Goal: Task Accomplishment & Management: Manage account settings

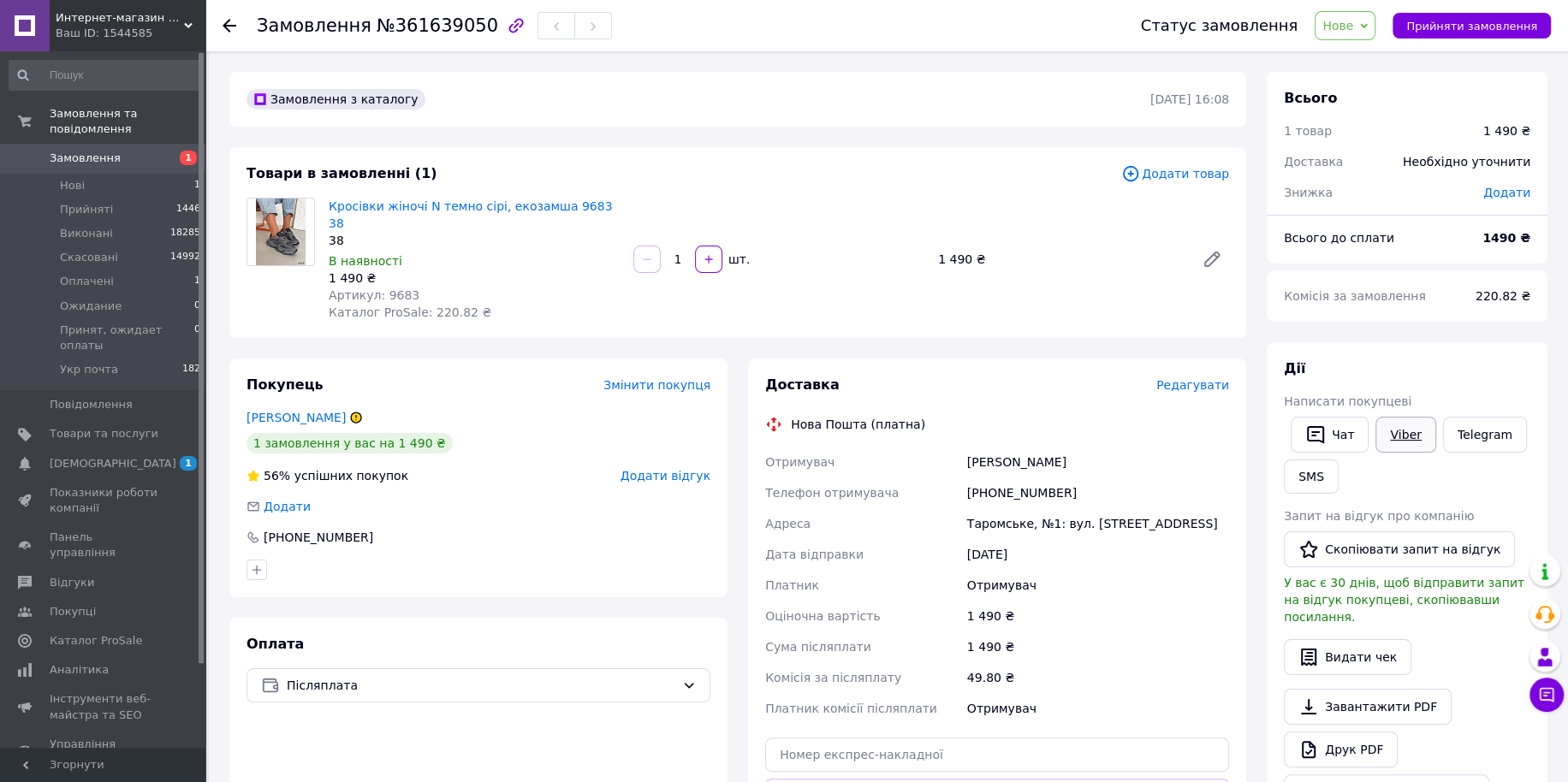
click at [1400, 446] on link "Viber" at bounding box center [1405, 434] width 60 height 36
click at [155, 456] on span "[DEMOGRAPHIC_DATA]" at bounding box center [104, 464] width 109 height 15
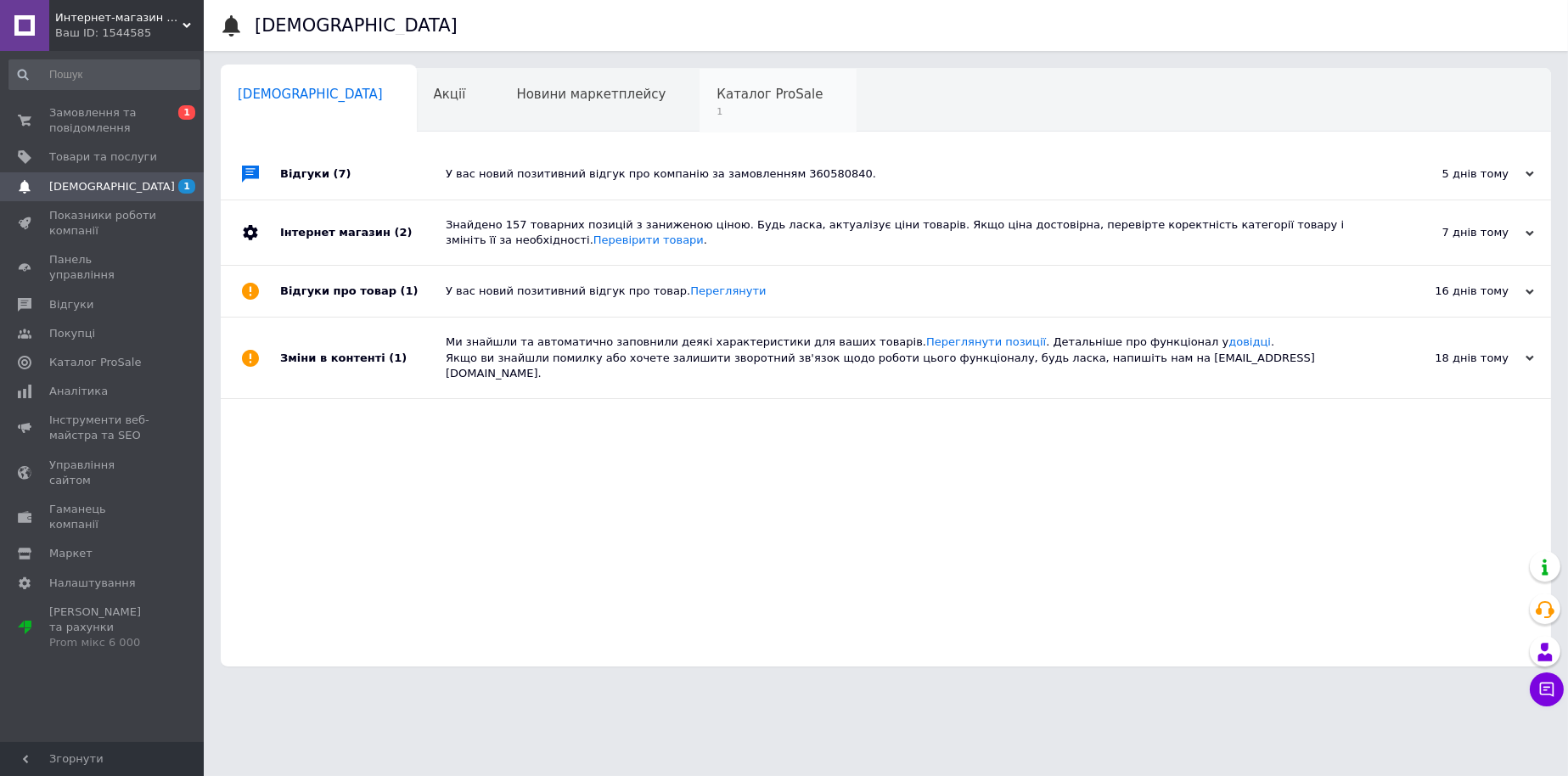
click at [700, 122] on div "Каталог ProSale 1" at bounding box center [778, 100] width 157 height 65
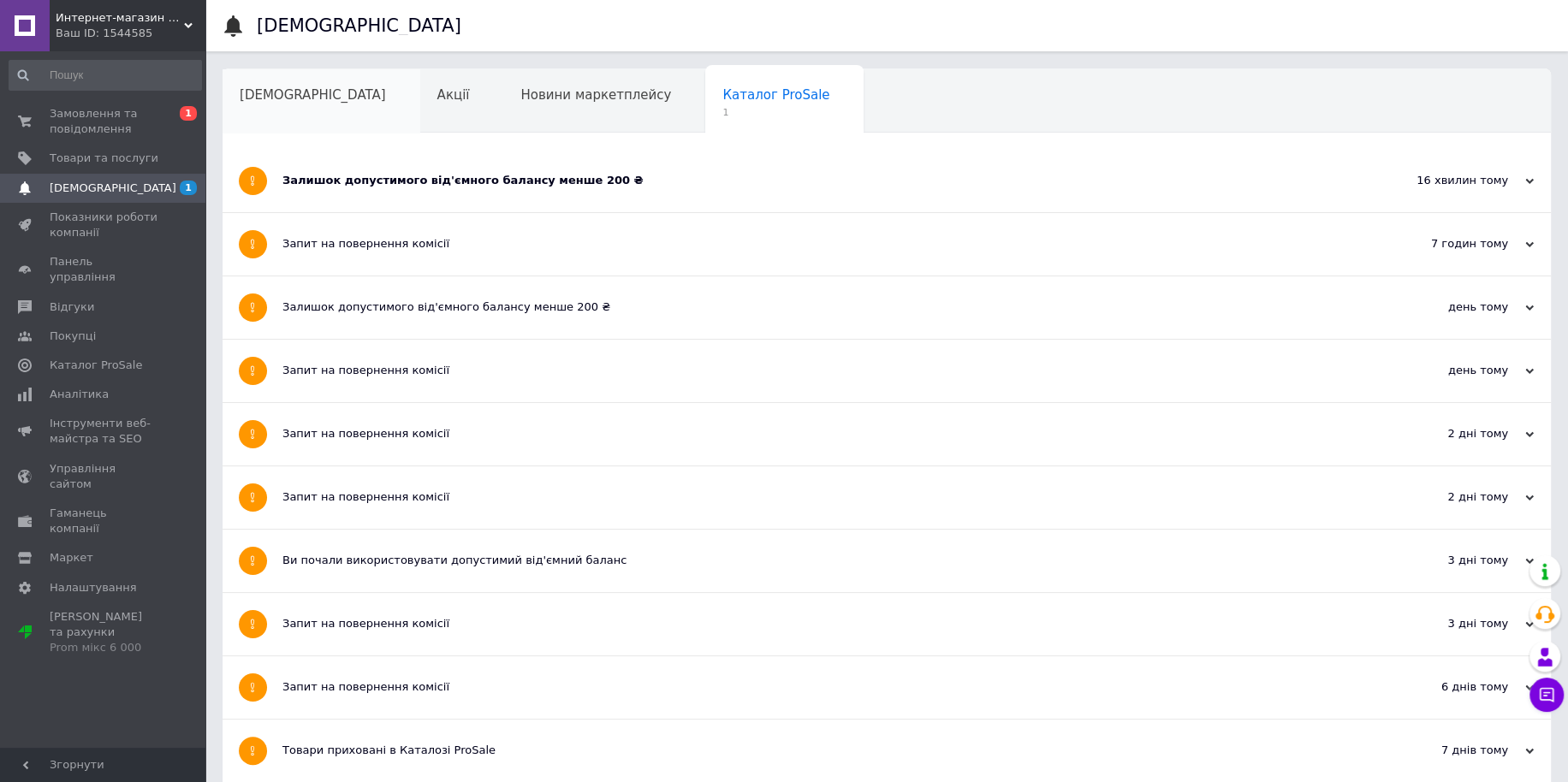
click at [298, 109] on div "[DEMOGRAPHIC_DATA]" at bounding box center [321, 101] width 197 height 65
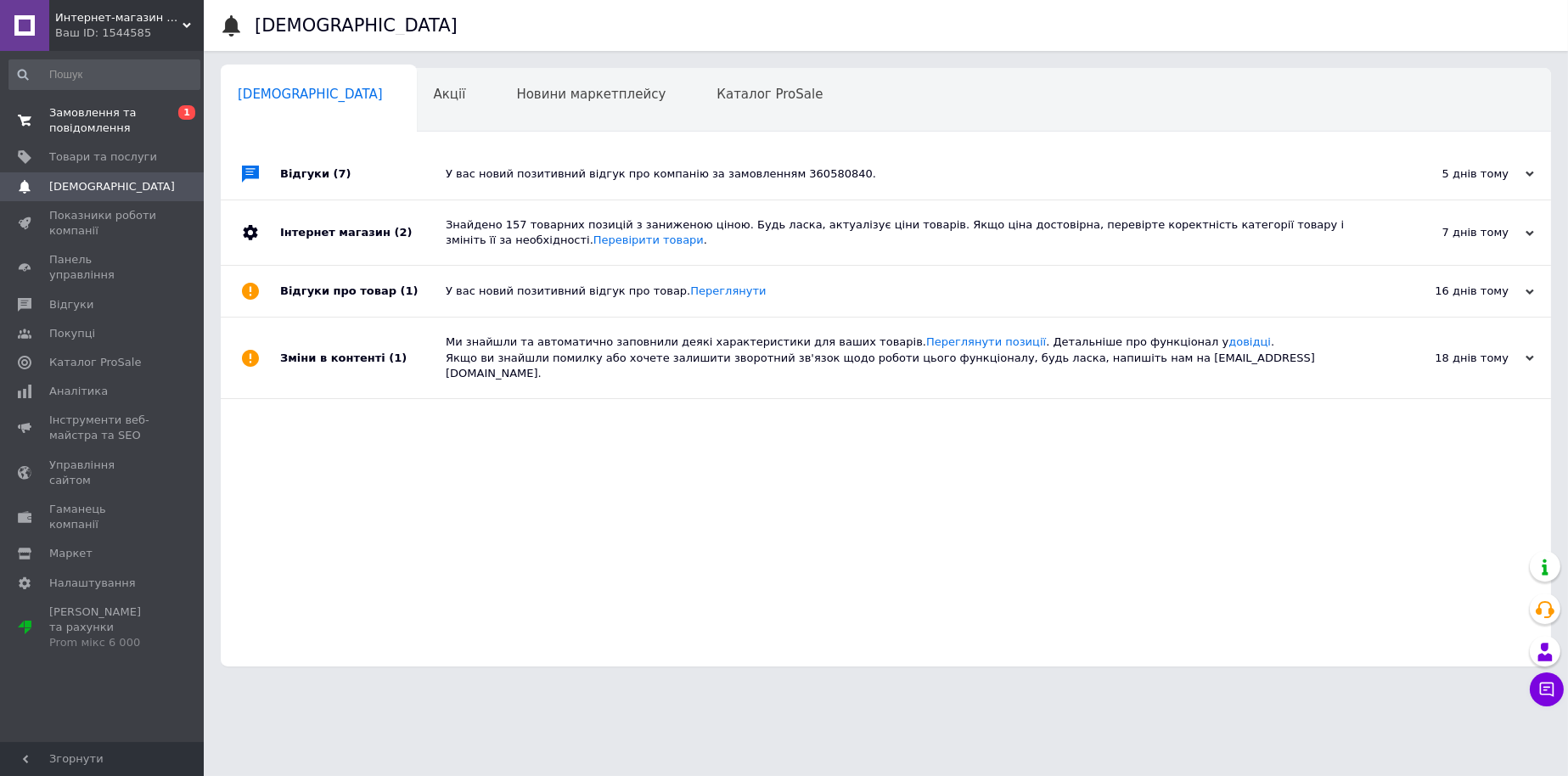
click at [120, 123] on span "Замовлення та повідомлення" at bounding box center [103, 120] width 108 height 31
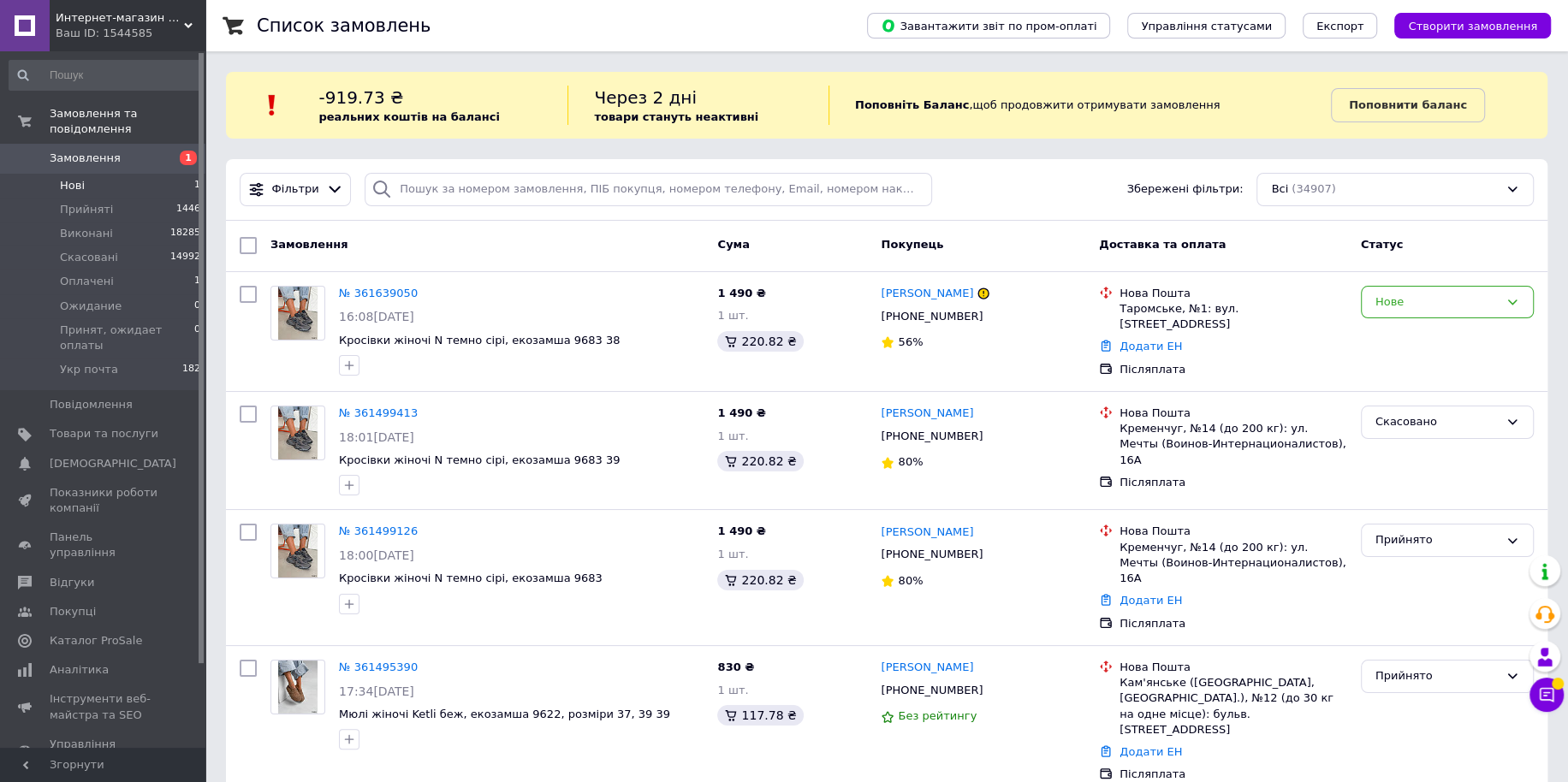
click at [178, 174] on li "Нові 1" at bounding box center [105, 185] width 211 height 24
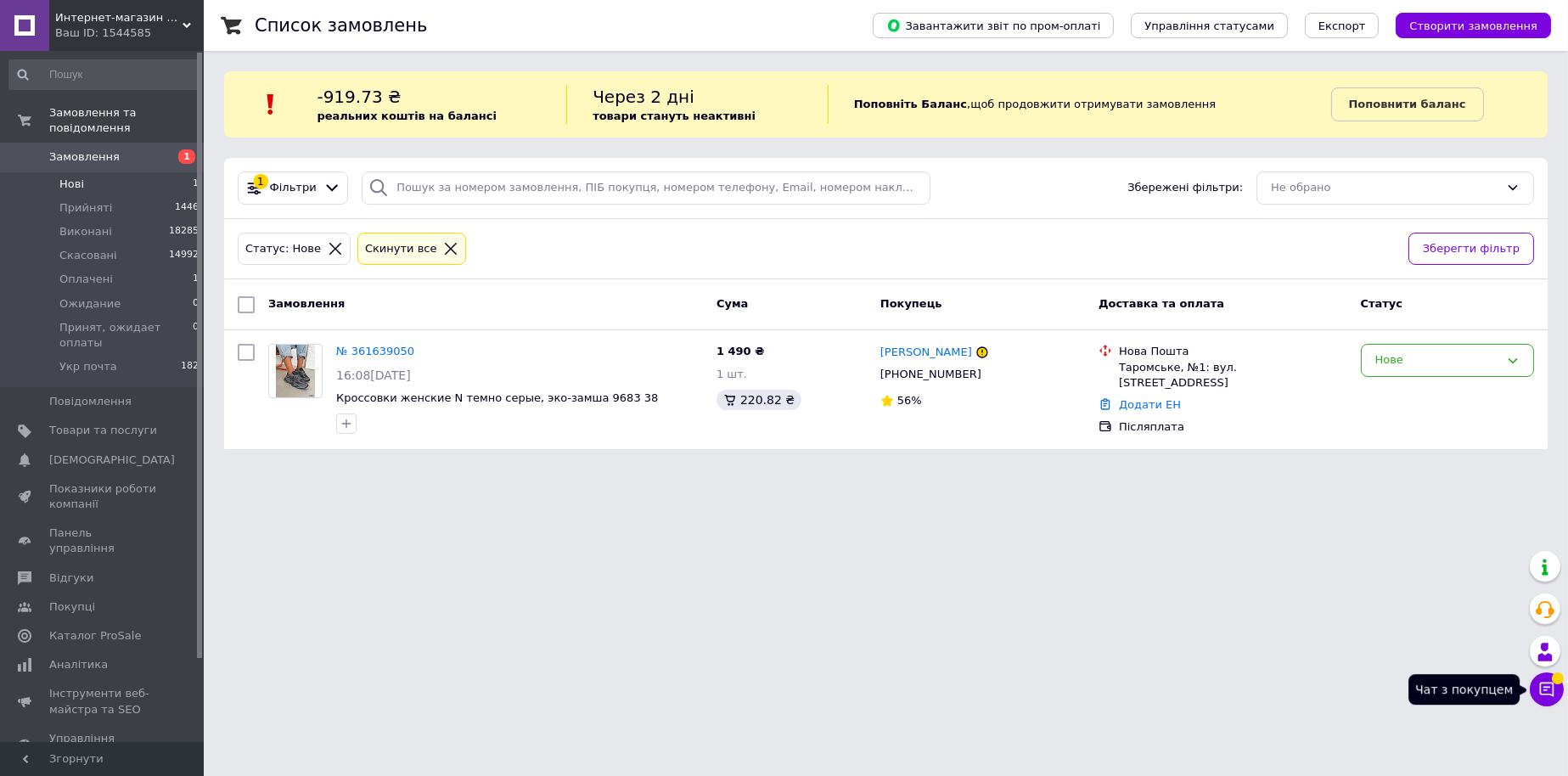
click at [1541, 694] on icon at bounding box center [1546, 690] width 14 height 14
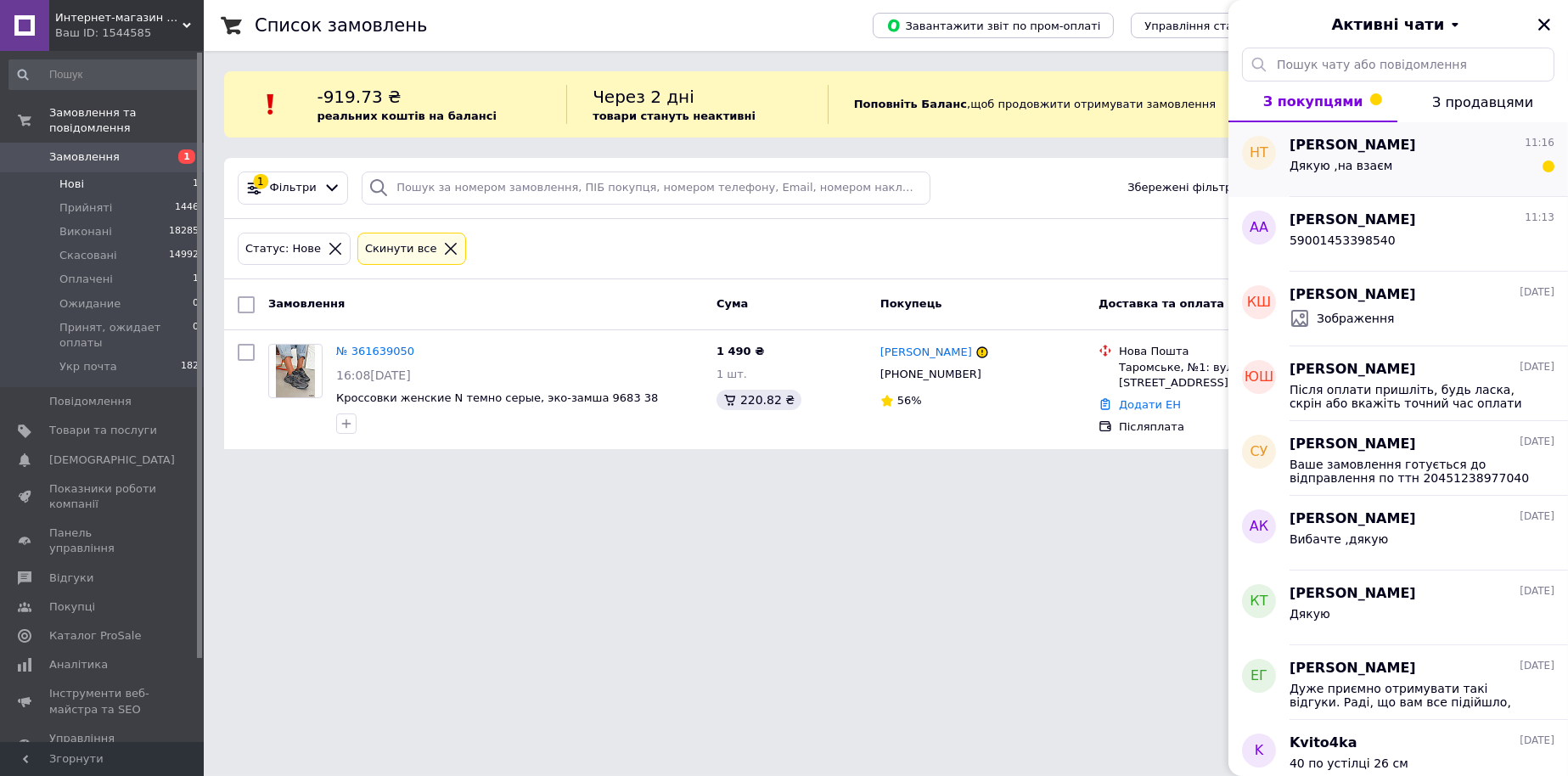
click at [1431, 178] on div "Дякую ,на взаєм" at bounding box center [1421, 169] width 265 height 27
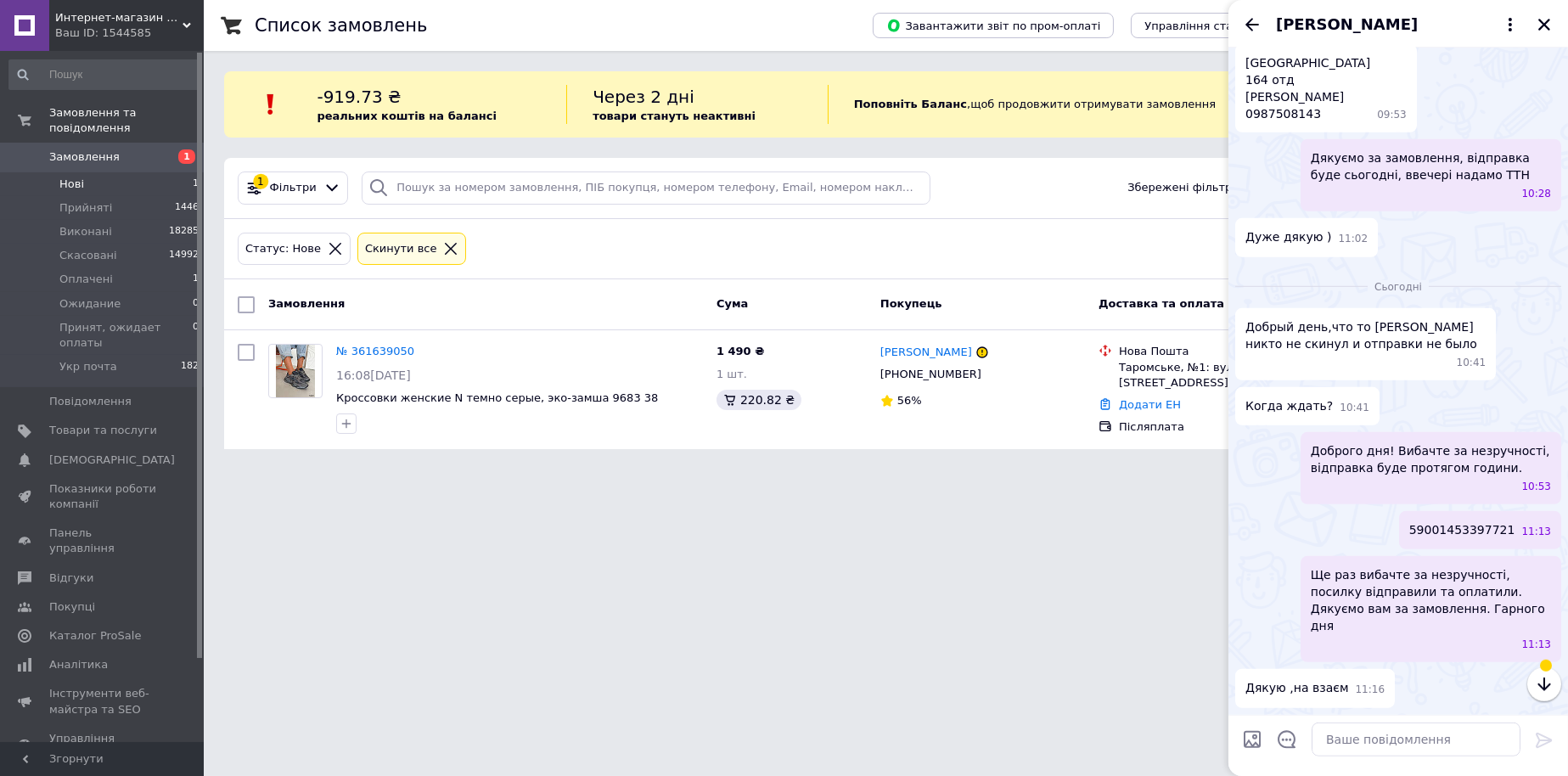
scroll to position [2530, 0]
click at [1250, 24] on icon "Назад" at bounding box center [1251, 24] width 13 height 13
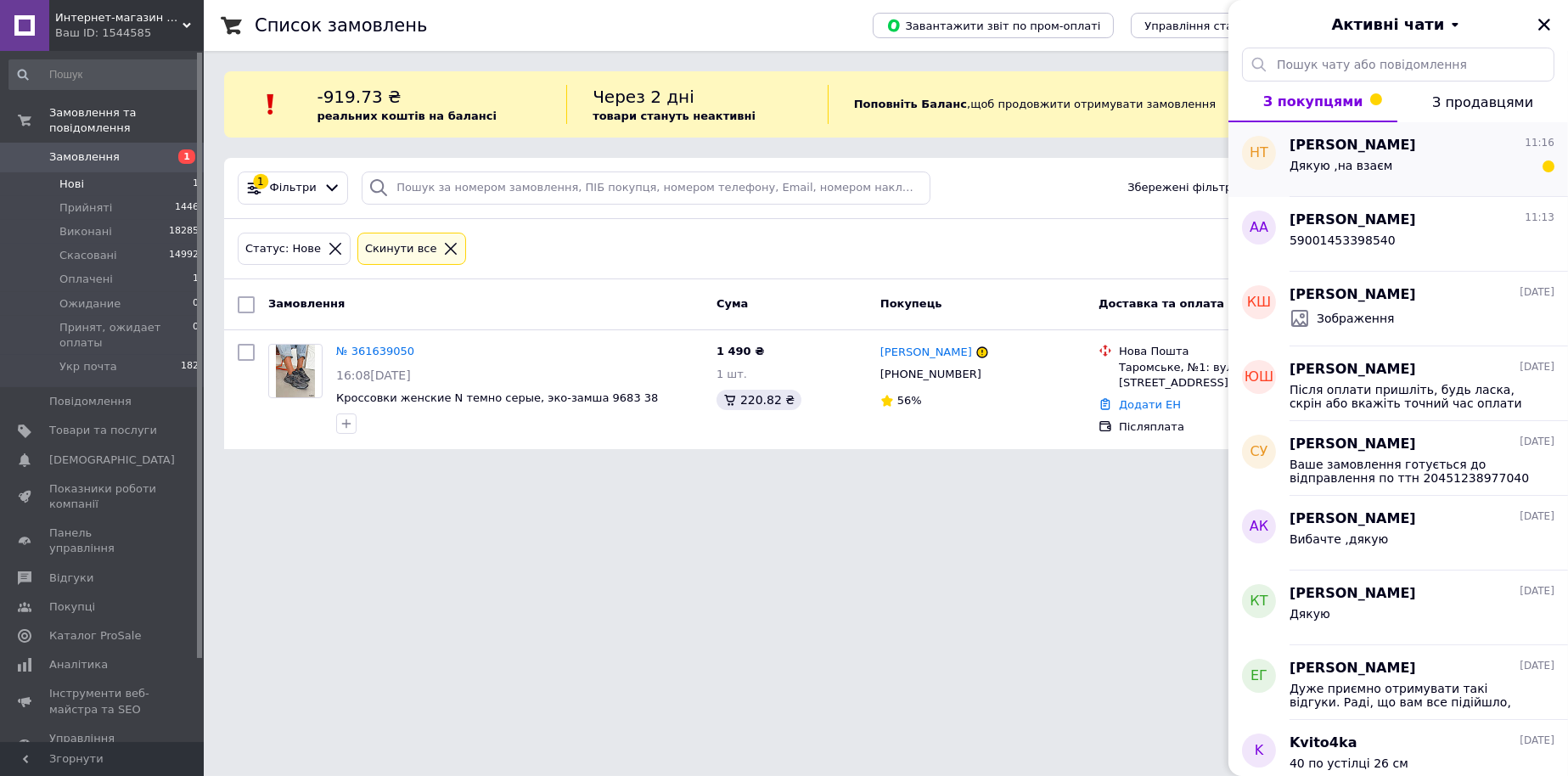
click at [1466, 150] on div "[PERSON_NAME] 11:16" at bounding box center [1421, 145] width 265 height 20
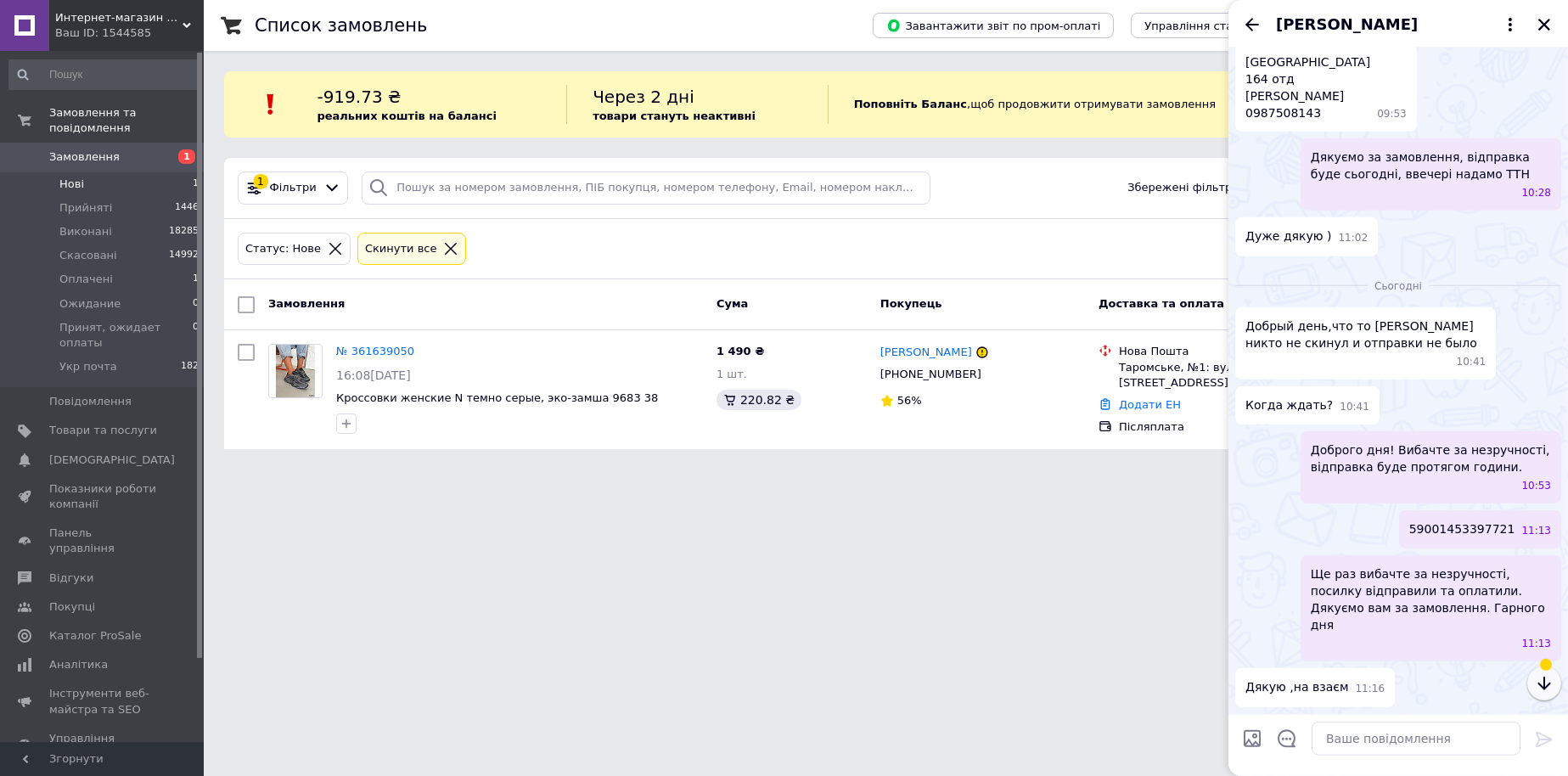
click at [1547, 674] on icon "button" at bounding box center [1544, 684] width 21 height 21
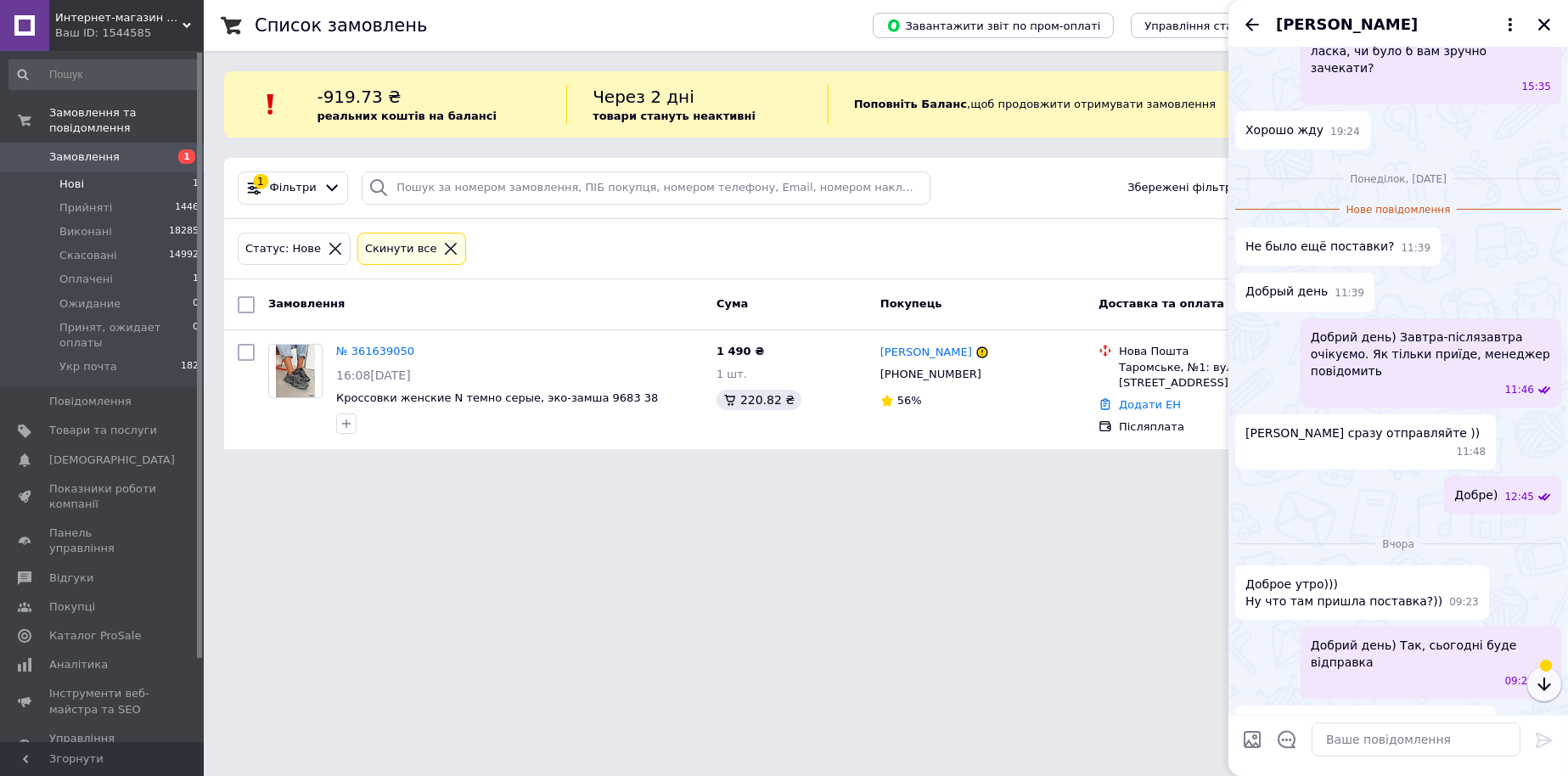
click at [1547, 674] on icon "button" at bounding box center [1544, 684] width 21 height 21
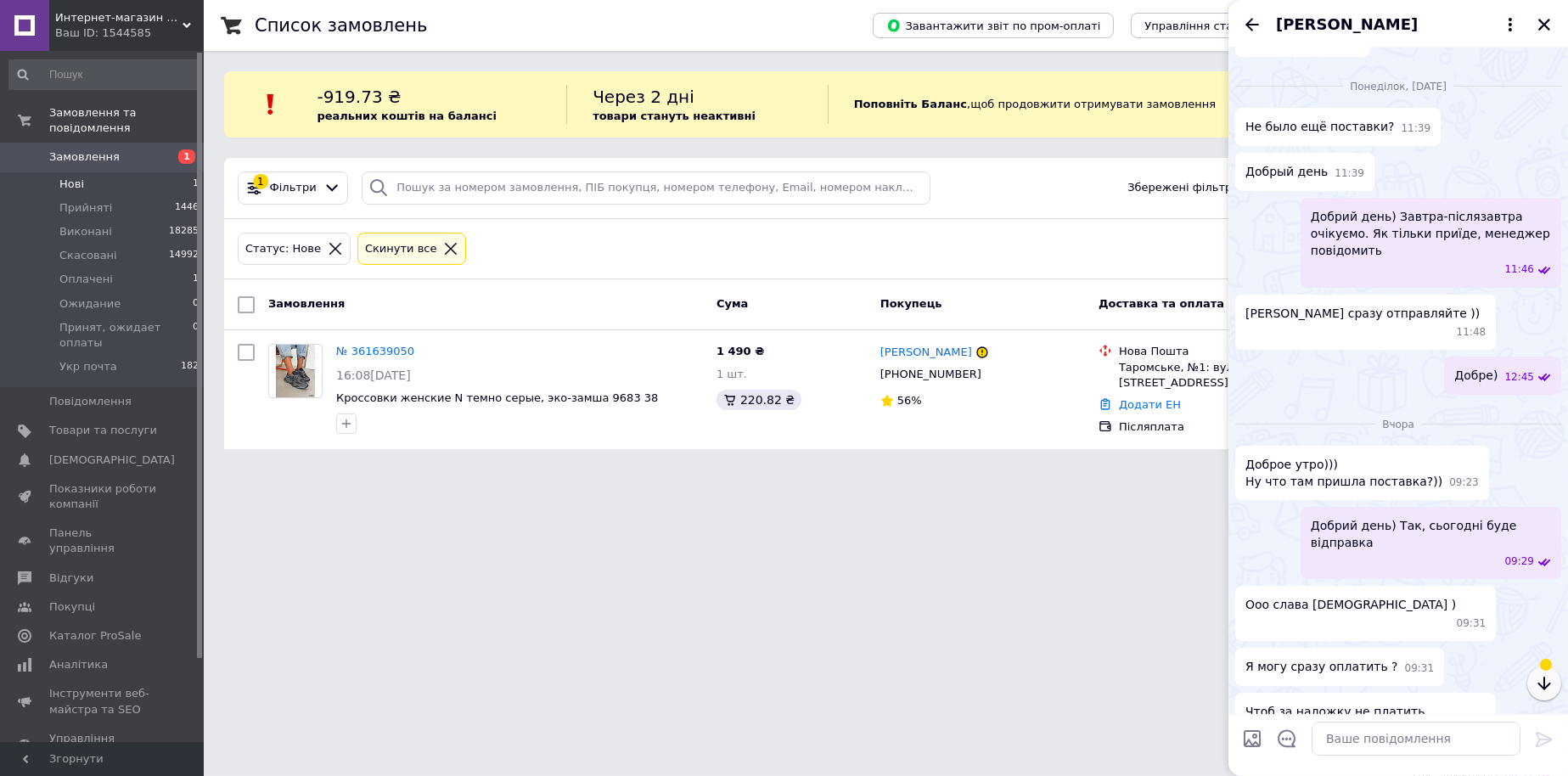
click at [1547, 674] on icon "button" at bounding box center [1544, 684] width 21 height 21
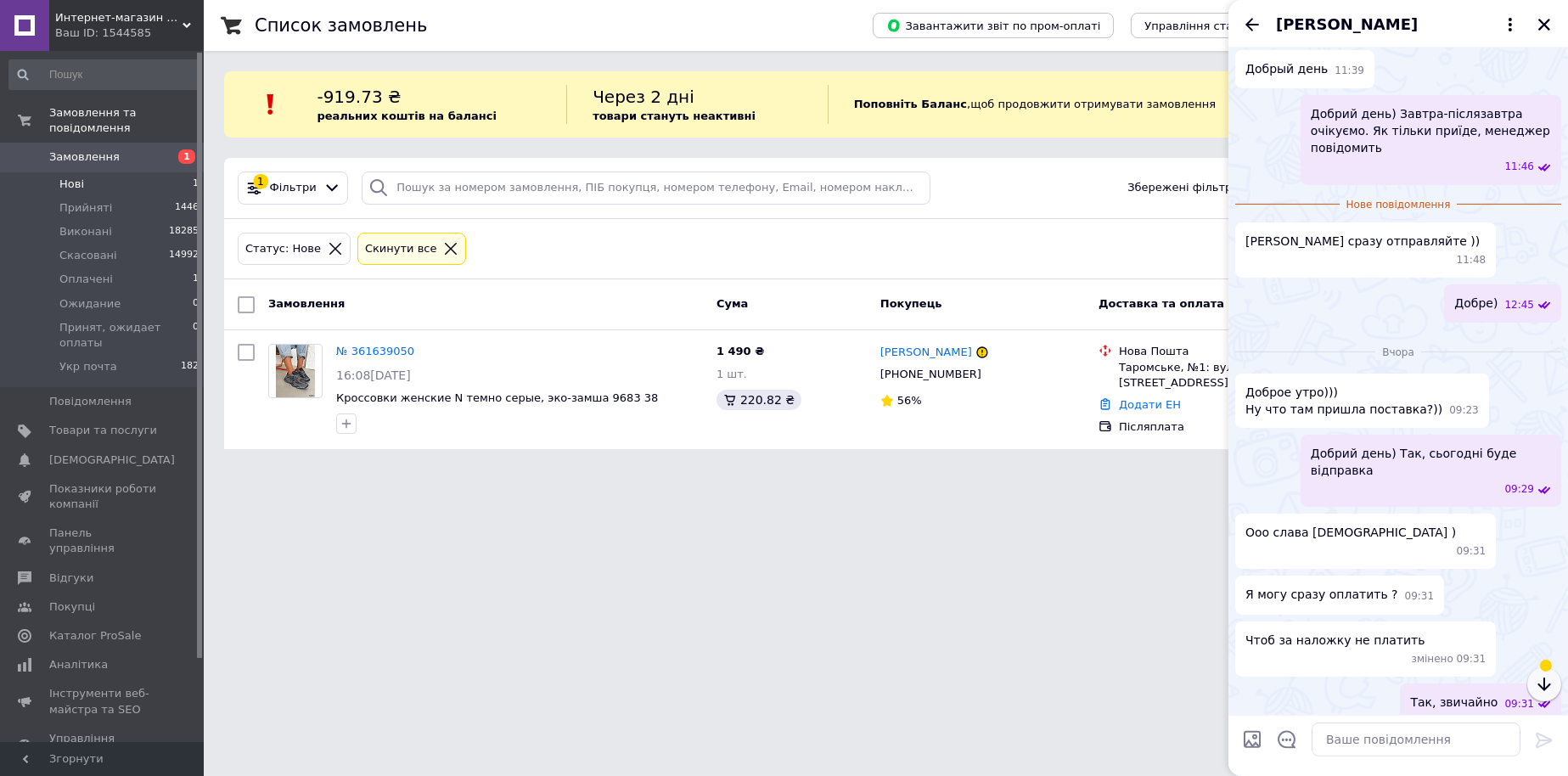
click at [1547, 674] on icon "button" at bounding box center [1544, 684] width 21 height 21
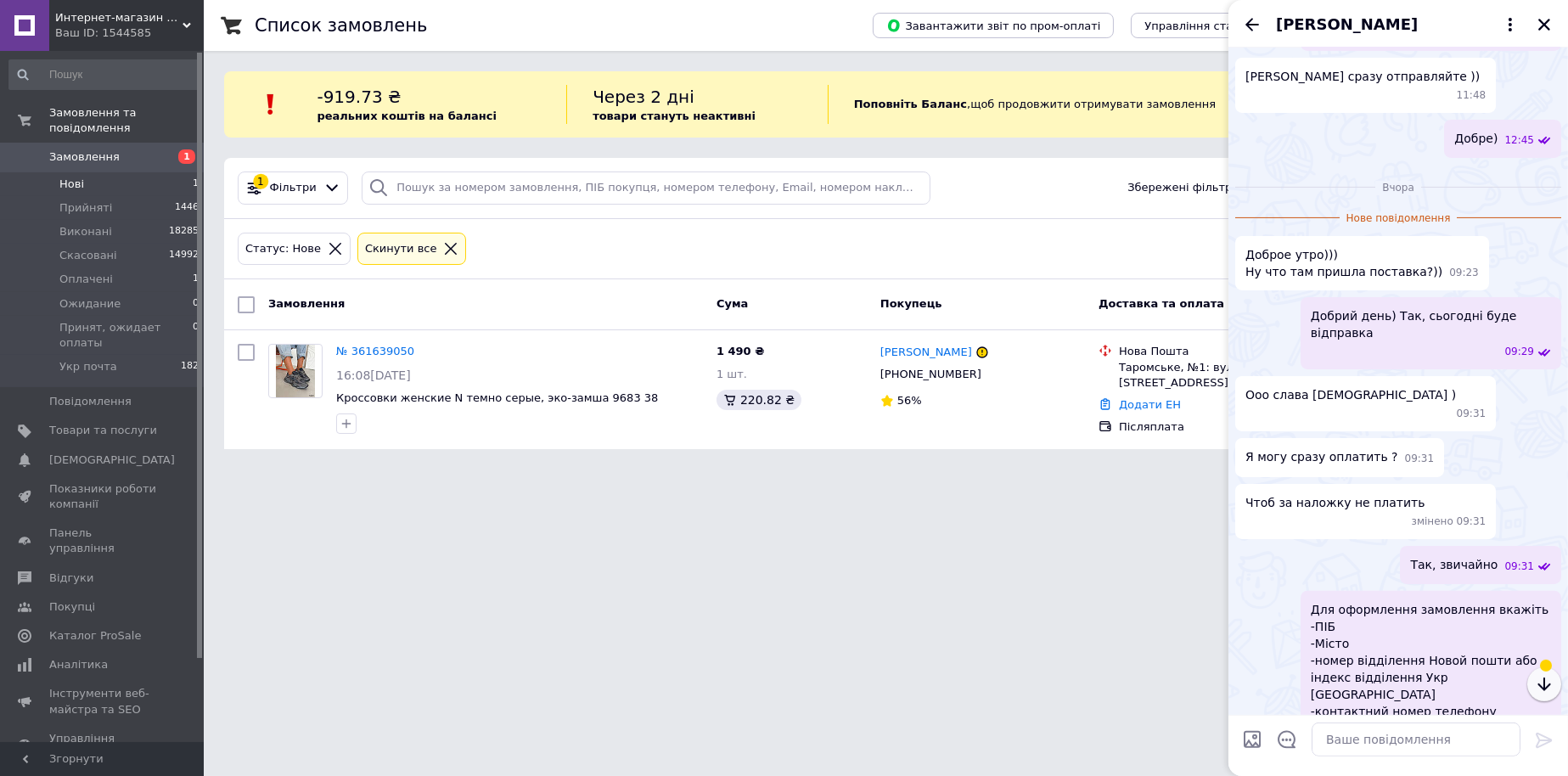
click at [1547, 674] on icon "button" at bounding box center [1544, 684] width 21 height 21
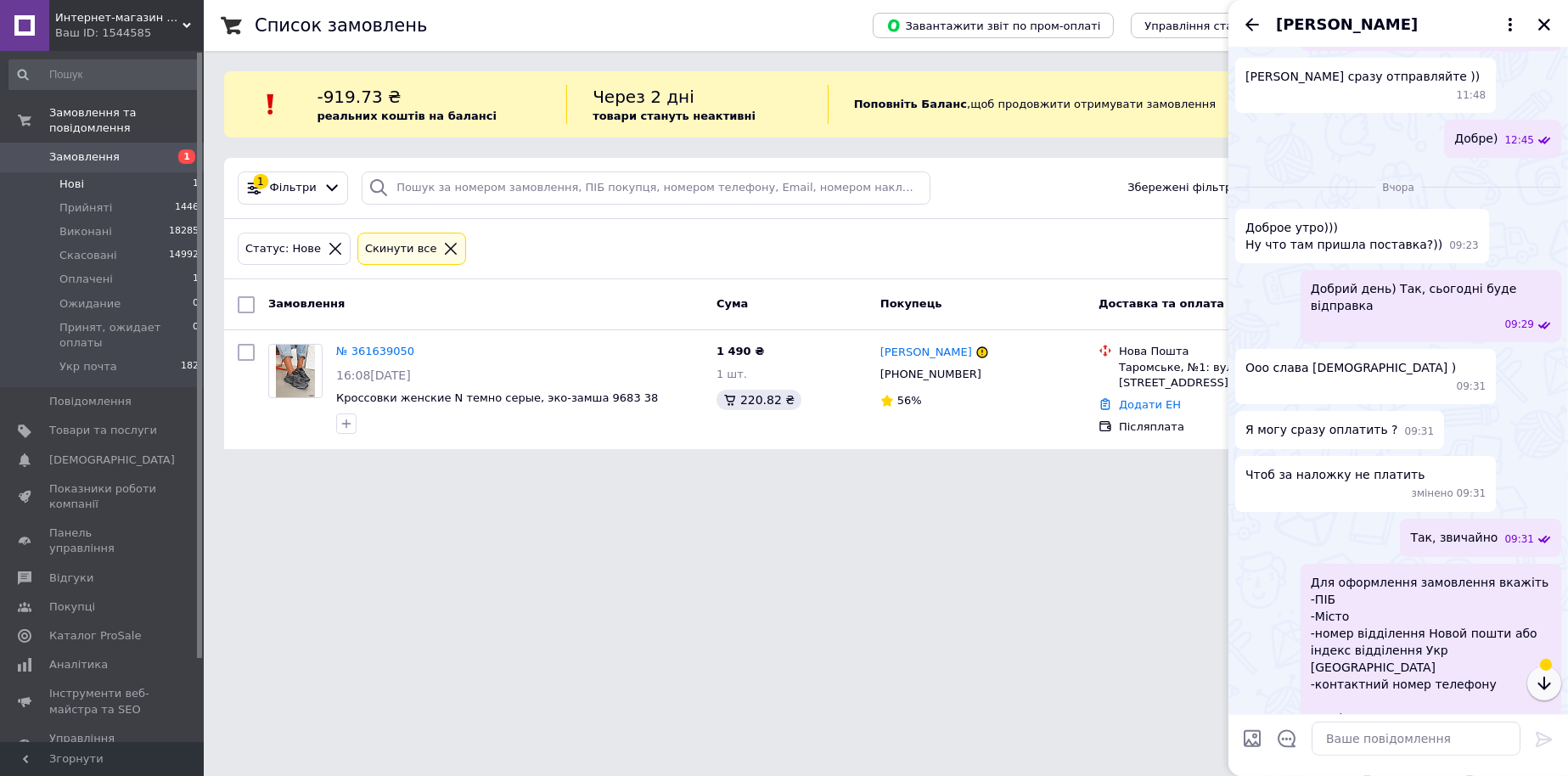
click at [1547, 674] on icon "button" at bounding box center [1544, 684] width 21 height 21
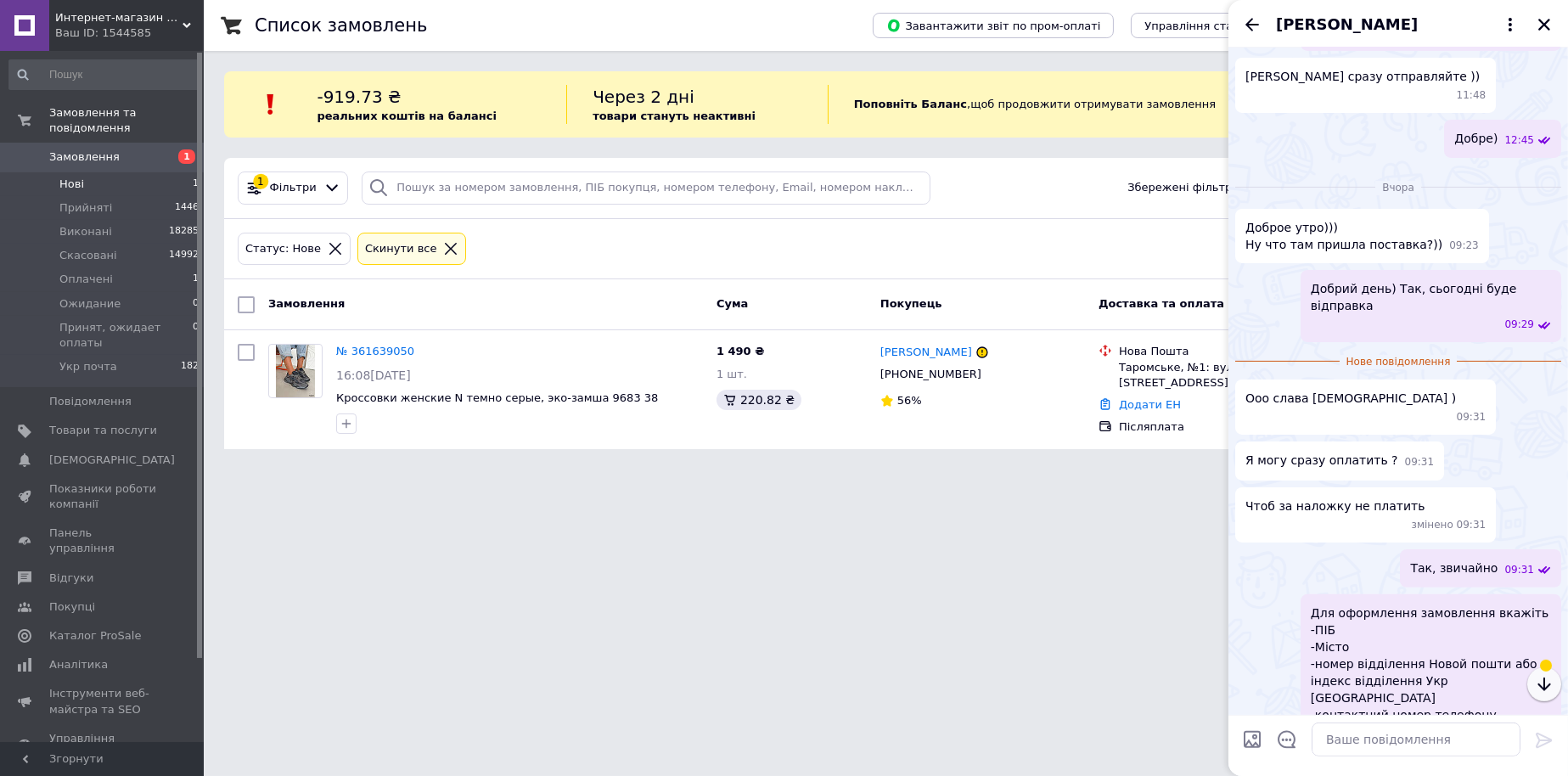
click at [1547, 674] on icon "button" at bounding box center [1544, 684] width 21 height 21
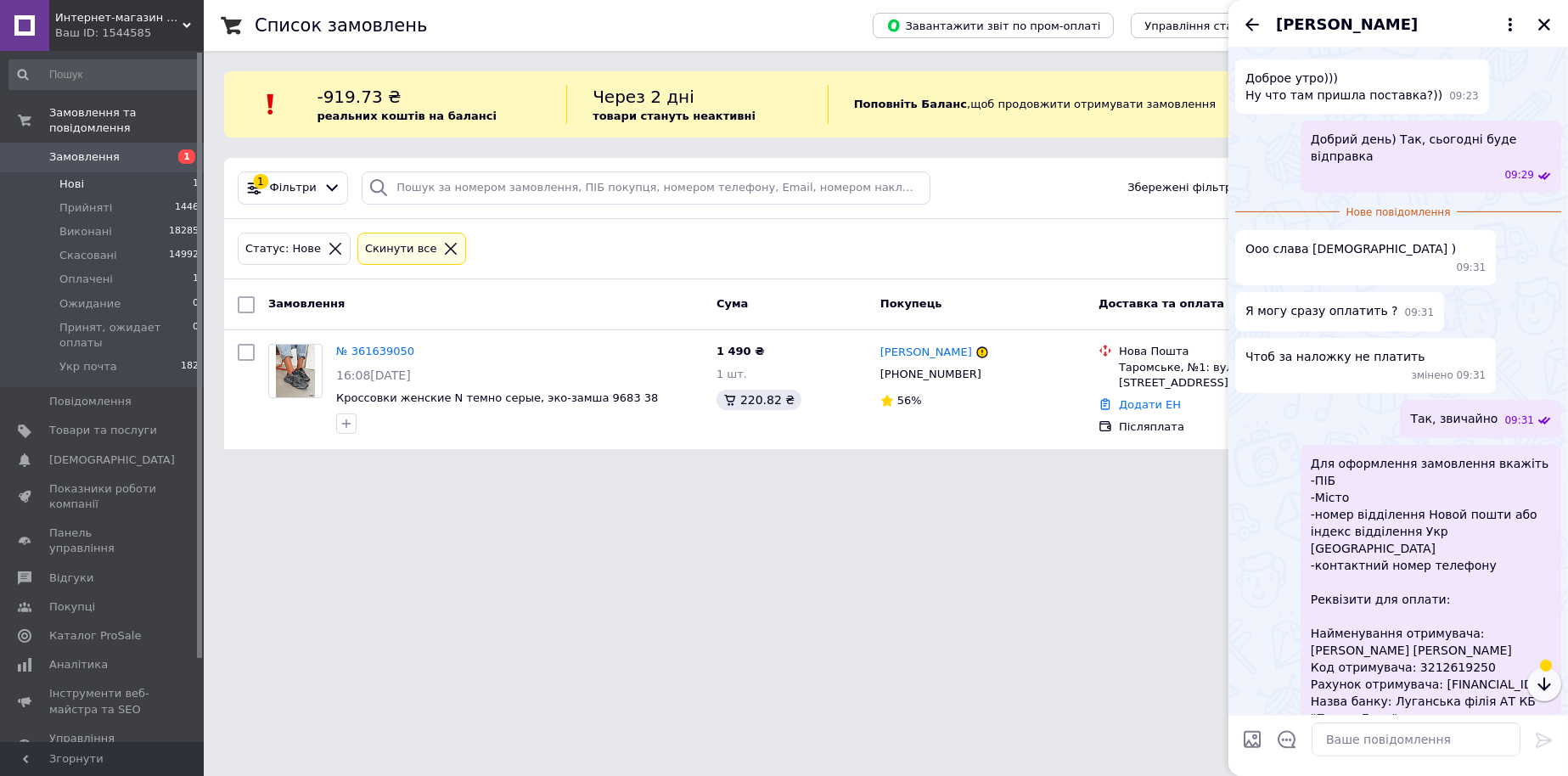
click at [1547, 674] on icon "button" at bounding box center [1544, 684] width 21 height 21
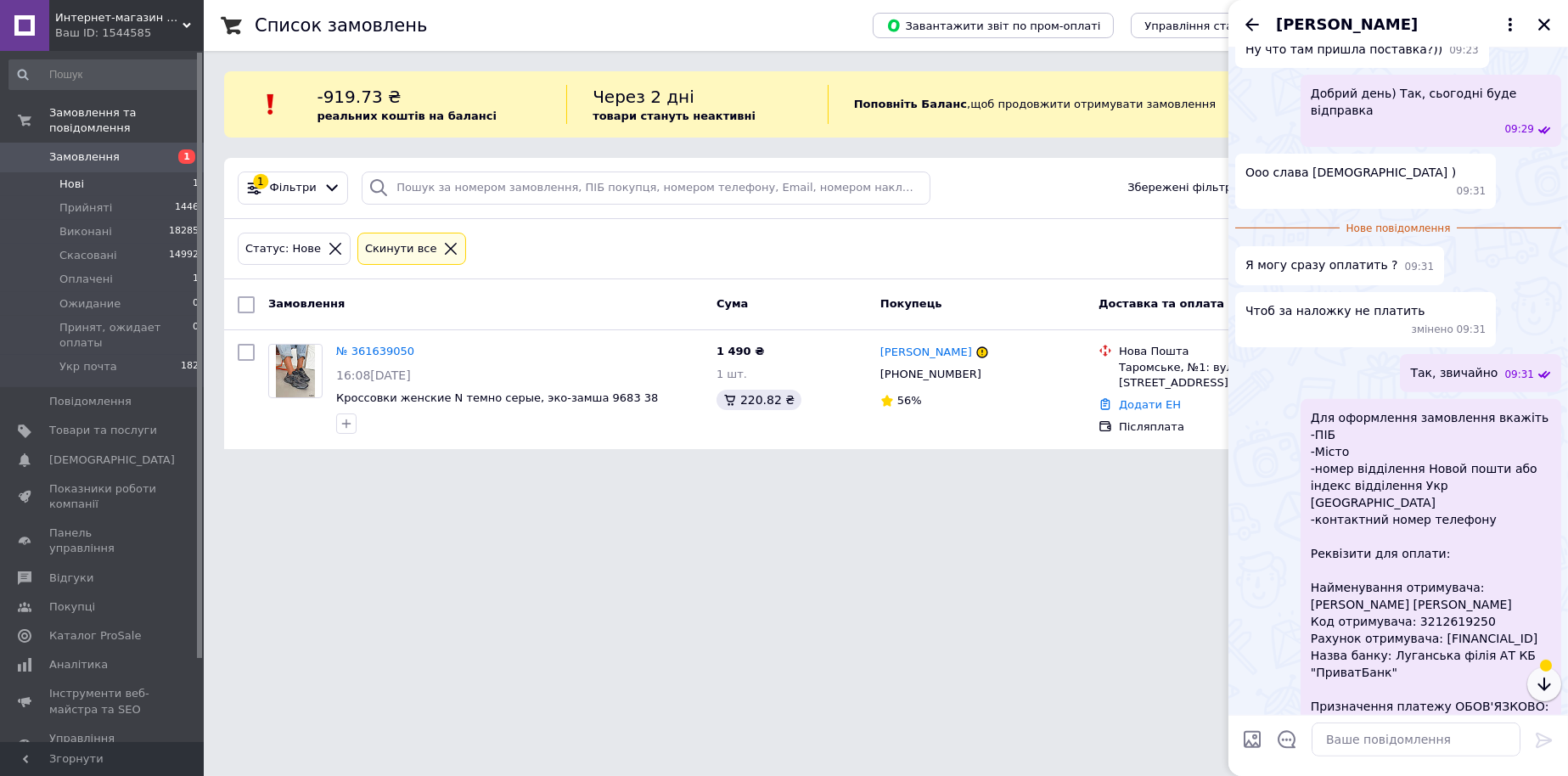
click at [1547, 674] on icon "button" at bounding box center [1544, 684] width 21 height 21
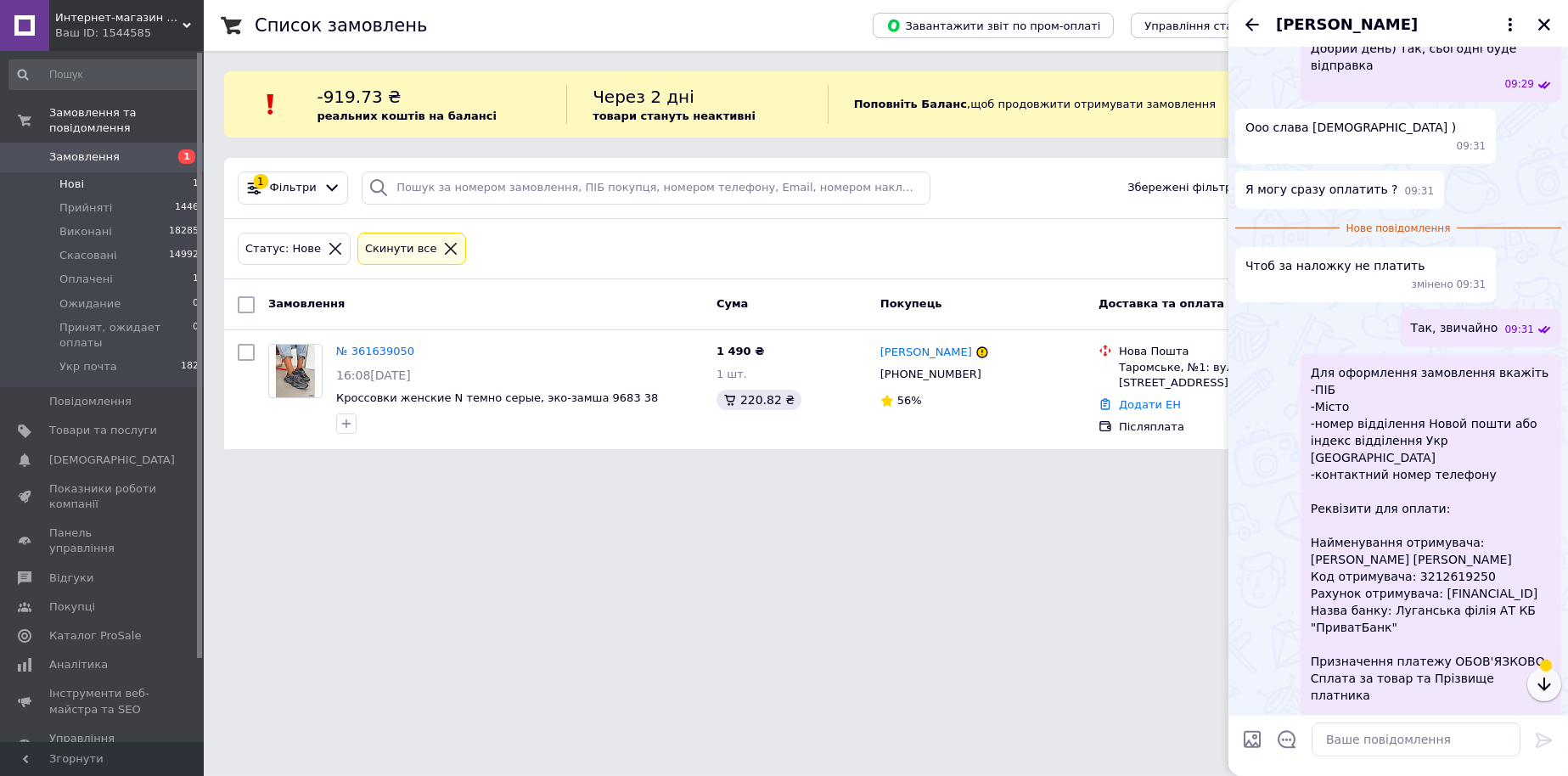
click at [1547, 674] on icon "button" at bounding box center [1544, 684] width 21 height 21
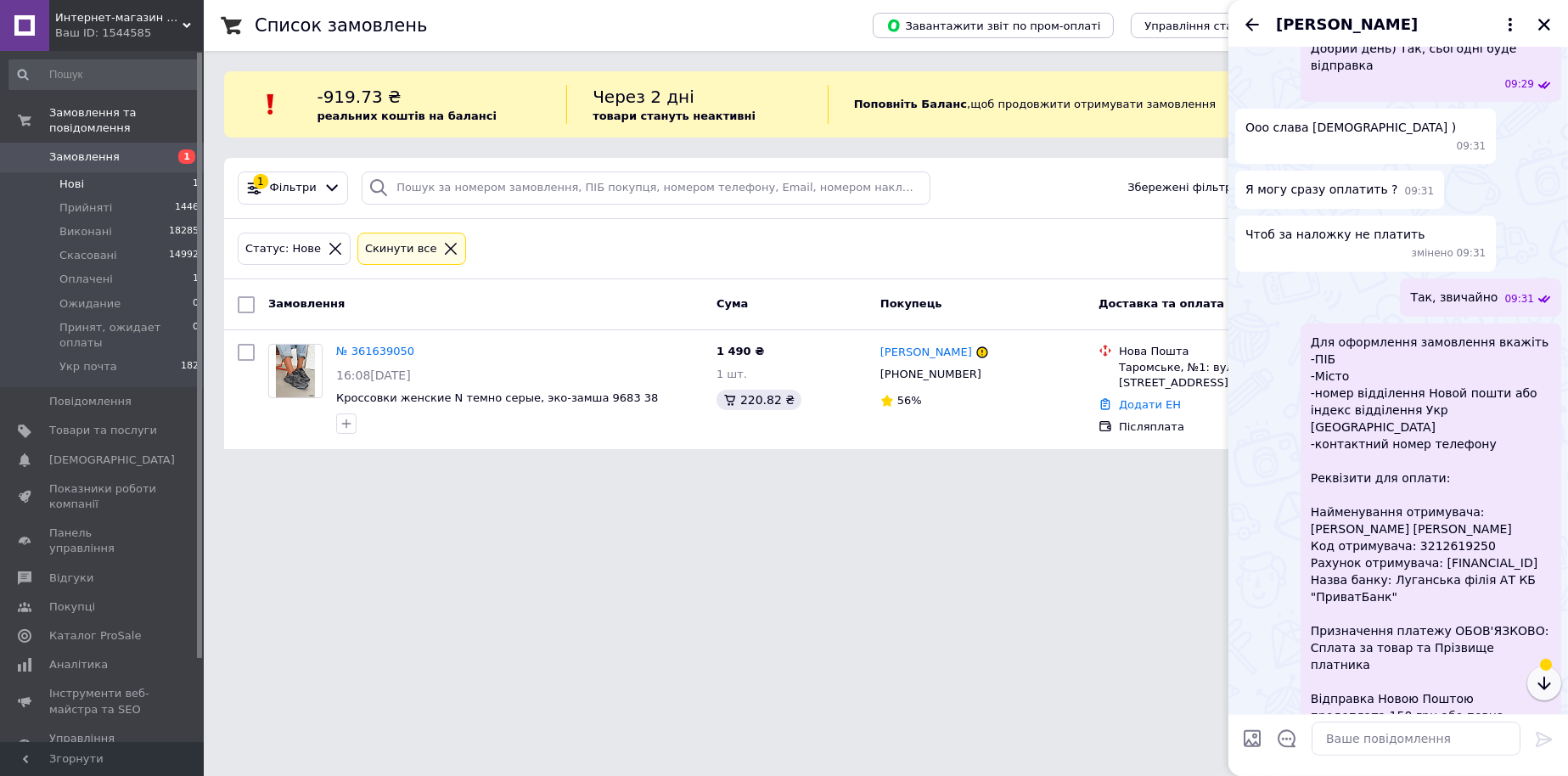
click at [1547, 674] on icon "button" at bounding box center [1544, 684] width 21 height 21
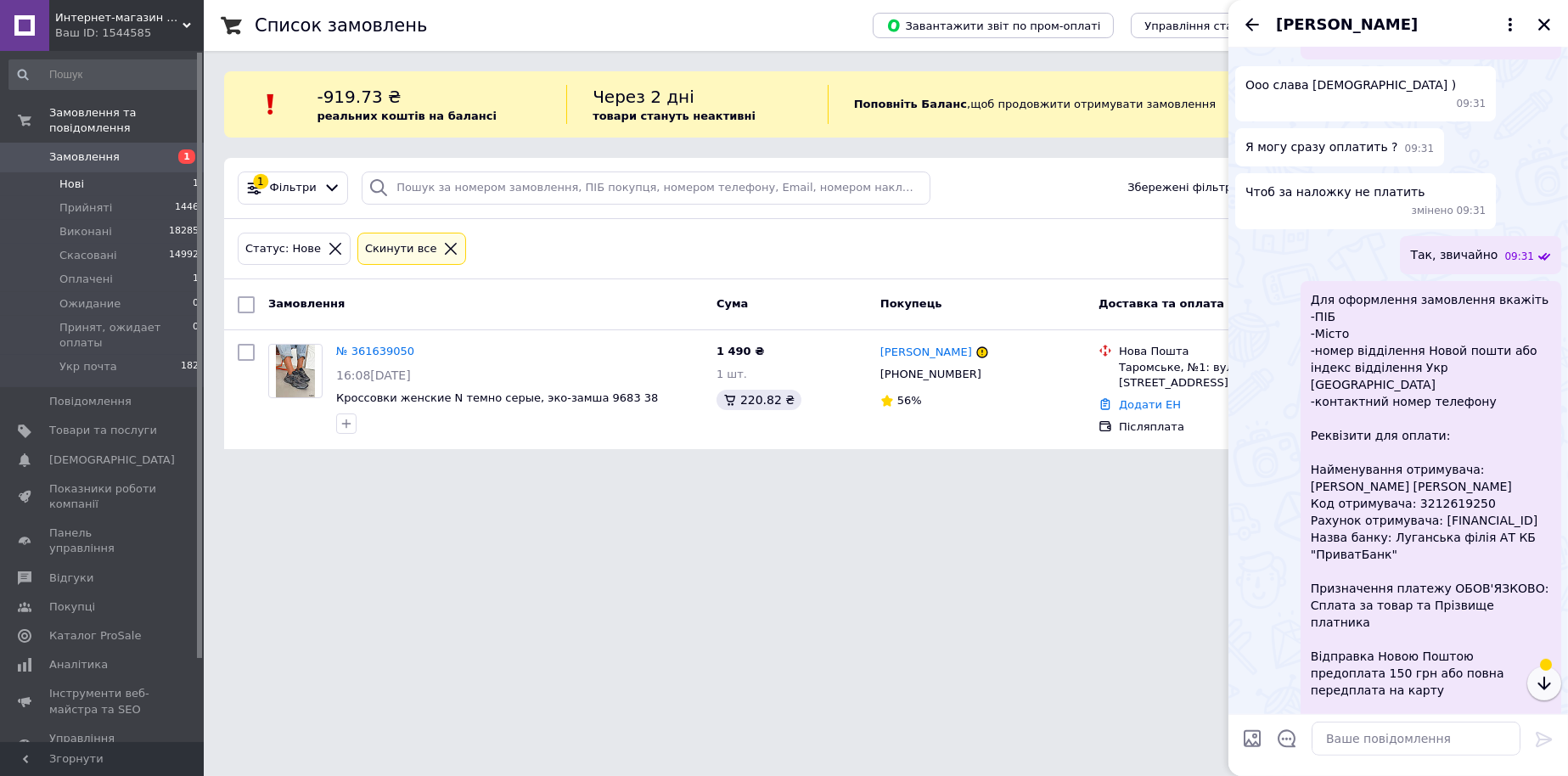
click at [1547, 674] on icon "button" at bounding box center [1544, 684] width 21 height 21
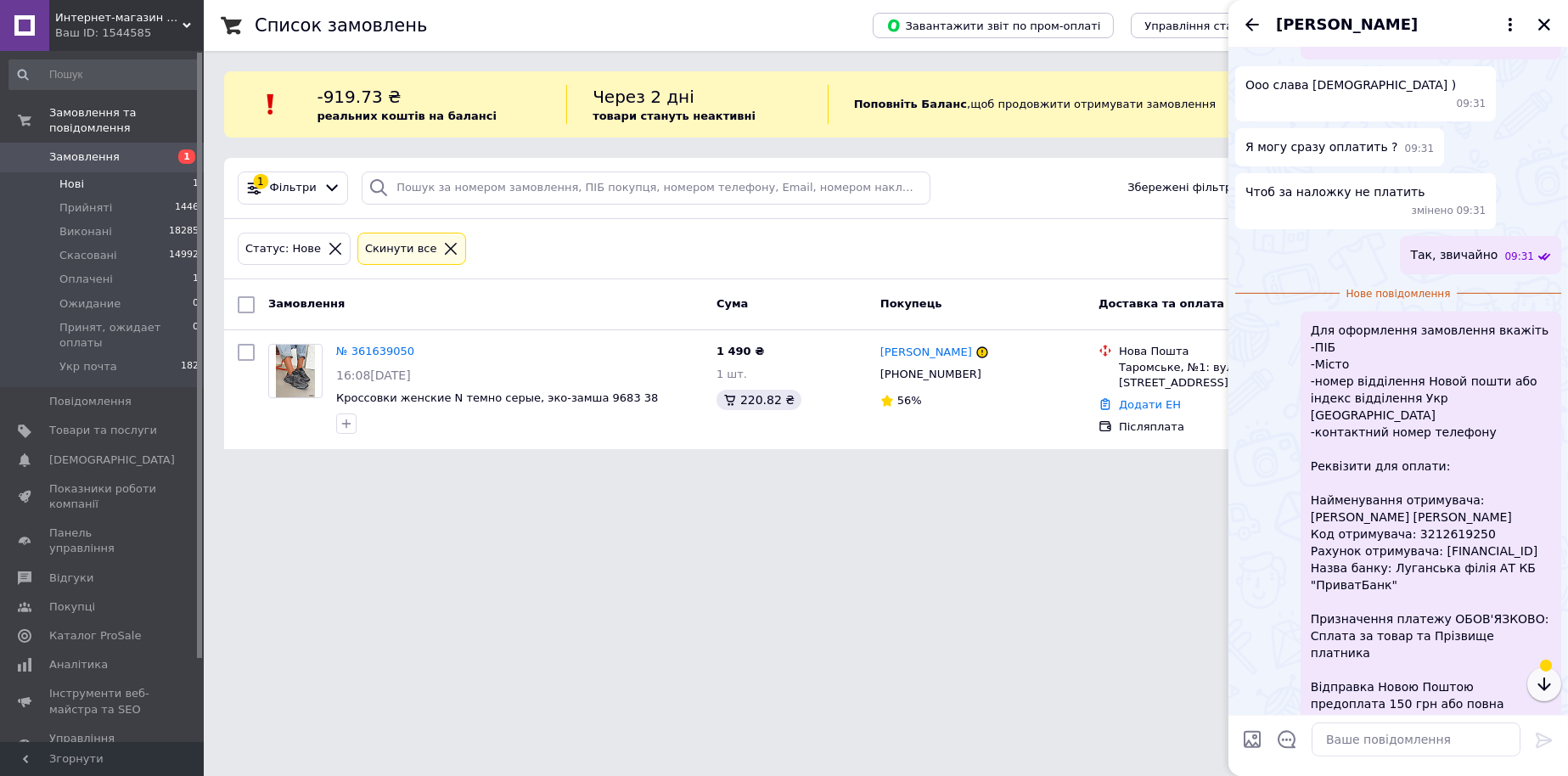
click at [1547, 674] on icon "button" at bounding box center [1544, 684] width 21 height 21
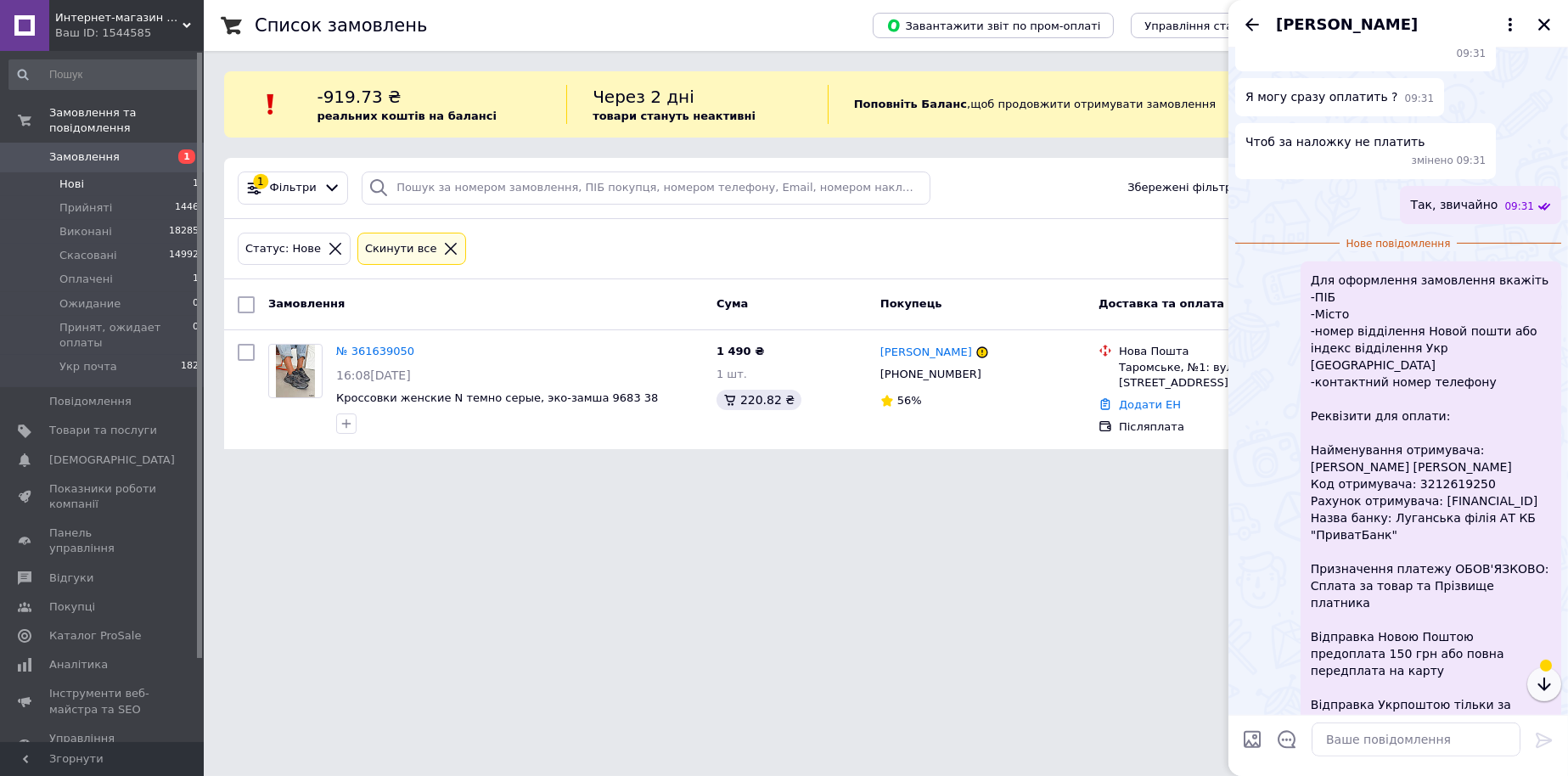
click at [1546, 679] on icon "button" at bounding box center [1544, 684] width 21 height 21
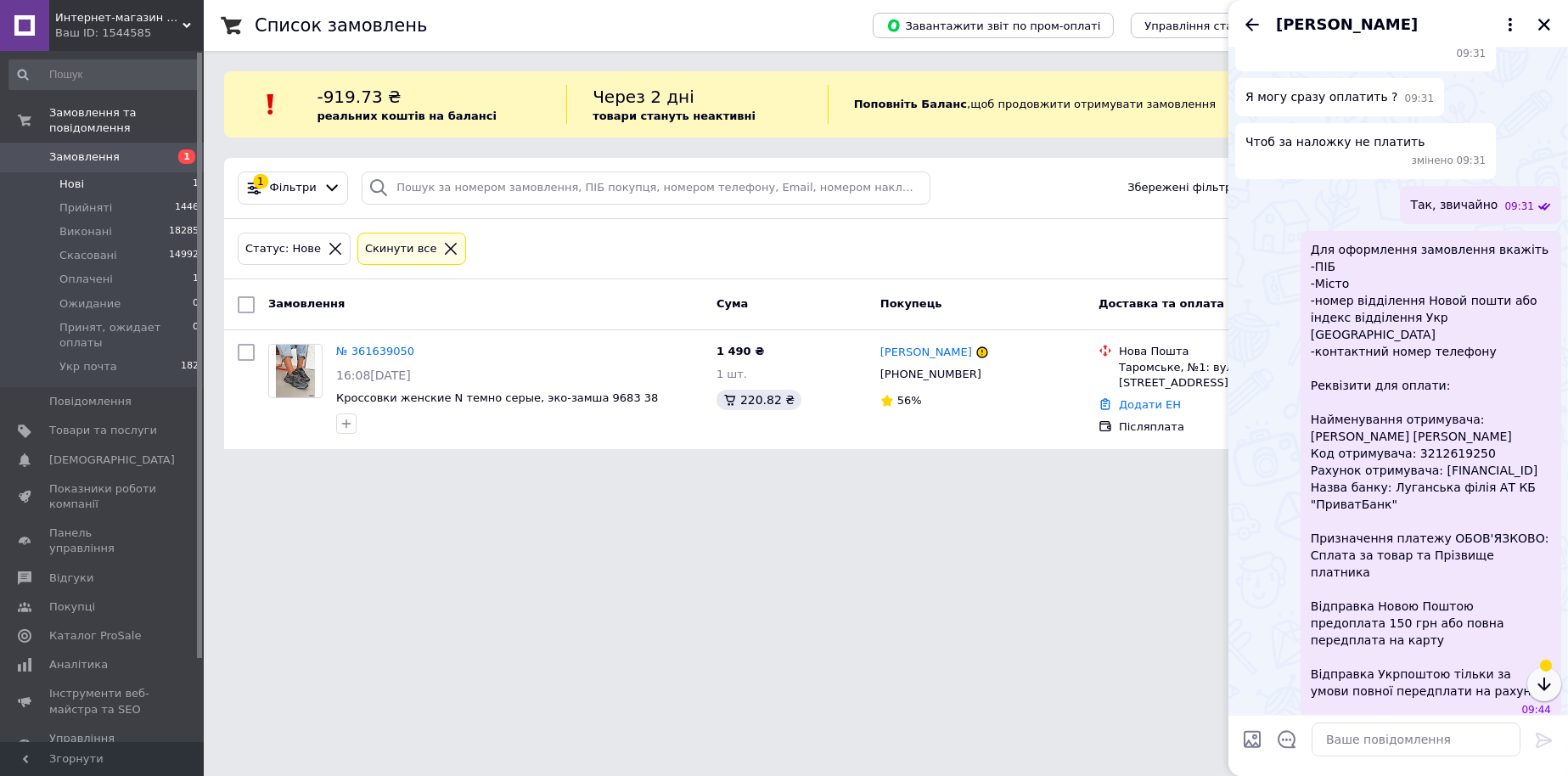
click at [1546, 679] on icon "button" at bounding box center [1544, 684] width 21 height 21
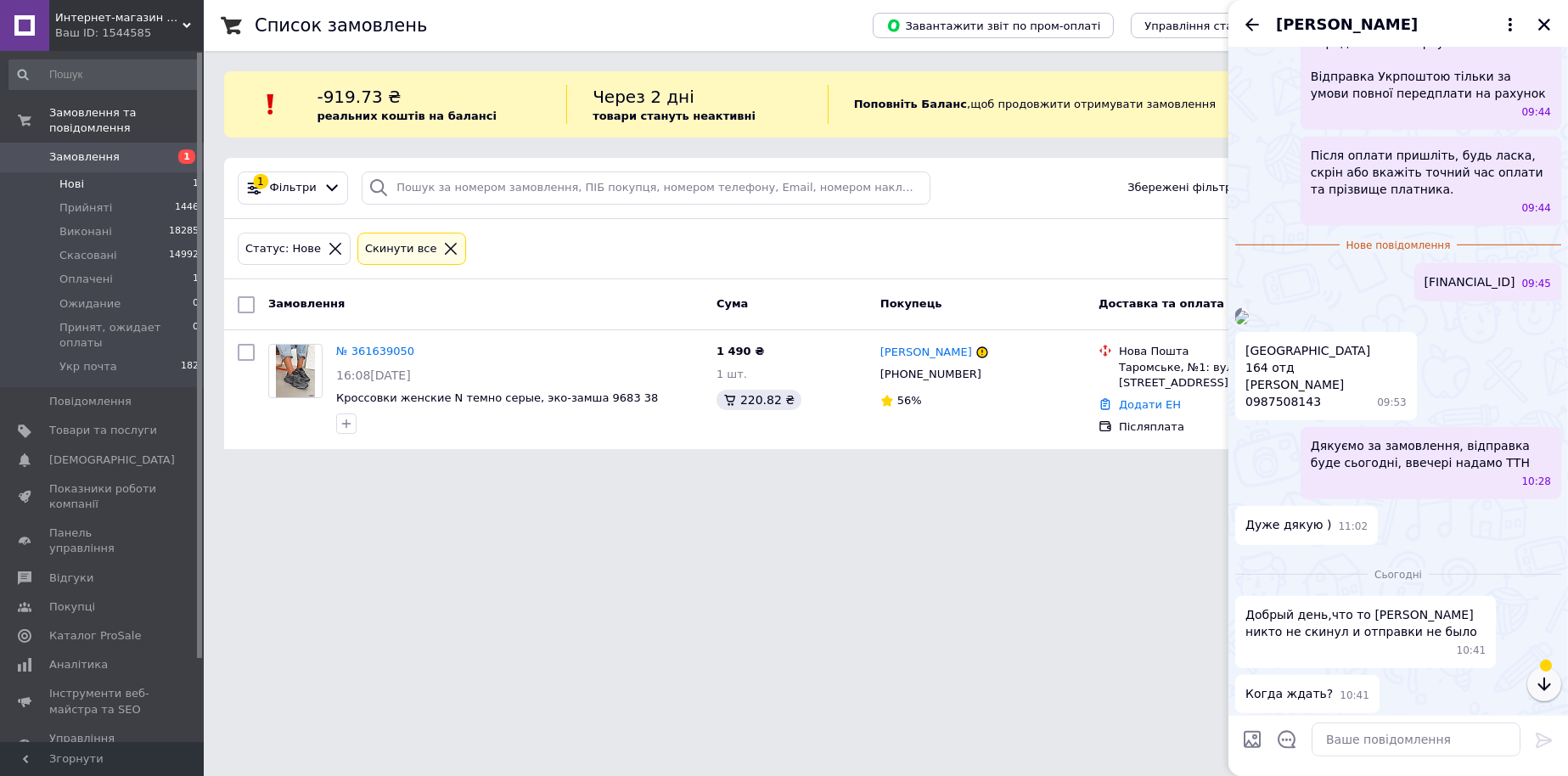
click at [1546, 679] on icon "button" at bounding box center [1544, 684] width 21 height 21
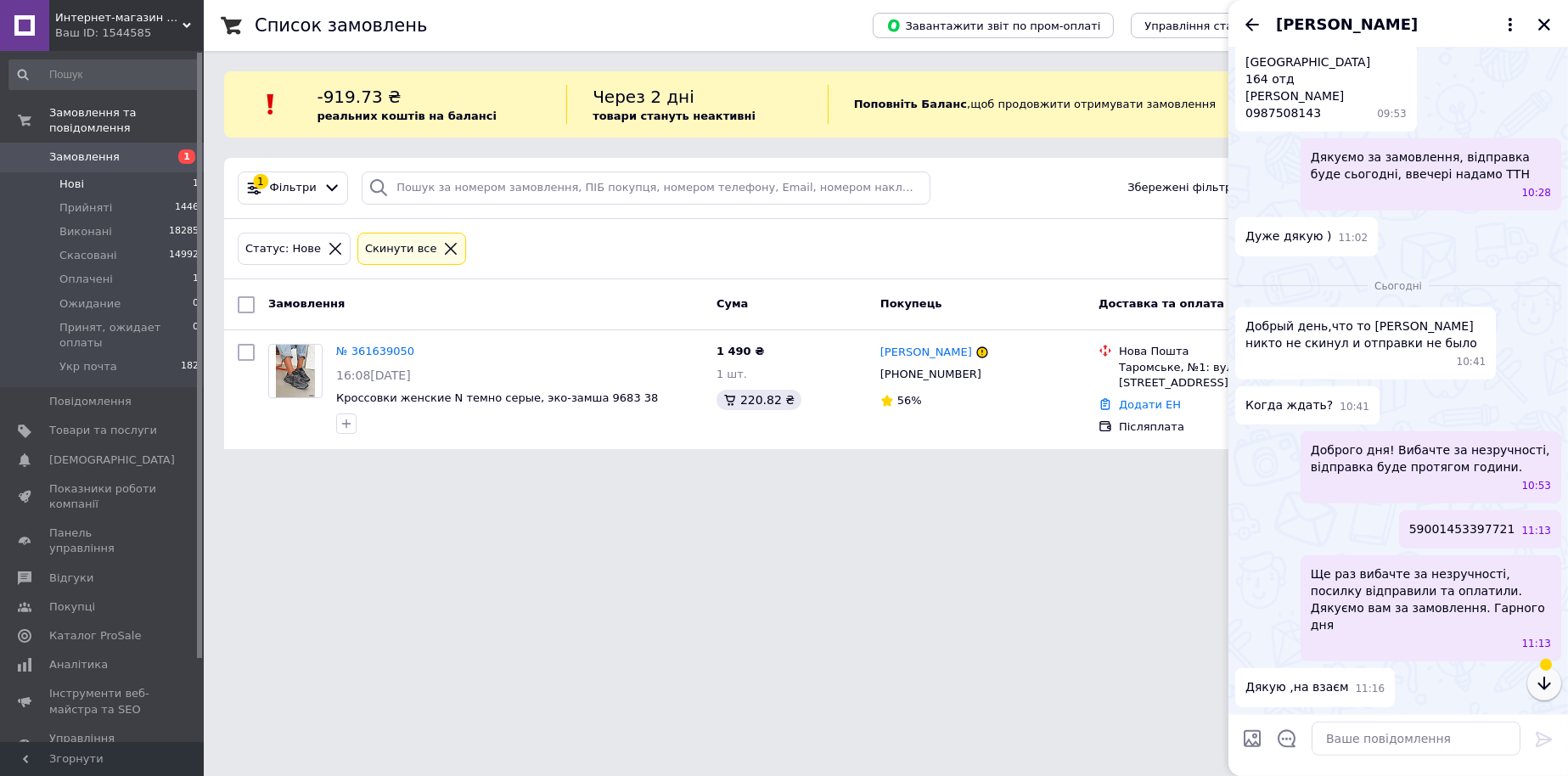
click at [1546, 679] on icon "button" at bounding box center [1544, 684] width 21 height 21
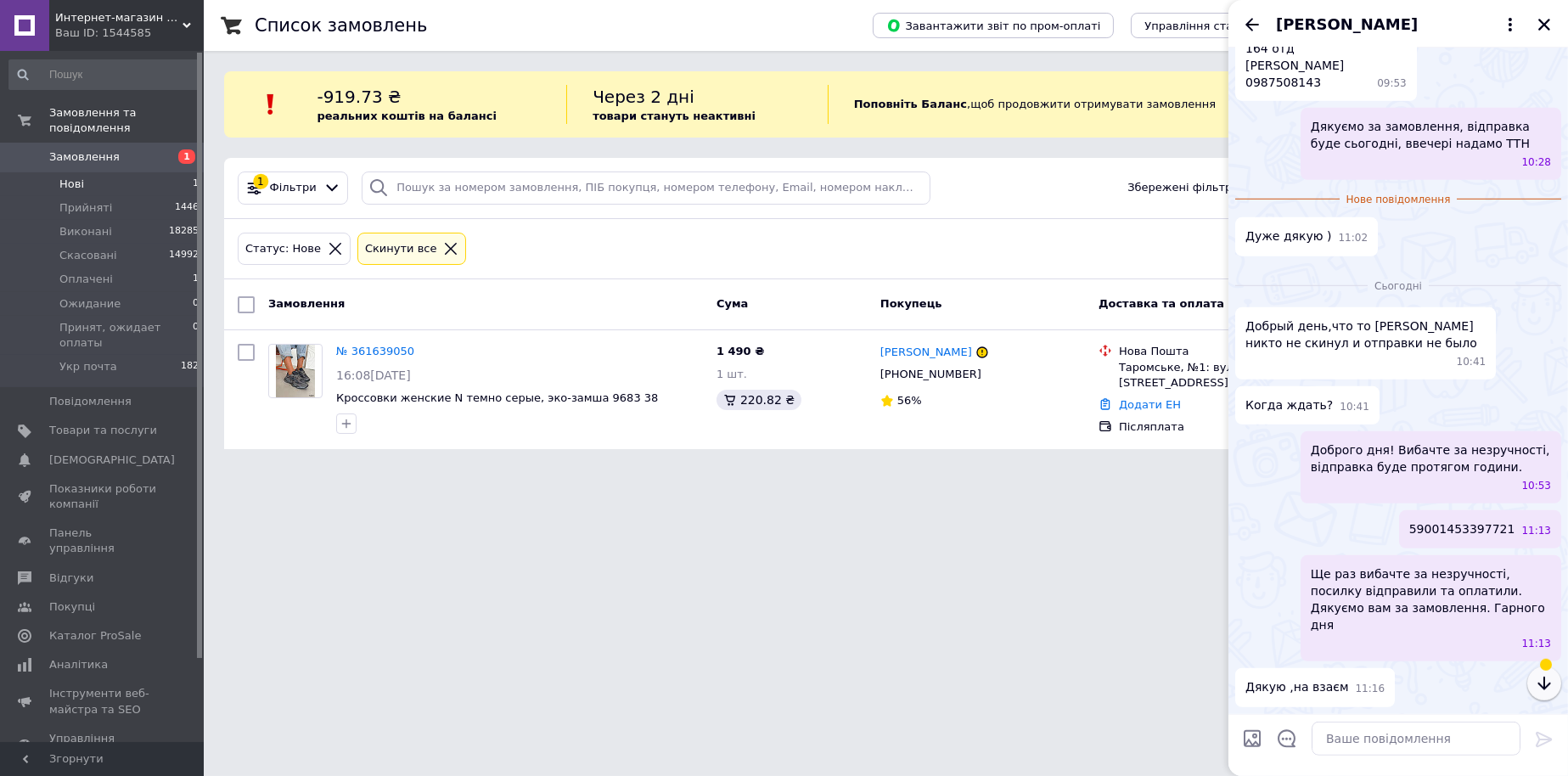
click at [1546, 679] on icon "button" at bounding box center [1544, 684] width 21 height 21
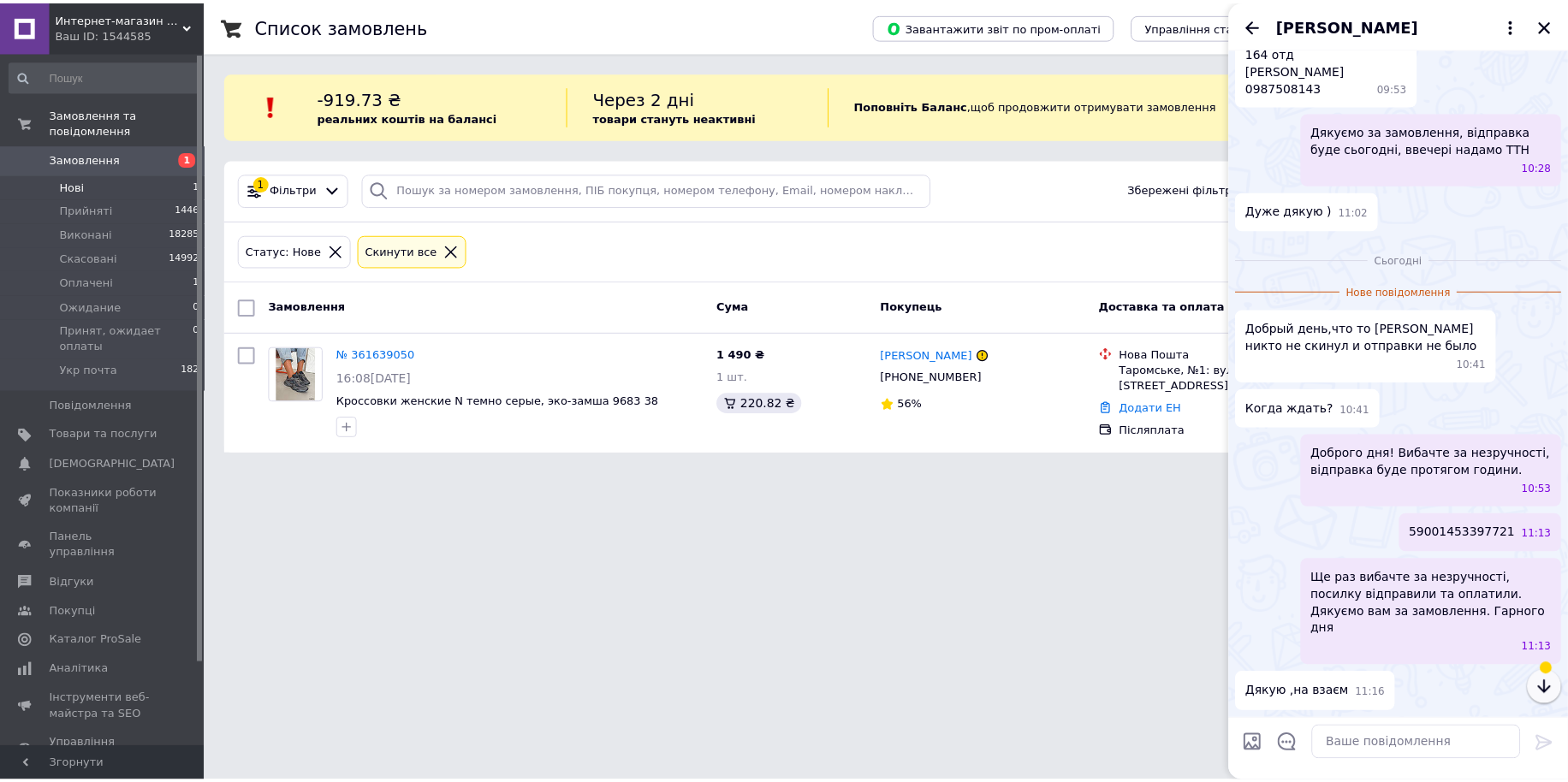
scroll to position [2550, 0]
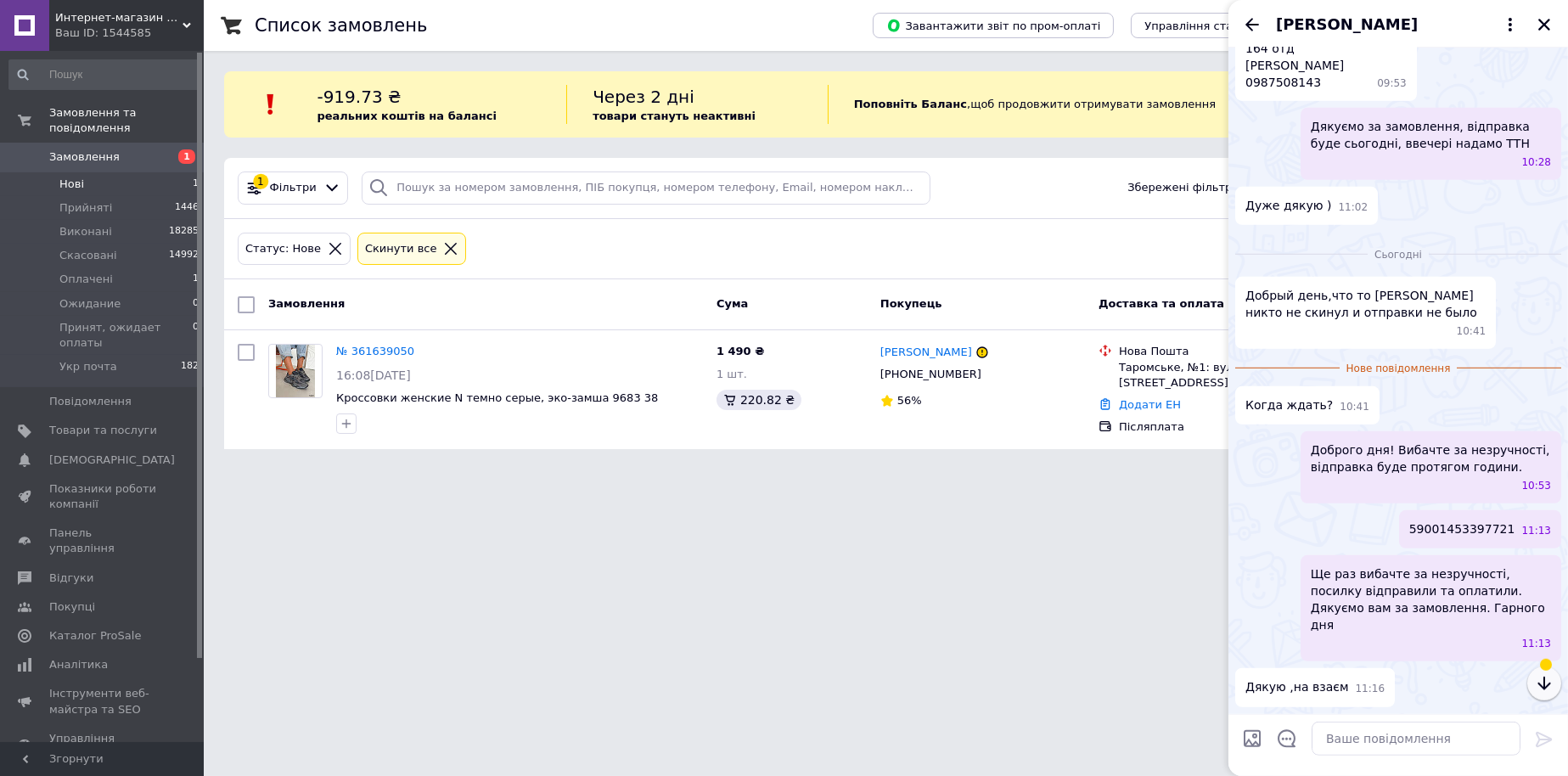
click at [1546, 679] on icon "button" at bounding box center [1544, 684] width 21 height 21
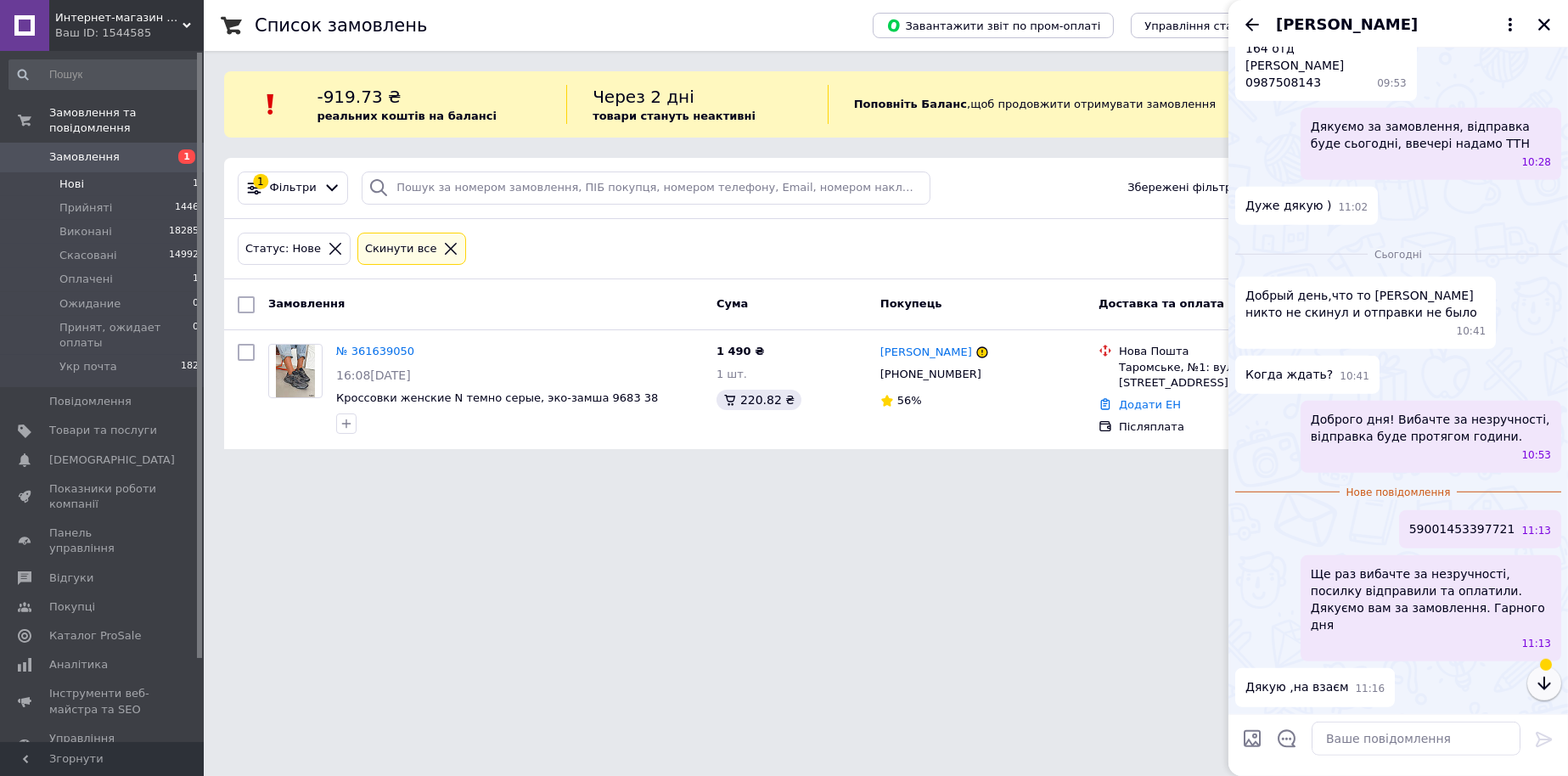
click at [1546, 679] on icon "button" at bounding box center [1544, 684] width 21 height 21
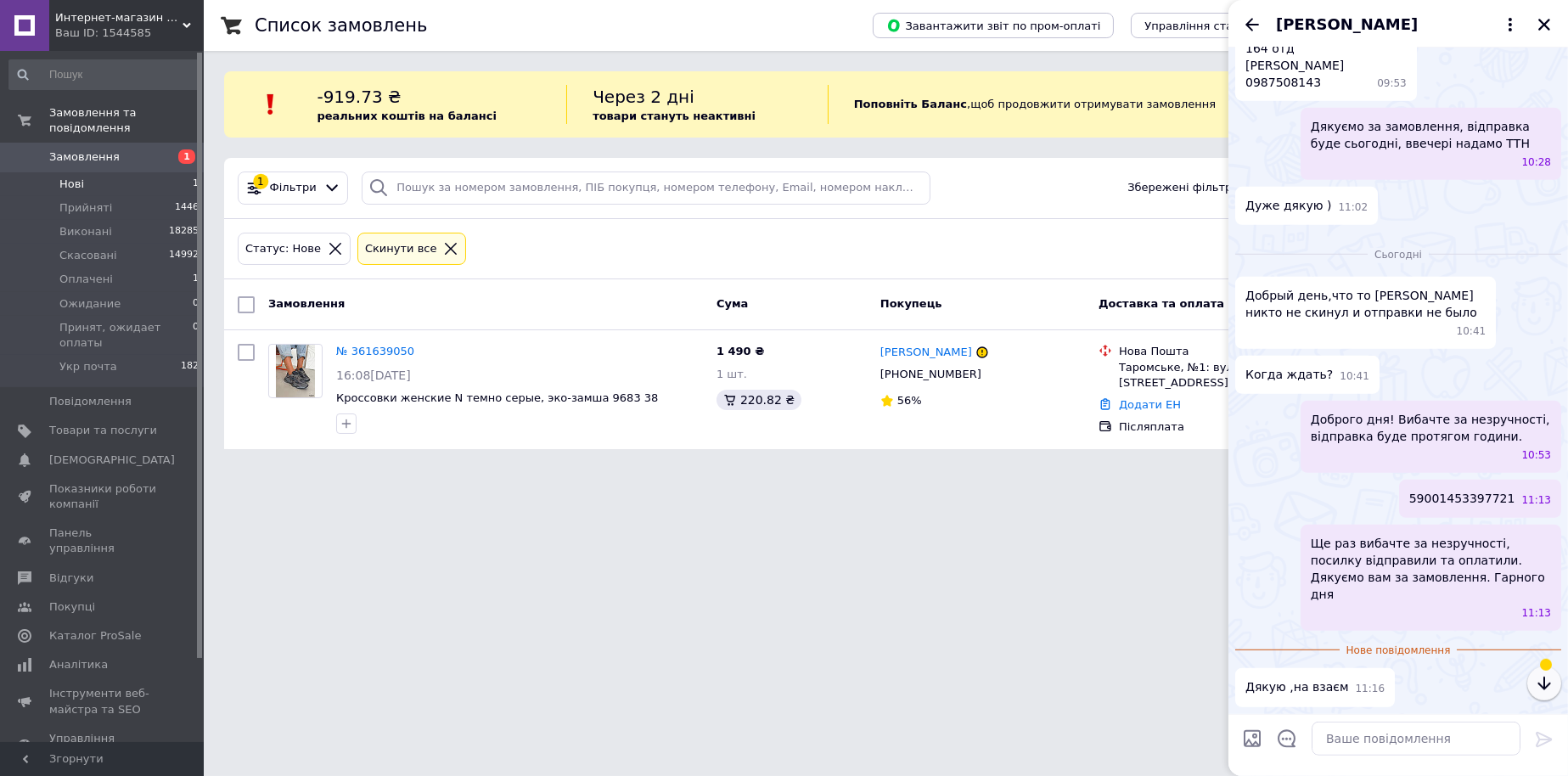
click at [1546, 679] on div "Дякую ,на взаєм 11:16" at bounding box center [1398, 687] width 326 height 38
click at [1249, 36] on div "[PERSON_NAME]" at bounding box center [1398, 23] width 339 height 48
click at [1250, 26] on icon "Назад" at bounding box center [1252, 24] width 21 height 21
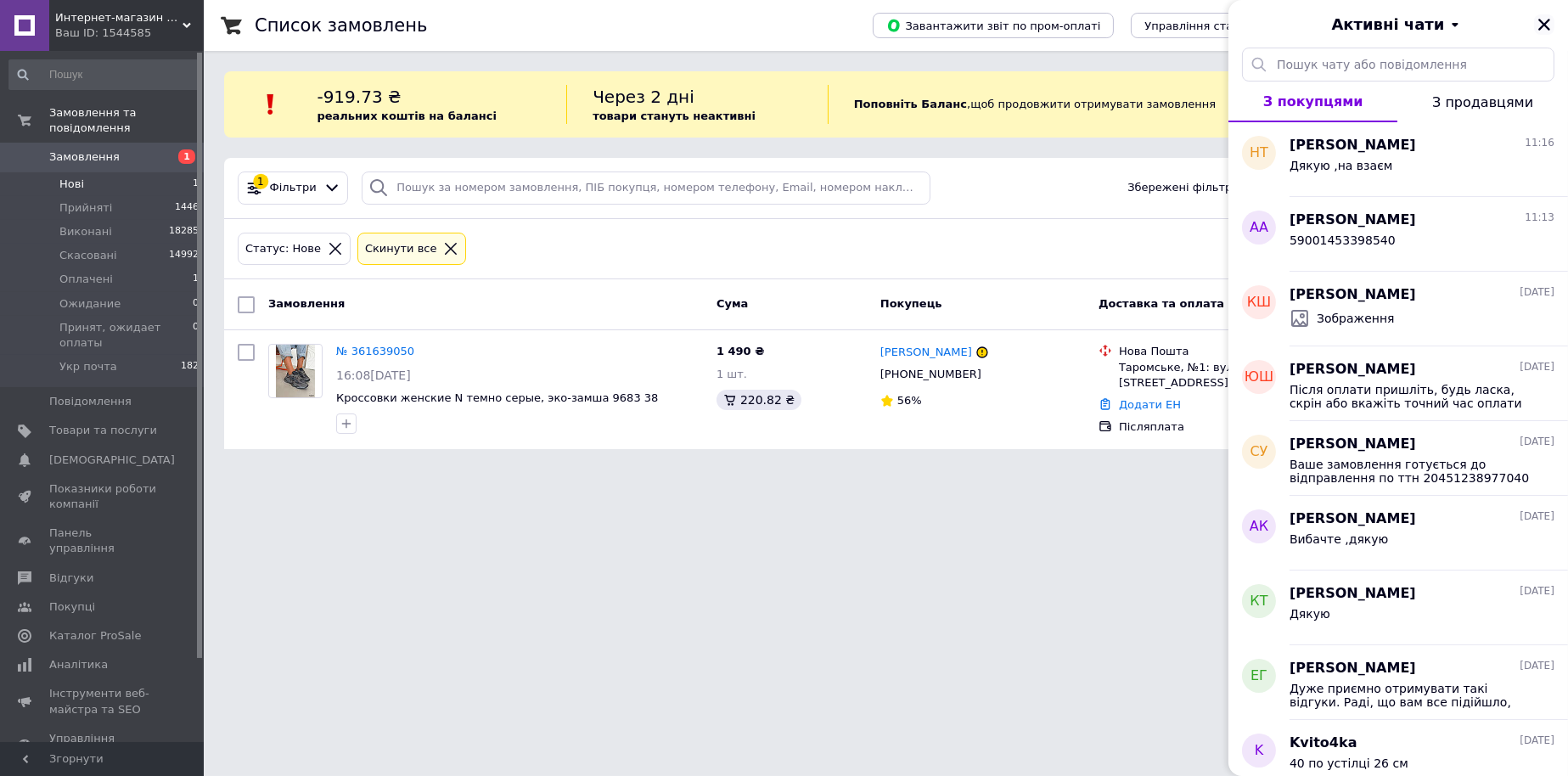
click at [1540, 32] on icon "Закрити" at bounding box center [1544, 24] width 15 height 15
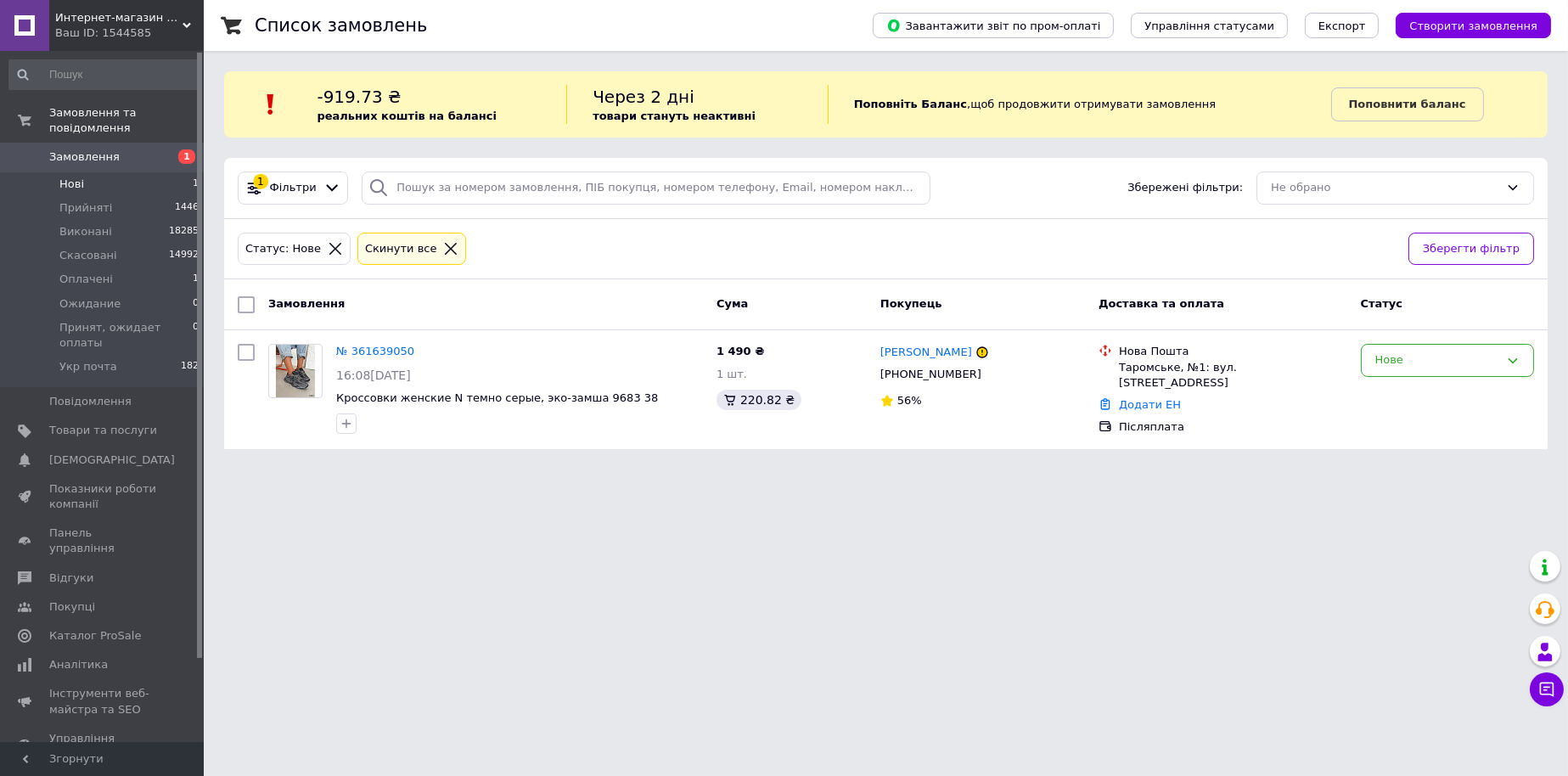
click at [193, 176] on span "1" at bounding box center [196, 184] width 6 height 15
click at [181, 201] on span "1446" at bounding box center [186, 208] width 23 height 15
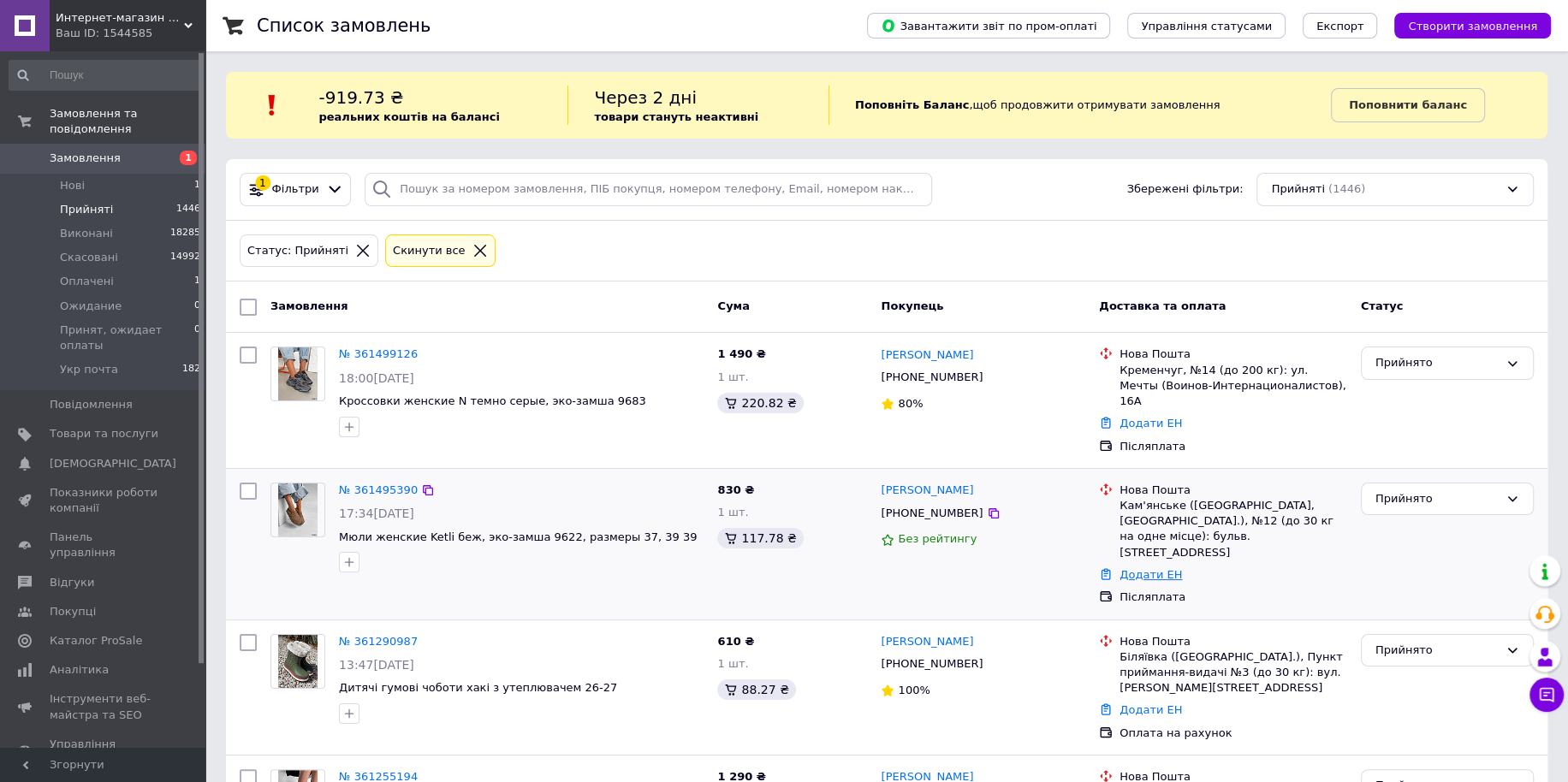
click at [1133, 569] on link "Додати ЕН" at bounding box center [1150, 575] width 62 height 13
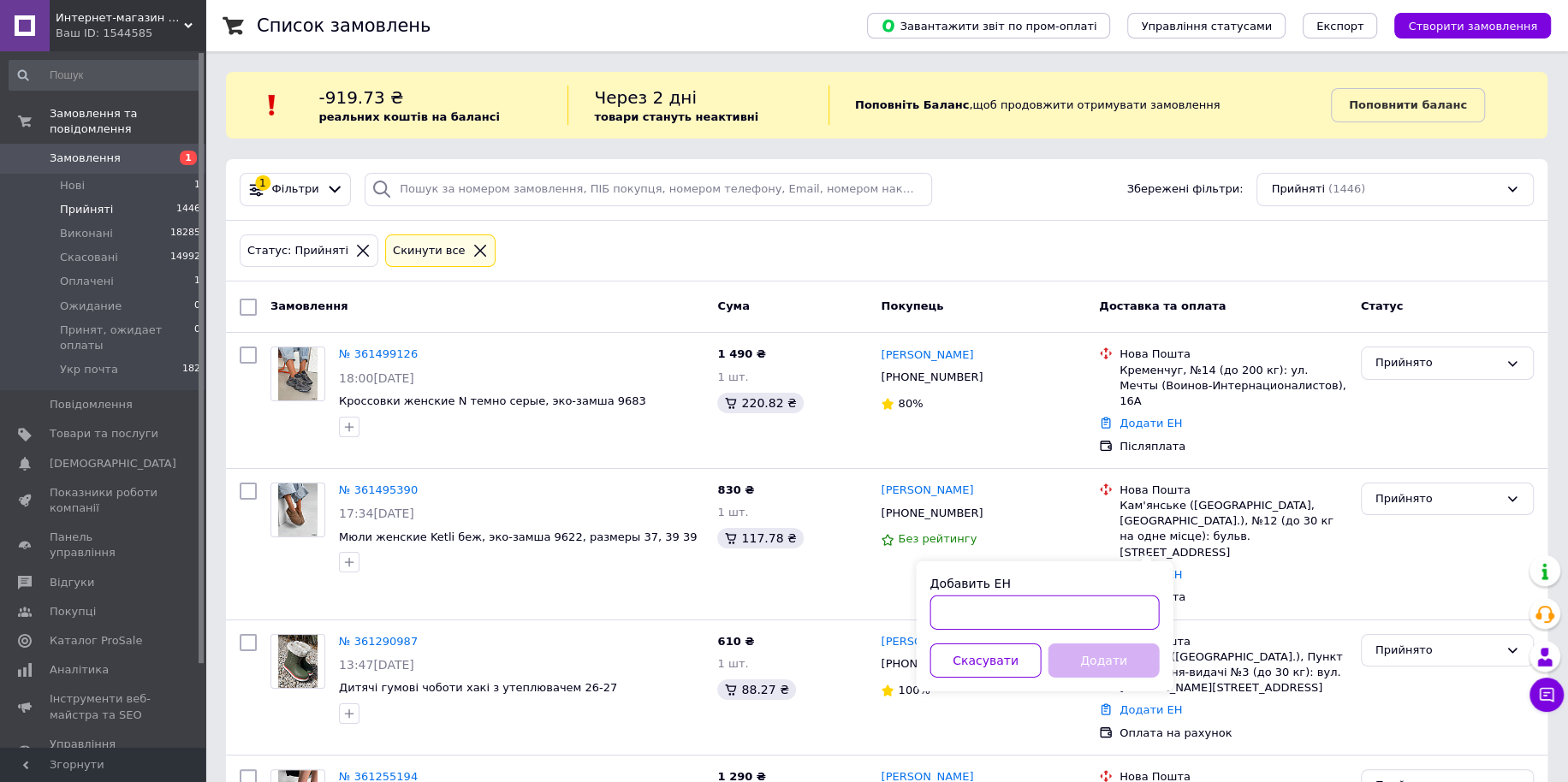
click at [1089, 608] on input "Добавить ЕН" at bounding box center [1044, 613] width 230 height 34
paste input "20451246791229"
type input "20451246791229"
drag, startPoint x: 1145, startPoint y: 657, endPoint x: 490, endPoint y: 701, distance: 656.5
click at [1142, 657] on button "Додати" at bounding box center [1103, 660] width 111 height 34
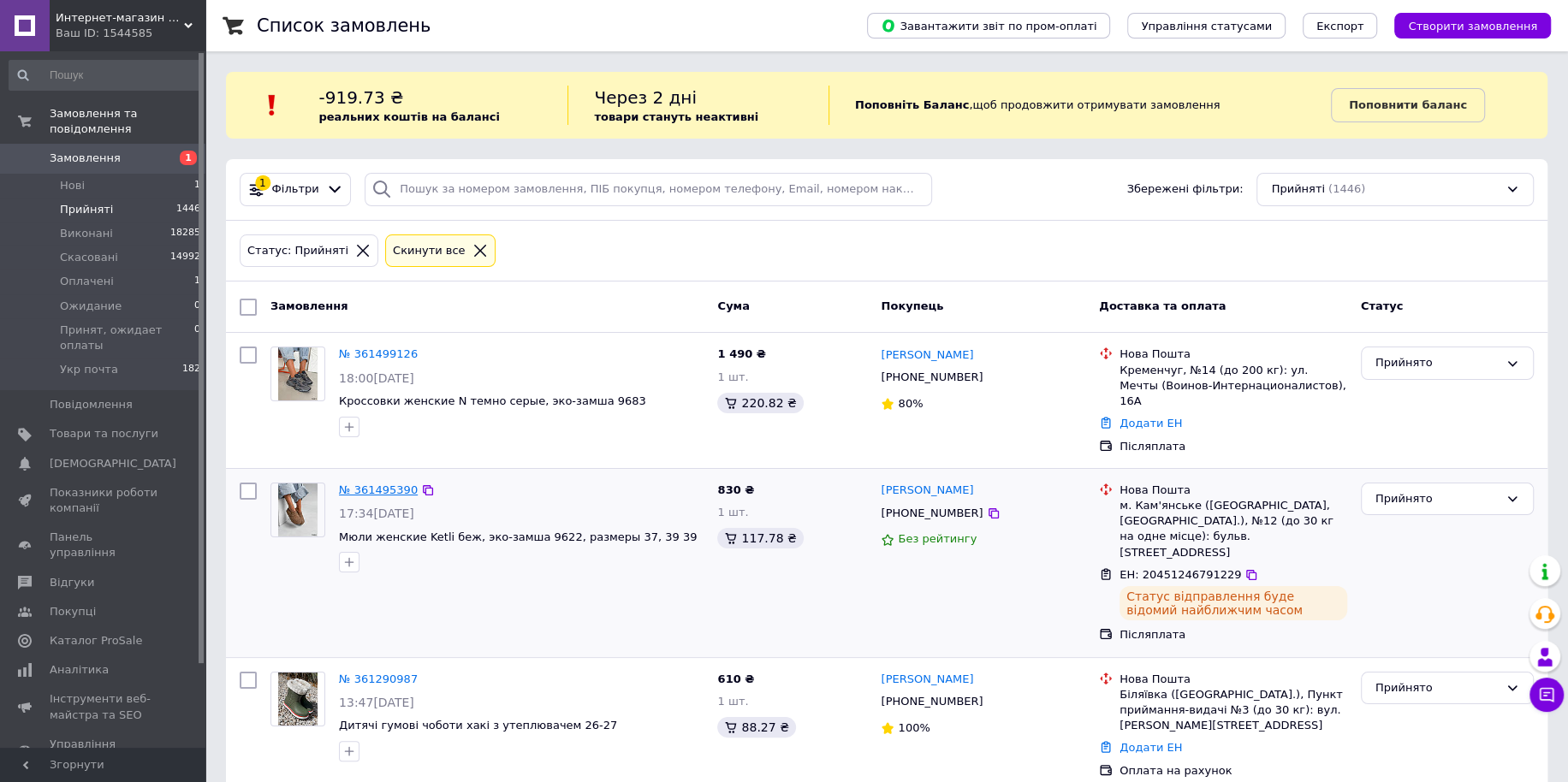
click at [378, 484] on link "№ 361495390" at bounding box center [378, 490] width 78 height 13
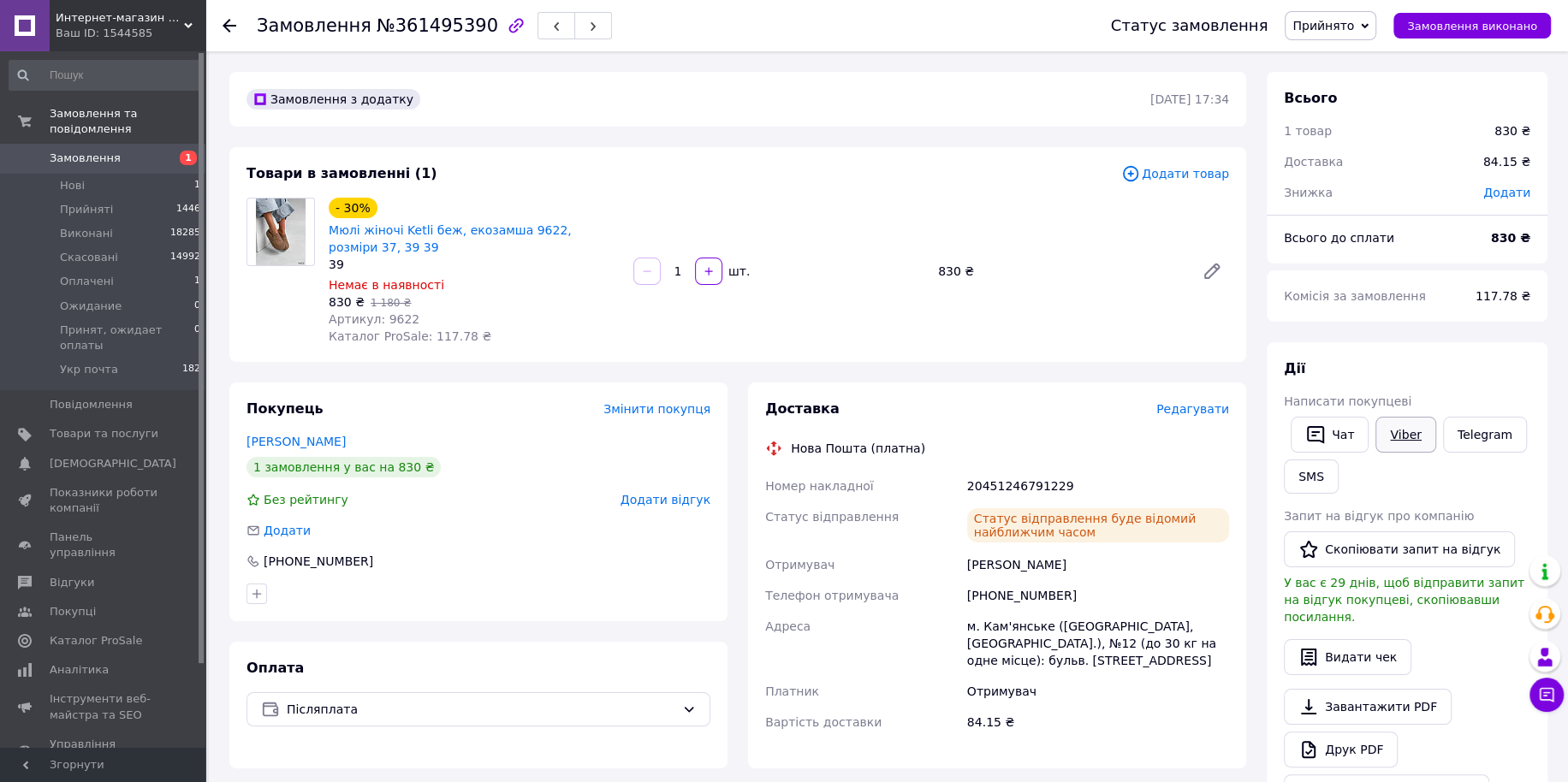
click at [1391, 448] on link "Viber" at bounding box center [1405, 434] width 60 height 36
click at [235, 28] on icon at bounding box center [230, 26] width 13 height 13
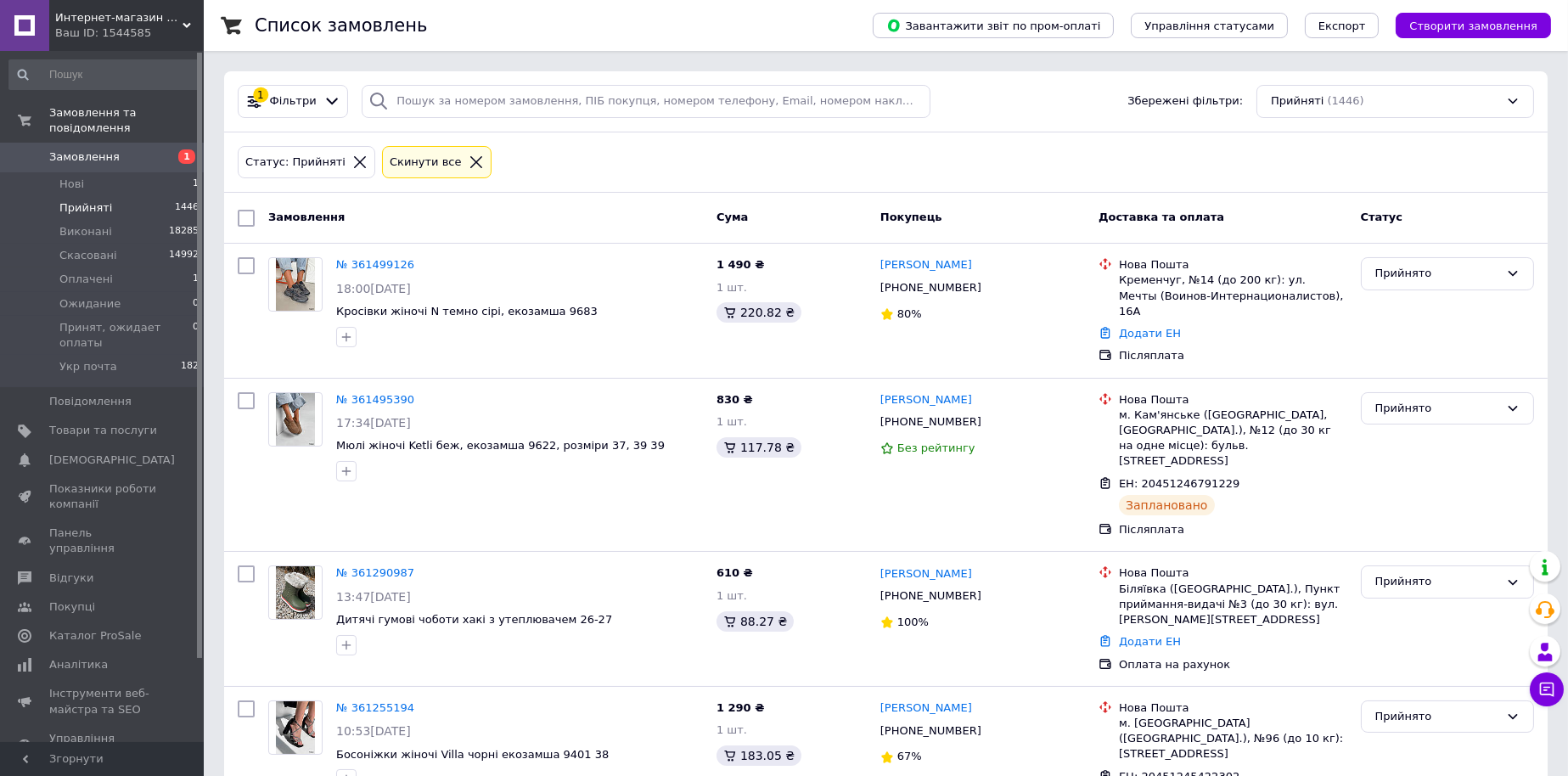
click at [1127, 233] on div "Доставка та оплата" at bounding box center [1222, 218] width 262 height 31
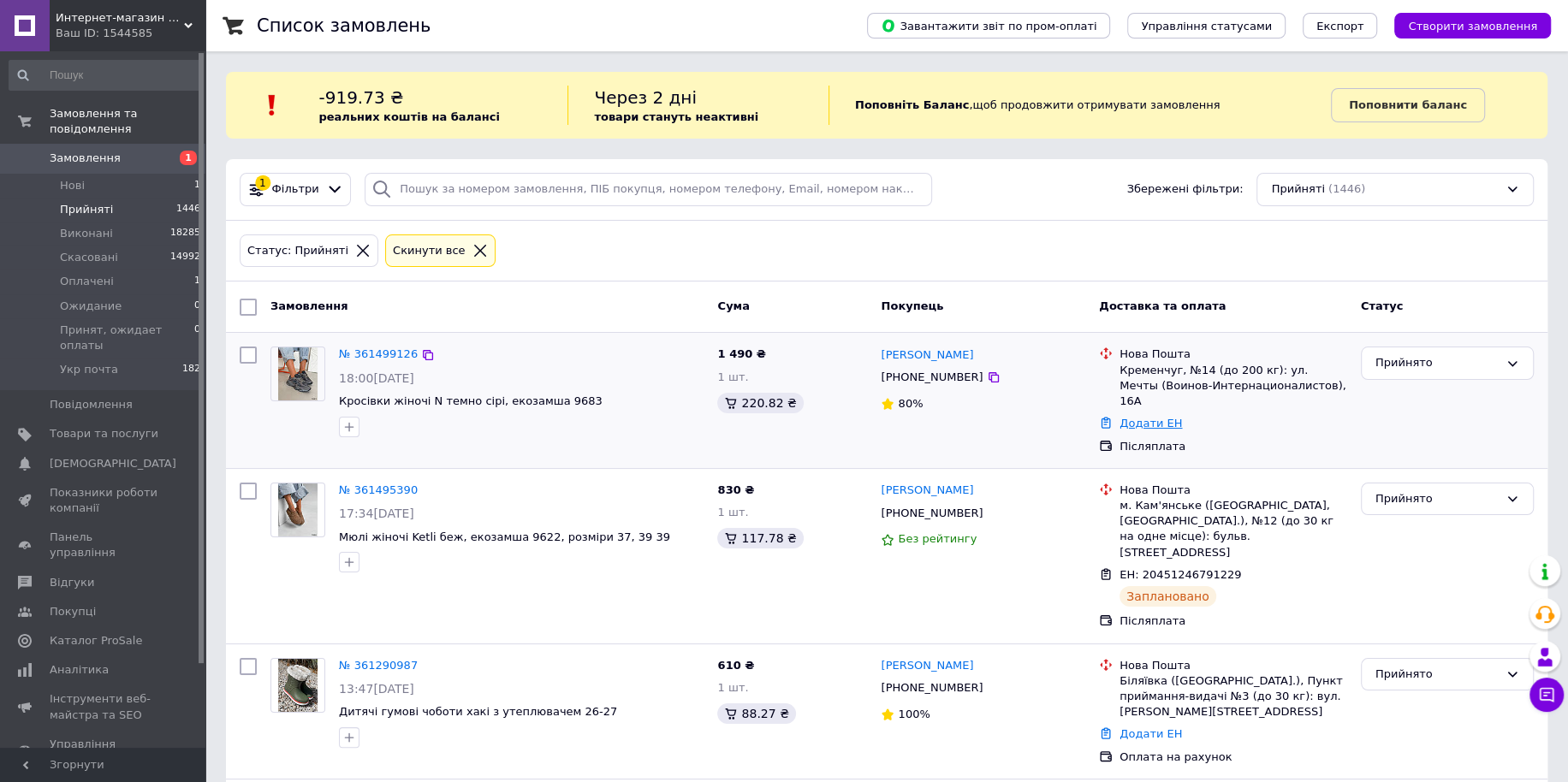
click at [1148, 416] on link "Додати ЕН" at bounding box center [1150, 423] width 62 height 13
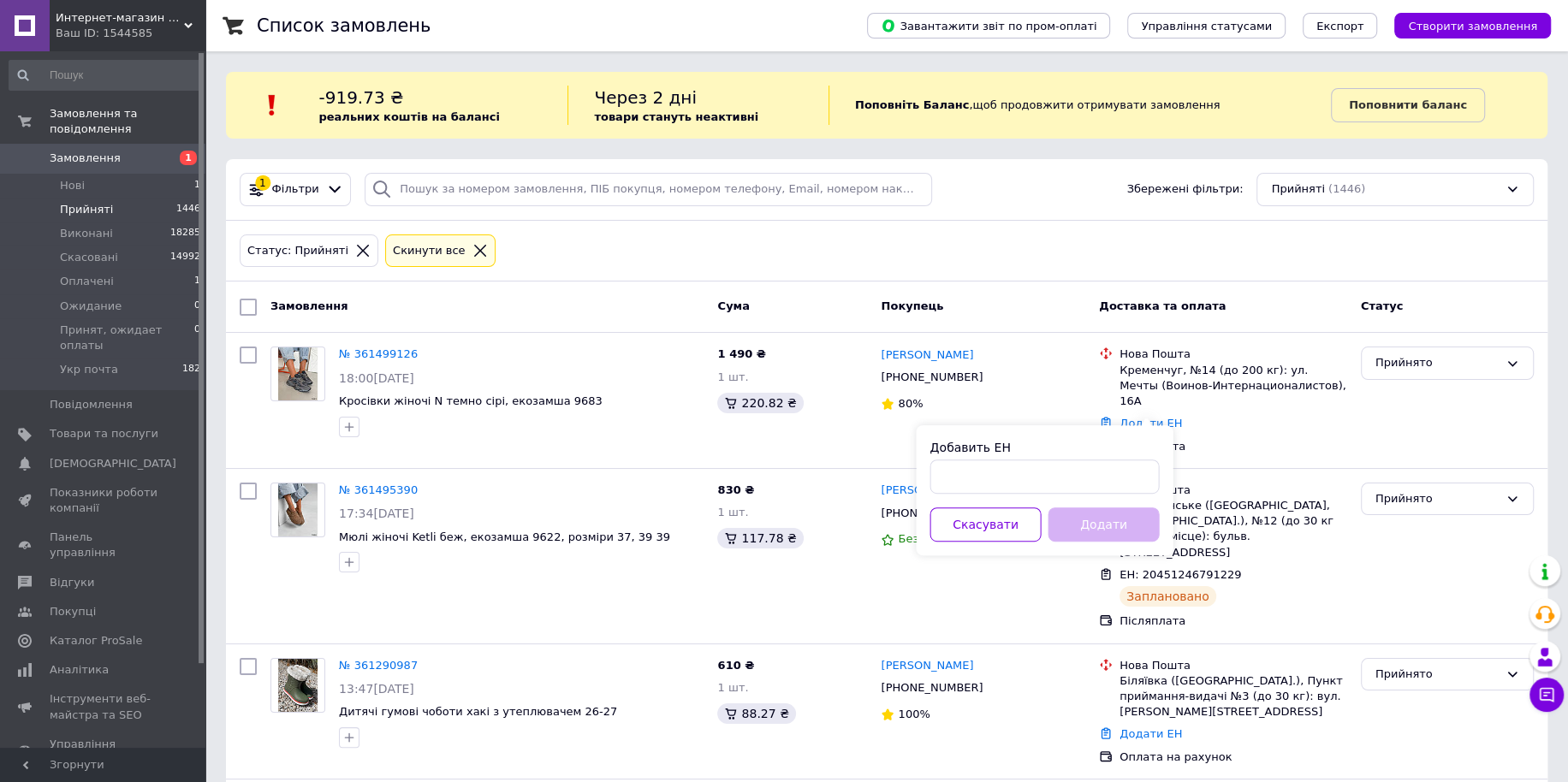
drag, startPoint x: 970, startPoint y: 513, endPoint x: 971, endPoint y: 501, distance: 12.0
click at [971, 513] on button "Скасувати" at bounding box center [985, 524] width 111 height 34
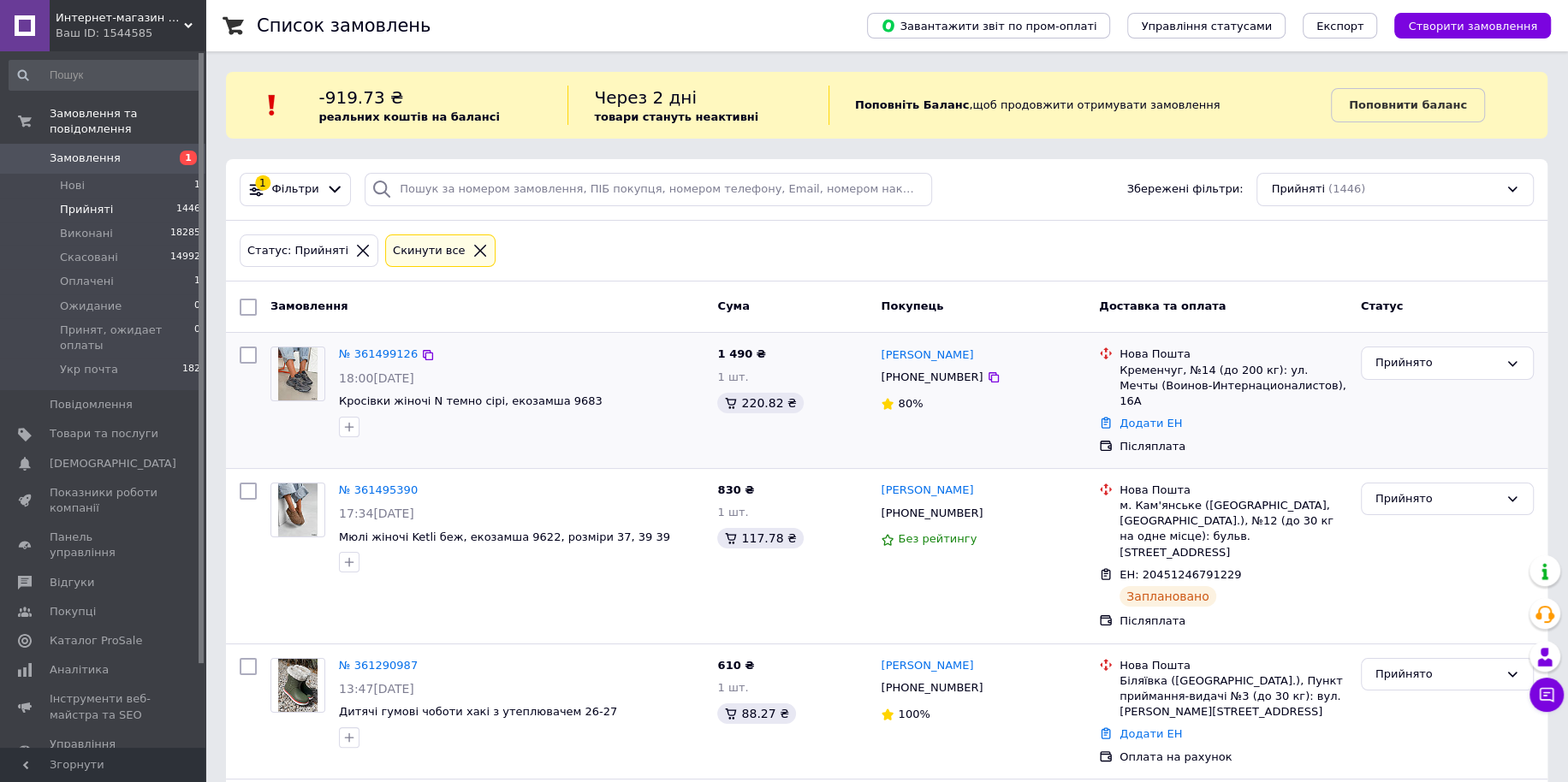
drag, startPoint x: 1149, startPoint y: 412, endPoint x: 1085, endPoint y: 422, distance: 64.8
click at [1148, 416] on link "Додати ЕН" at bounding box center [1150, 423] width 62 height 13
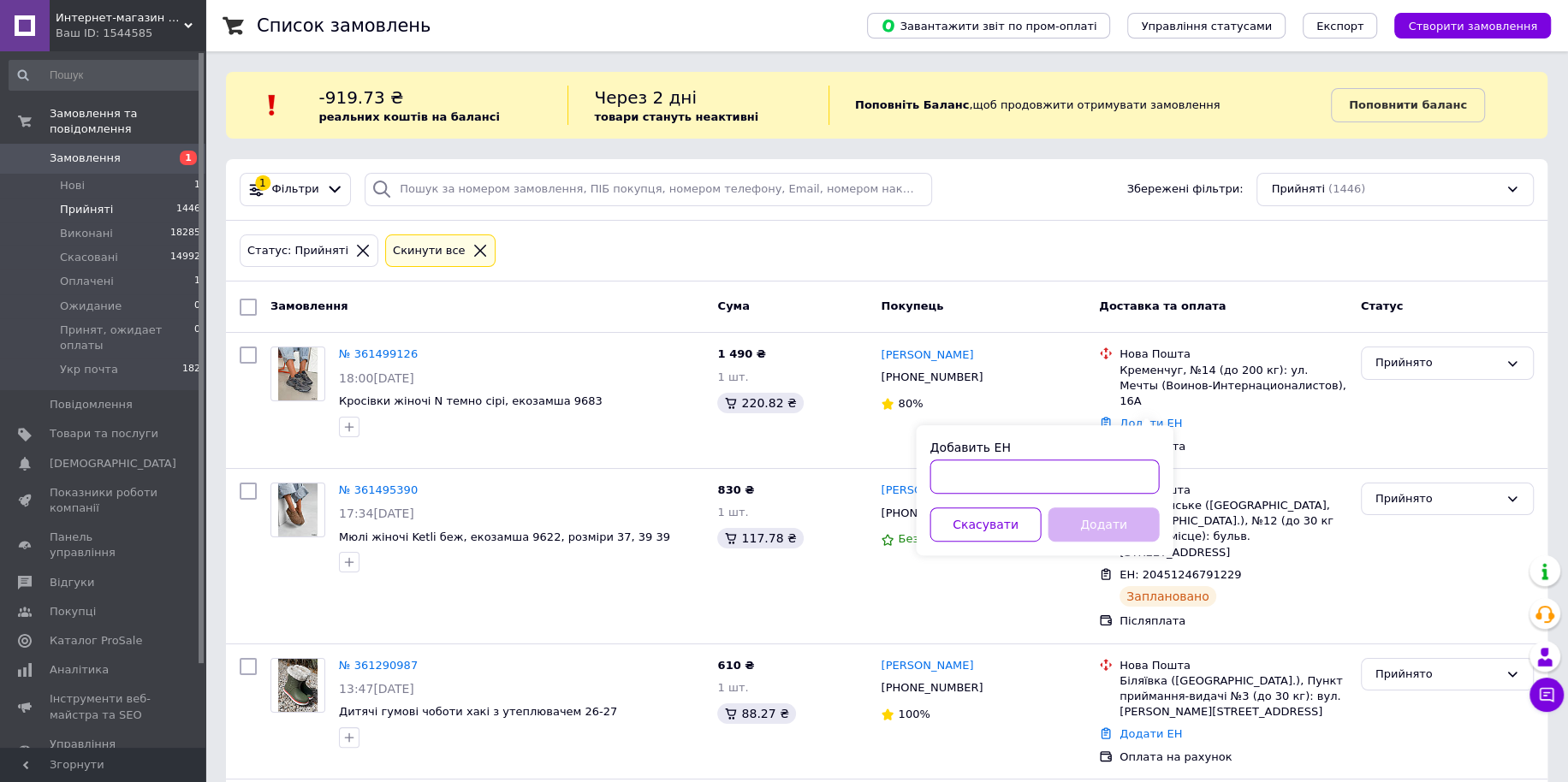
click at [984, 466] on input "Добавить ЕН" at bounding box center [1044, 477] width 230 height 34
paste input "20451246812790"
type input "20451246812790"
click at [1116, 517] on button "Додати" at bounding box center [1103, 524] width 111 height 34
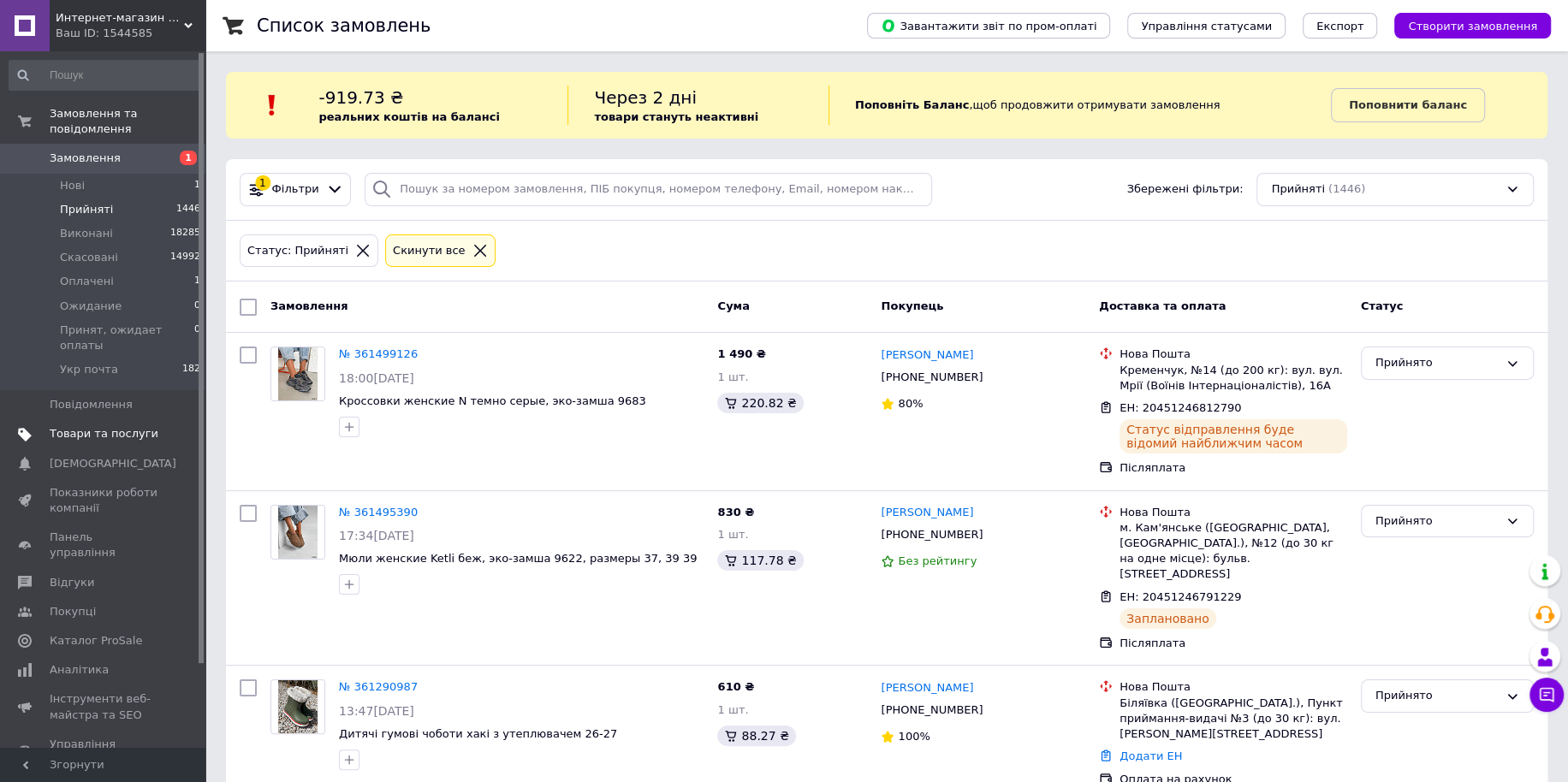
click at [112, 426] on span "Товари та послуги" at bounding box center [104, 434] width 109 height 15
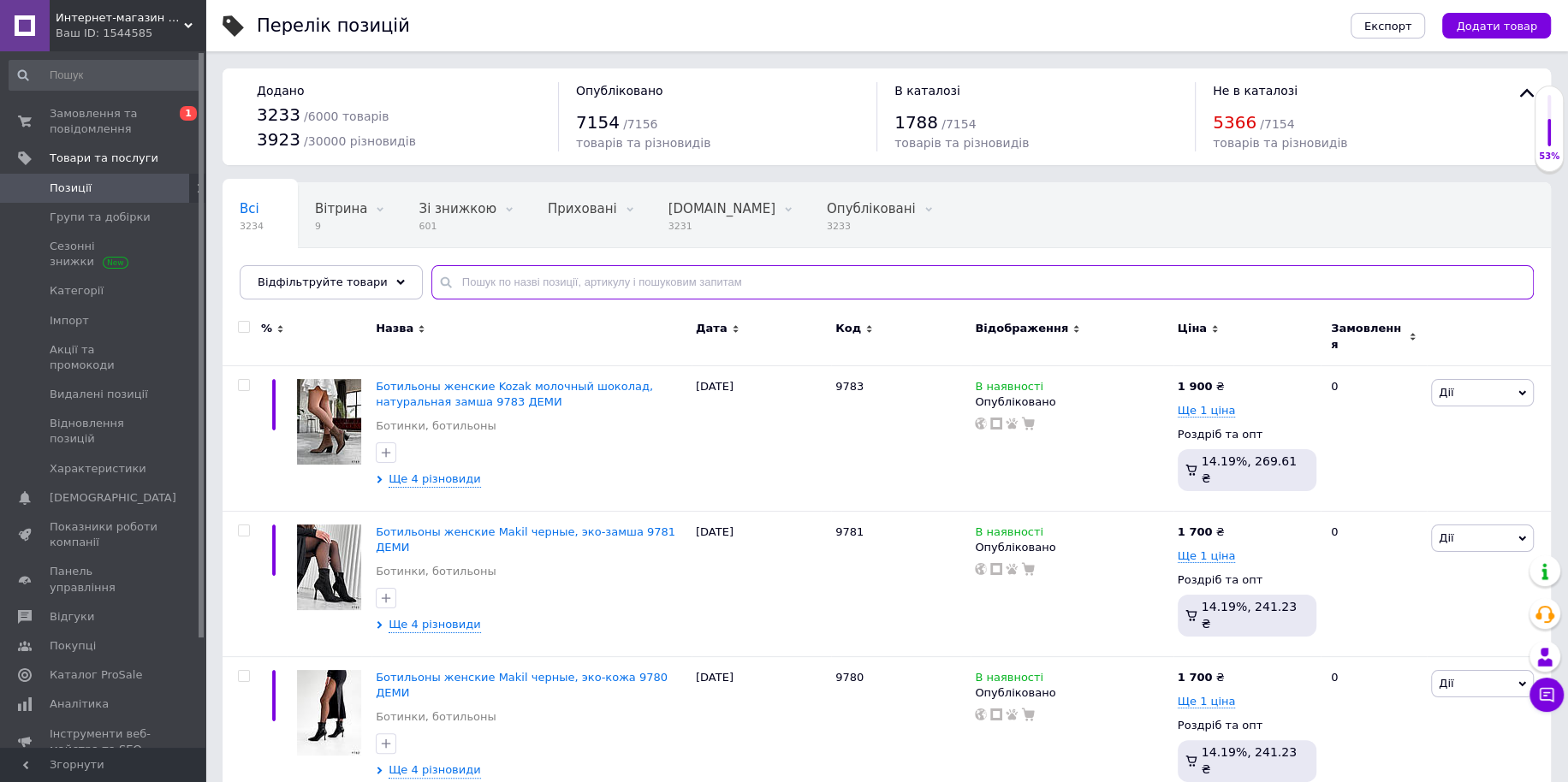
click at [507, 283] on input "text" at bounding box center [982, 282] width 1102 height 34
paste input "8209"
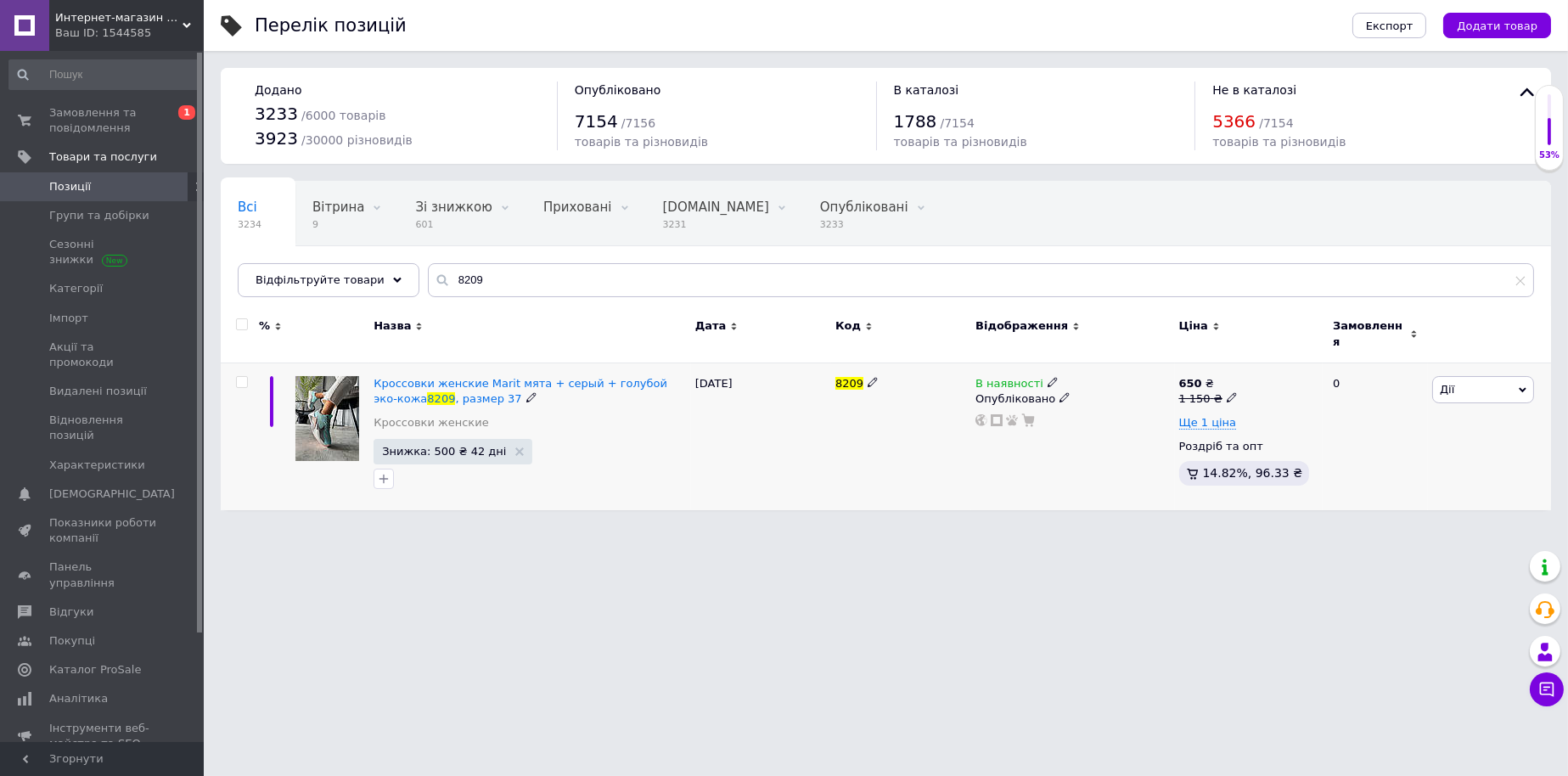
click at [1047, 377] on icon at bounding box center [1052, 381] width 10 height 10
click at [1120, 384] on li "Немає в наявності" at bounding box center [1145, 395] width 161 height 23
drag, startPoint x: 562, startPoint y: 280, endPoint x: 215, endPoint y: 233, distance: 350.2
click at [252, 240] on div "Всі 3234 Вітрина 9 Видалити Редагувати Зі знижкою 601 Видалити Редагувати Прихо…" at bounding box center [886, 239] width 1330 height 116
paste input "9203"
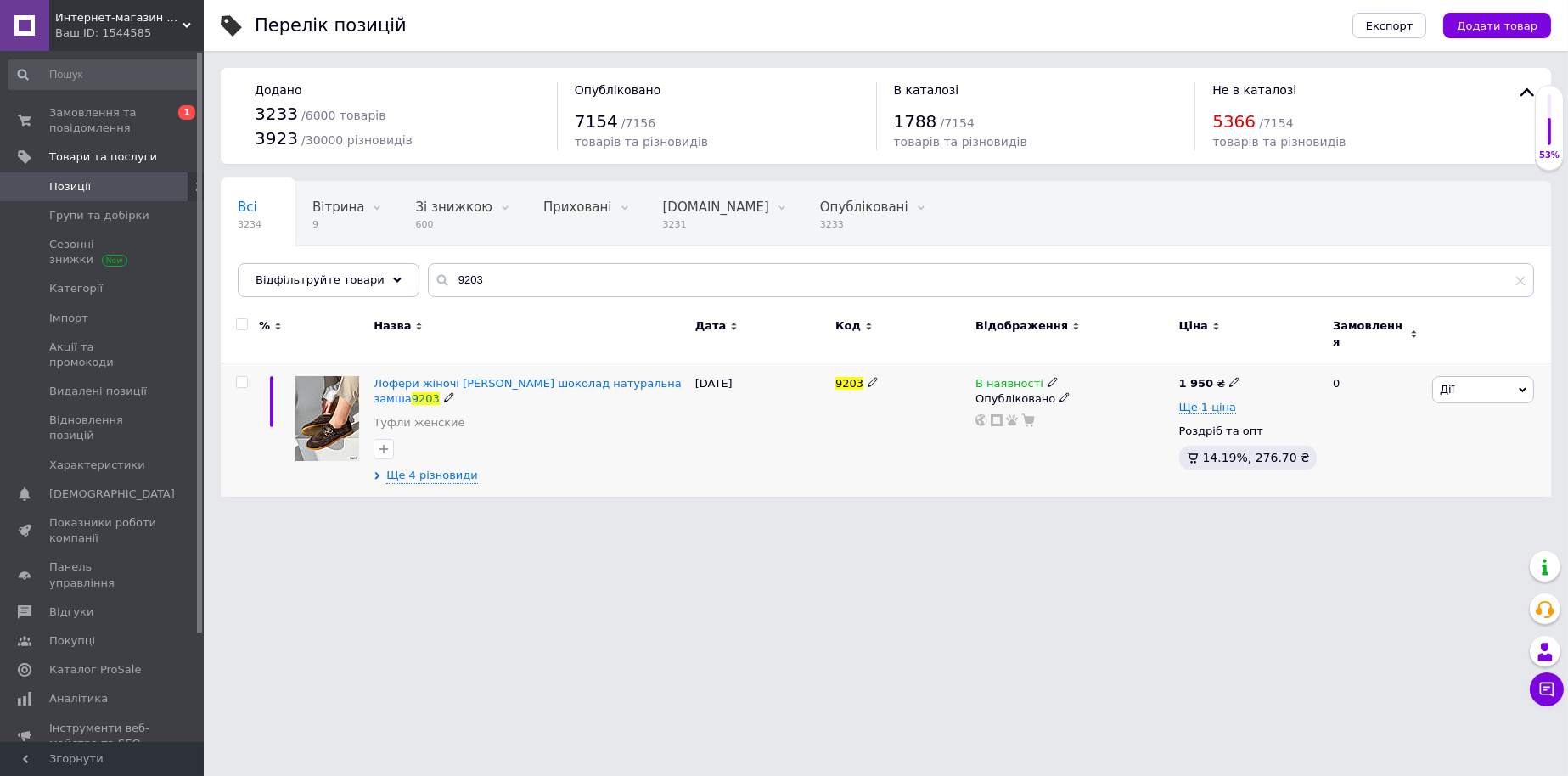
drag, startPoint x: 446, startPoint y: 454, endPoint x: 514, endPoint y: 454, distance: 68.0
click at [445, 468] on span "Ще 4 різновиди" at bounding box center [432, 475] width 92 height 16
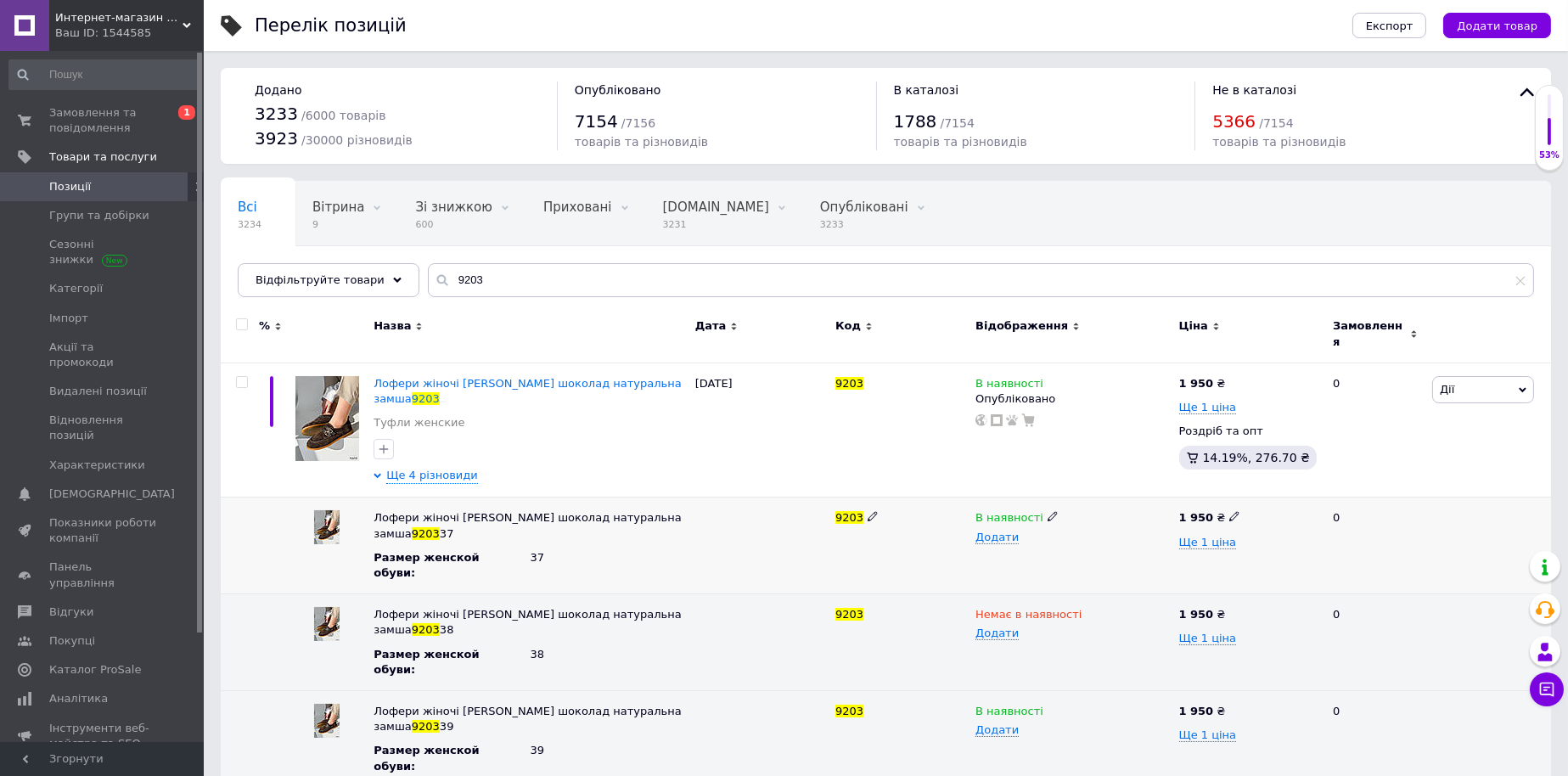
click at [1047, 511] on icon at bounding box center [1052, 515] width 10 height 10
click at [1040, 539] on li "Немає в наявності" at bounding box center [1069, 550] width 200 height 23
drag, startPoint x: 475, startPoint y: 283, endPoint x: 221, endPoint y: 250, distance: 256.1
click at [245, 255] on div "Всі 3234 Вітрина 9 Видалити Редагувати Зі знижкою 600 Видалити Редагувати Прихо…" at bounding box center [886, 239] width 1330 height 116
paste input "779"
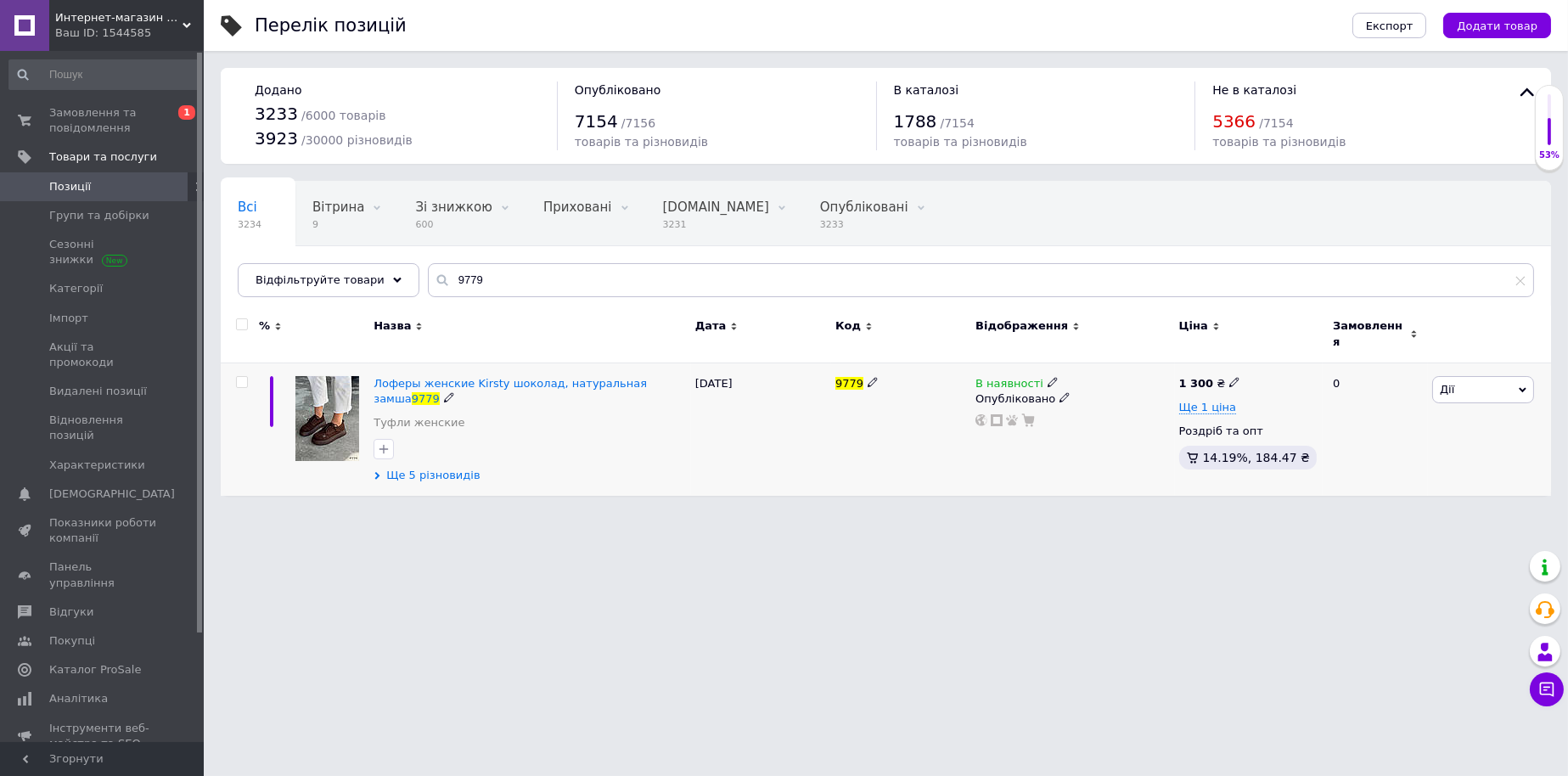
click at [424, 468] on span "Ще 5 різновидів" at bounding box center [433, 475] width 94 height 15
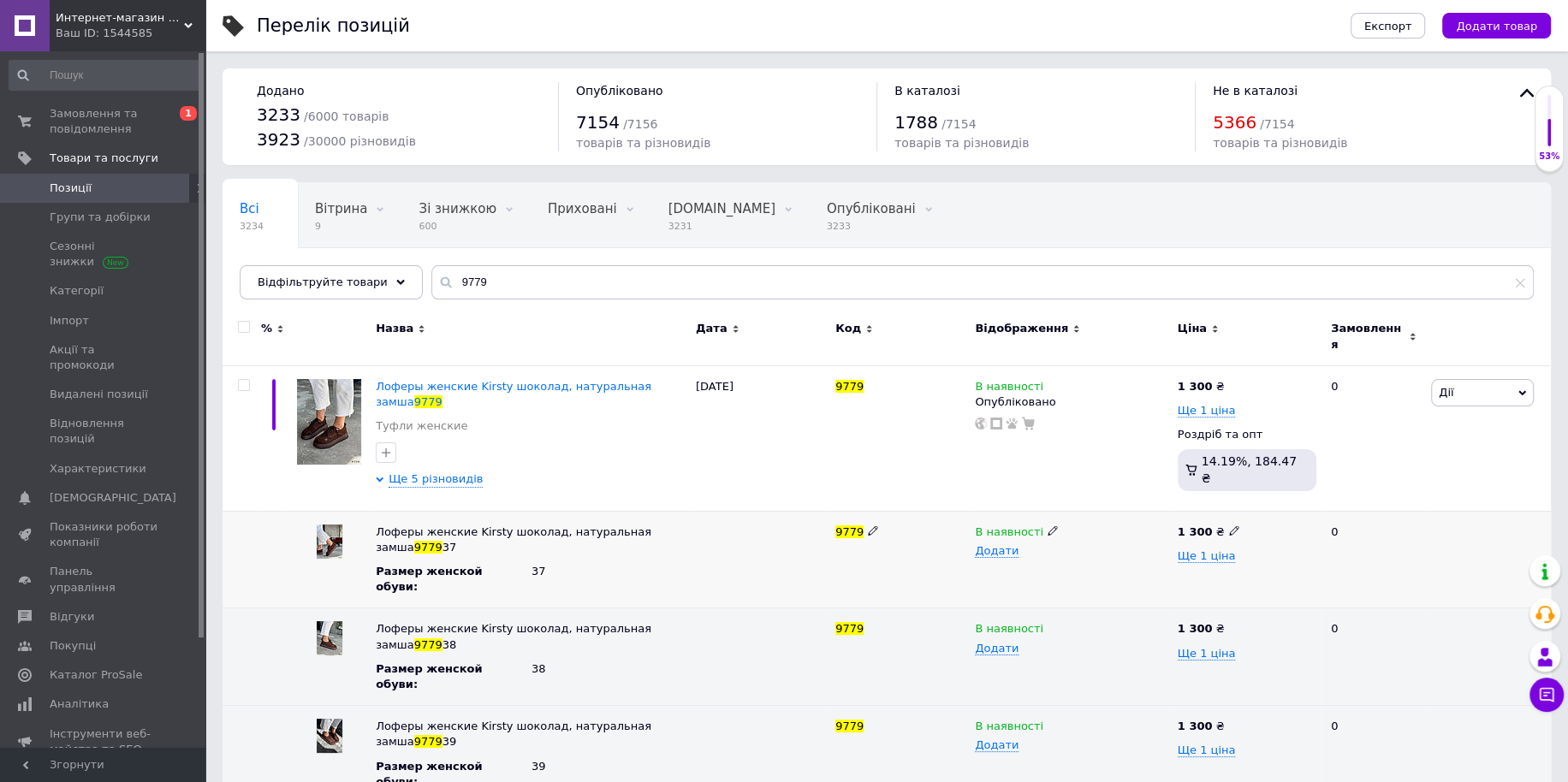
click at [1044, 524] on div "В наявності" at bounding box center [1071, 532] width 194 height 15
click at [1048, 525] on icon at bounding box center [1052, 530] width 10 height 10
click at [1042, 552] on li "Немає в наявності" at bounding box center [1067, 564] width 199 height 24
drag, startPoint x: 481, startPoint y: 291, endPoint x: 154, endPoint y: 248, distance: 329.8
click at [179, 253] on div "Интернет-магазин "Lite Shop" Ваш ID: 1544585 Сайт Интернет-магазин "Lite Shop" …" at bounding box center [784, 507] width 1568 height 1014
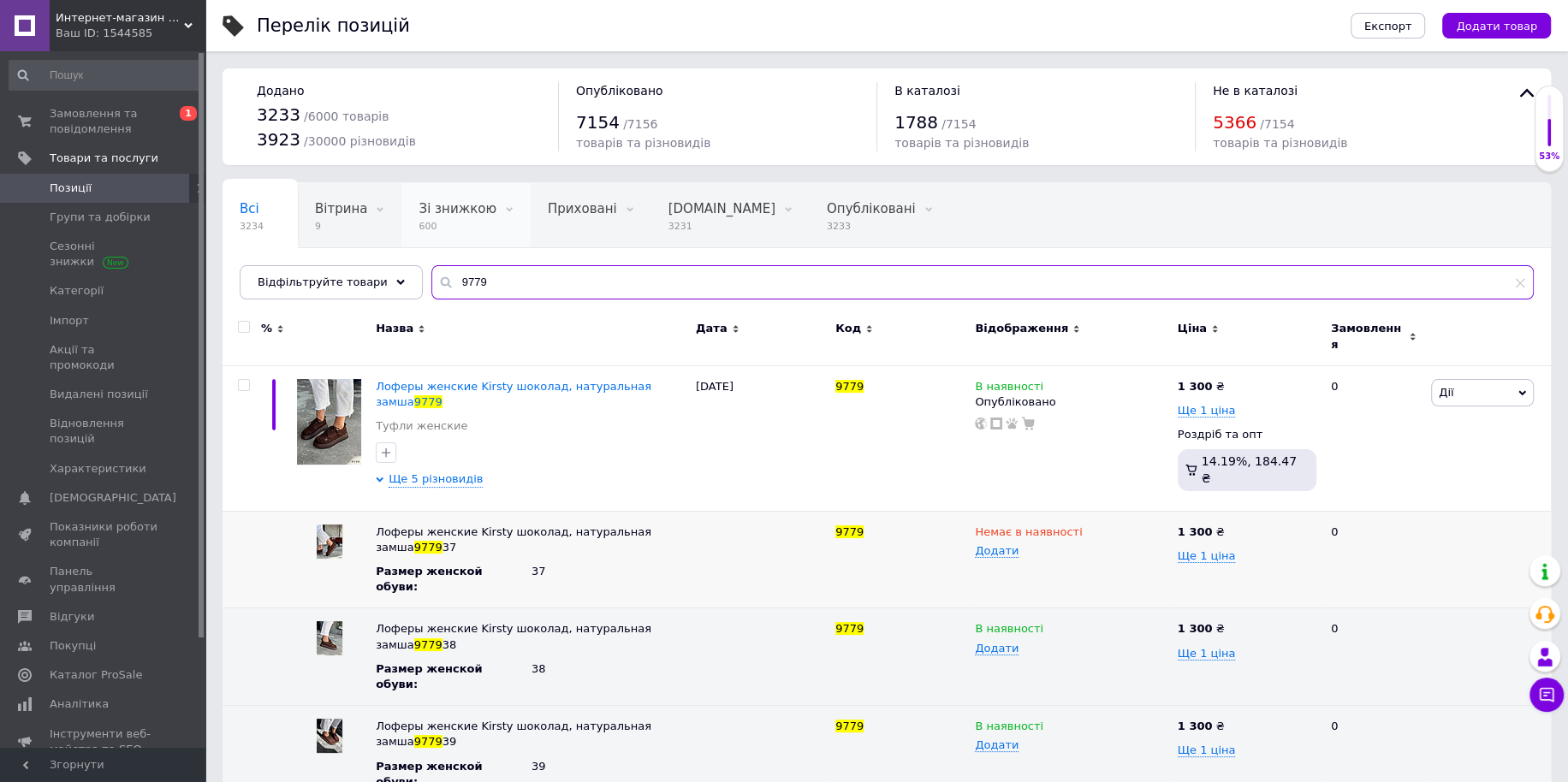
paste input "41"
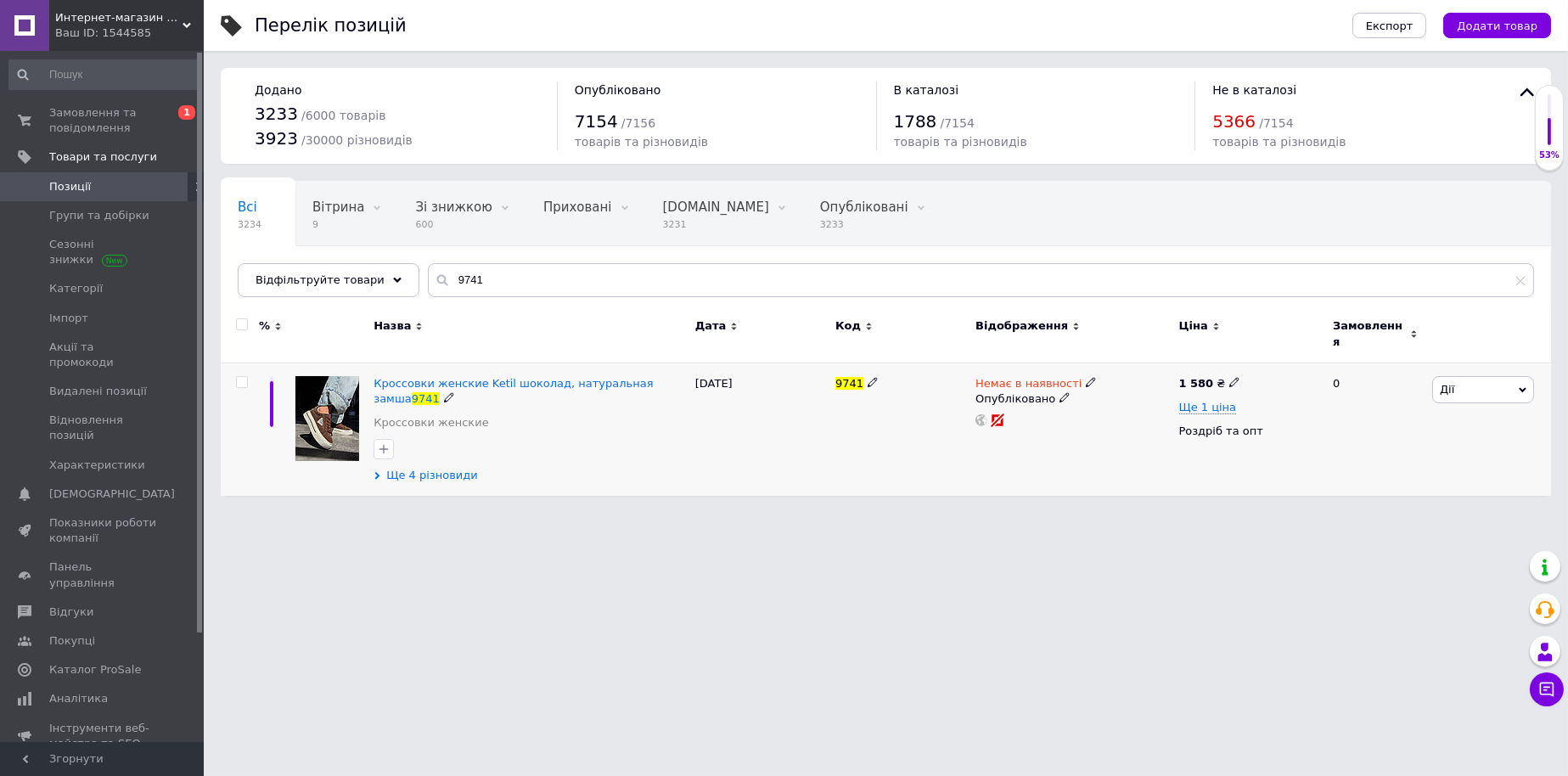
click at [441, 473] on span "Ще 4 різновиди" at bounding box center [432, 475] width 92 height 15
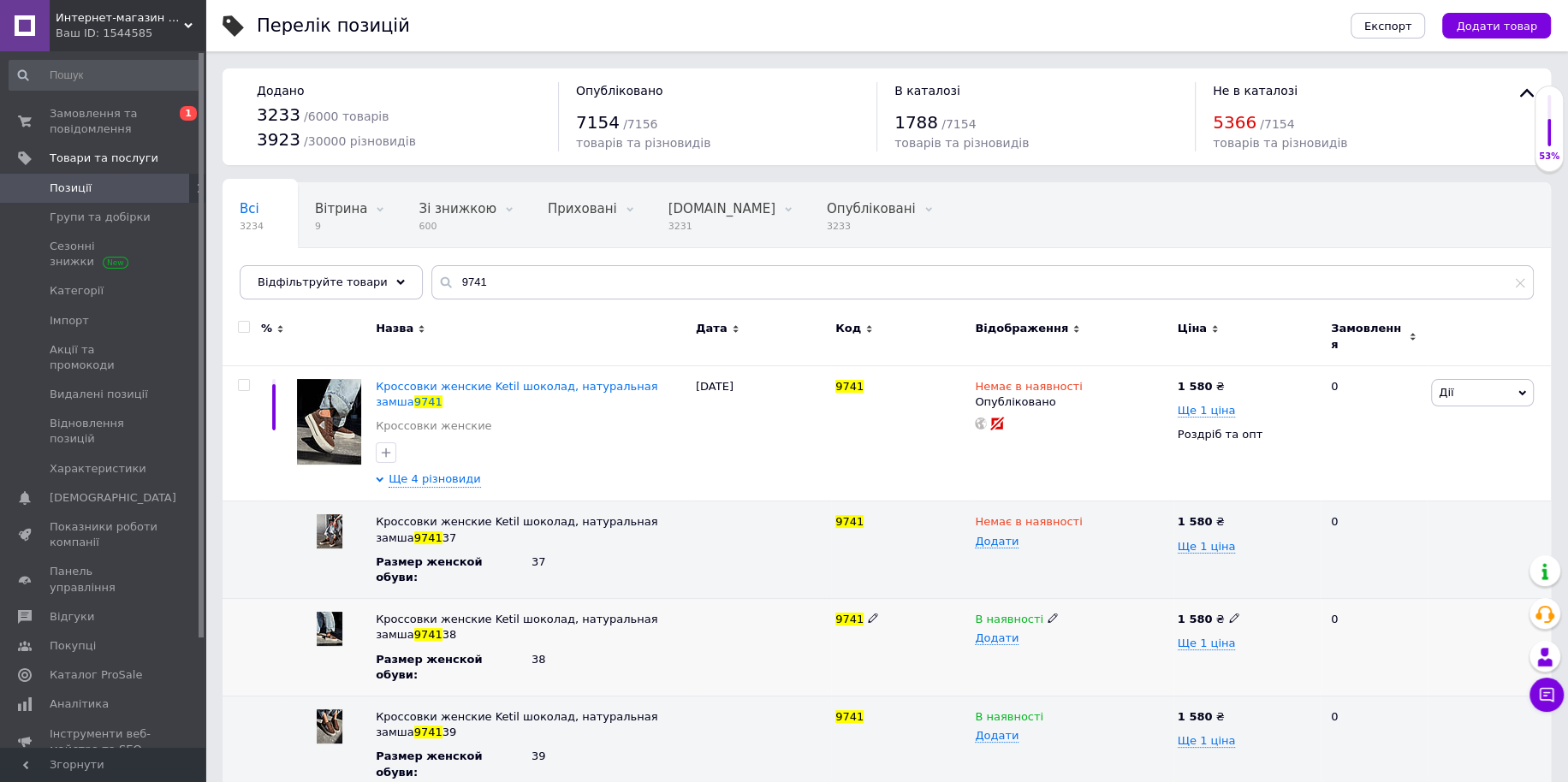
scroll to position [41, 0]
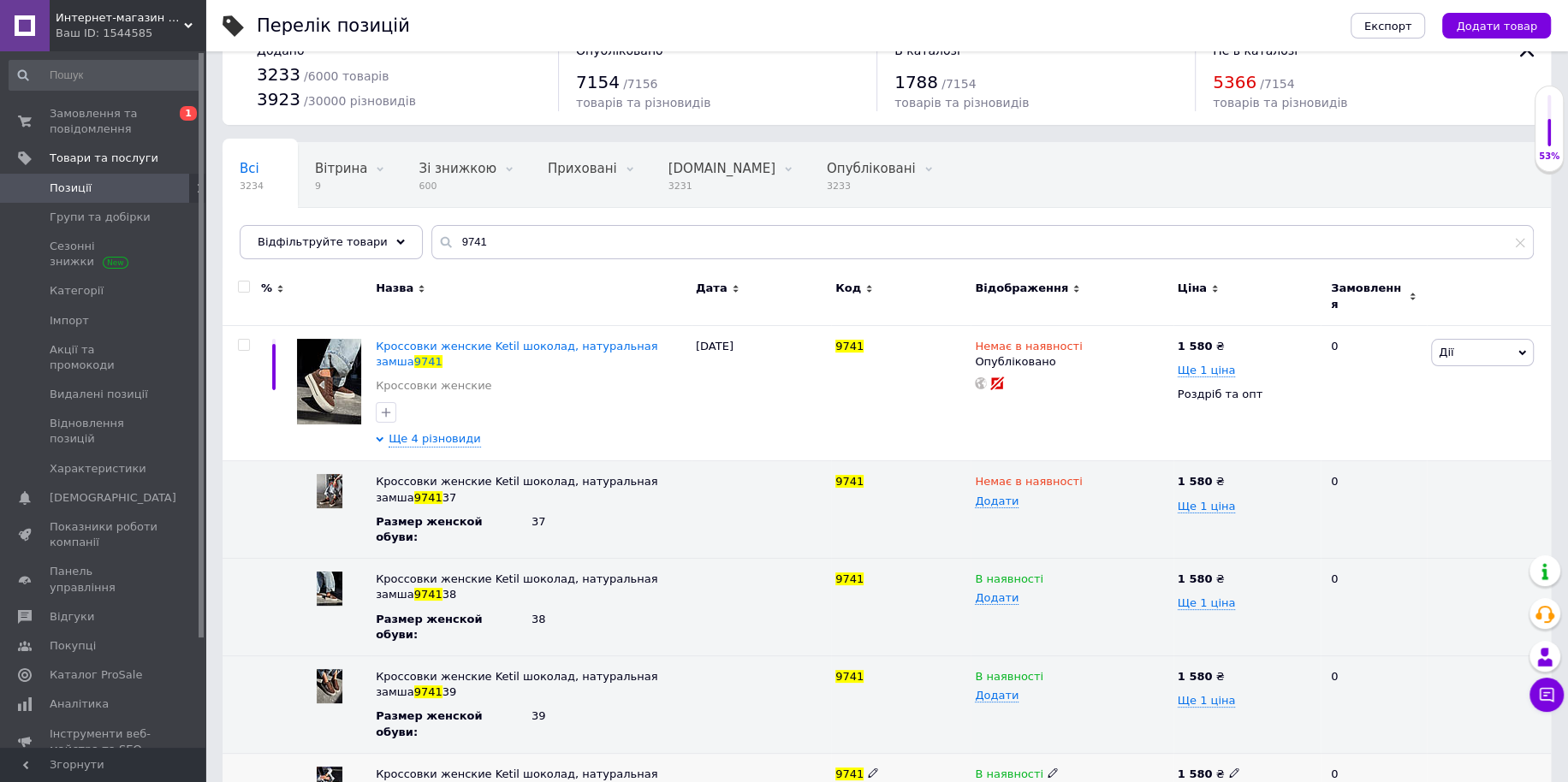
click at [1048, 768] on icon at bounding box center [1052, 773] width 10 height 10
drag, startPoint x: 328, startPoint y: 230, endPoint x: 0, endPoint y: 229, distance: 328.0
click at [0, 228] on div "Интернет-магазин "Lite Shop" Ваш ID: 1544585 Сайт Интернет-магазин "Lite Shop" …" at bounding box center [784, 413] width 1568 height 907
paste input "83"
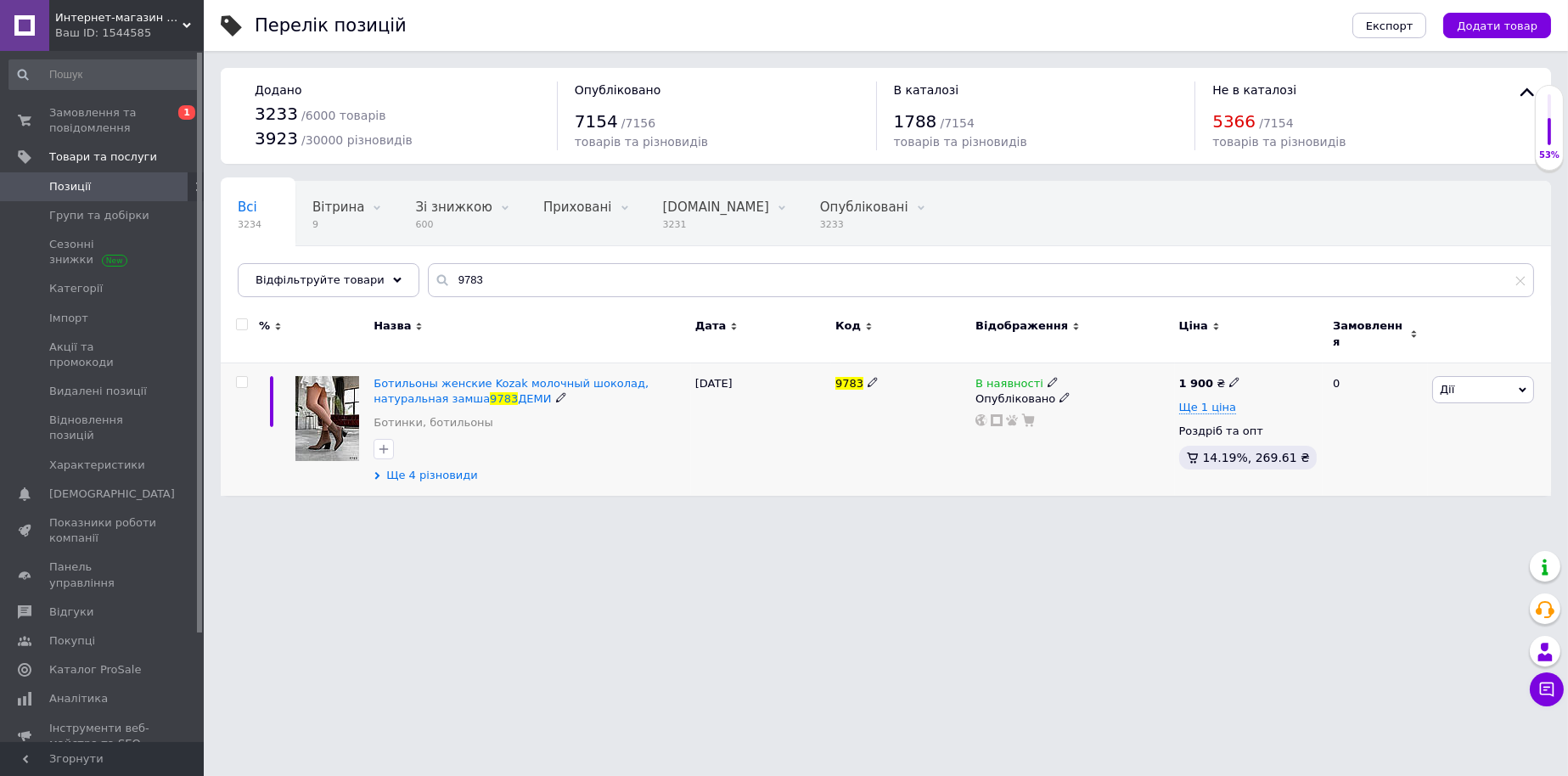
click at [422, 468] on span "Ще 4 різновиди" at bounding box center [432, 475] width 92 height 15
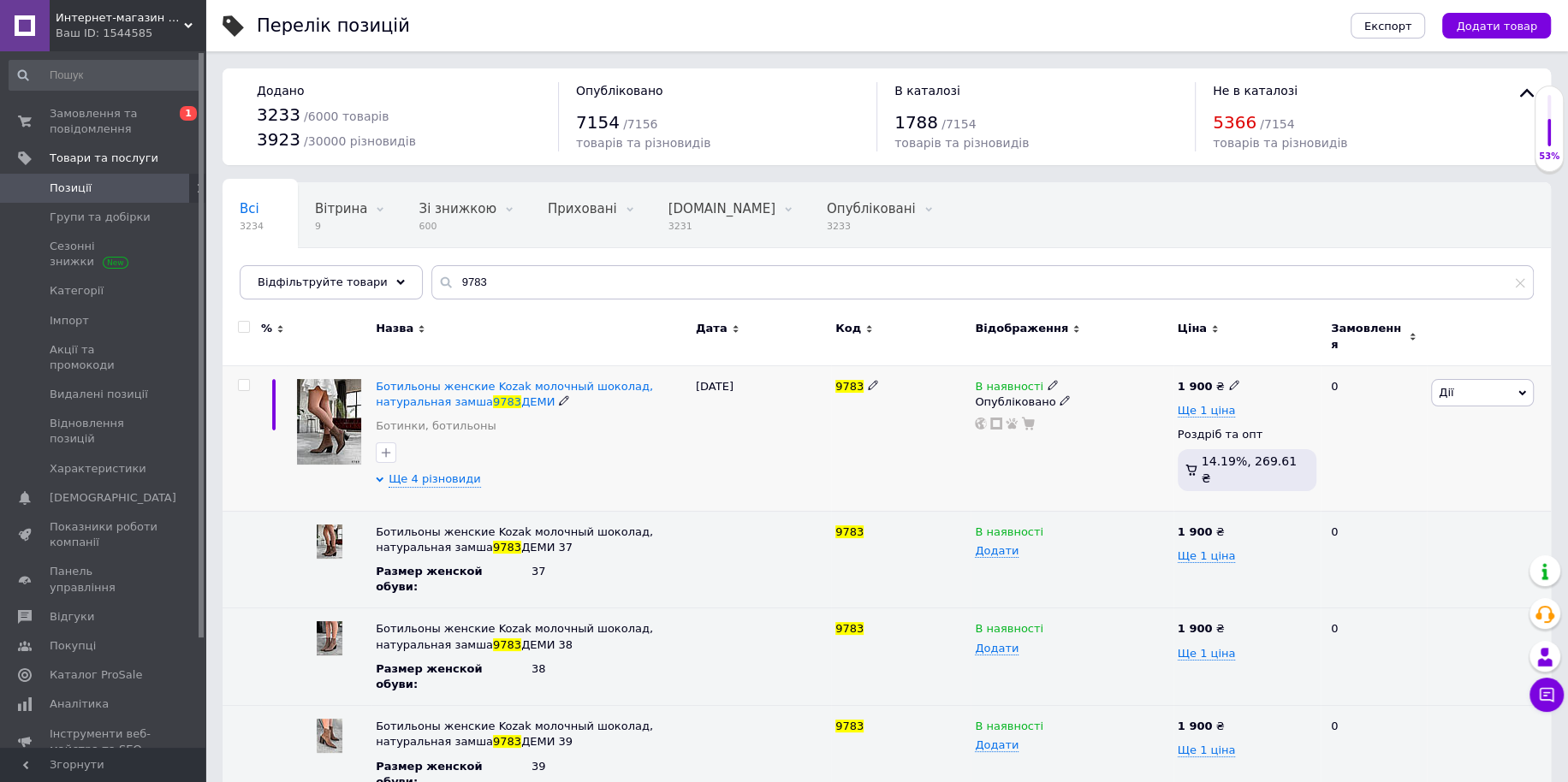
scroll to position [56, 0]
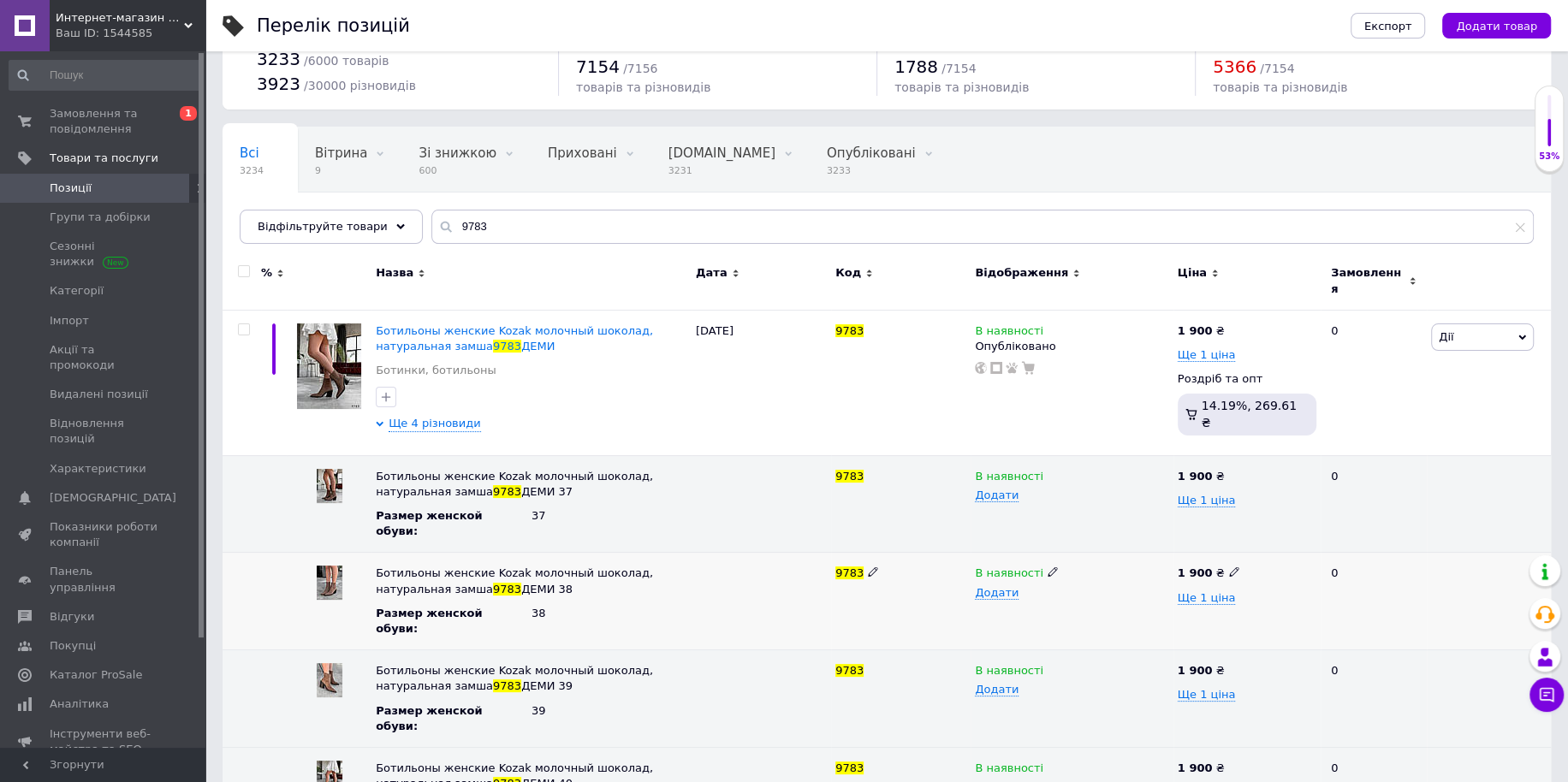
click at [1048, 567] on icon at bounding box center [1052, 571] width 10 height 10
click at [1008, 595] on li "Немає в наявності" at bounding box center [1067, 606] width 199 height 24
click at [1048, 761] on icon at bounding box center [1052, 766] width 10 height 10
drag, startPoint x: 351, startPoint y: 220, endPoint x: 189, endPoint y: 196, distance: 163.8
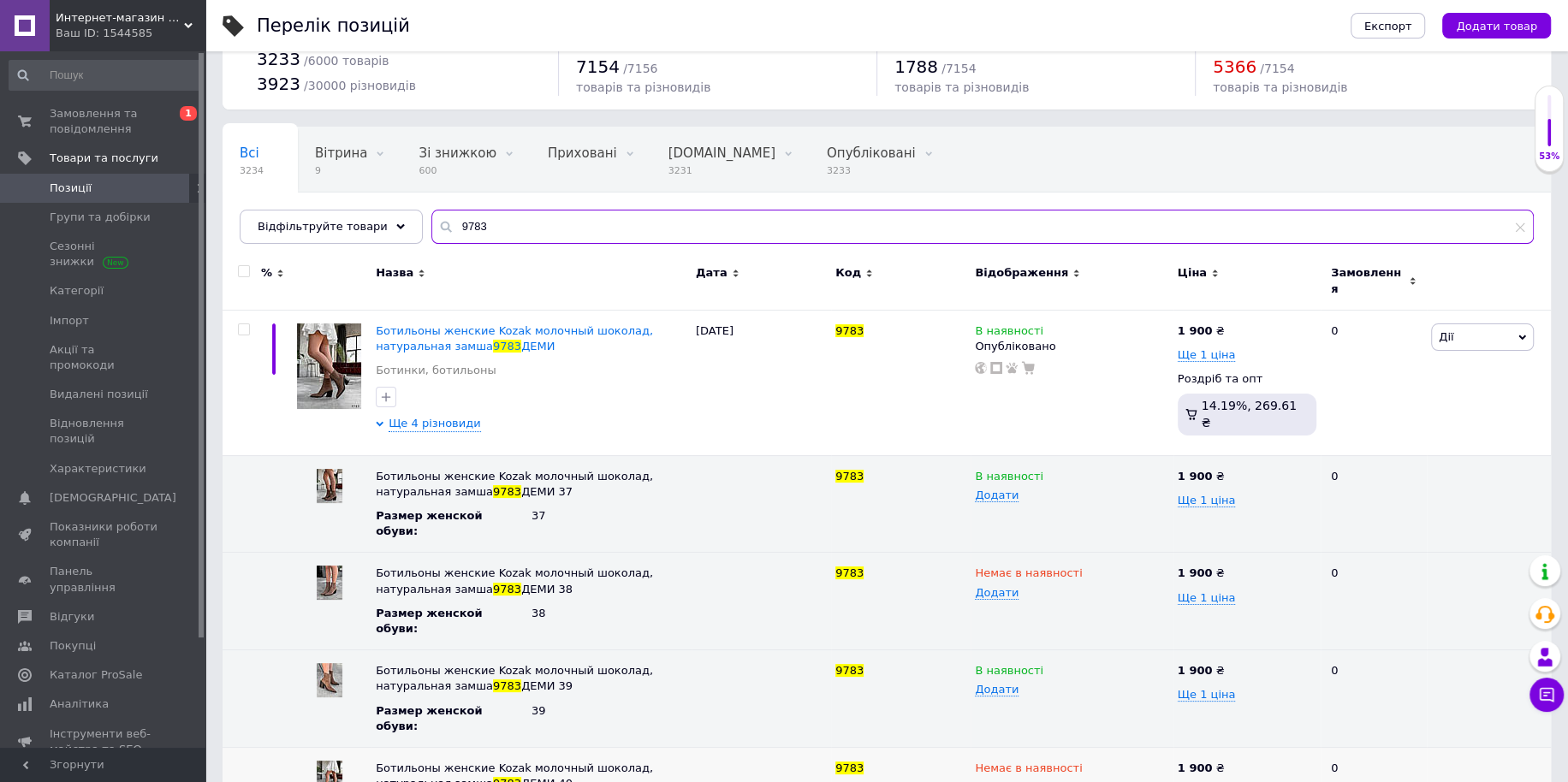
click at [189, 196] on div "Интернет-магазин "Lite Shop" Ваш ID: 1544585 Сайт Интернет-магазин "Lite Shop" …" at bounding box center [784, 402] width 1568 height 917
paste input "334"
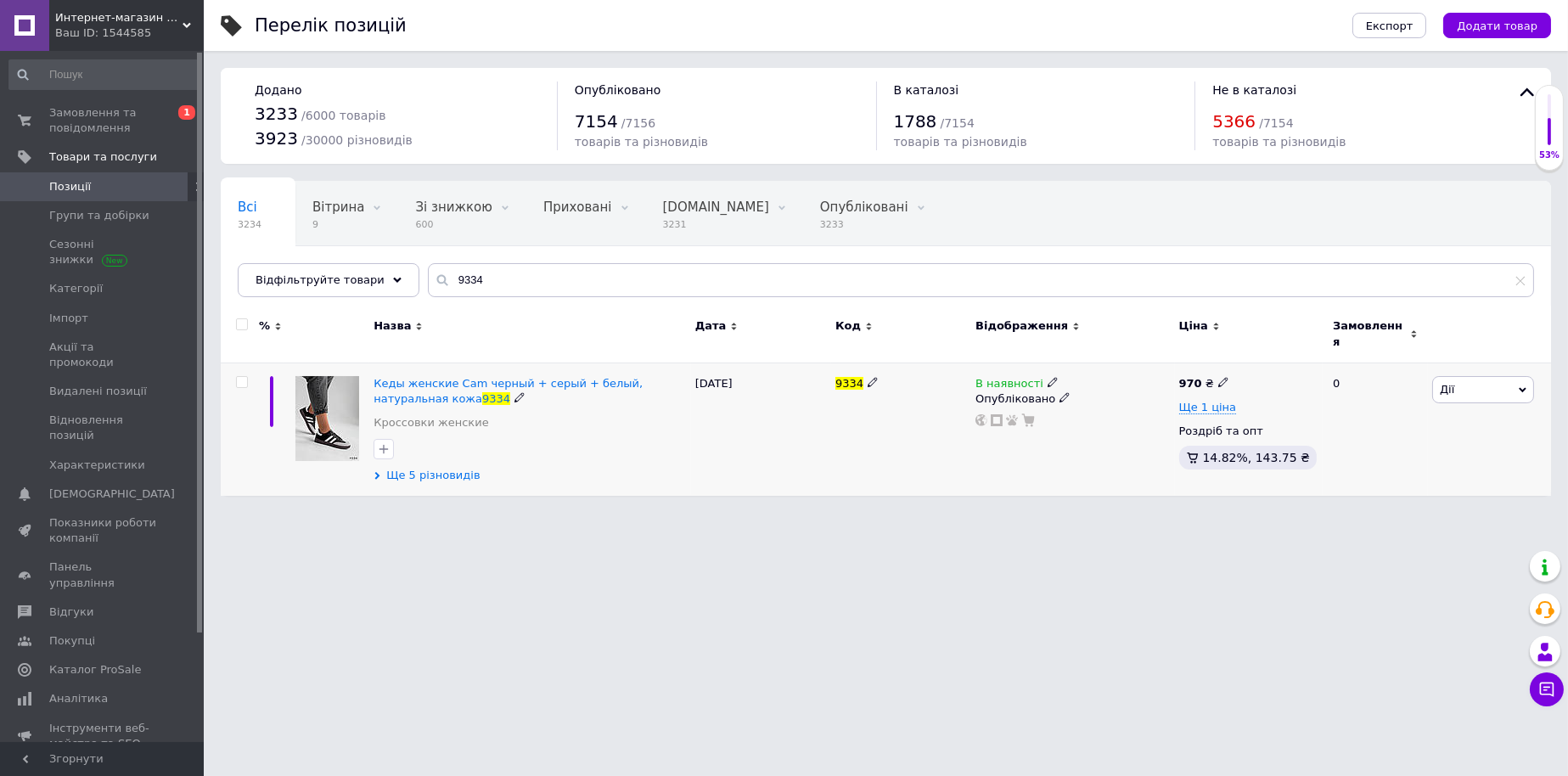
click at [420, 468] on span "Ще 5 різновидів" at bounding box center [433, 475] width 94 height 15
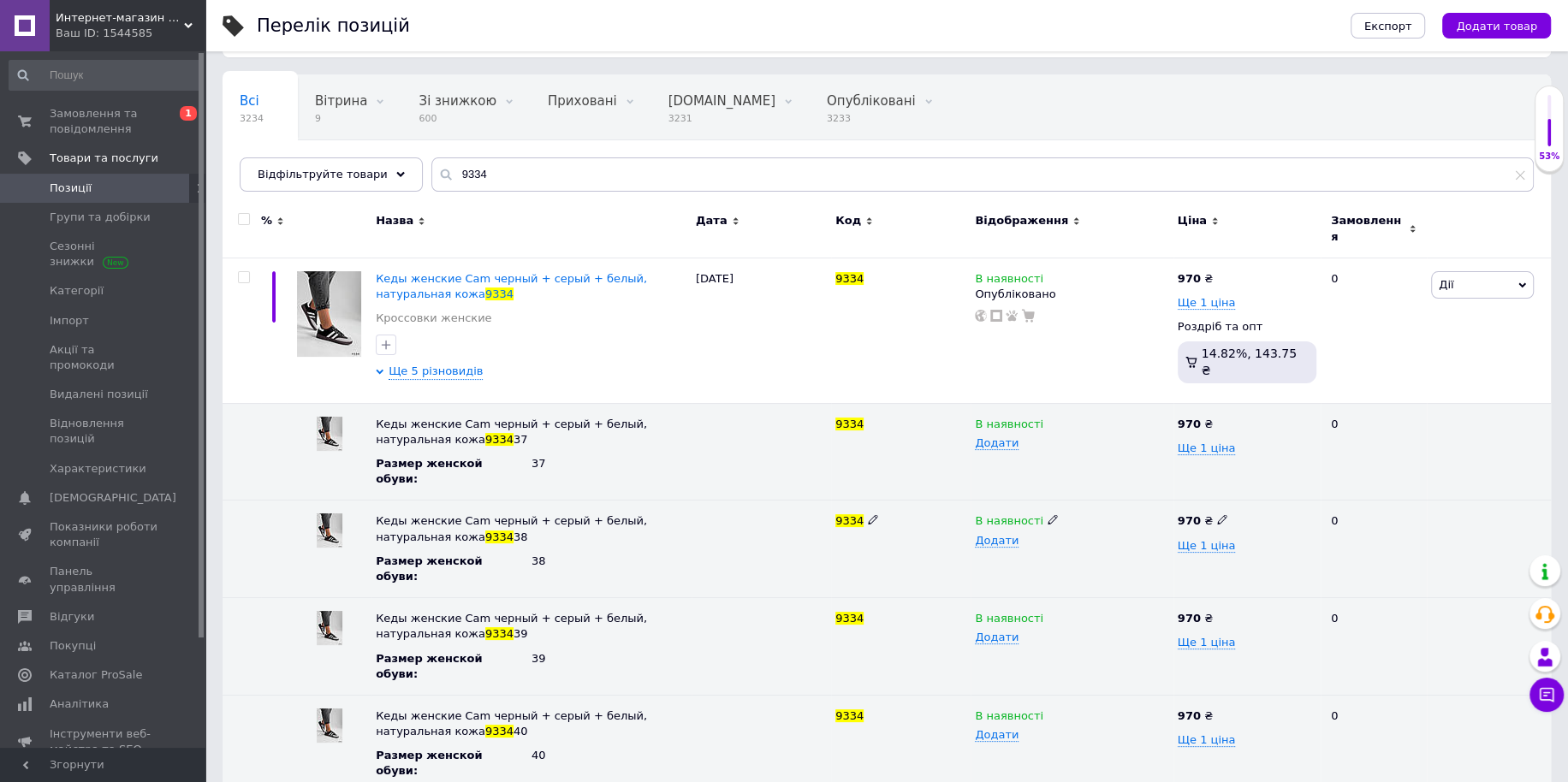
scroll to position [138, 0]
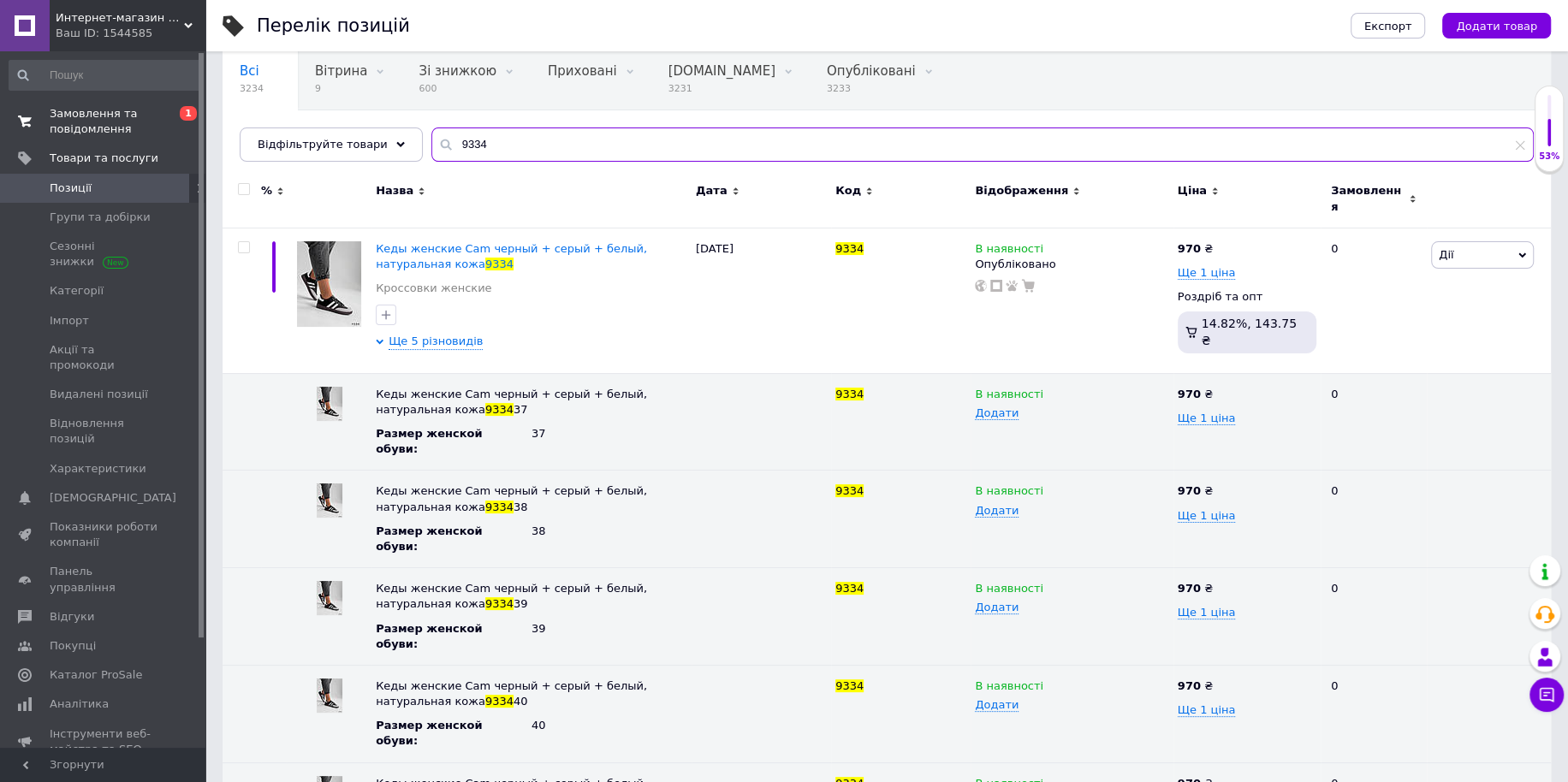
drag, startPoint x: 503, startPoint y: 145, endPoint x: 138, endPoint y: 110, distance: 366.7
click at [235, 115] on div "Всі 3234 Вітрина 9 Видалити Редагувати Зі знижкою 600 Видалити Редагувати Прихо…" at bounding box center [887, 103] width 1328 height 117
paste input "705"
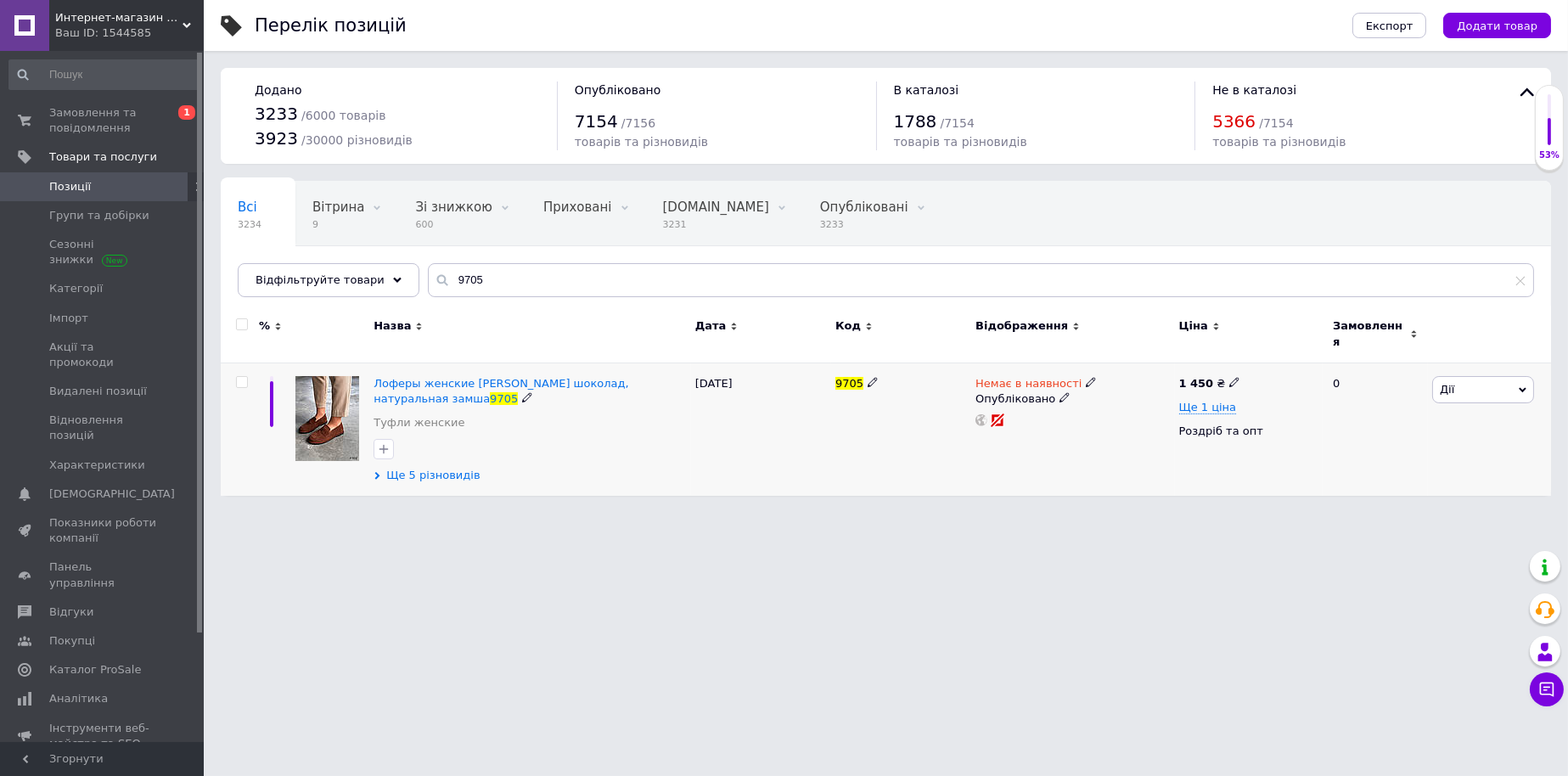
click at [427, 468] on span "Ще 5 різновидів" at bounding box center [433, 475] width 94 height 15
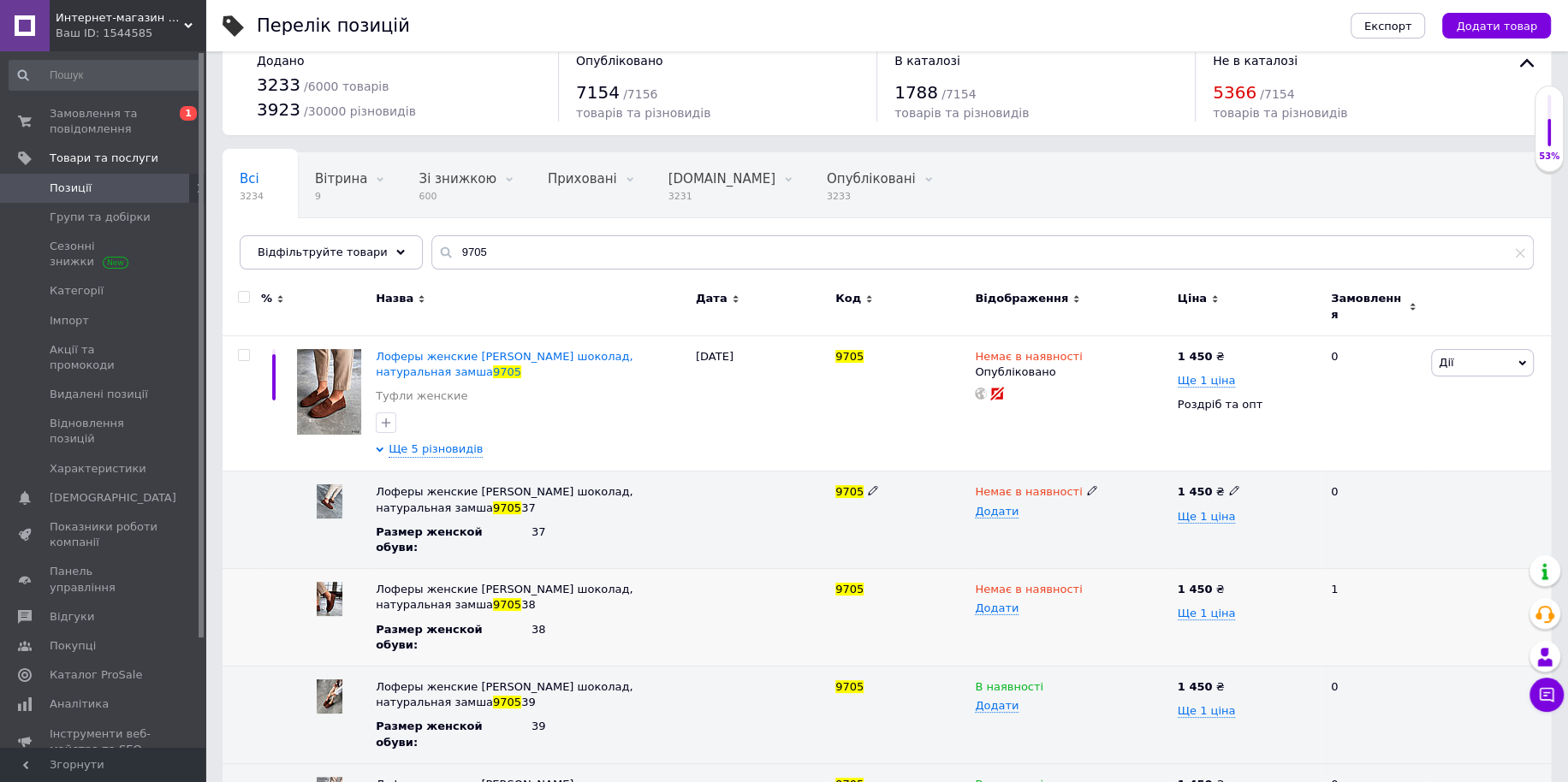
scroll to position [43, 0]
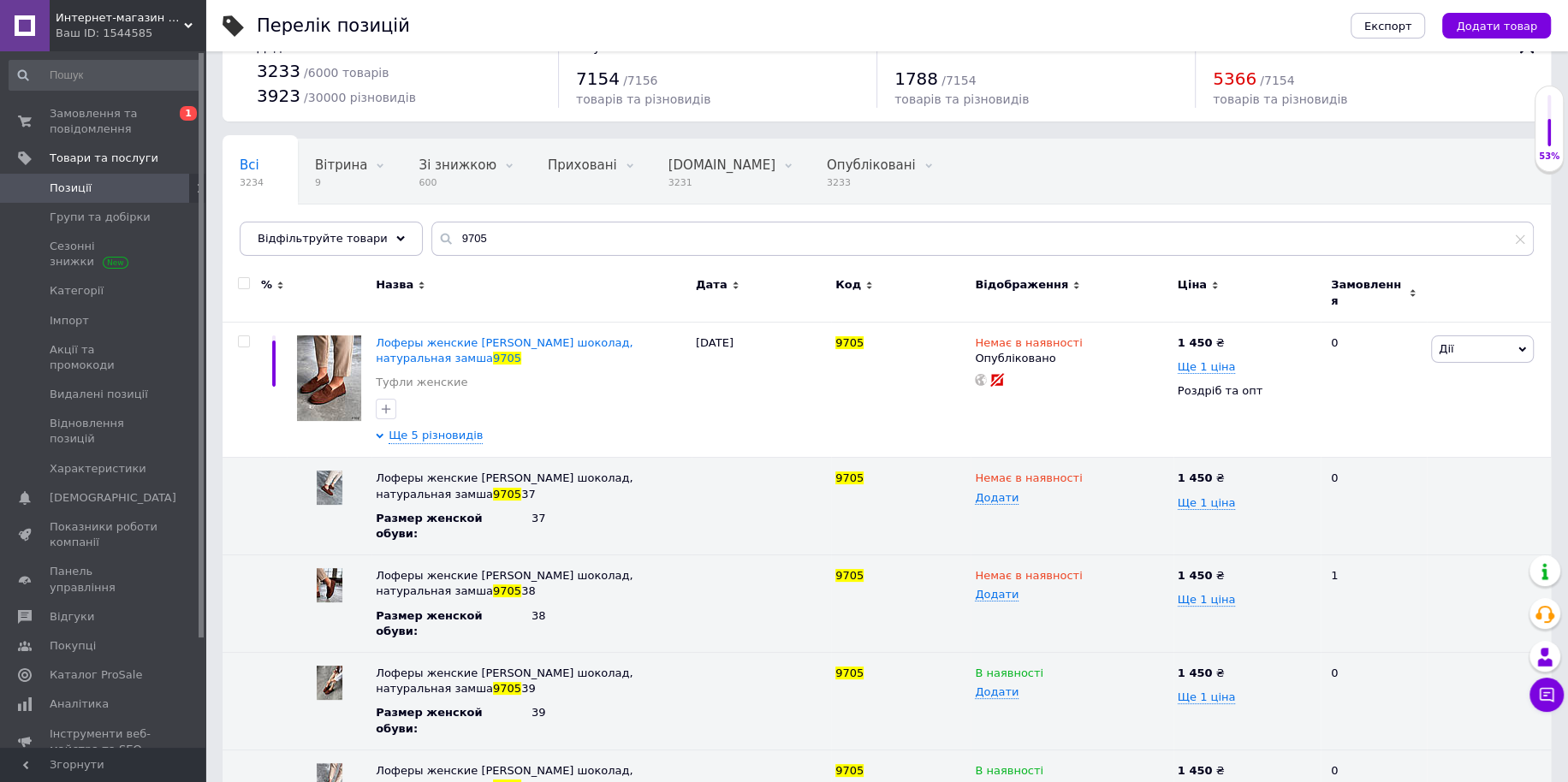
drag, startPoint x: 394, startPoint y: 235, endPoint x: 93, endPoint y: 196, distance: 303.5
click at [193, 211] on div "Интернет-магазин "Lite Shop" Ваш ID: 1544585 Сайт Интернет-магазин "Lite Shop" …" at bounding box center [784, 459] width 1568 height 1005
paste input "53"
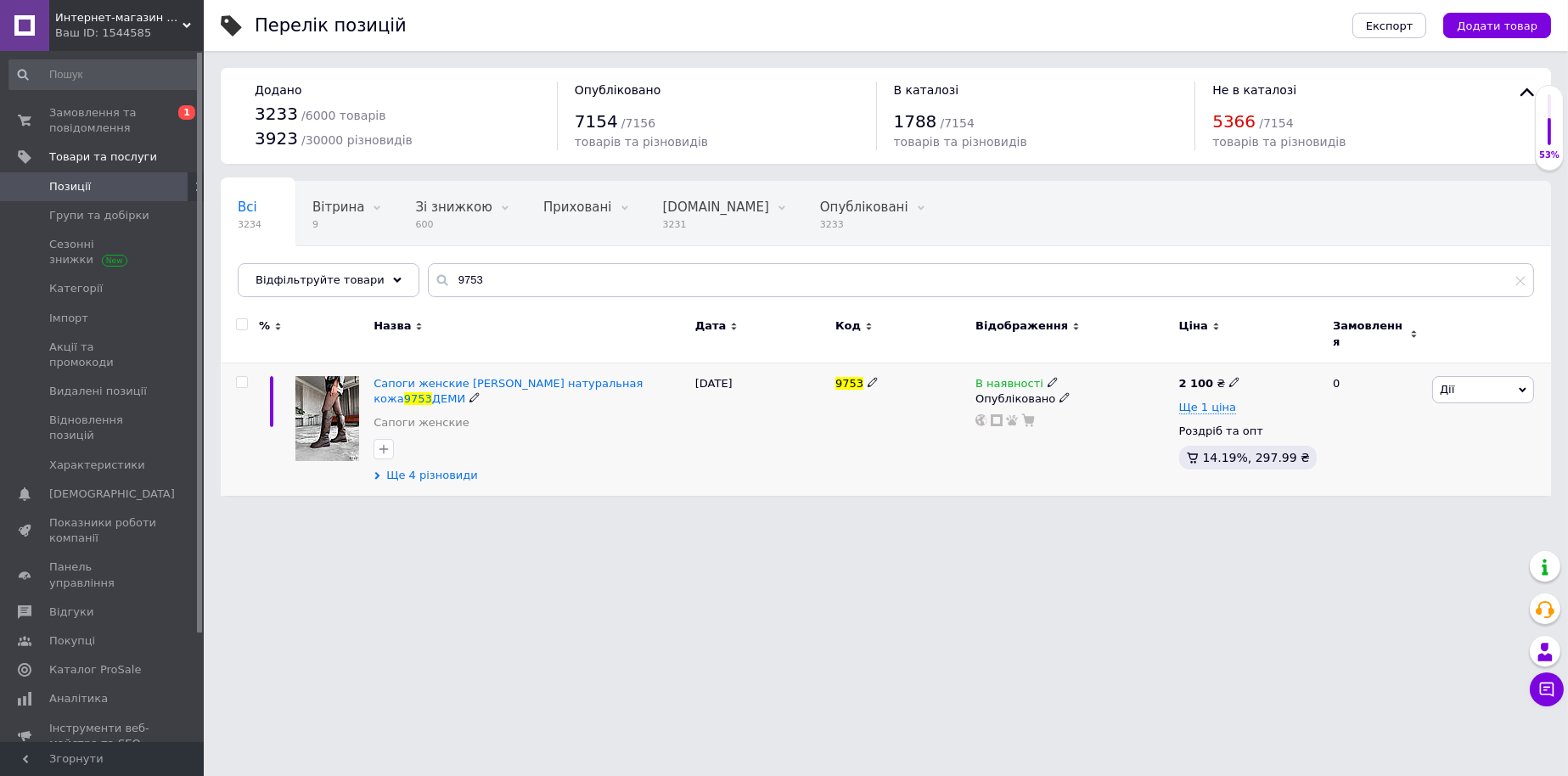
click at [422, 468] on span "Ще 4 різновиди" at bounding box center [432, 475] width 92 height 15
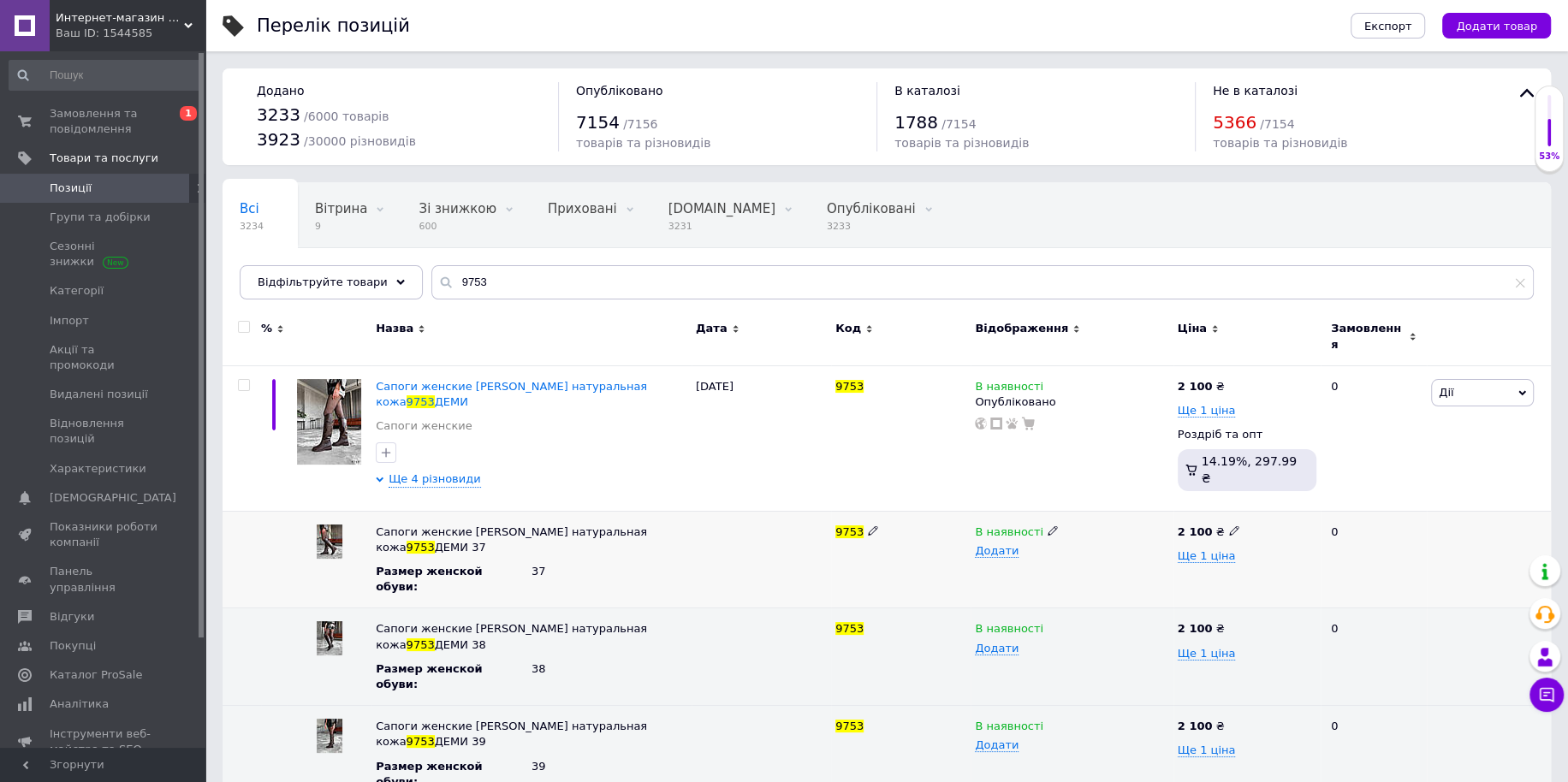
click at [1048, 525] on icon at bounding box center [1052, 530] width 10 height 10
click at [1023, 552] on li "Немає в наявності" at bounding box center [1067, 564] width 199 height 24
drag, startPoint x: 493, startPoint y: 281, endPoint x: 287, endPoint y: 274, distance: 206.1
click at [309, 280] on div "Відфільтруйте товари 9753" at bounding box center [887, 282] width 1294 height 34
paste input "07"
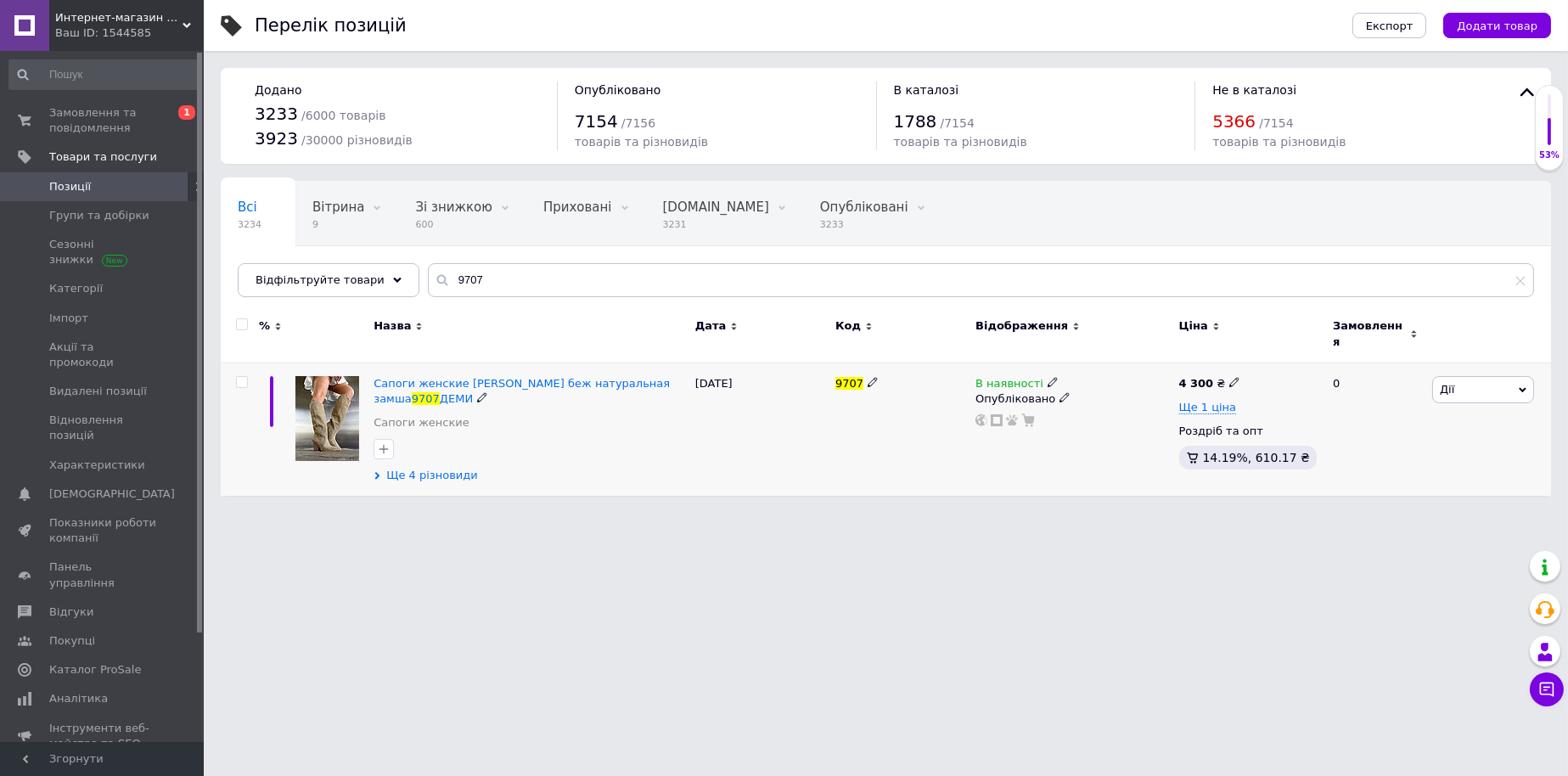
click at [429, 468] on span "Ще 4 різновиди" at bounding box center [432, 475] width 92 height 15
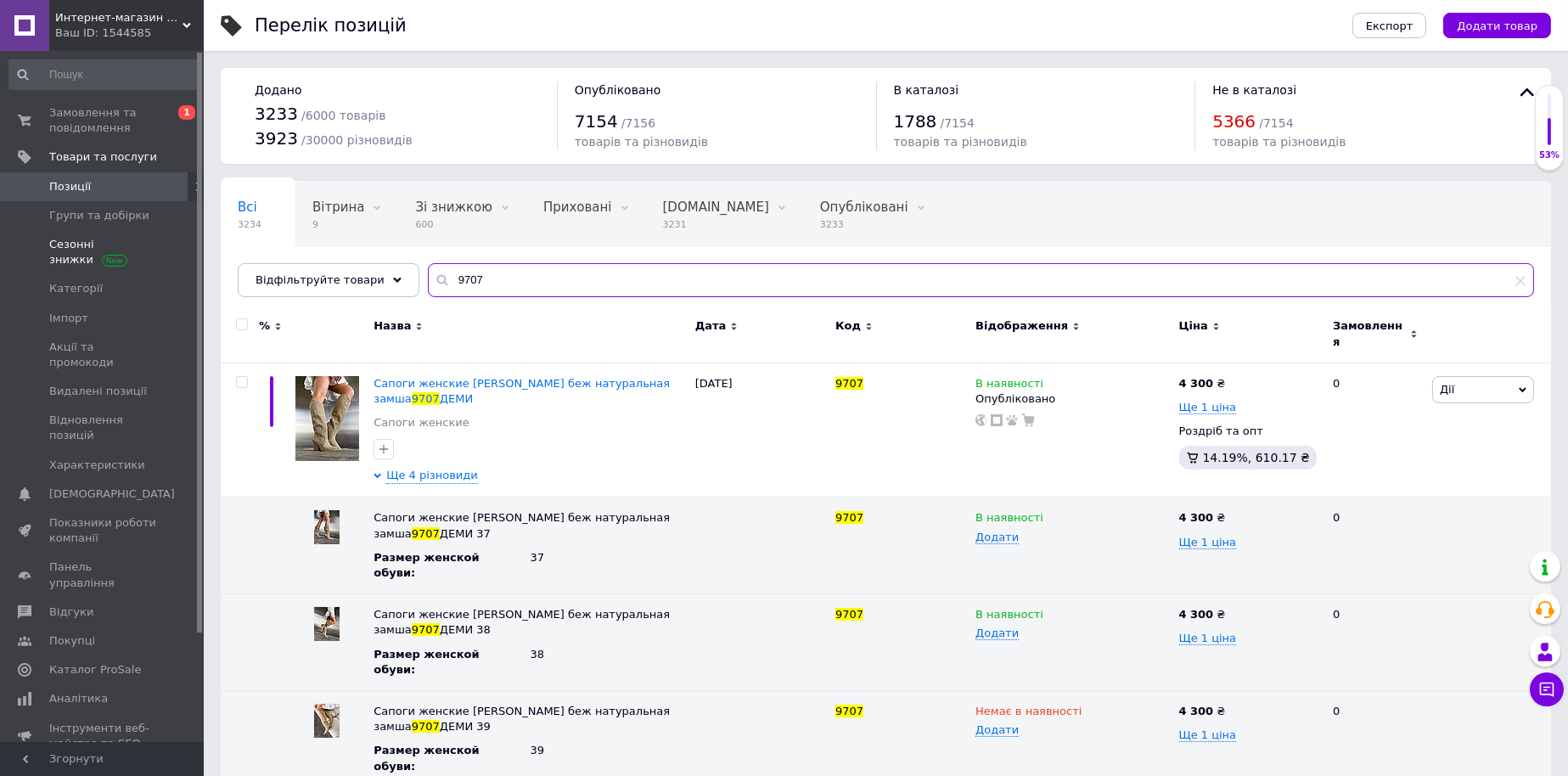
drag, startPoint x: 399, startPoint y: 276, endPoint x: 173, endPoint y: 262, distance: 226.4
click at [212, 266] on div "Перелік позицій Експорт Додати товар Додано 3233 / 6000 товарів 3923 / 30000 рі…" at bounding box center [885, 450] width 1364 height 900
paste input "51"
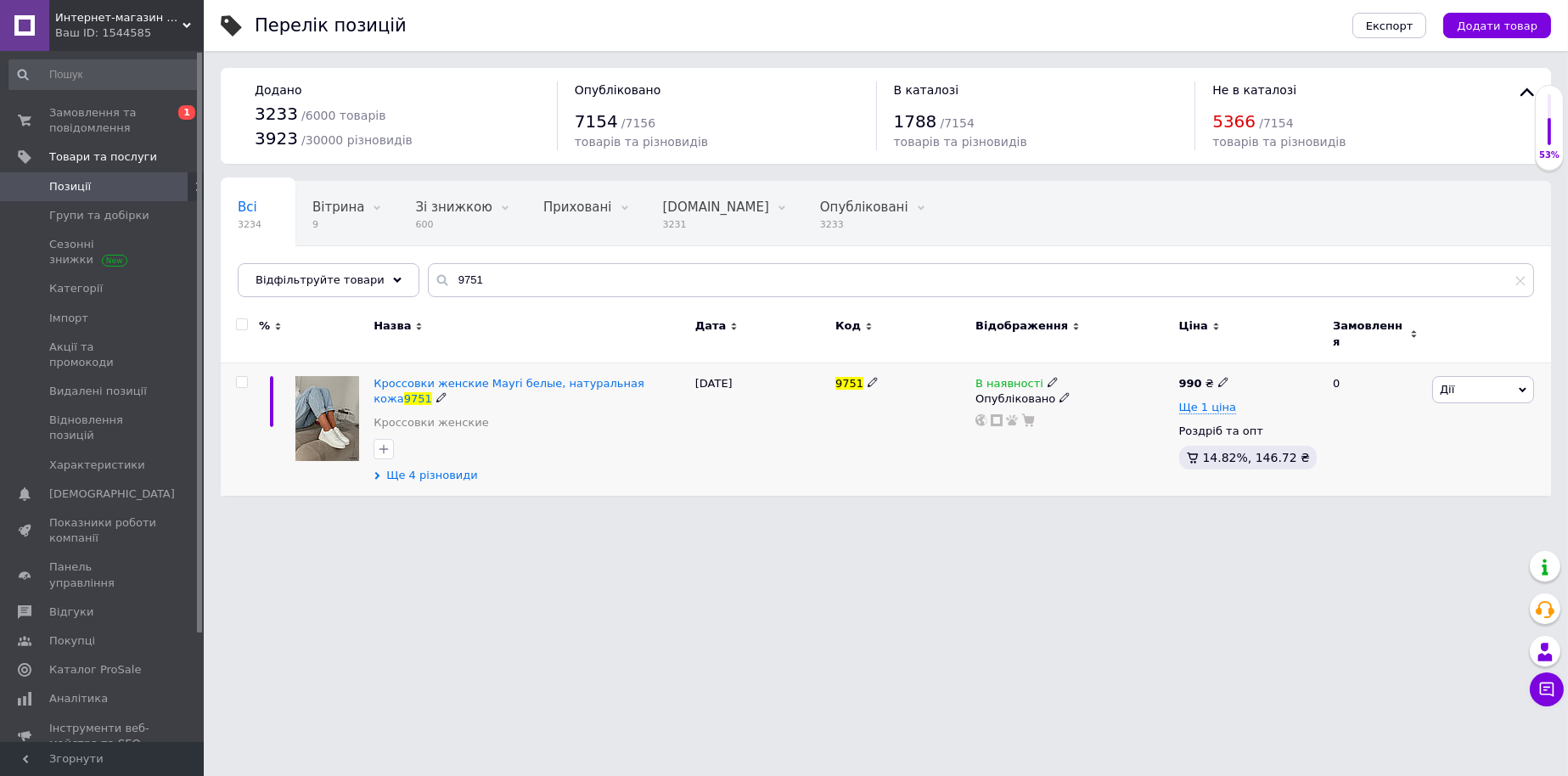
click at [422, 468] on span "Ще 4 різновиди" at bounding box center [432, 475] width 92 height 15
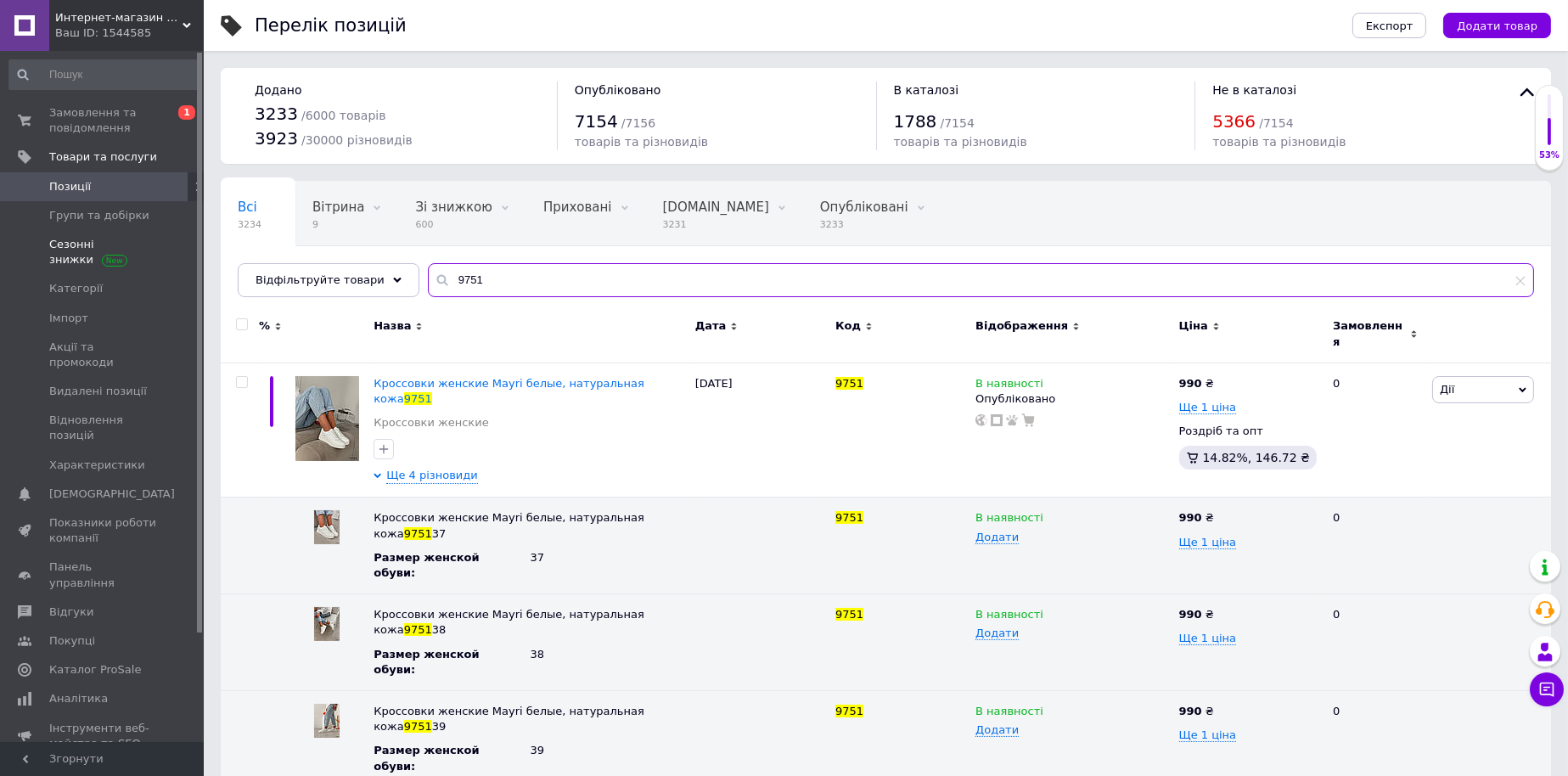
drag, startPoint x: 485, startPoint y: 287, endPoint x: 182, endPoint y: 269, distance: 303.5
click at [221, 275] on div "Всі 3234 Вітрина 9 Видалити Редагувати Зі знижкою 600 Видалити Редагувати Прихо…" at bounding box center [886, 239] width 1330 height 116
paste input "2"
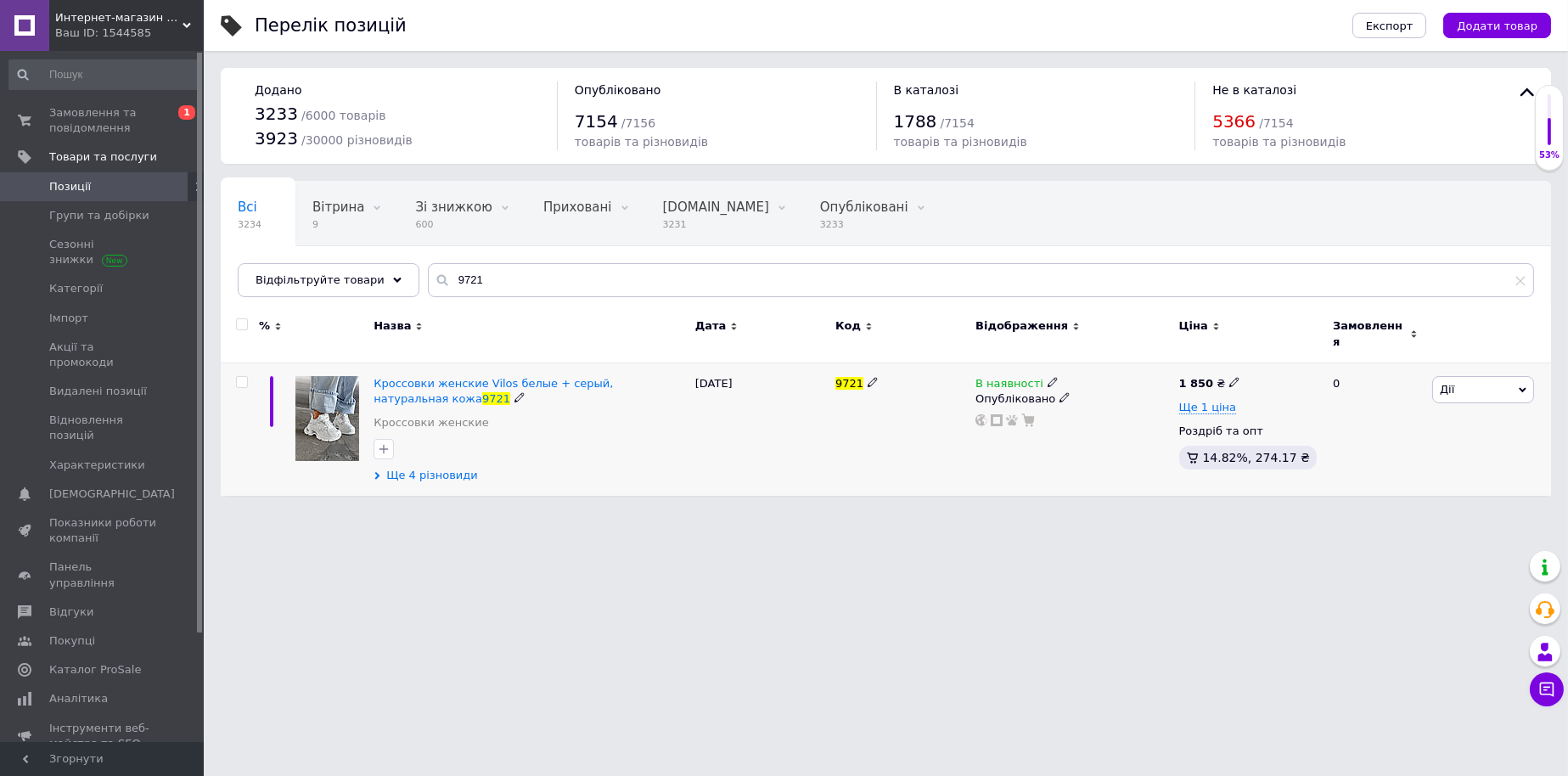
click at [413, 468] on span "Ще 4 різновиди" at bounding box center [432, 475] width 92 height 15
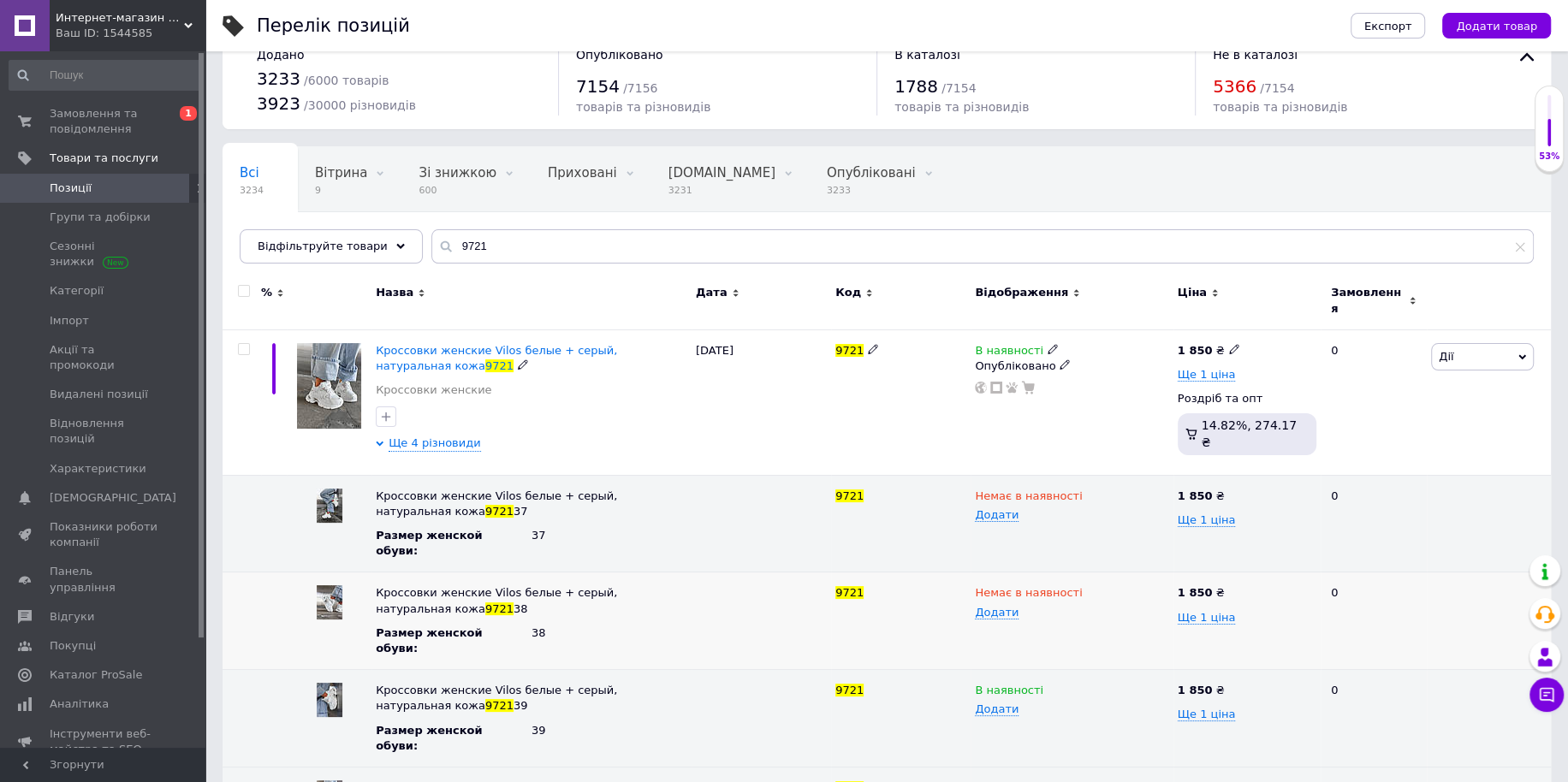
scroll to position [56, 0]
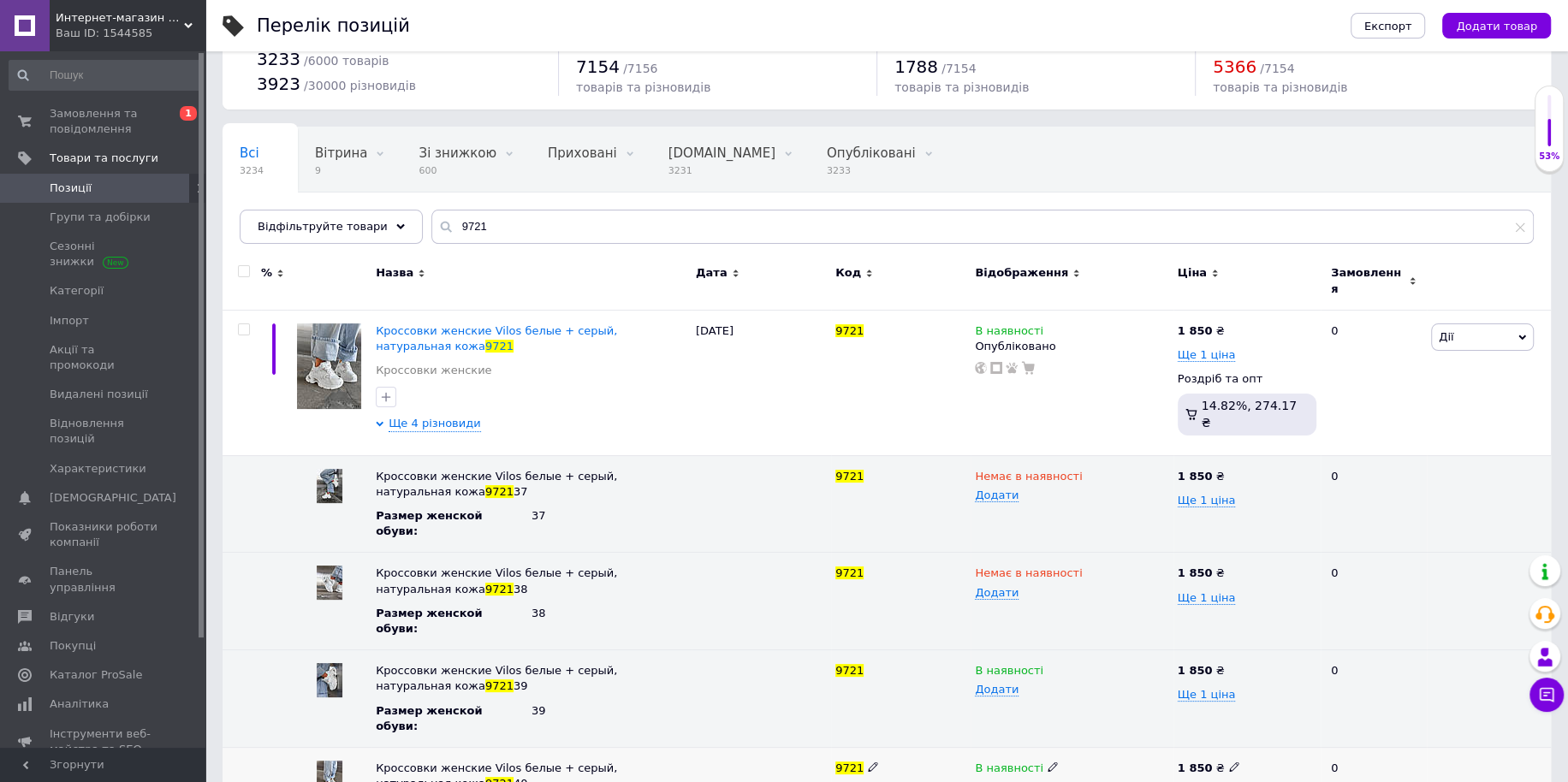
click at [1048, 761] on icon at bounding box center [1052, 766] width 10 height 10
drag, startPoint x: 1042, startPoint y: 732, endPoint x: 1099, endPoint y: 756, distance: 61.8
click at [185, 214] on div "Интернет-магазин "Lite Shop" Ваш ID: 1544585 Сайт Интернет-магазин "Lite Shop" …" at bounding box center [784, 402] width 1568 height 917
paste input "622"
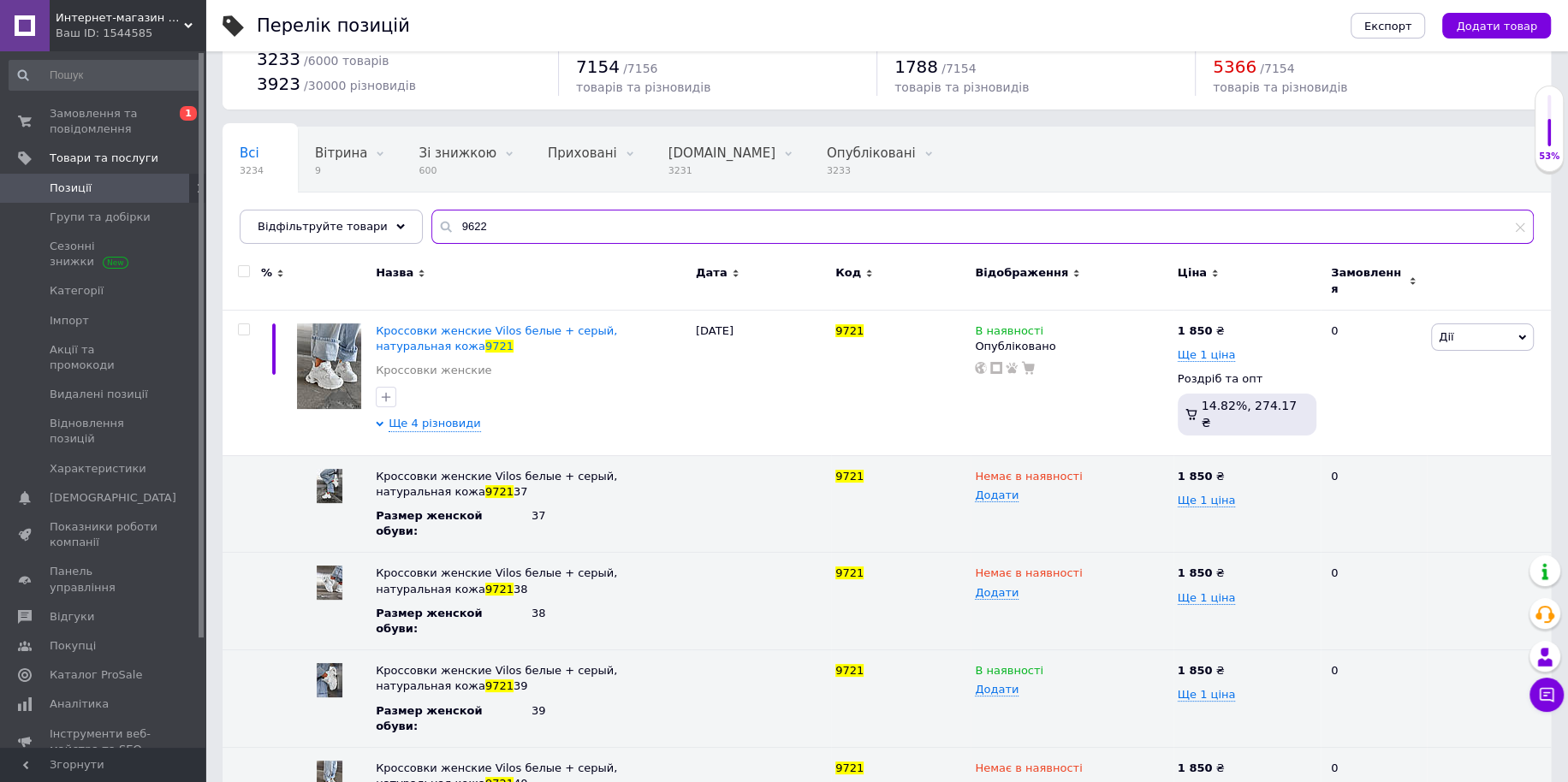
type input "9622"
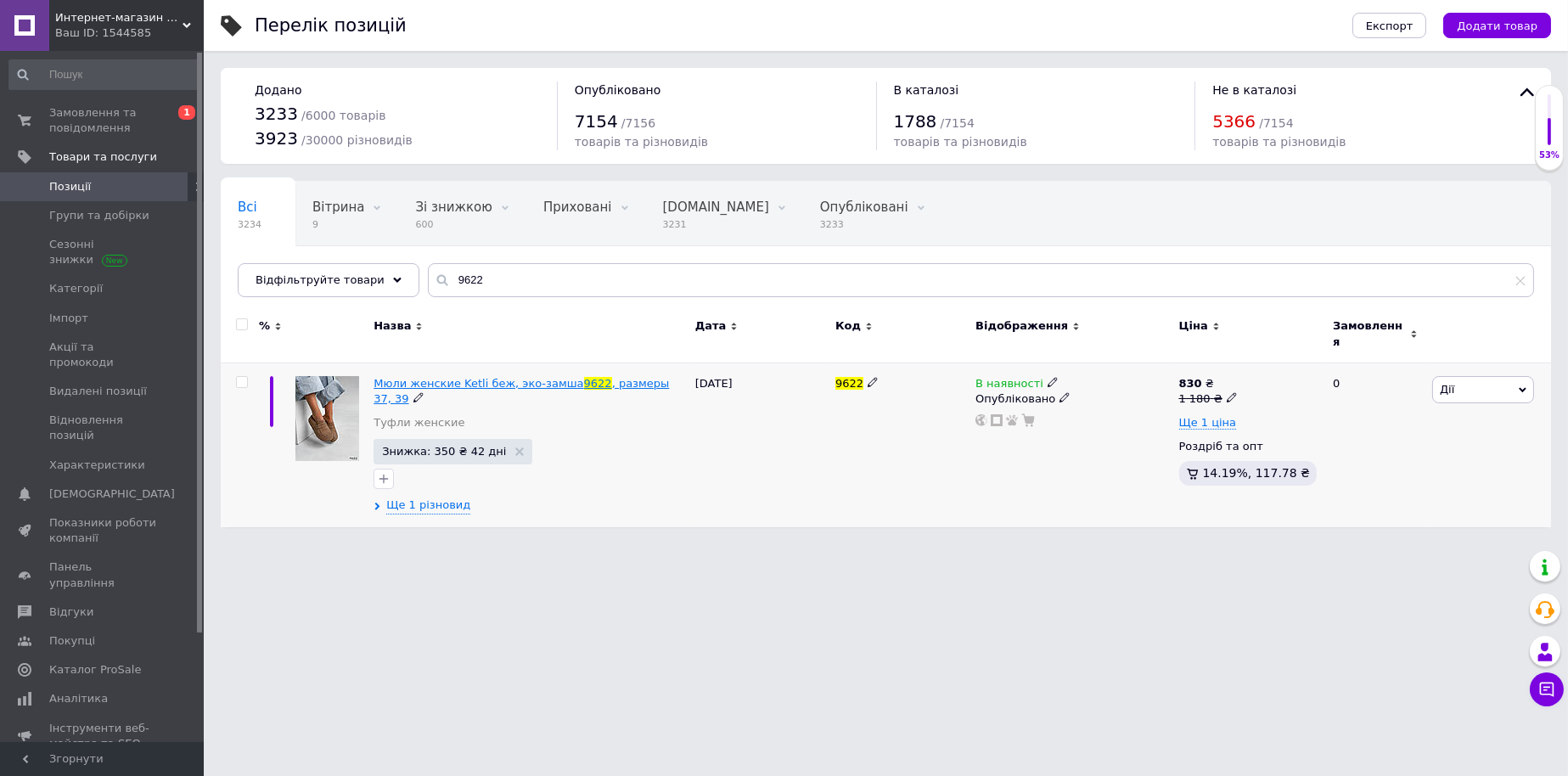
click at [503, 384] on span "Мюли женские Ketli беж, эко-замша" at bounding box center [479, 383] width 210 height 13
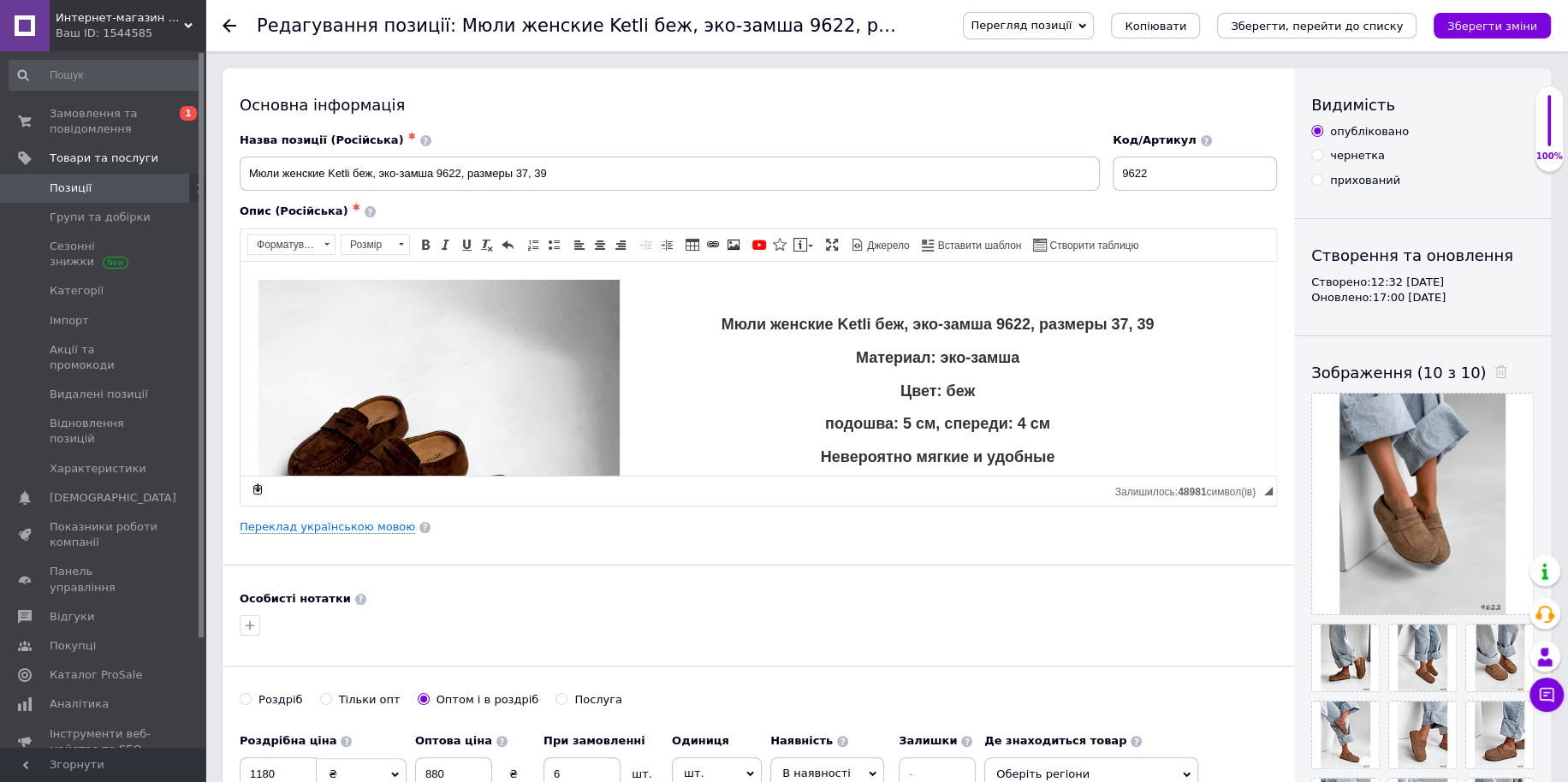
click at [363, 517] on div "Основна інформація Назва позиції (Російська) ✱ Мюли женские Ketli беж, эко-замш…" at bounding box center [758, 529] width 1071 height 923
click at [368, 526] on link "Переклад українською мовою" at bounding box center [328, 527] width 176 height 13
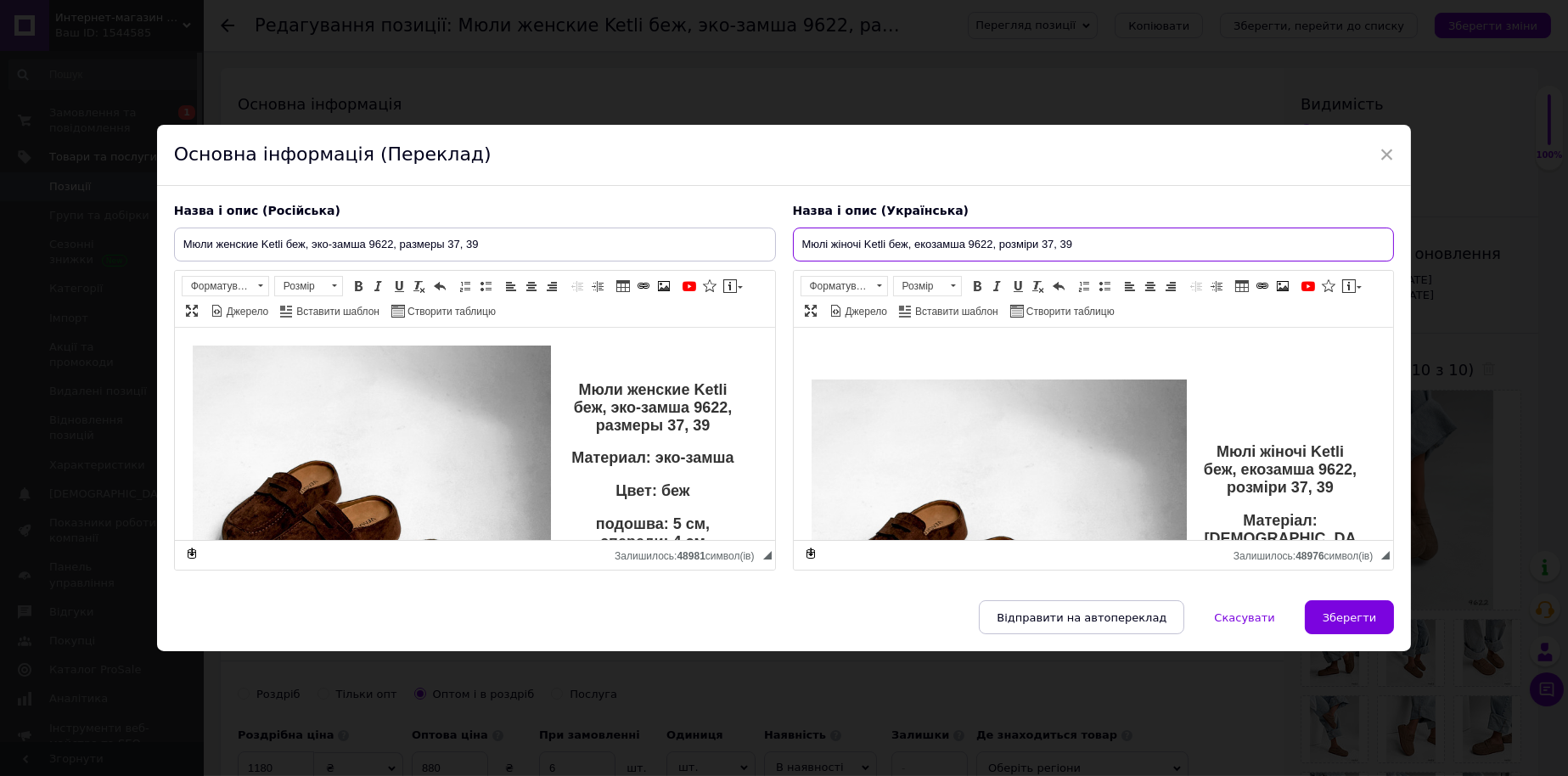
drag, startPoint x: 1085, startPoint y: 240, endPoint x: 1051, endPoint y: 239, distance: 34.0
click at [1051, 239] on input "Мюлі жіночі Ketli беж, екозамша 9622, розміри 37, 39" at bounding box center [1093, 245] width 601 height 34
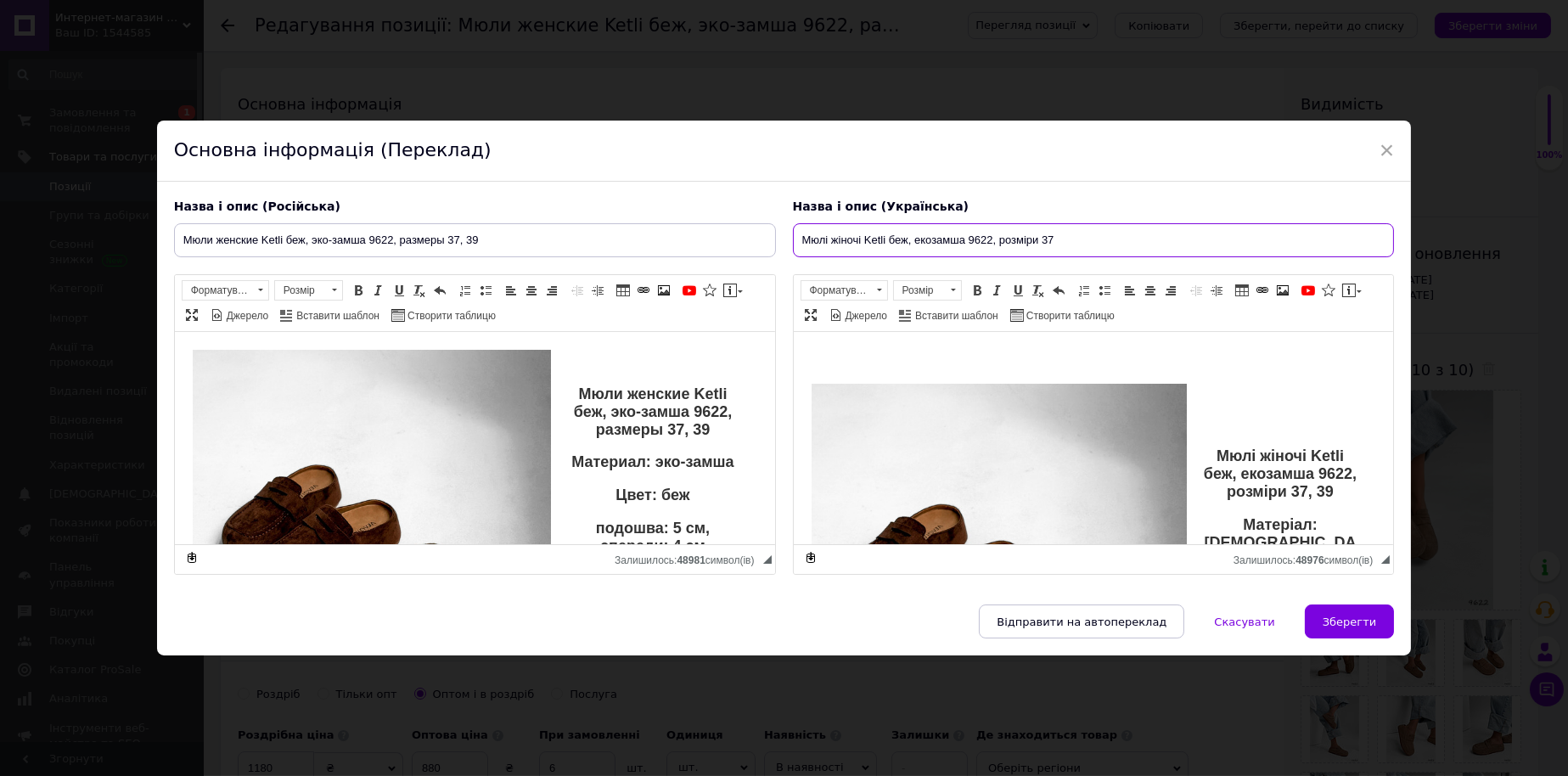
click at [1034, 224] on input "Мюлі жіночі Ketli беж, екозамша 9622, розміри 37" at bounding box center [1093, 240] width 601 height 34
type input "Мюлі жіночі Ketli беж, екозамша 9622, розмір 37"
drag, startPoint x: 1313, startPoint y: 508, endPoint x: 1331, endPoint y: 499, distance: 20.1
click at [1331, 499] on p "Мюлі жіночі Ketli беж, екозамша 9622, розміри 37, 39" at bounding box center [1093, 474] width 532 height 52
click at [1309, 493] on p "Мюлі жіночі Ketli беж, екозамша 9622, розміри 37" at bounding box center [1093, 474] width 532 height 52
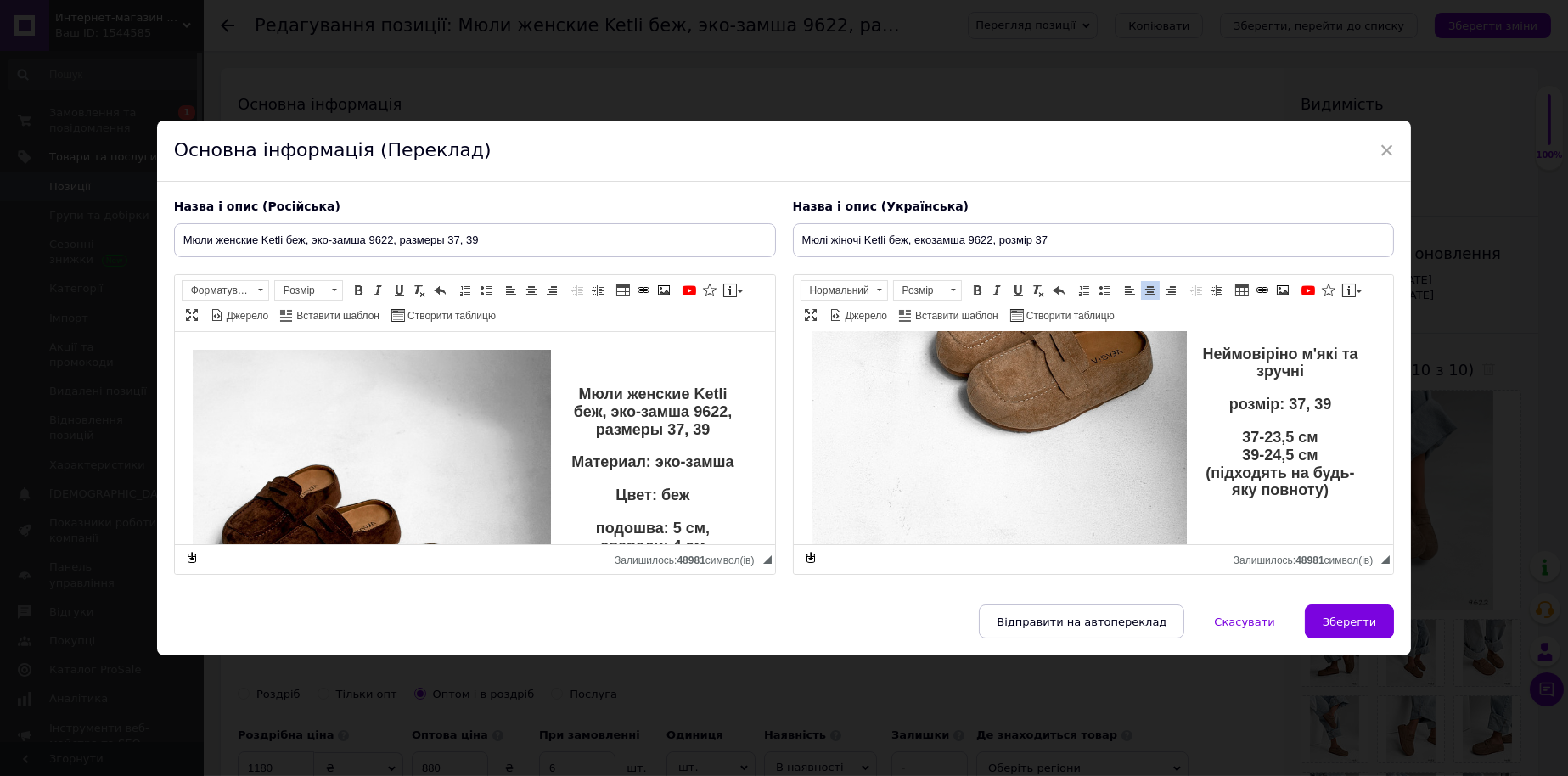
scroll to position [283, 0]
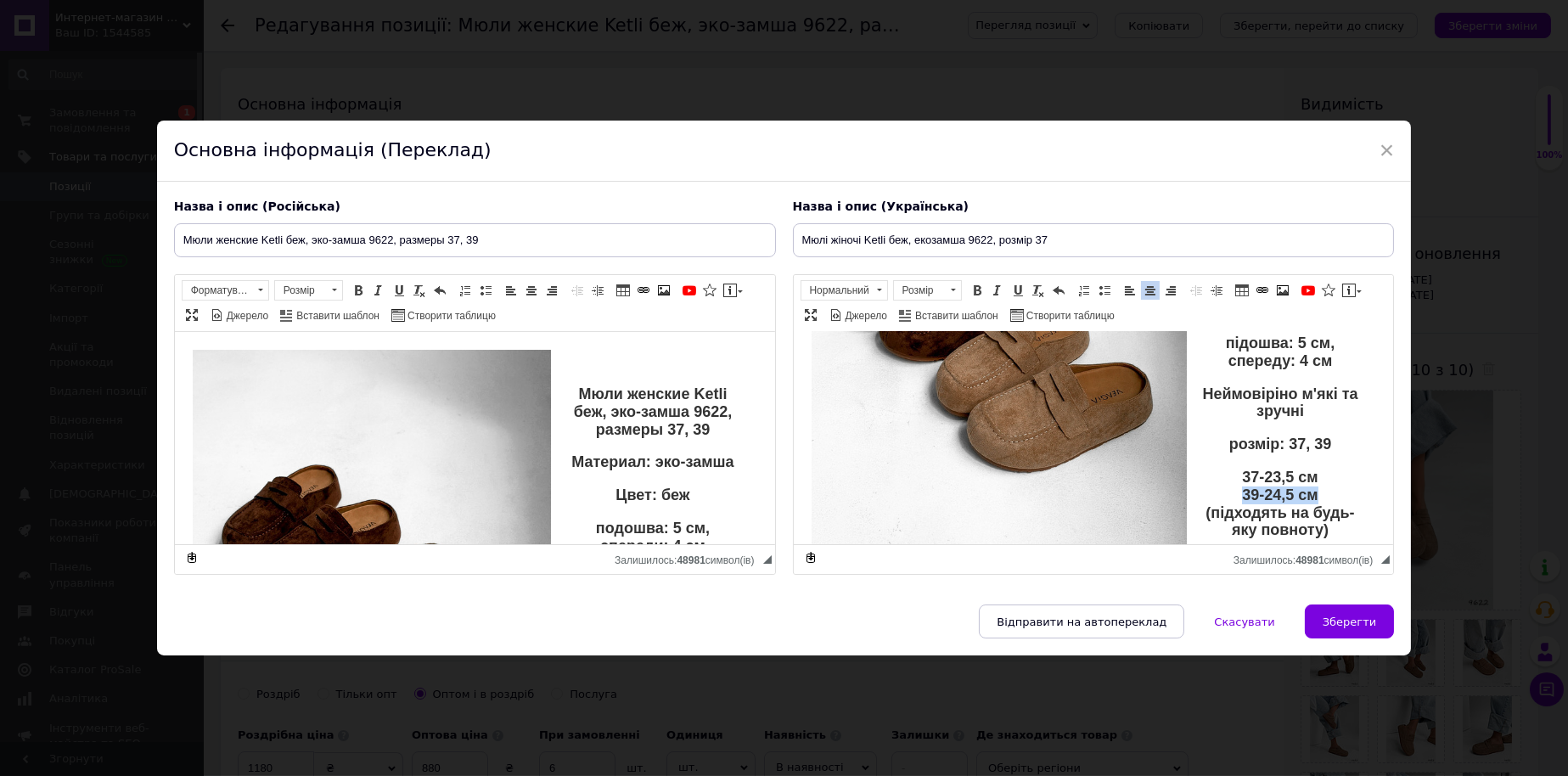
drag, startPoint x: 1299, startPoint y: 482, endPoint x: 1219, endPoint y: 478, distance: 80.1
click at [1219, 478] on p "37-23,5 см 39-24,5 см (підходять на будь-яку повноту)" at bounding box center [1093, 503] width 532 height 70
drag, startPoint x: 1332, startPoint y: 420, endPoint x: 1297, endPoint y: 429, distance: 36.1
click at [1297, 436] on p "розмір: 37, 39" at bounding box center [1093, 444] width 532 height 18
drag, startPoint x: 483, startPoint y: 221, endPoint x: 460, endPoint y: 231, distance: 25.1
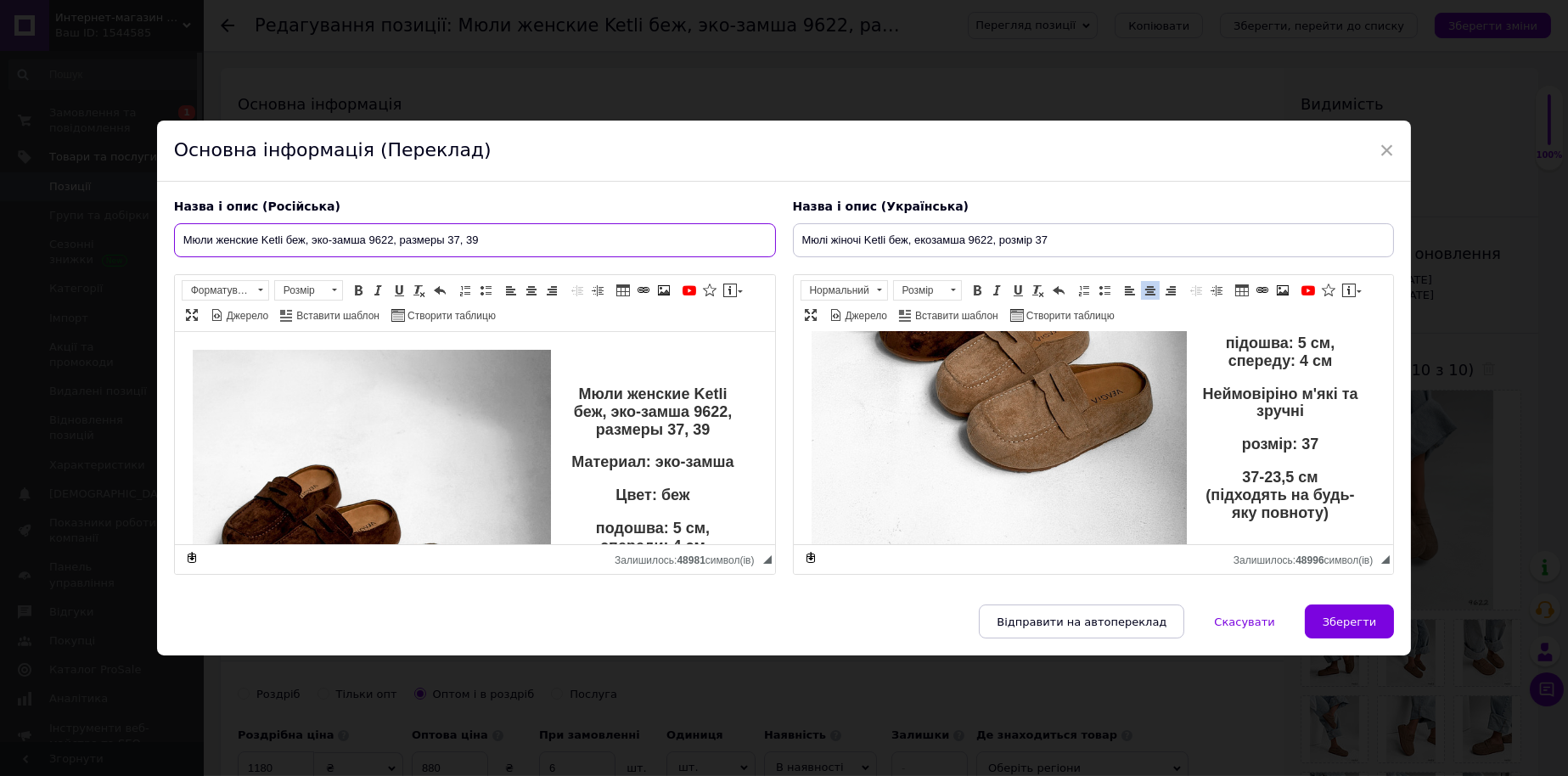
click at [460, 231] on input "Мюли женские Ketli беж, эко-замша 9622, размеры 37, 39" at bounding box center [475, 240] width 601 height 34
click at [444, 231] on input "Мюли женские Ketli беж, эко-замша 9622, размеры 37" at bounding box center [475, 240] width 601 height 34
type input "Мюли женские Ketli беж, эко-замша 9622, размер 37"
drag, startPoint x: 703, startPoint y: 433, endPoint x: 673, endPoint y: 431, distance: 30.1
click at [673, 431] on p "Мюли женские Ketli беж, эко-замша 9622, размеры 37, 39" at bounding box center [474, 411] width 532 height 52
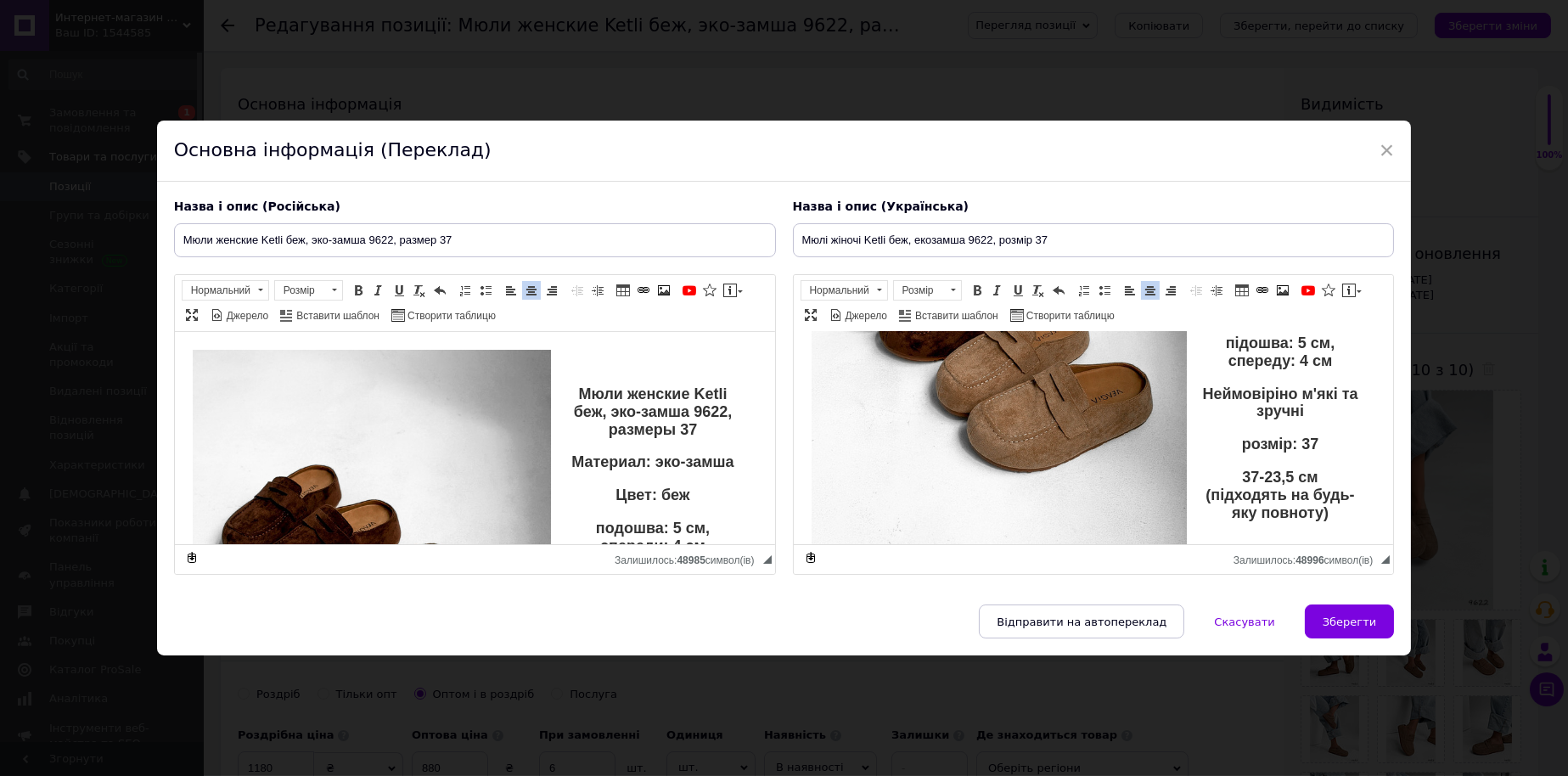
click at [667, 429] on p "Мюли женские Ketli беж, эко-замша 9622, размеры 37" at bounding box center [474, 411] width 532 height 52
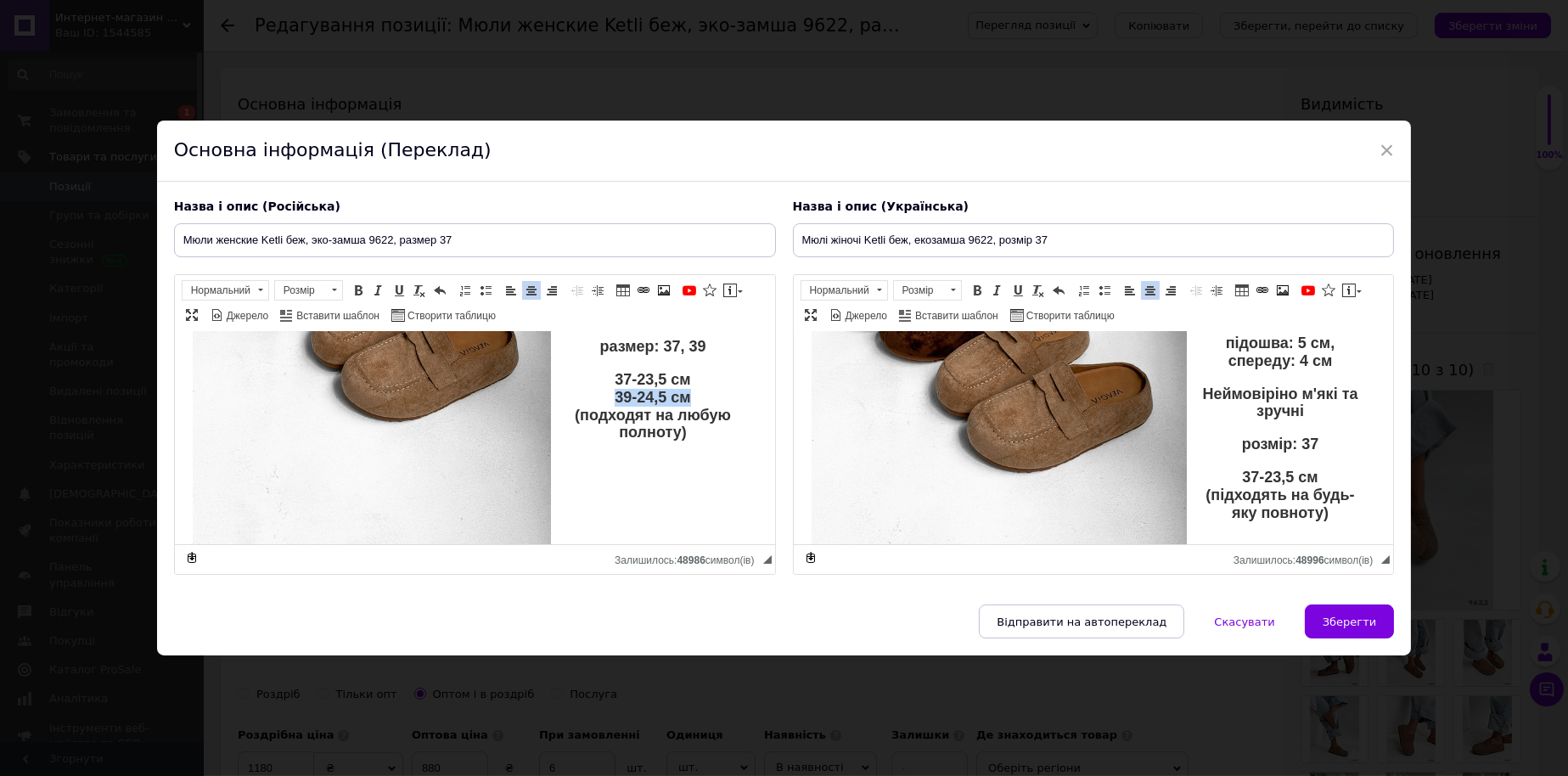
drag, startPoint x: 688, startPoint y: 415, endPoint x: 555, endPoint y: 411, distance: 133.1
click at [555, 411] on p "37-23,5 см 39-24,5 см (подходят на любую полноту)" at bounding box center [474, 406] width 532 height 70
drag, startPoint x: 696, startPoint y: 365, endPoint x: 672, endPoint y: 370, distance: 24.5
click at [672, 356] on p "размер: 37, 39" at bounding box center [474, 347] width 532 height 18
click at [1339, 638] on button "Зберегти" at bounding box center [1349, 621] width 89 height 34
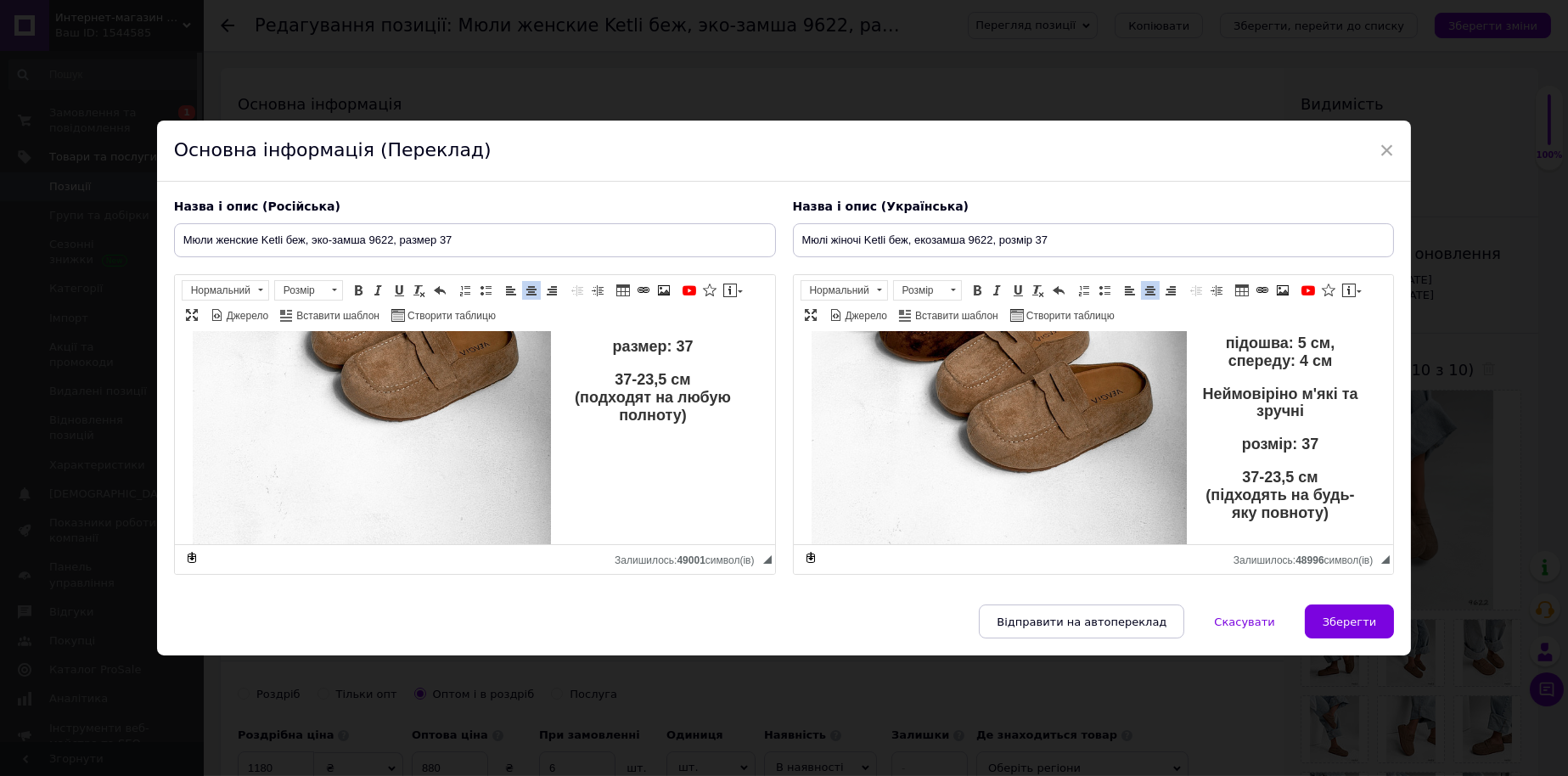
type input "Мюли женские Ketli беж, эко-замша 9622, размер 37"
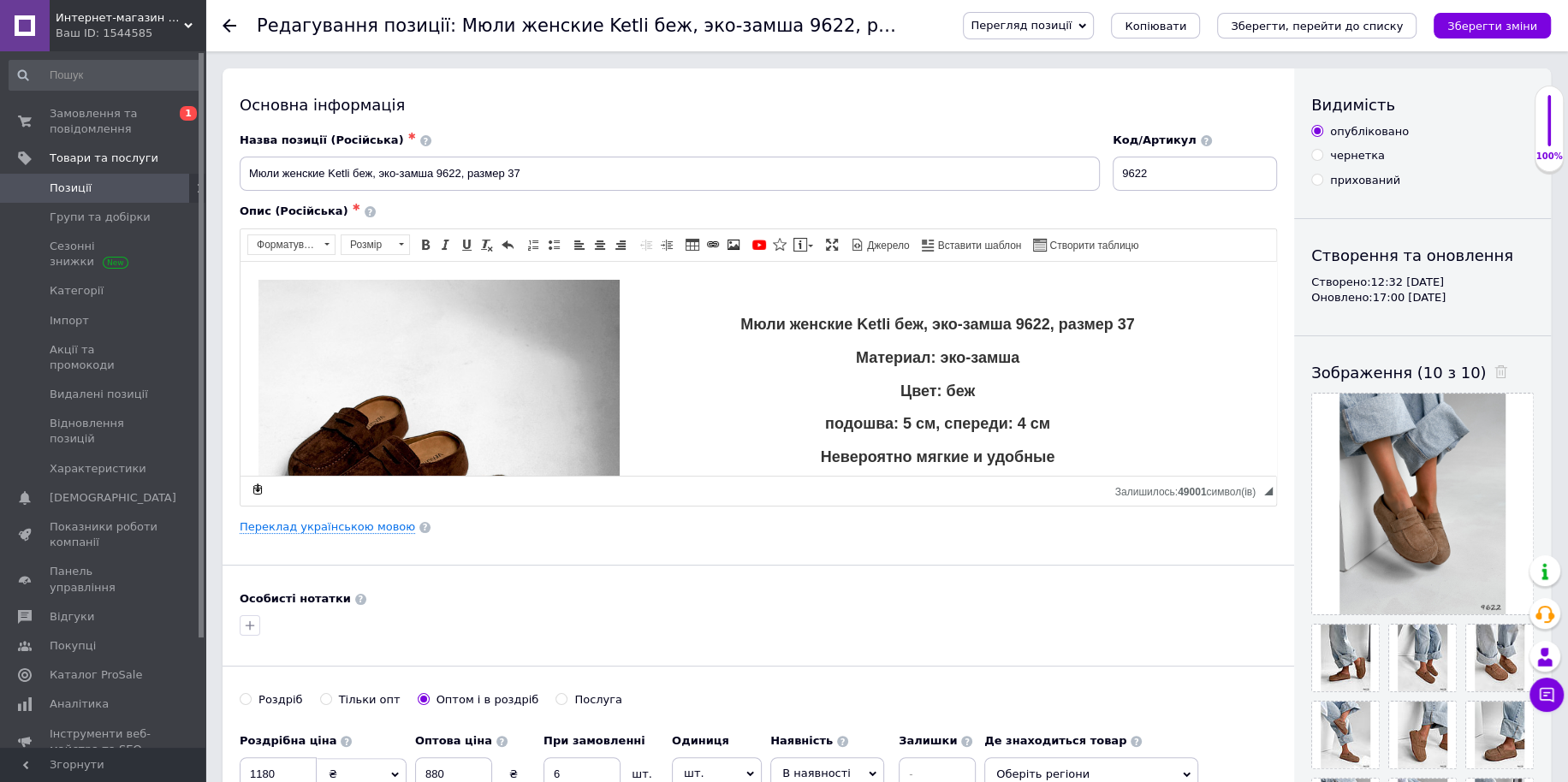
click at [1326, 32] on button "Зберегти, перейти до списку" at bounding box center [1316, 26] width 199 height 26
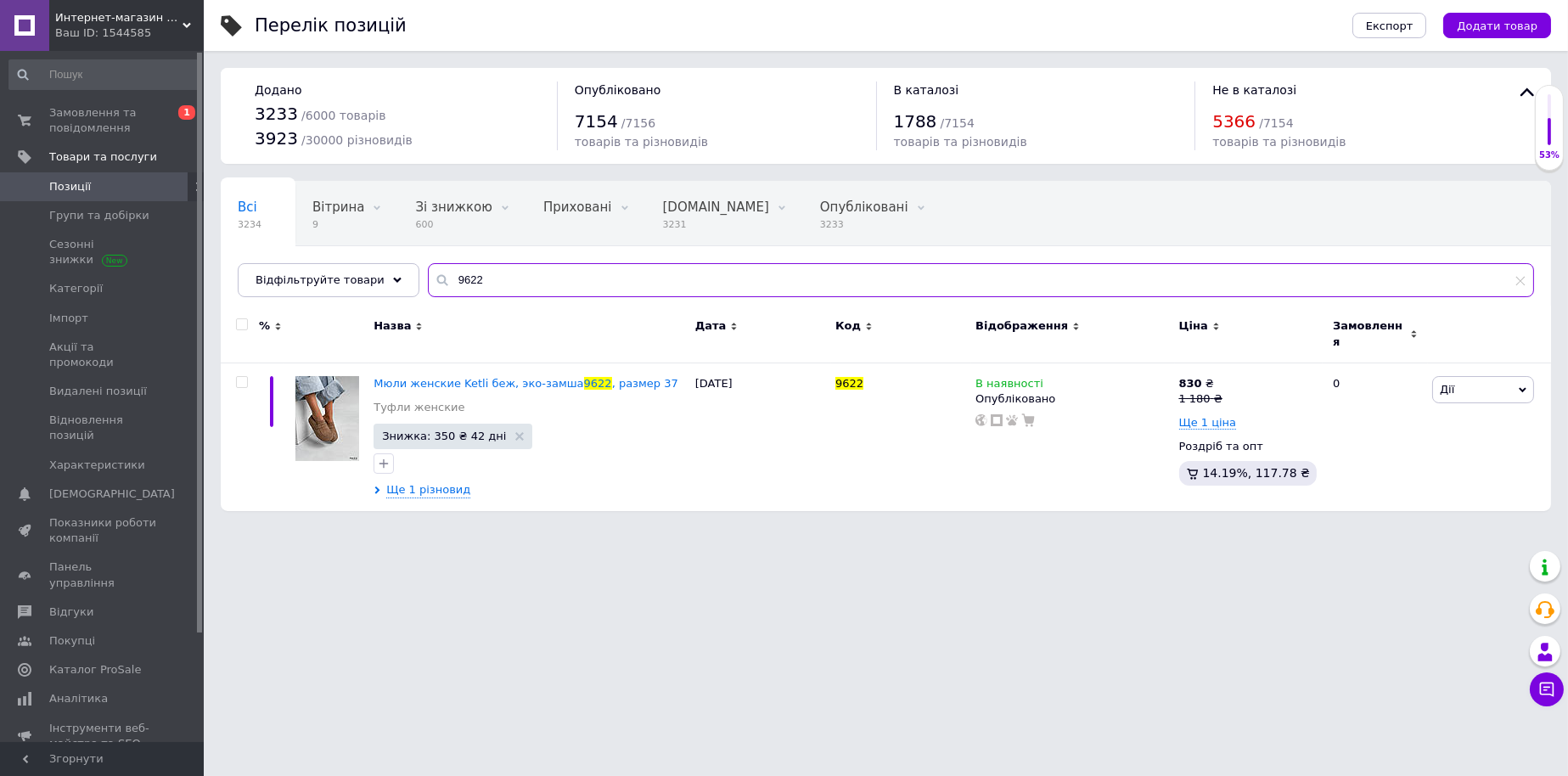
drag, startPoint x: 502, startPoint y: 287, endPoint x: 215, endPoint y: 258, distance: 288.5
click at [259, 264] on div "Всі 3234 Вітрина 9 Видалити Редагувати Зі знижкою 600 Видалити Редагувати Прихо…" at bounding box center [886, 239] width 1330 height 116
paste input "769"
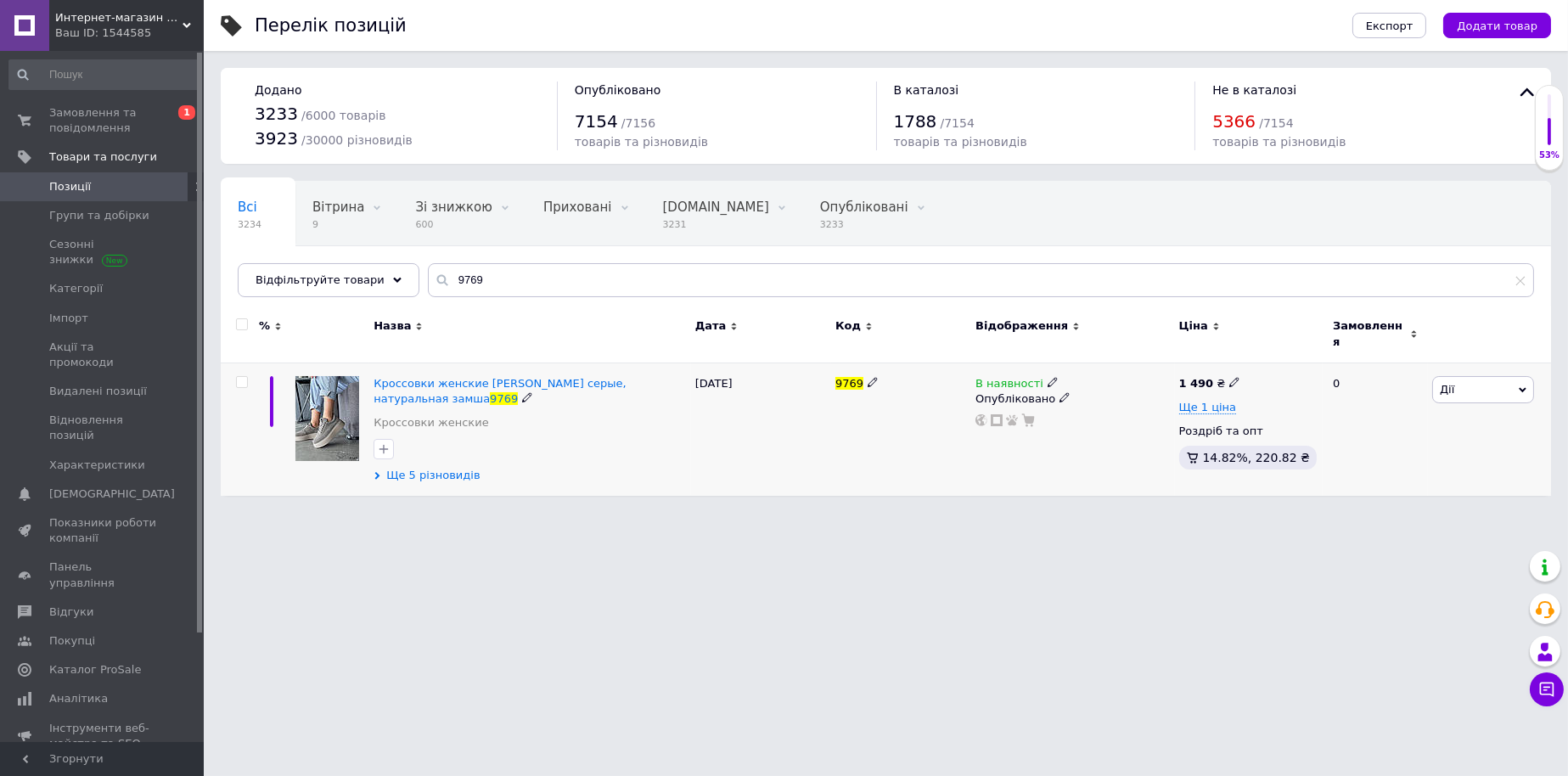
click at [441, 468] on span "Ще 5 різновидів" at bounding box center [433, 475] width 94 height 15
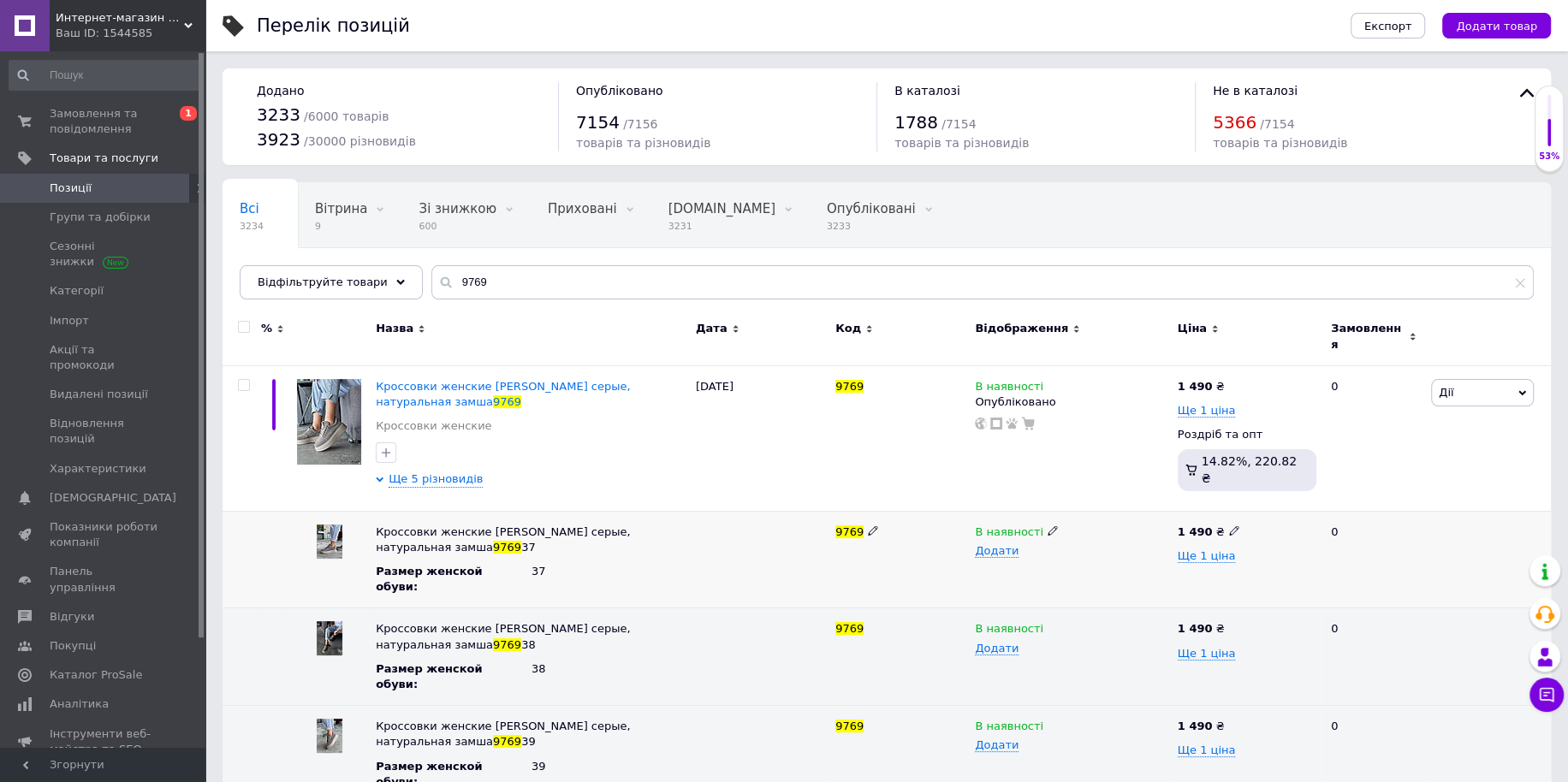
click at [1040, 524] on div "В наявності" at bounding box center [1071, 532] width 194 height 15
click at [1048, 525] on icon at bounding box center [1052, 530] width 10 height 10
click at [1034, 552] on li "Немає в наявності" at bounding box center [1067, 564] width 199 height 24
drag, startPoint x: 516, startPoint y: 279, endPoint x: 208, endPoint y: 260, distance: 308.6
click at [257, 265] on div "Всі 3234 Вітрина 9 Видалити Редагувати Зі знижкою 600 Видалити Редагувати Прихо…" at bounding box center [887, 241] width 1328 height 117
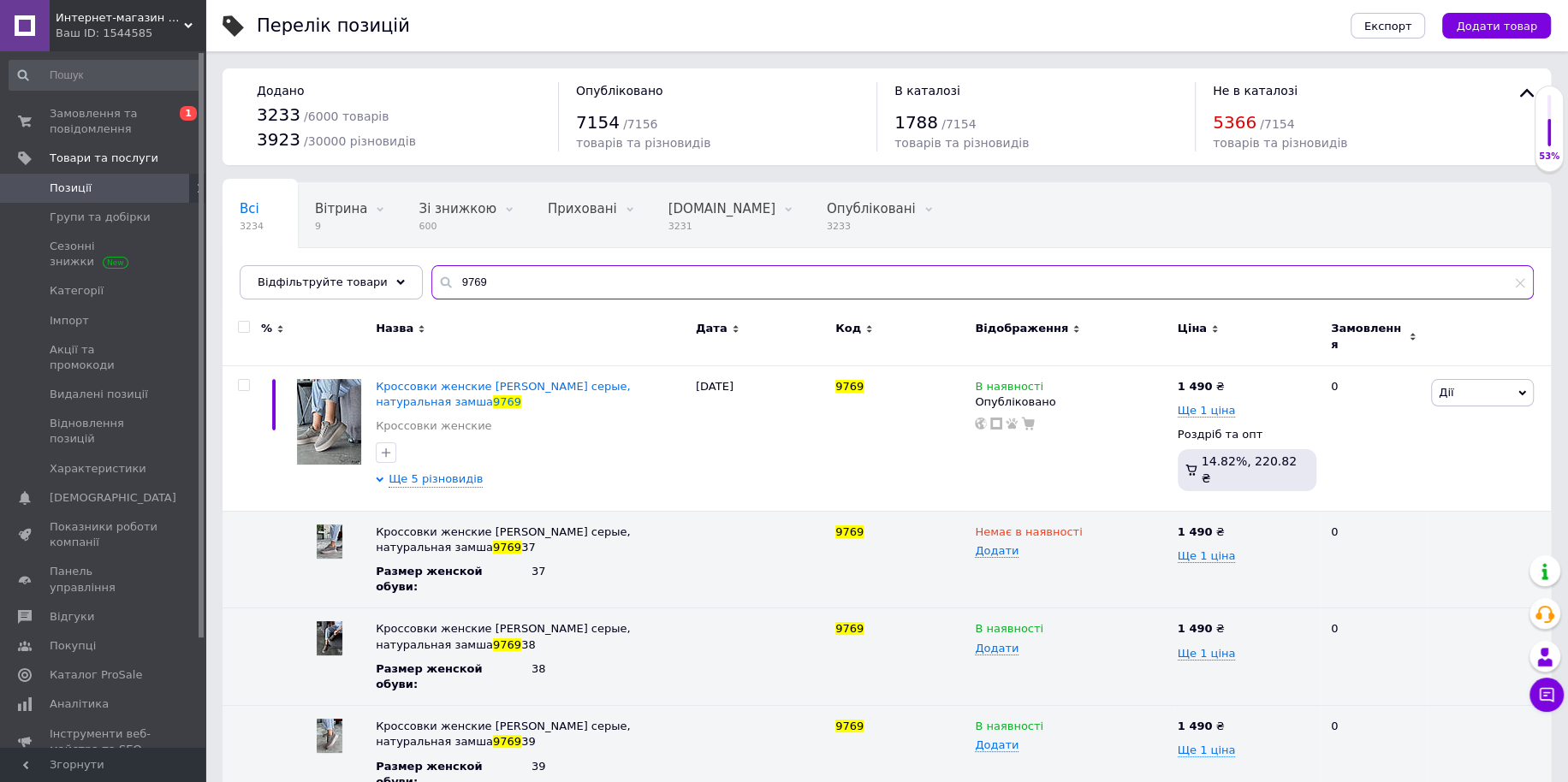
paste input "2"
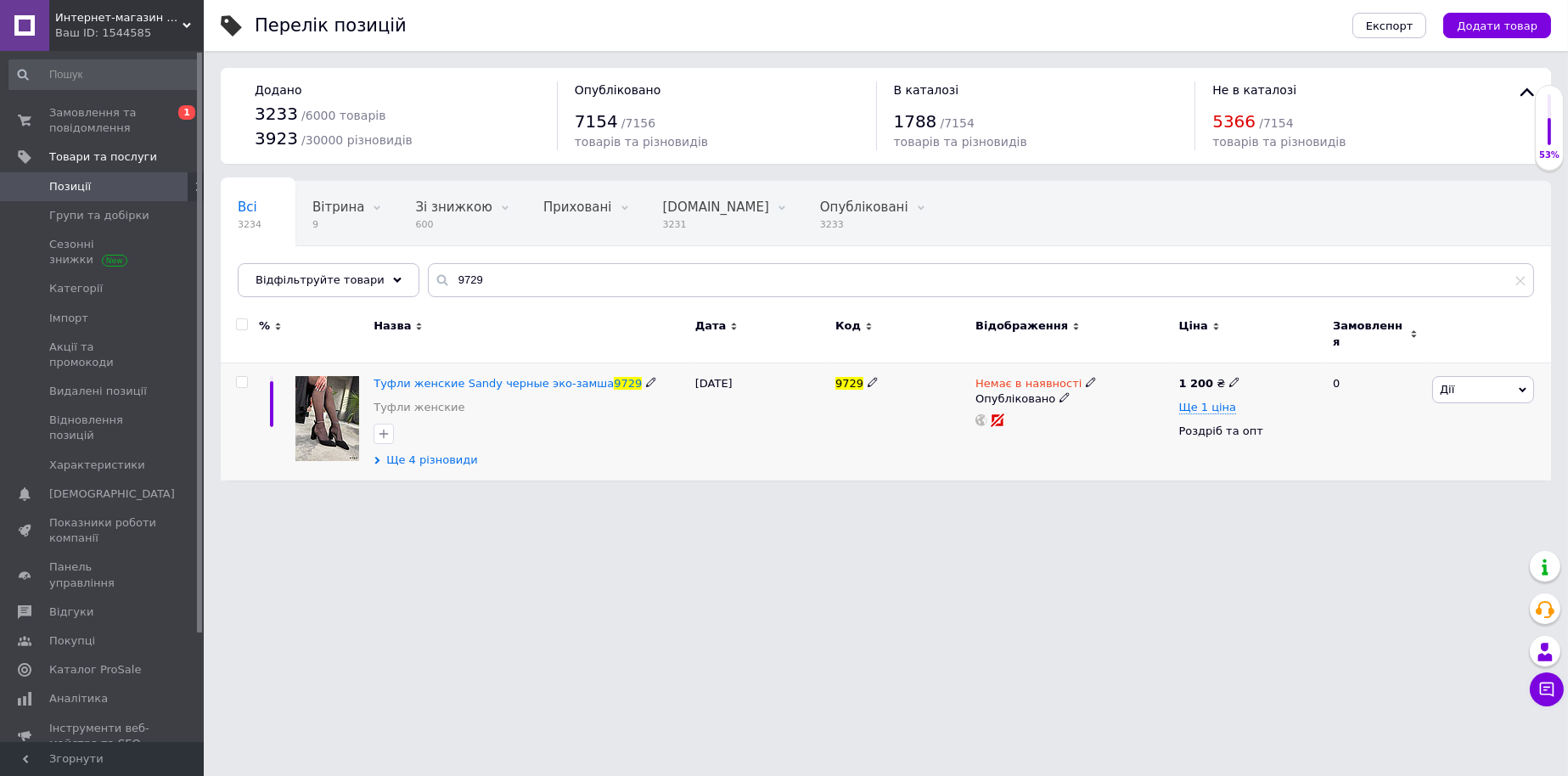
click at [432, 453] on span "Ще 4 різновиди" at bounding box center [432, 460] width 92 height 15
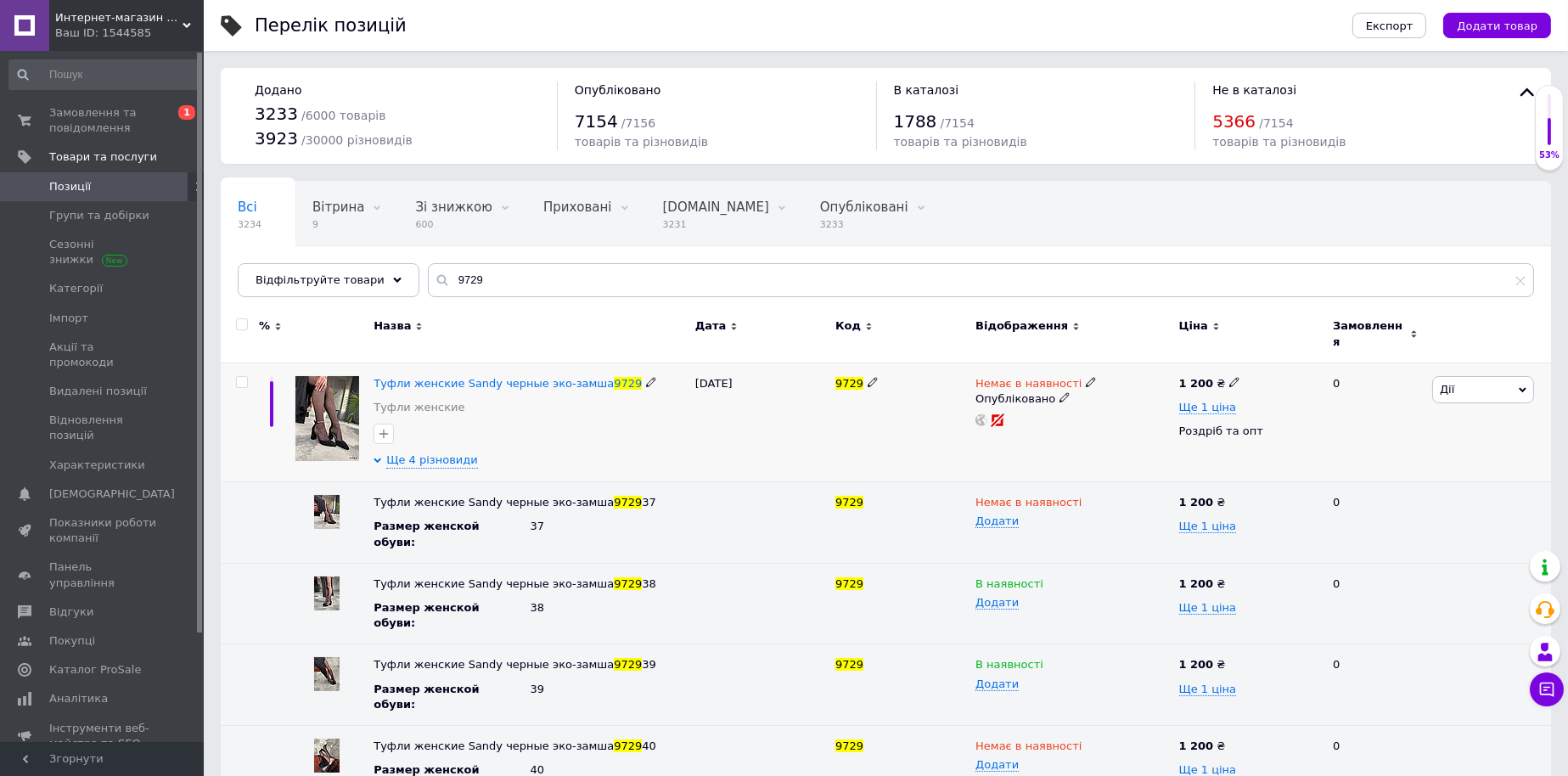
click at [1086, 377] on icon at bounding box center [1090, 381] width 10 height 10
click at [1103, 385] on li "В наявності" at bounding box center [1179, 395] width 161 height 23
click at [1086, 497] on use at bounding box center [1090, 501] width 9 height 9
click at [1063, 524] on li "В наявності" at bounding box center [1069, 534] width 200 height 23
click at [1086, 739] on icon at bounding box center [1090, 744] width 10 height 10
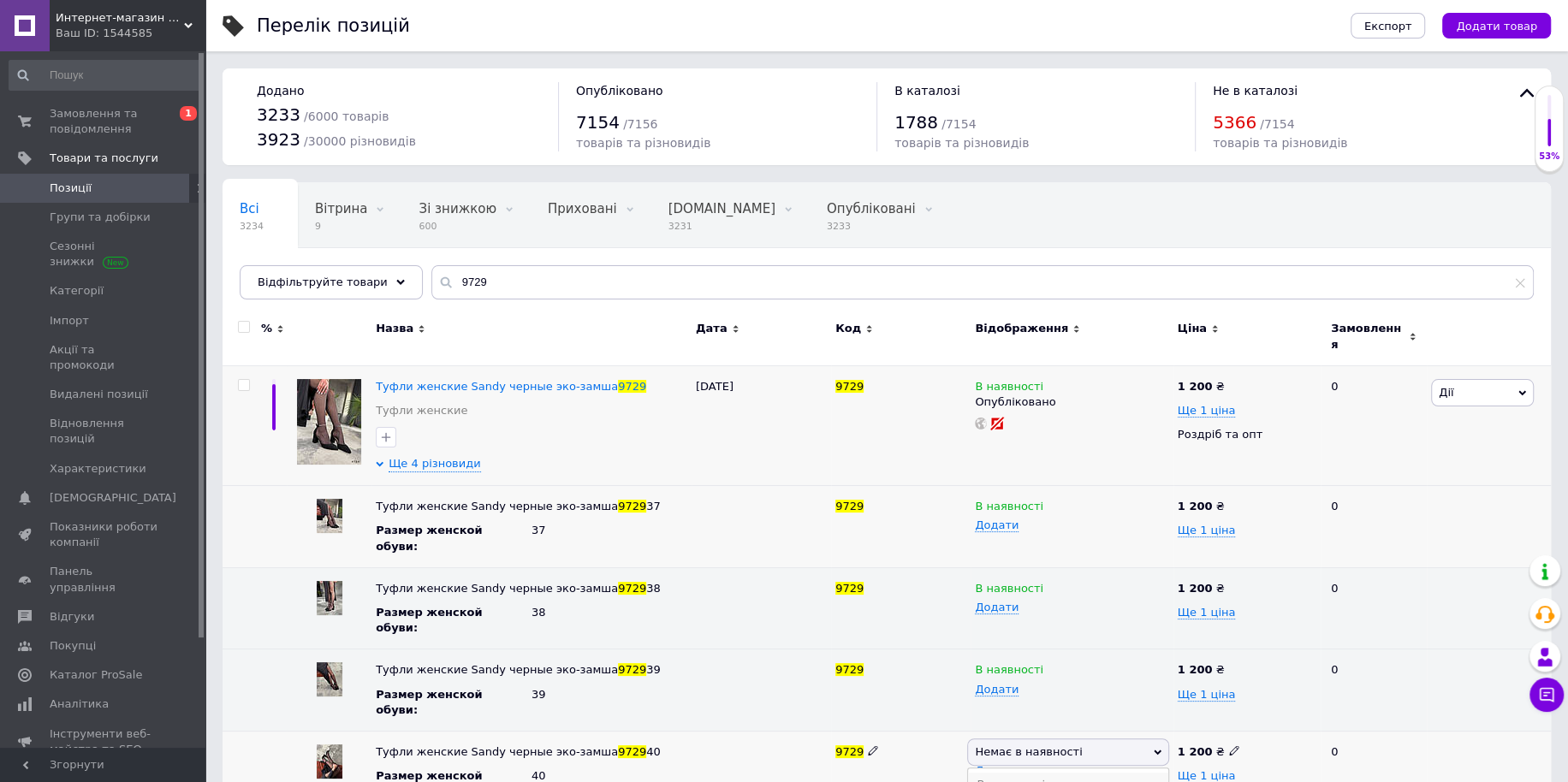
click at [1074, 773] on li "В наявності" at bounding box center [1067, 784] width 199 height 24
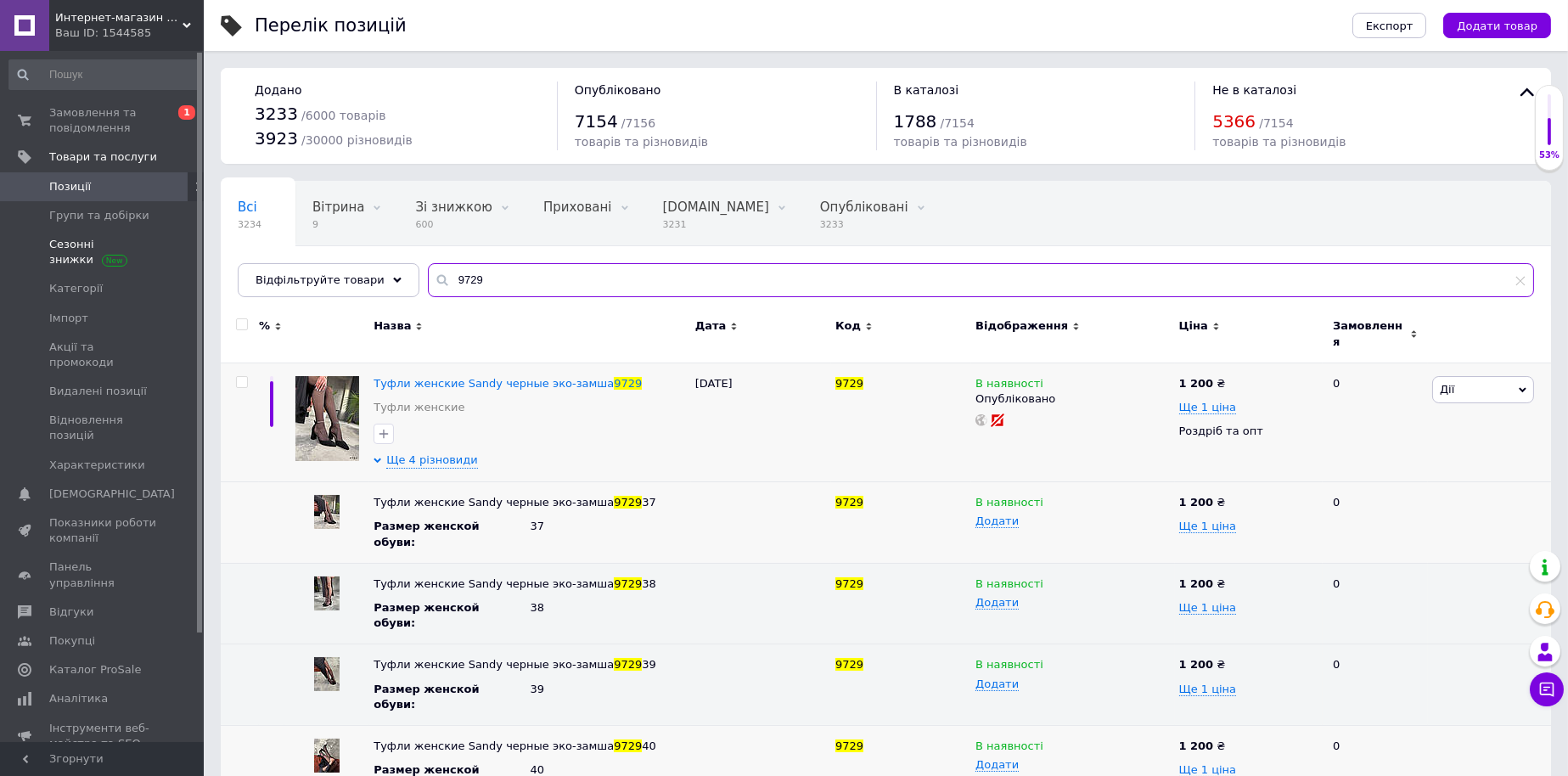
drag, startPoint x: 508, startPoint y: 281, endPoint x: 180, endPoint y: 271, distance: 328.2
click at [196, 271] on div "Интернет-магазин "Lite Shop" Ваш ID: 1544585 Сайт Интернет-магазин "Lite Shop" …" at bounding box center [784, 411] width 1568 height 824
paste input "675"
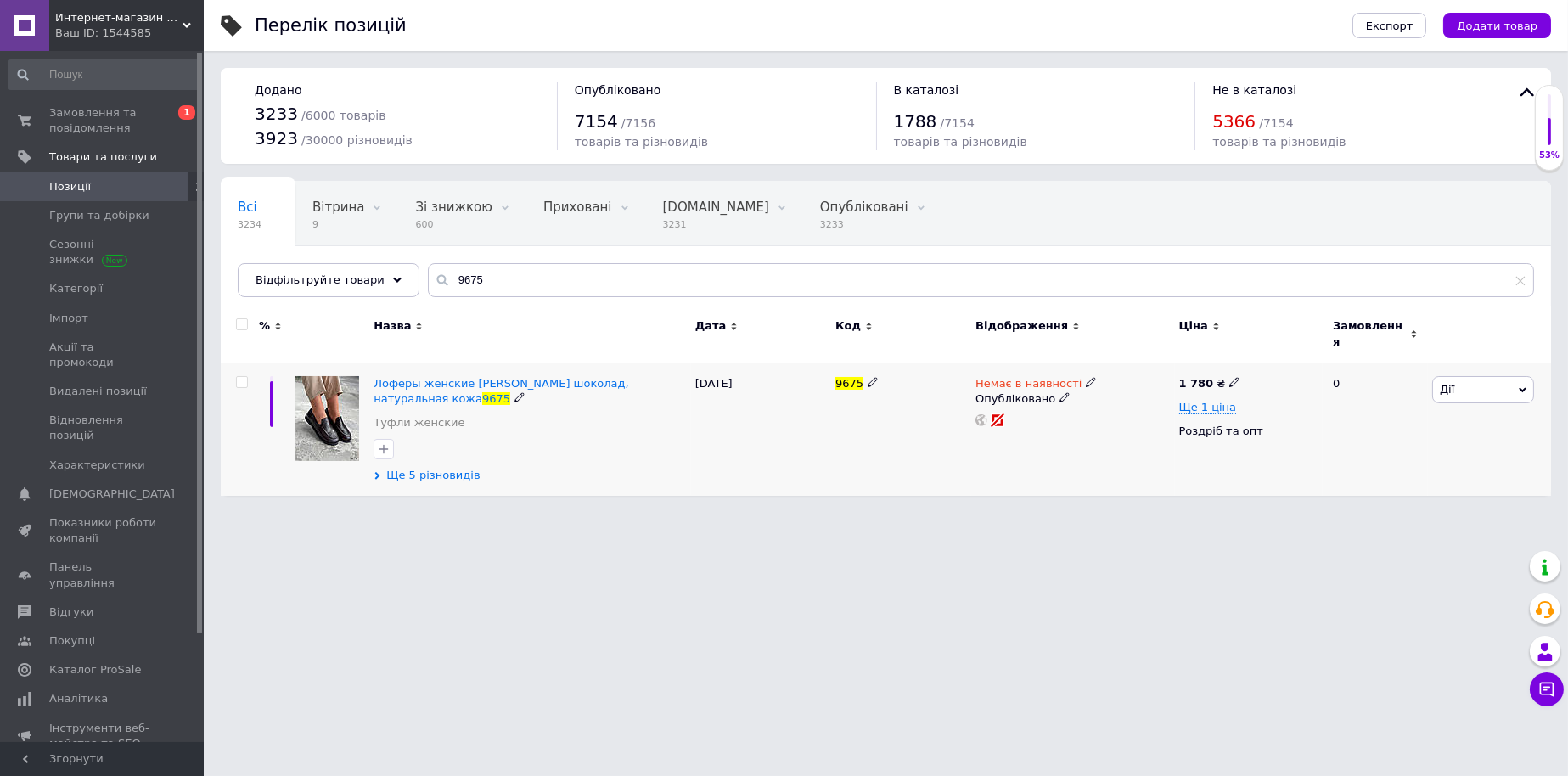
click at [431, 469] on span "Ще 5 різновидів" at bounding box center [433, 475] width 94 height 15
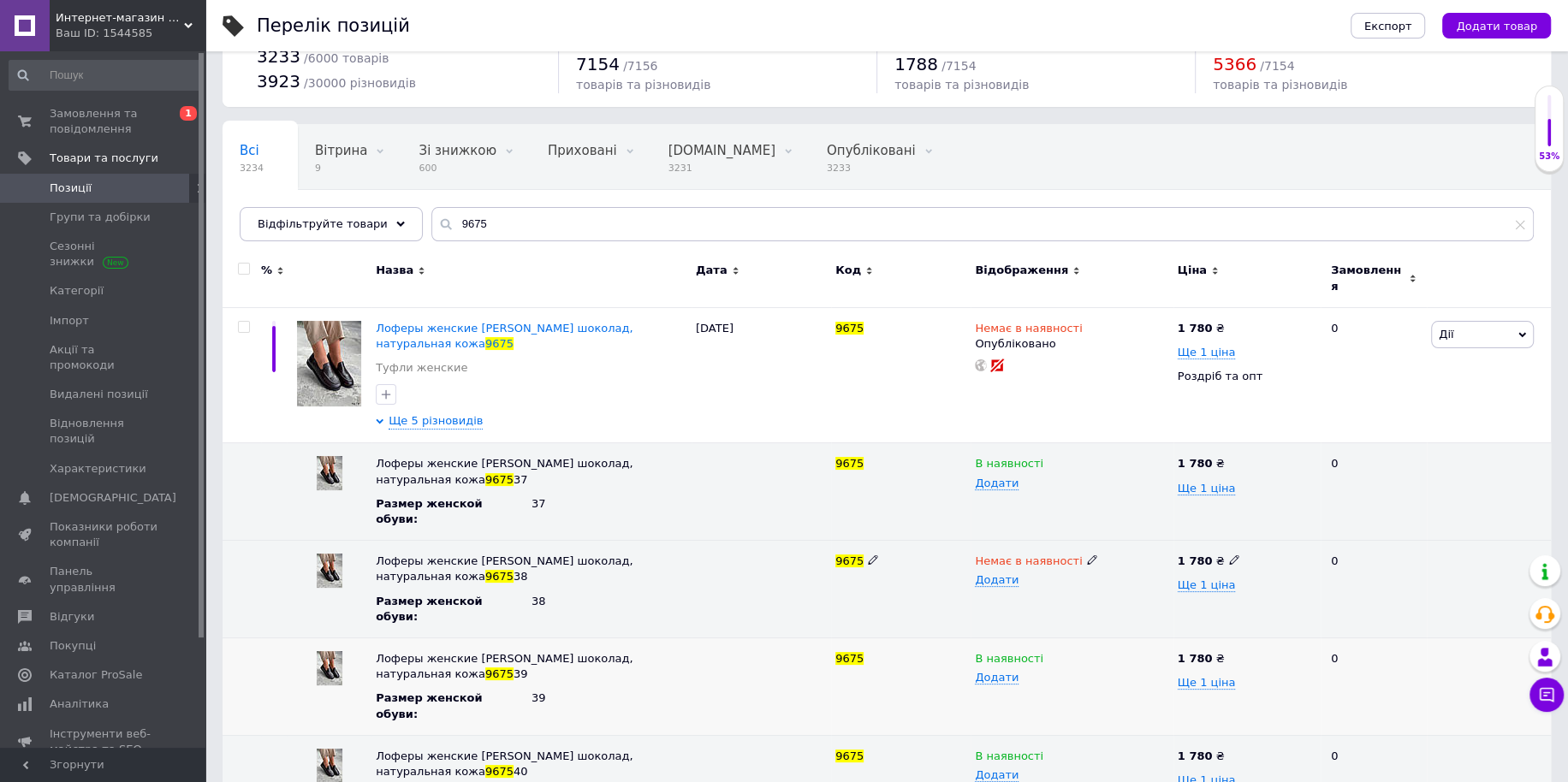
scroll to position [138, 0]
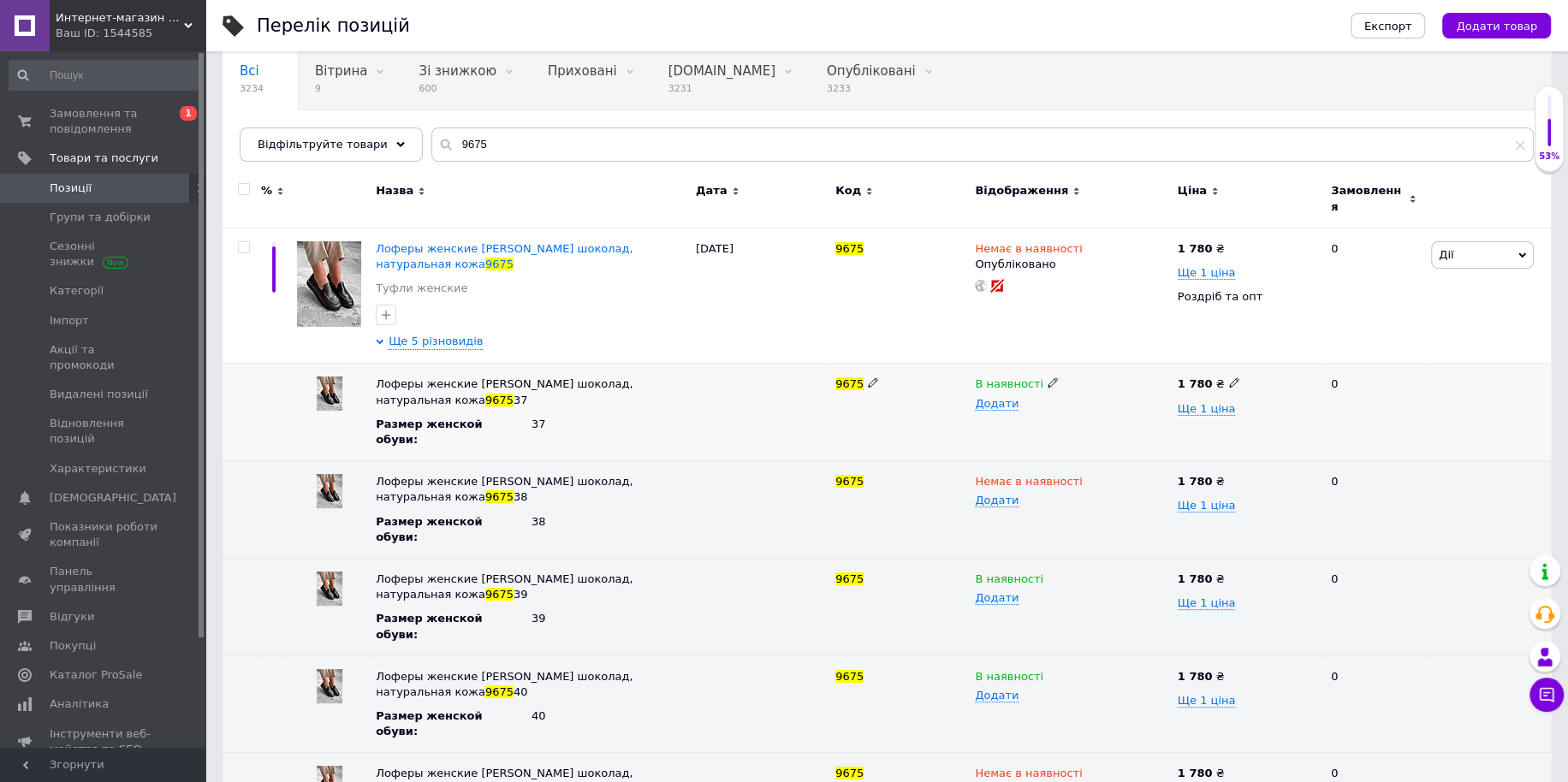
click at [1048, 378] on icon at bounding box center [1052, 382] width 10 height 10
click at [1036, 405] on li "Немає в наявності" at bounding box center [1067, 416] width 199 height 24
drag, startPoint x: 515, startPoint y: 158, endPoint x: 406, endPoint y: 142, distance: 110.2
click at [432, 143] on div "9675" at bounding box center [982, 144] width 1102 height 34
paste input "420"
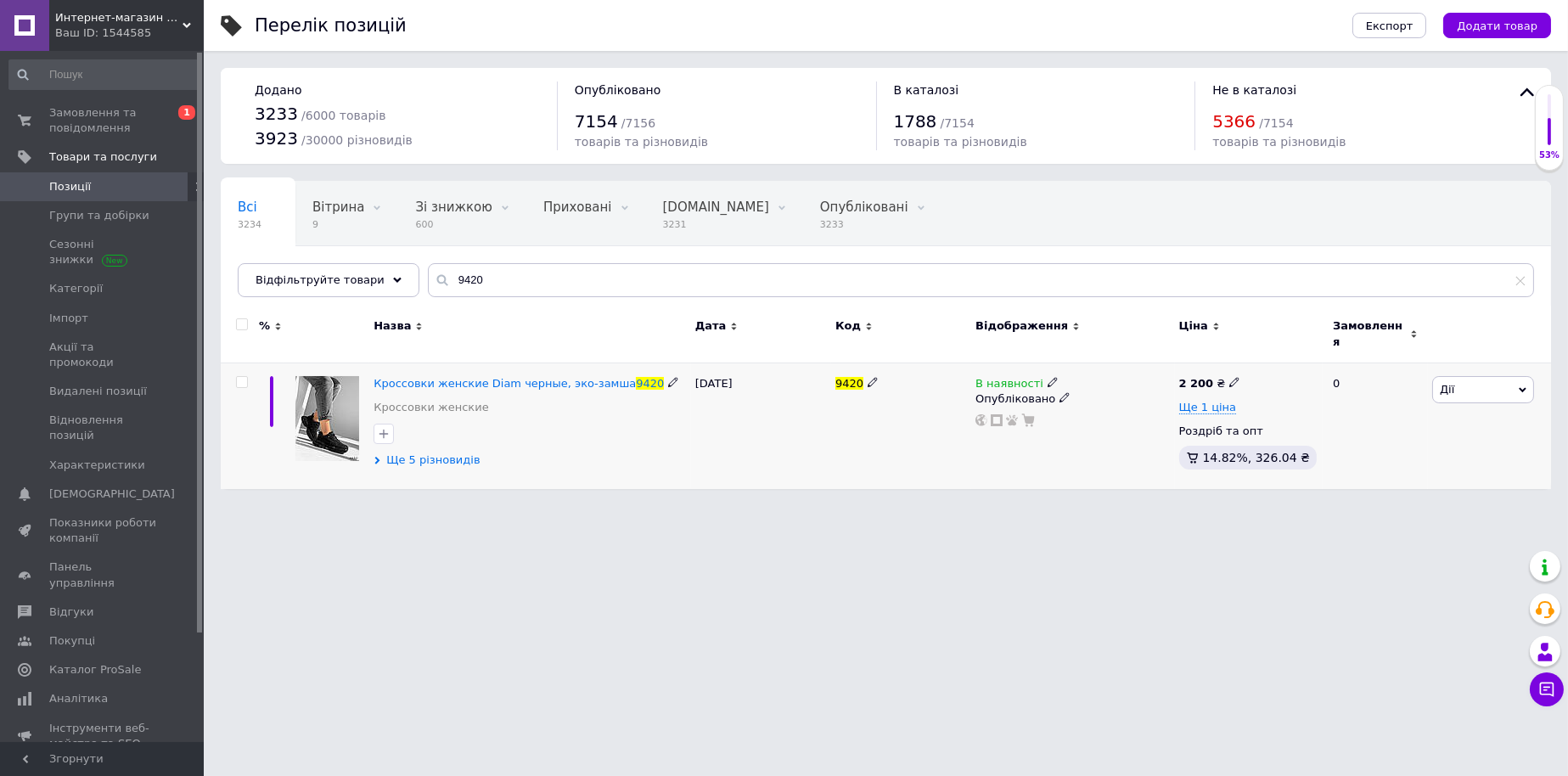
click at [416, 456] on span "Ще 5 різновидів" at bounding box center [433, 460] width 94 height 15
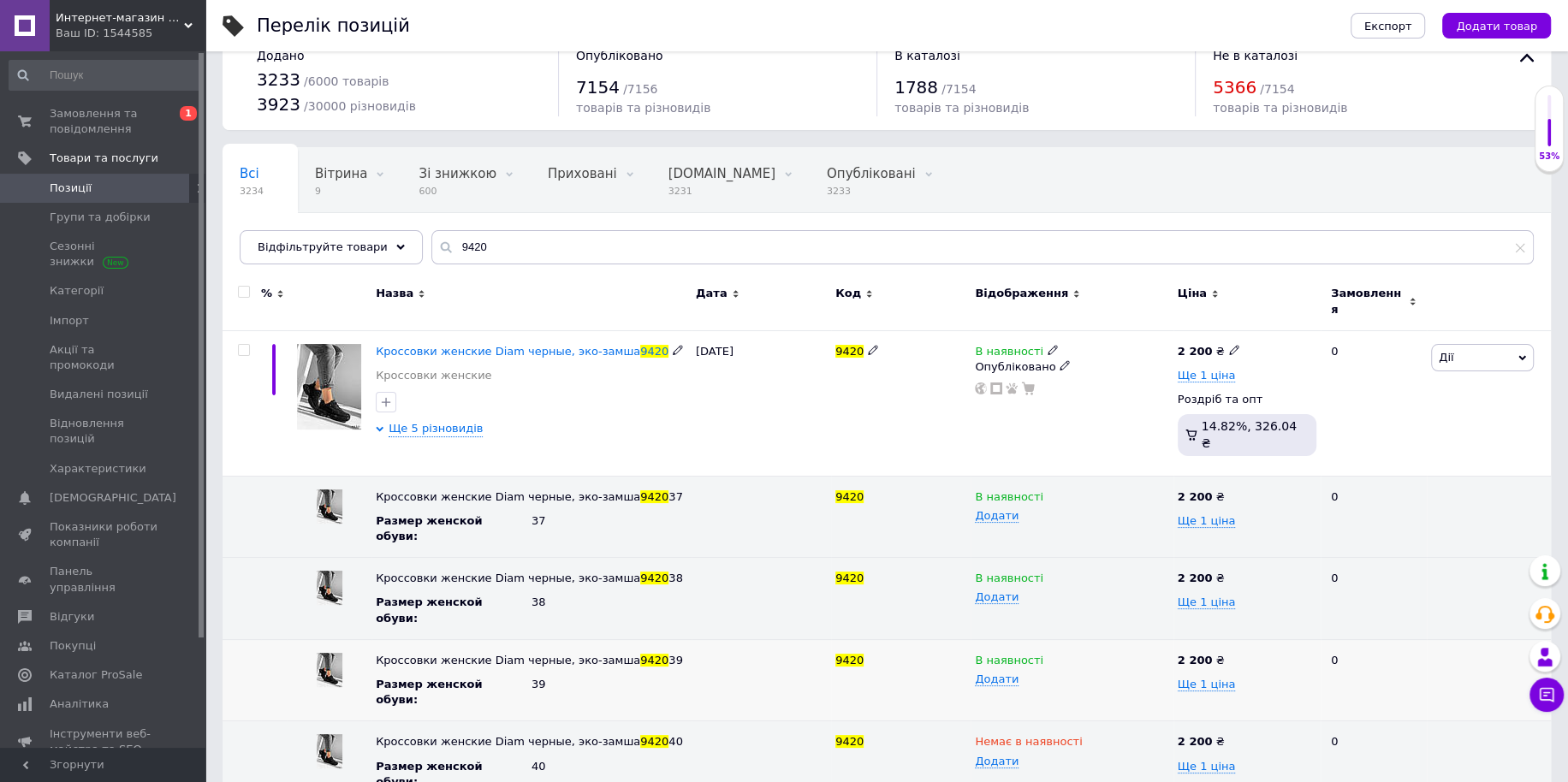
scroll to position [53, 0]
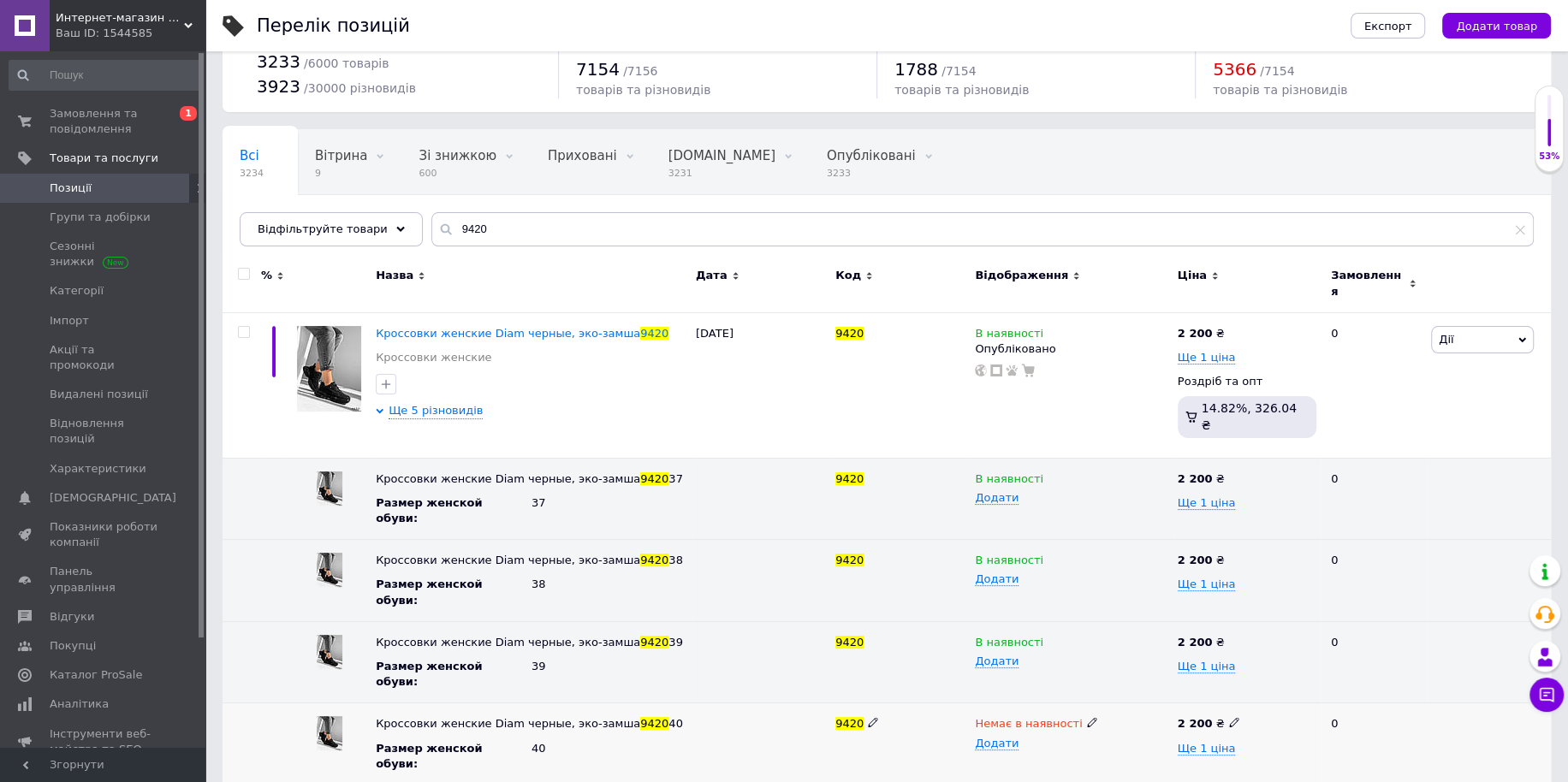
click at [1087, 718] on use at bounding box center [1092, 722] width 9 height 9
drag, startPoint x: 1036, startPoint y: 684, endPoint x: 846, endPoint y: 446, distance: 304.5
click at [1030, 745] on li "В наявності" at bounding box center [1067, 756] width 199 height 24
drag, startPoint x: 302, startPoint y: 202, endPoint x: 135, endPoint y: 176, distance: 169.0
click at [158, 189] on div "Интернет-магазин "Lite Shop" Ваш ID: 1544585 Сайт Интернет-магазин "Lite Shop" …" at bounding box center [784, 415] width 1568 height 936
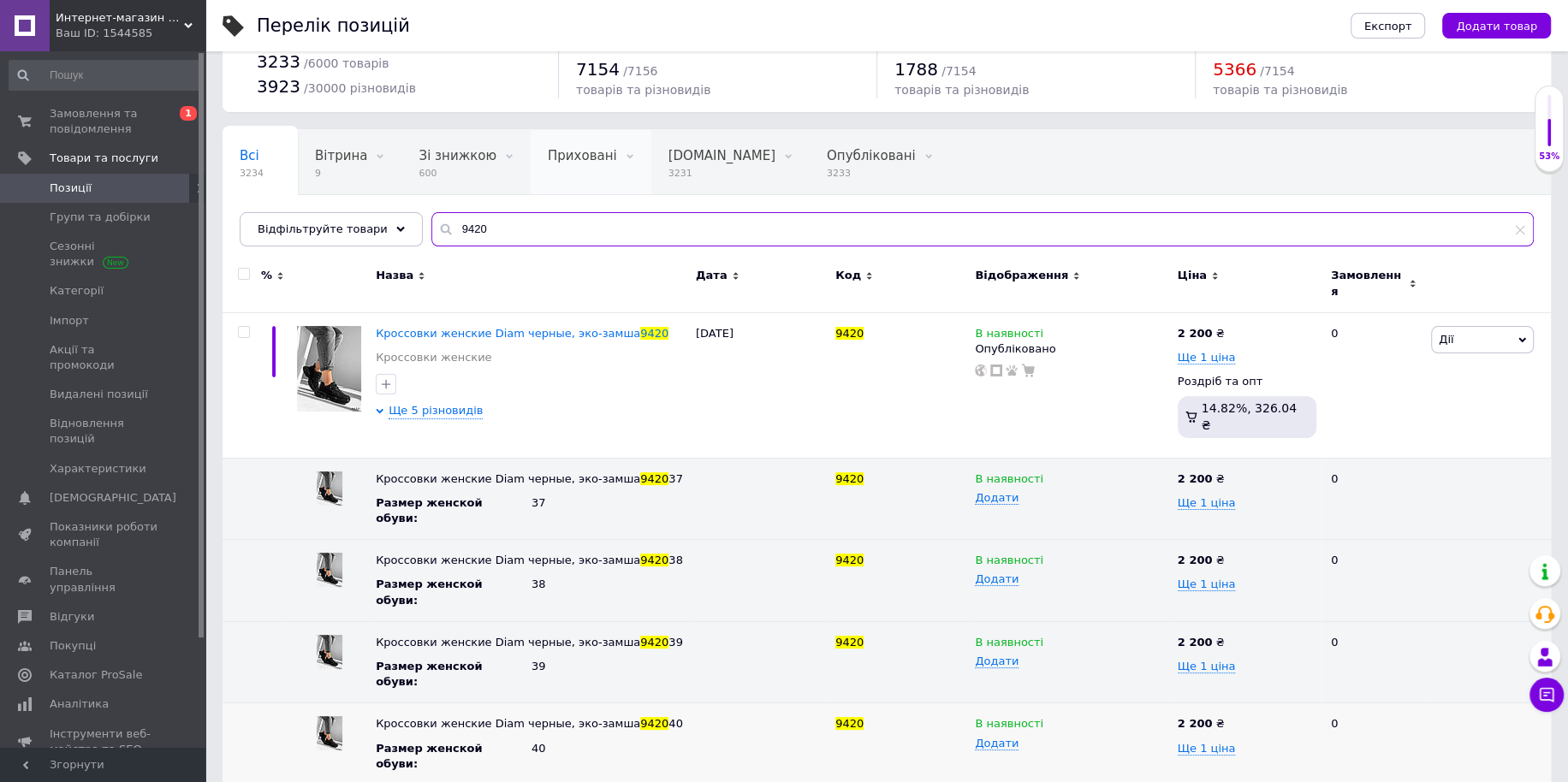
paste input "735"
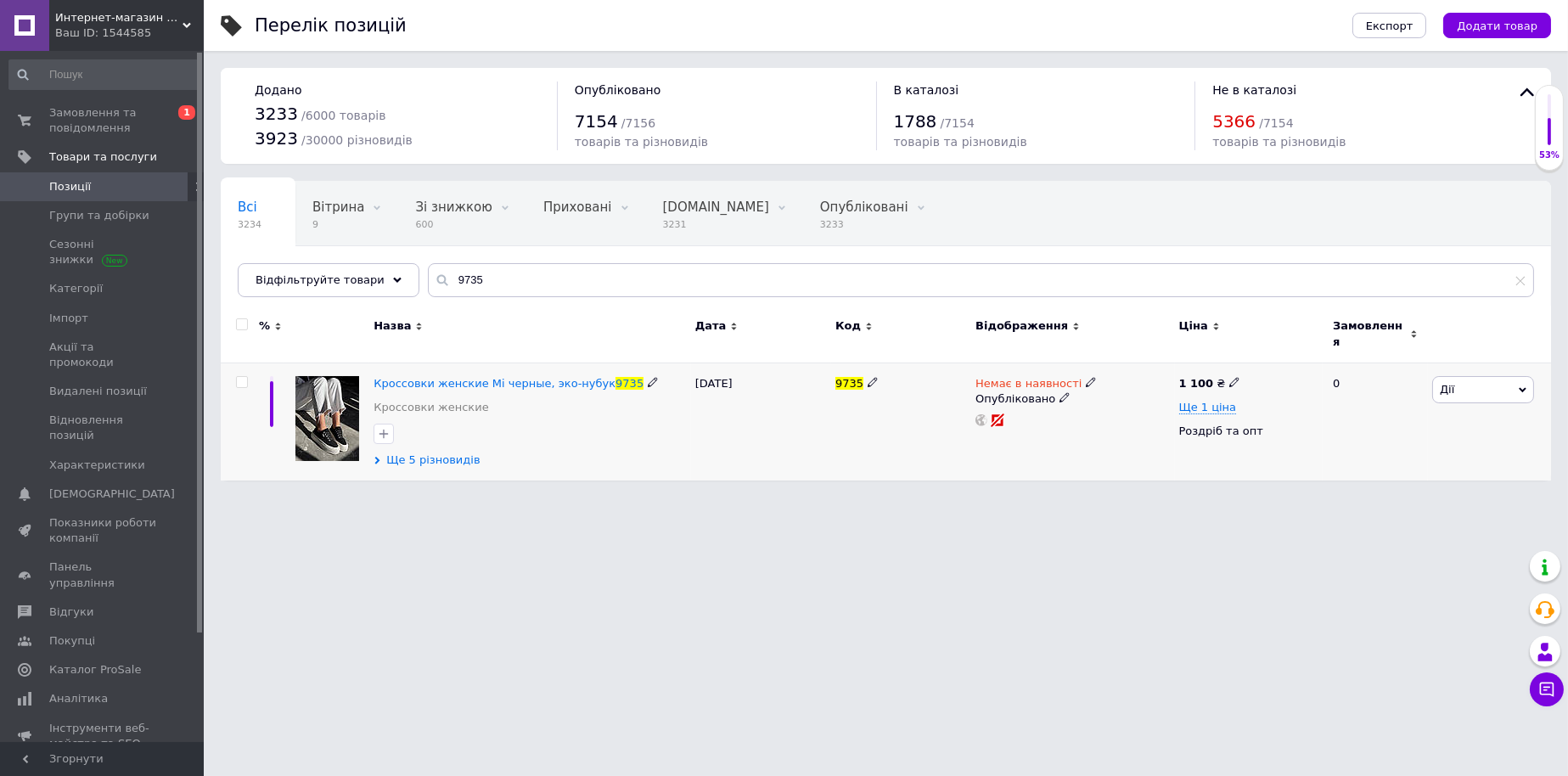
click at [436, 454] on span "Ще 5 різновидів" at bounding box center [433, 460] width 94 height 15
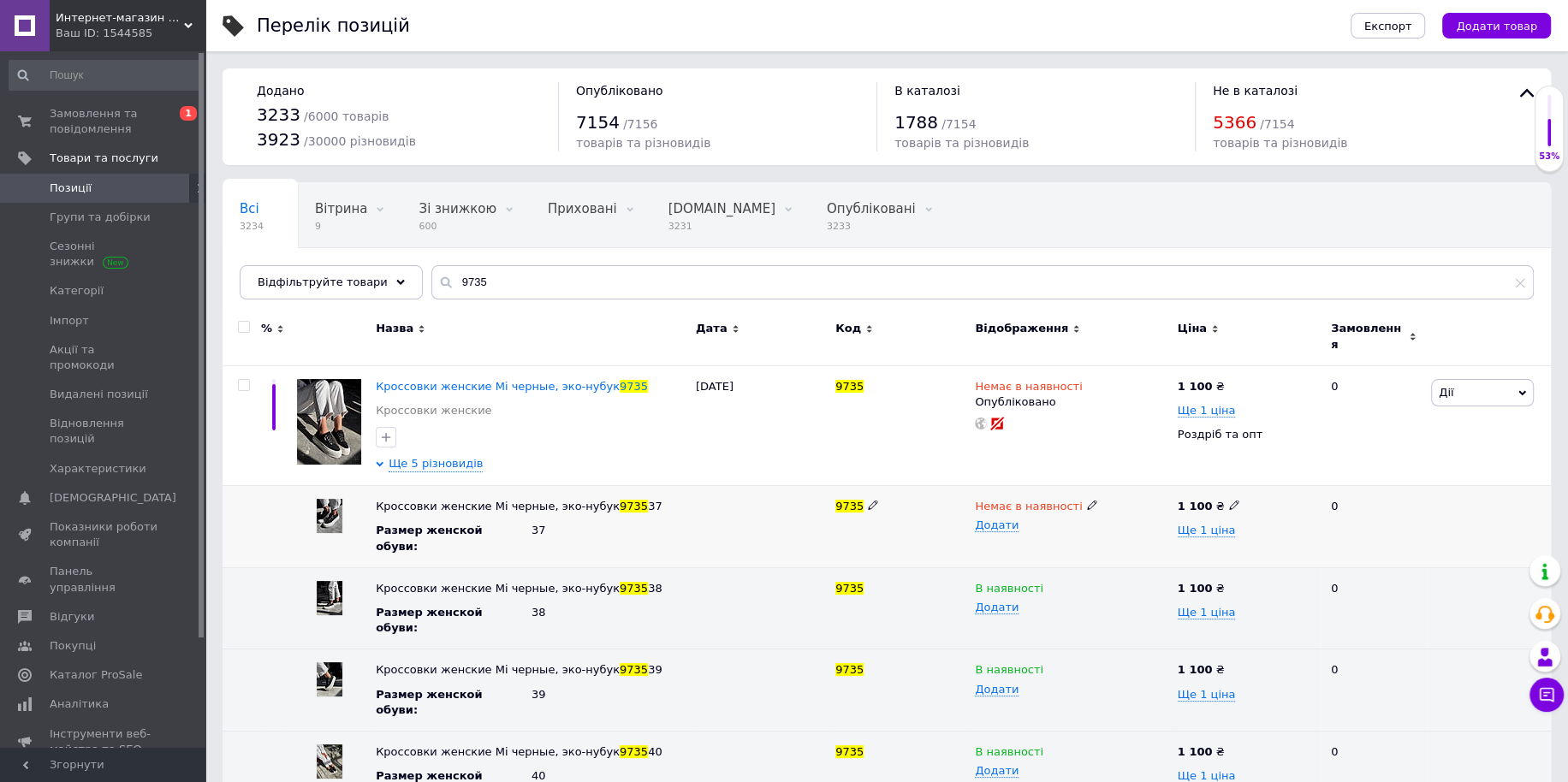
scroll to position [43, 0]
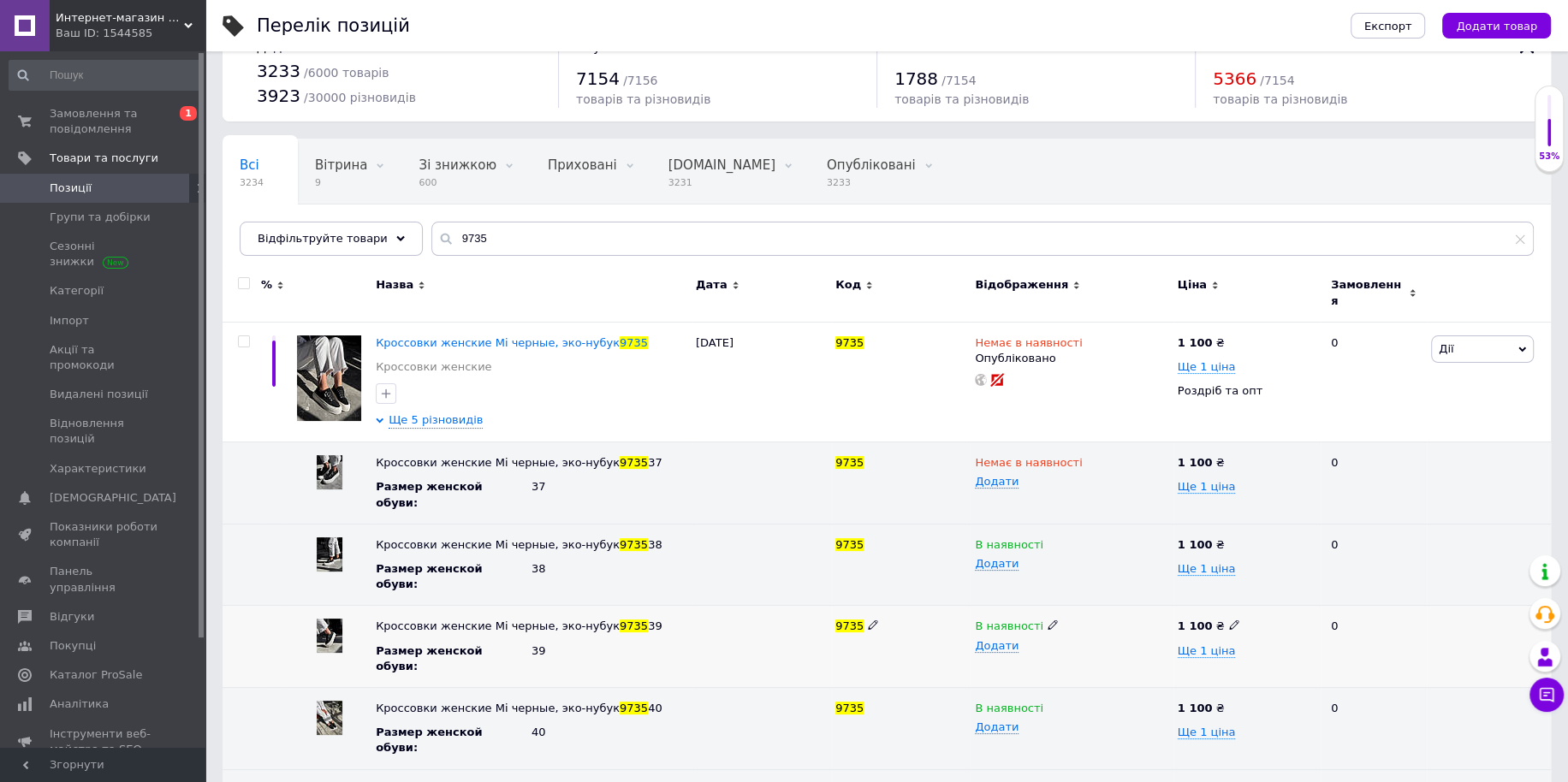
click at [1035, 619] on div "В наявності" at bounding box center [1071, 626] width 194 height 15
click at [1040, 648] on li "Немає в наявності" at bounding box center [1067, 659] width 199 height 24
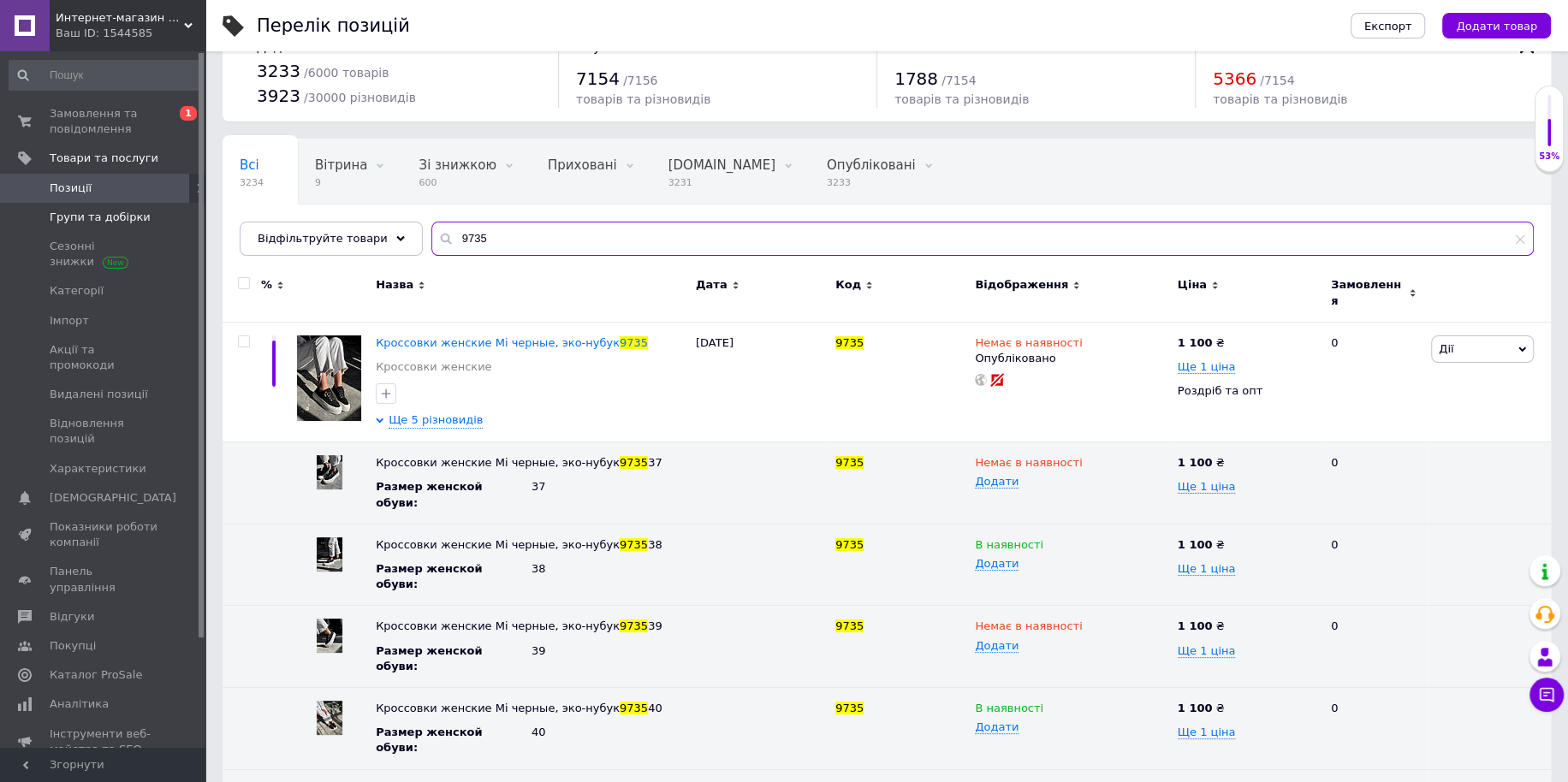
drag, startPoint x: 519, startPoint y: 240, endPoint x: 84, endPoint y: 212, distance: 435.9
click at [103, 217] on div "Интернет-магазин "Lite Shop" Ваш ID: 1544585 Сайт Интернет-магазин "Lite Shop" …" at bounding box center [784, 412] width 1568 height 911
paste input "56"
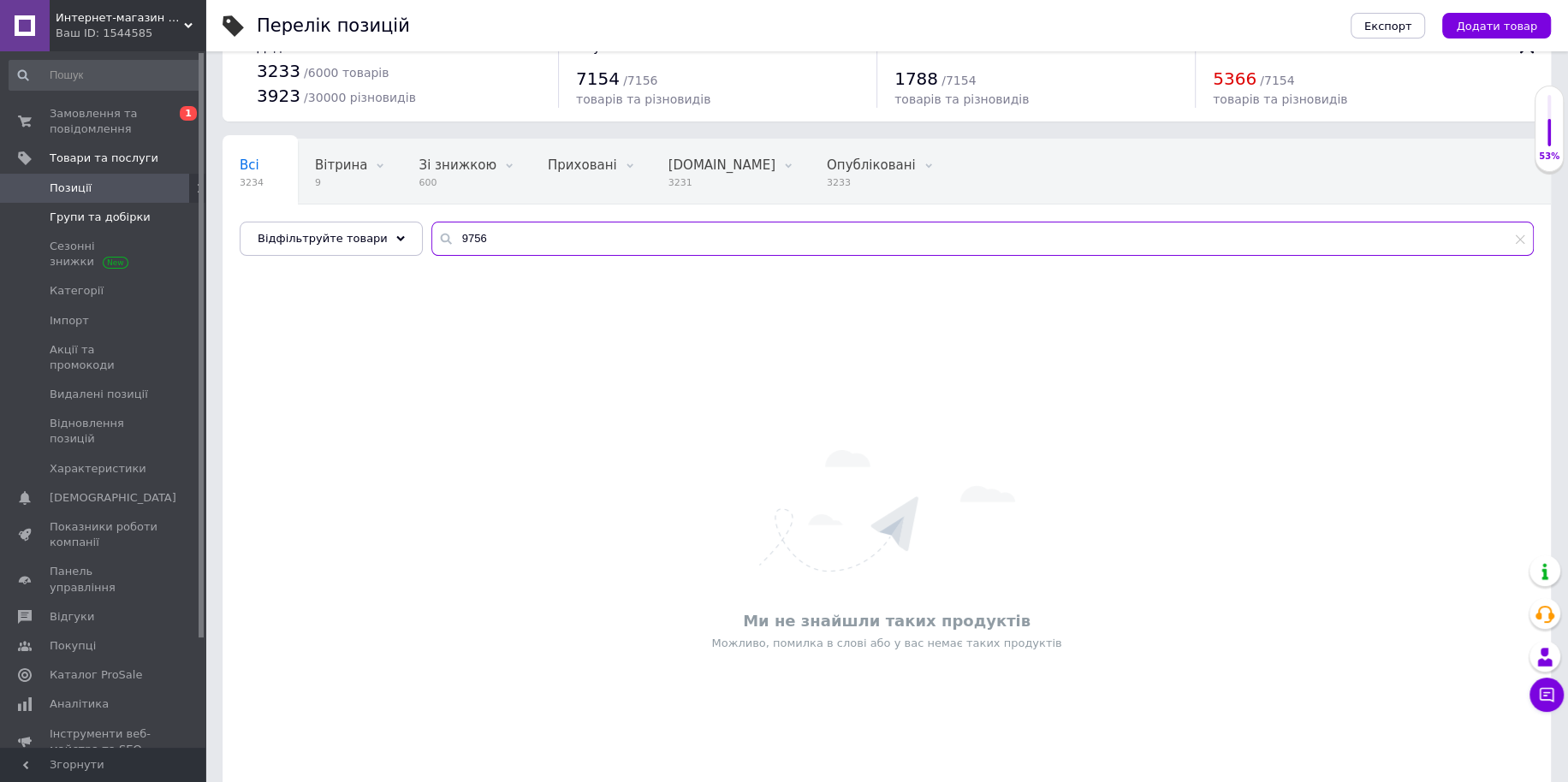
drag, startPoint x: 507, startPoint y: 238, endPoint x: 3, endPoint y: 221, distance: 504.3
click at [81, 225] on div "Интернет-магазин "Lite Shop" Ваш ID: 1544585 Сайт Интернет-магазин "Lite Shop" …" at bounding box center [784, 405] width 1568 height 898
paste input "60"
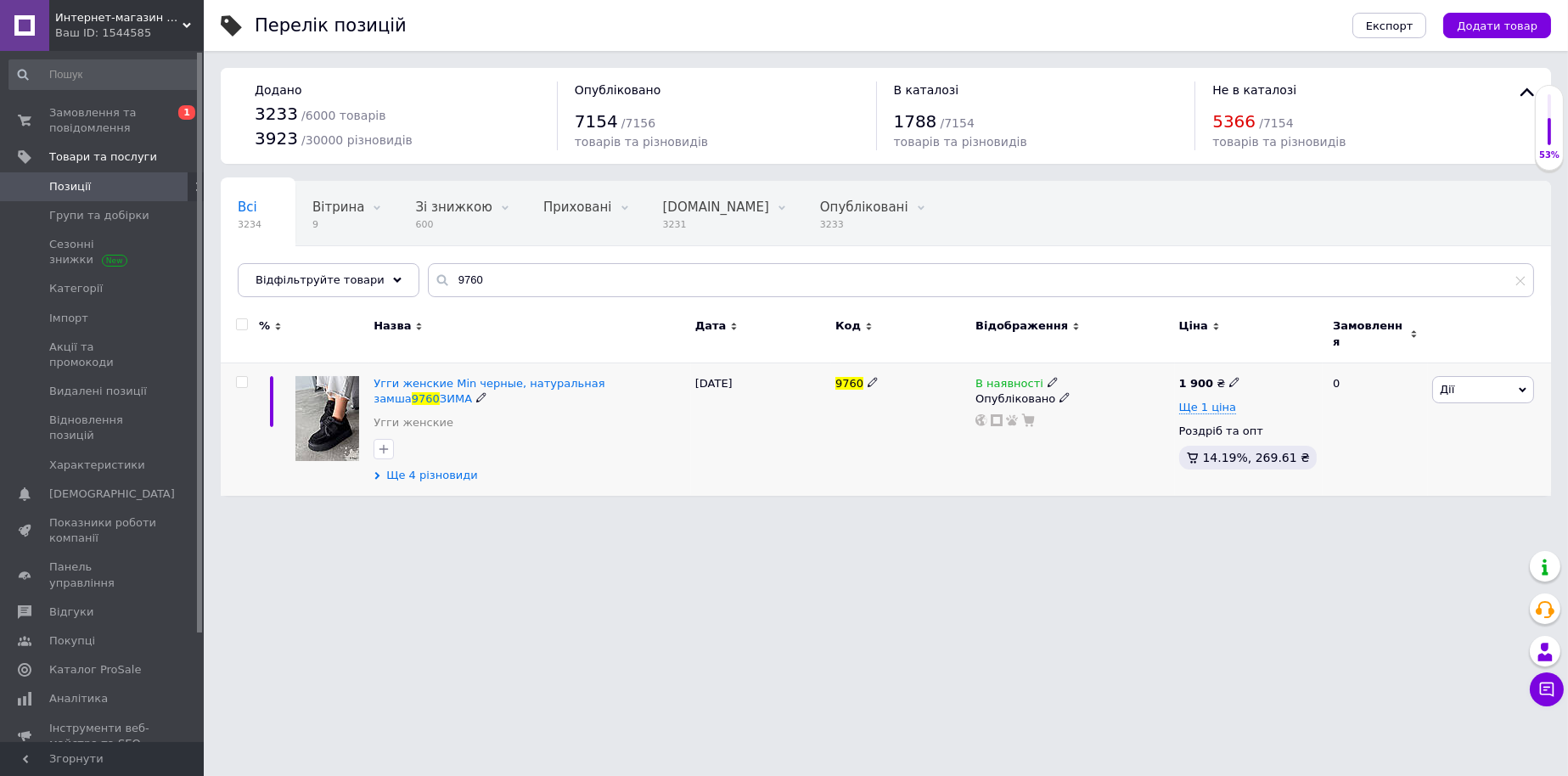
click at [427, 468] on span "Ще 4 різновиди" at bounding box center [432, 475] width 92 height 15
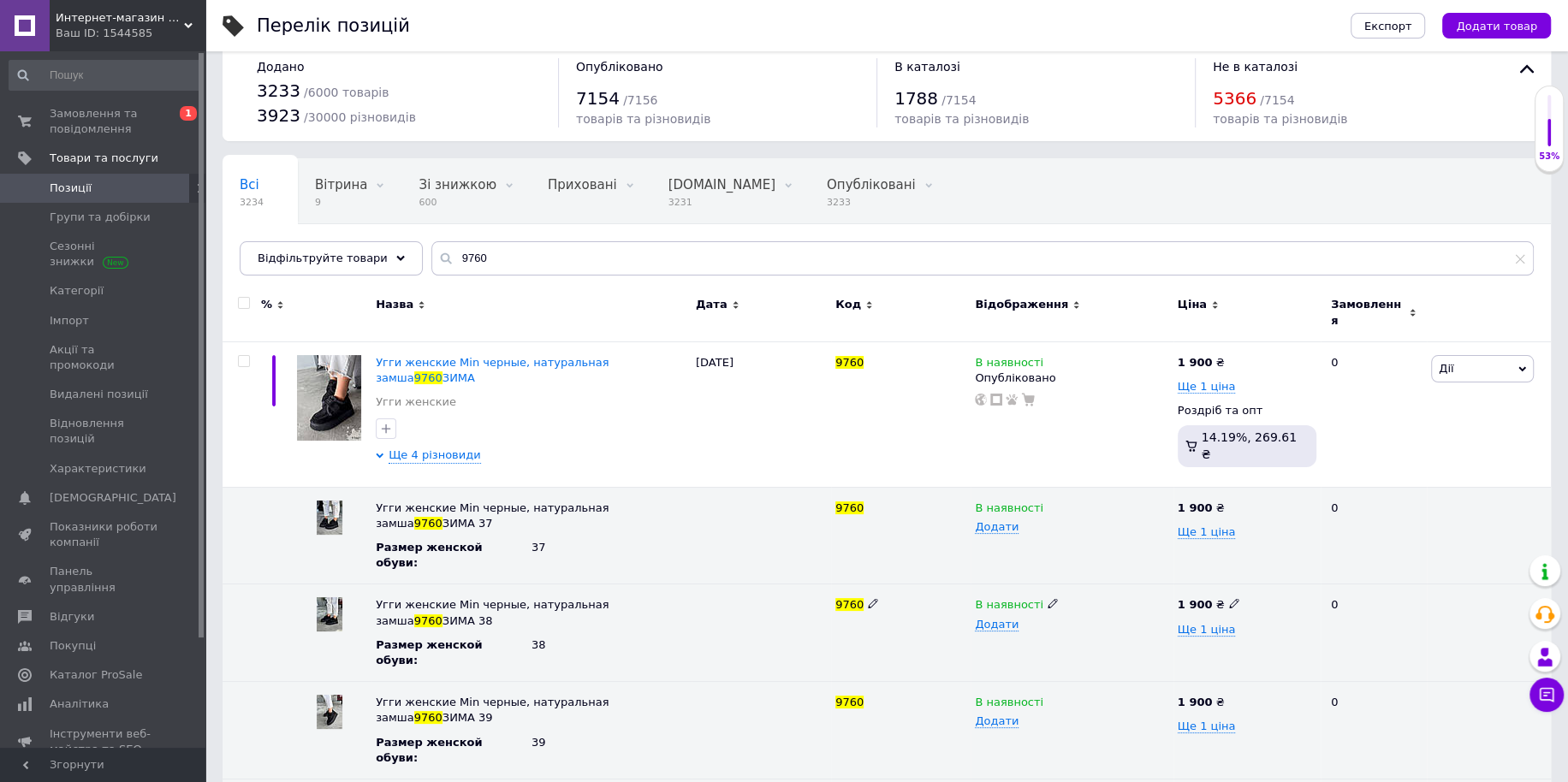
scroll to position [49, 0]
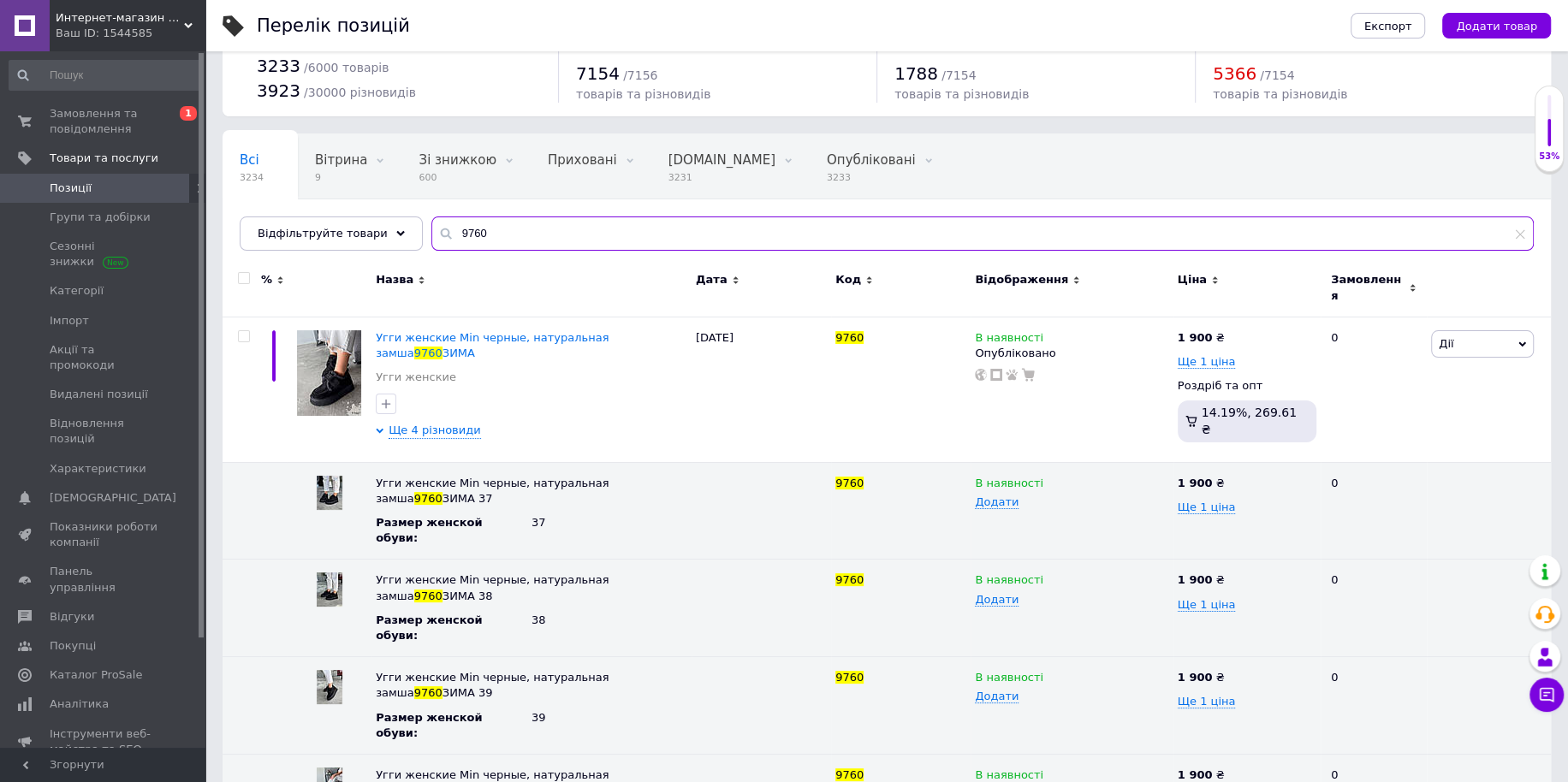
drag, startPoint x: 470, startPoint y: 230, endPoint x: 140, endPoint y: 190, distance: 332.4
click at [204, 197] on div "Интернет-магазин "Lite Shop" Ваш ID: 1544585 Сайт Интернет-магазин "Lite Shop" …" at bounding box center [784, 409] width 1568 height 917
paste input "683"
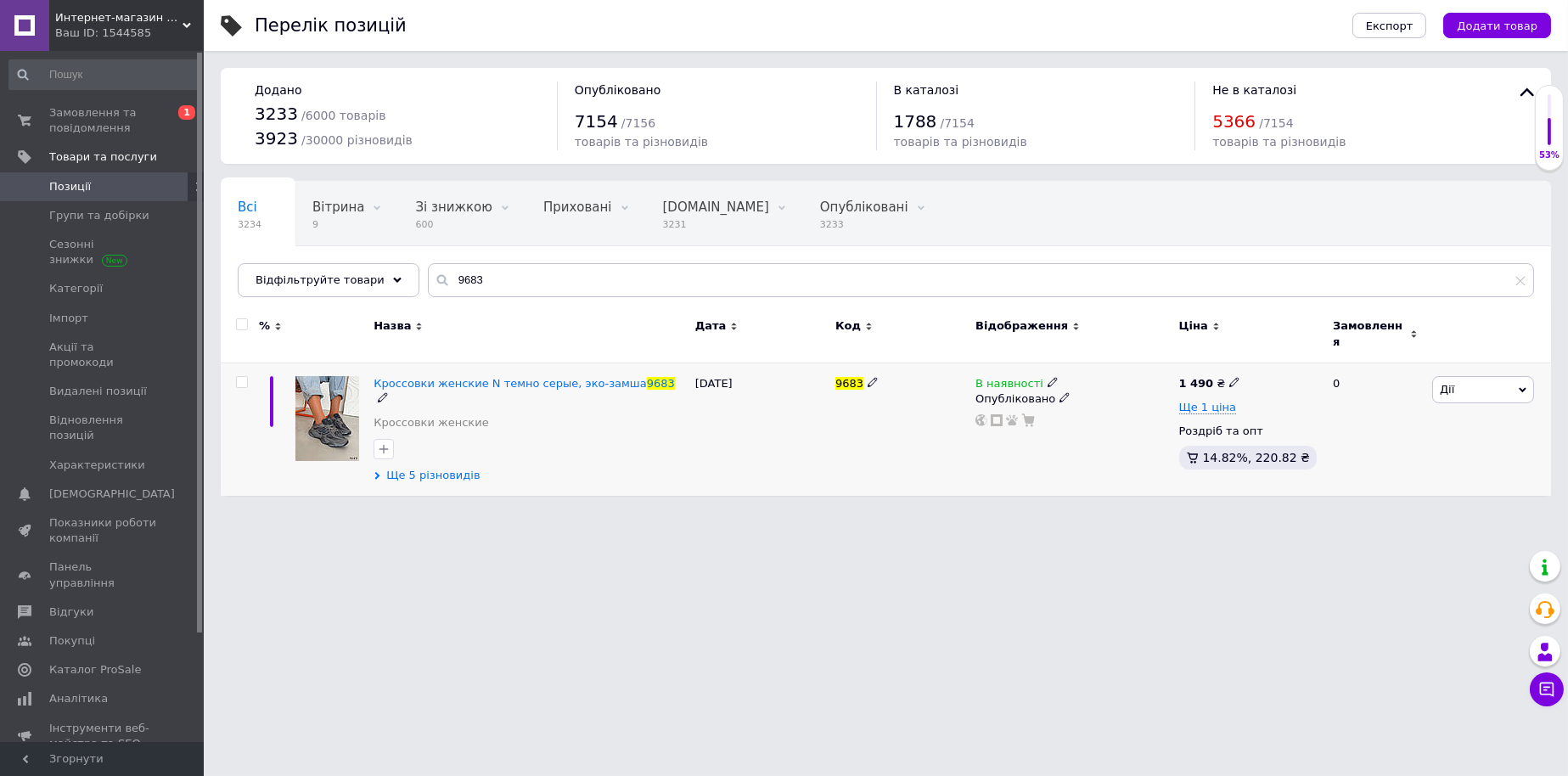
click at [417, 468] on span "Ще 5 різновидів" at bounding box center [433, 475] width 94 height 15
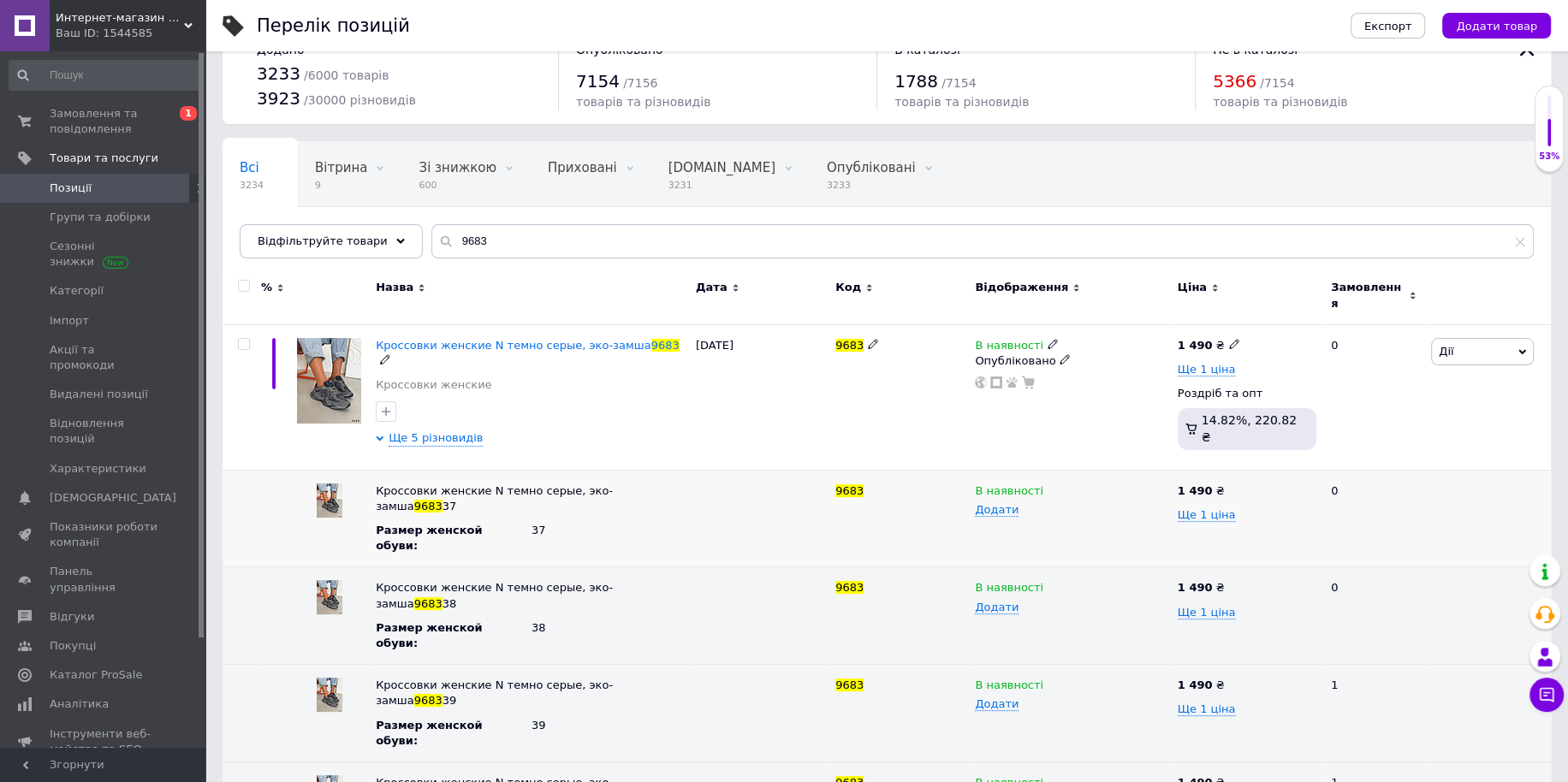
scroll to position [53, 0]
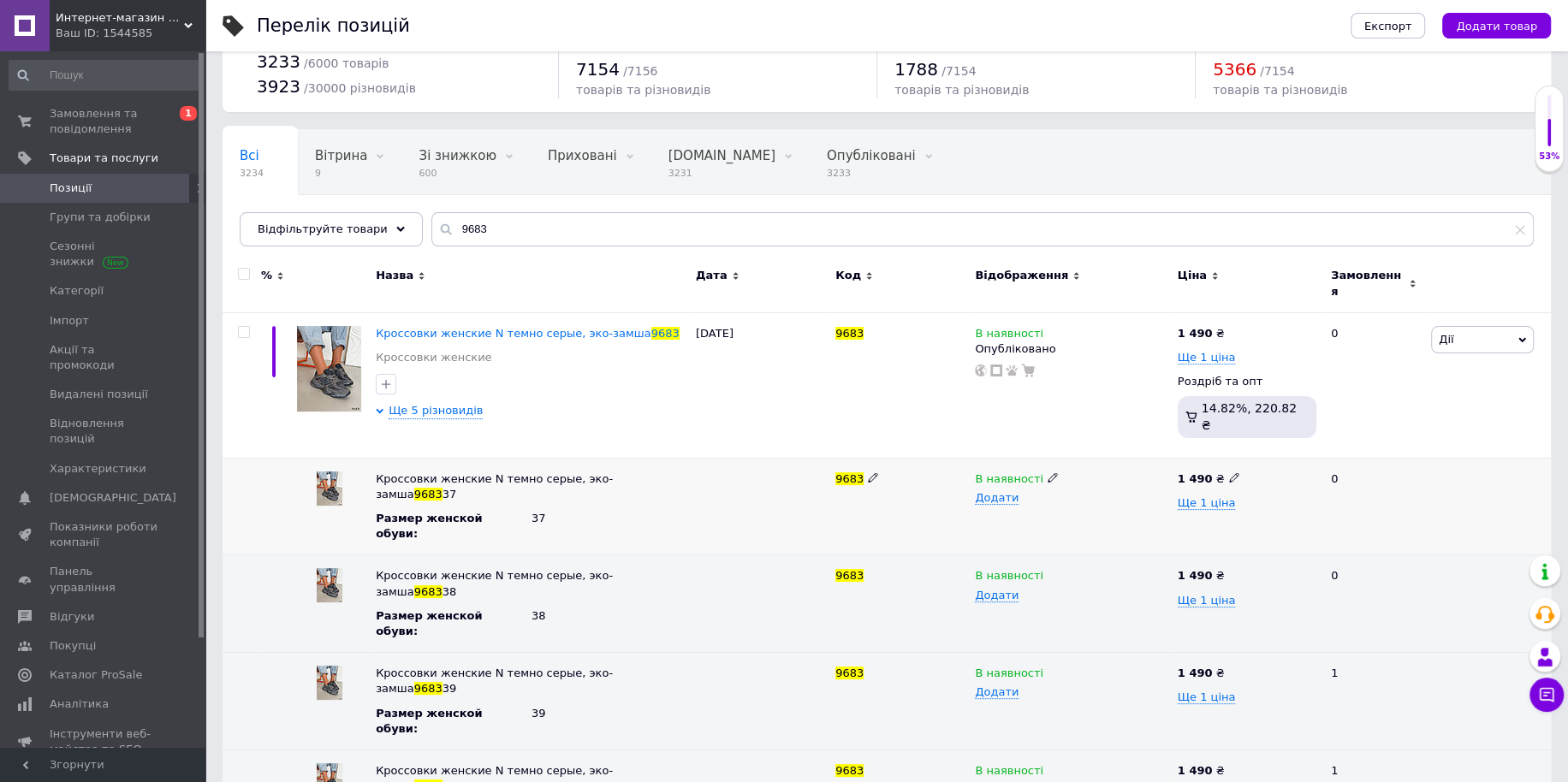
click at [1048, 472] on use at bounding box center [1052, 477] width 9 height 9
click at [1026, 500] on li "Немає в наявності" at bounding box center [1067, 511] width 199 height 24
click at [1048, 764] on icon at bounding box center [1052, 769] width 10 height 10
drag, startPoint x: 448, startPoint y: 226, endPoint x: 132, endPoint y: 214, distance: 316.2
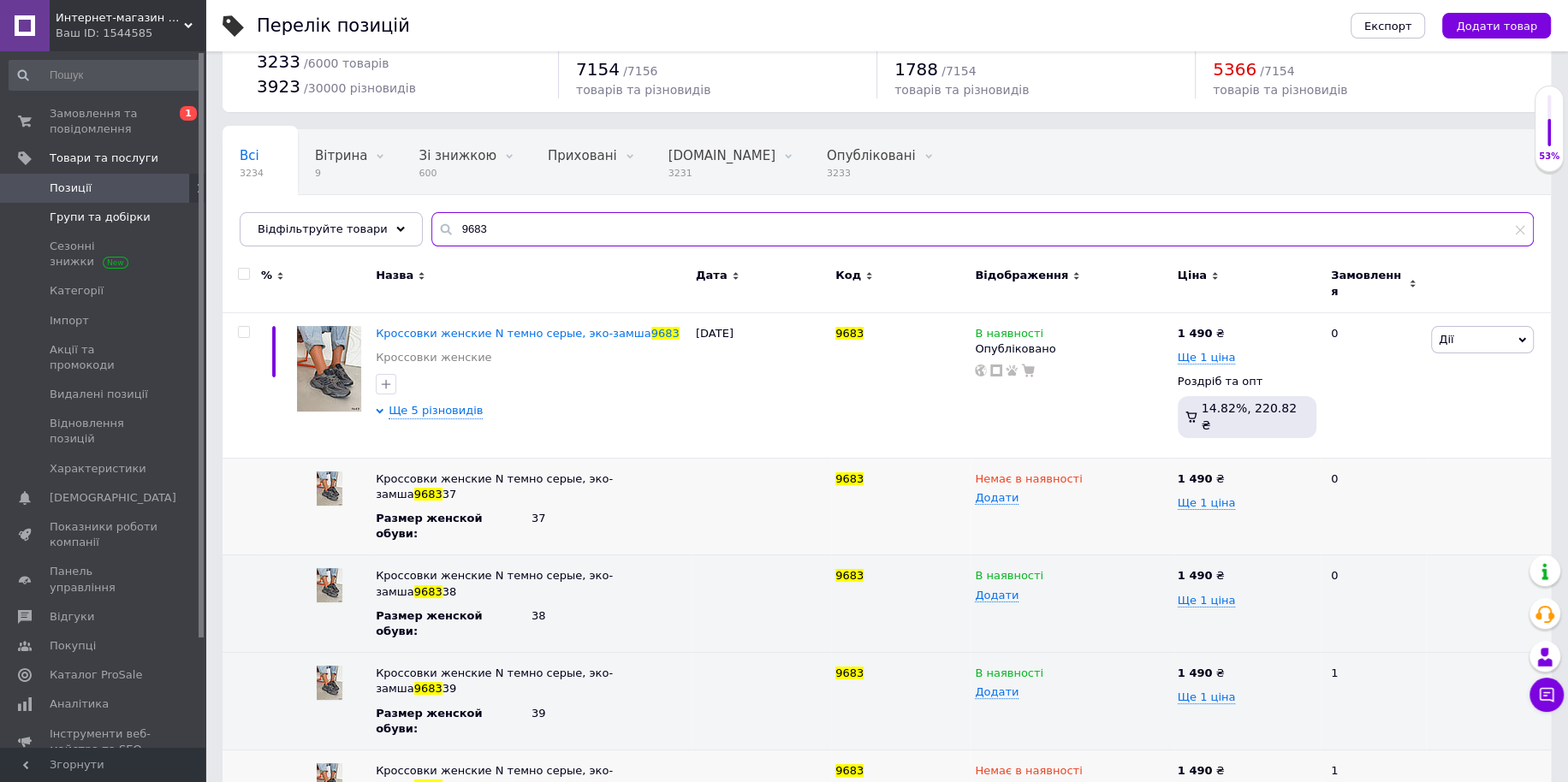
click at [135, 214] on div "Интернет-магазин "Lite Shop" Ваш ID: 1544585 Сайт Интернет-магазин "Lite Shop" …" at bounding box center [784, 454] width 1568 height 1014
paste input "732"
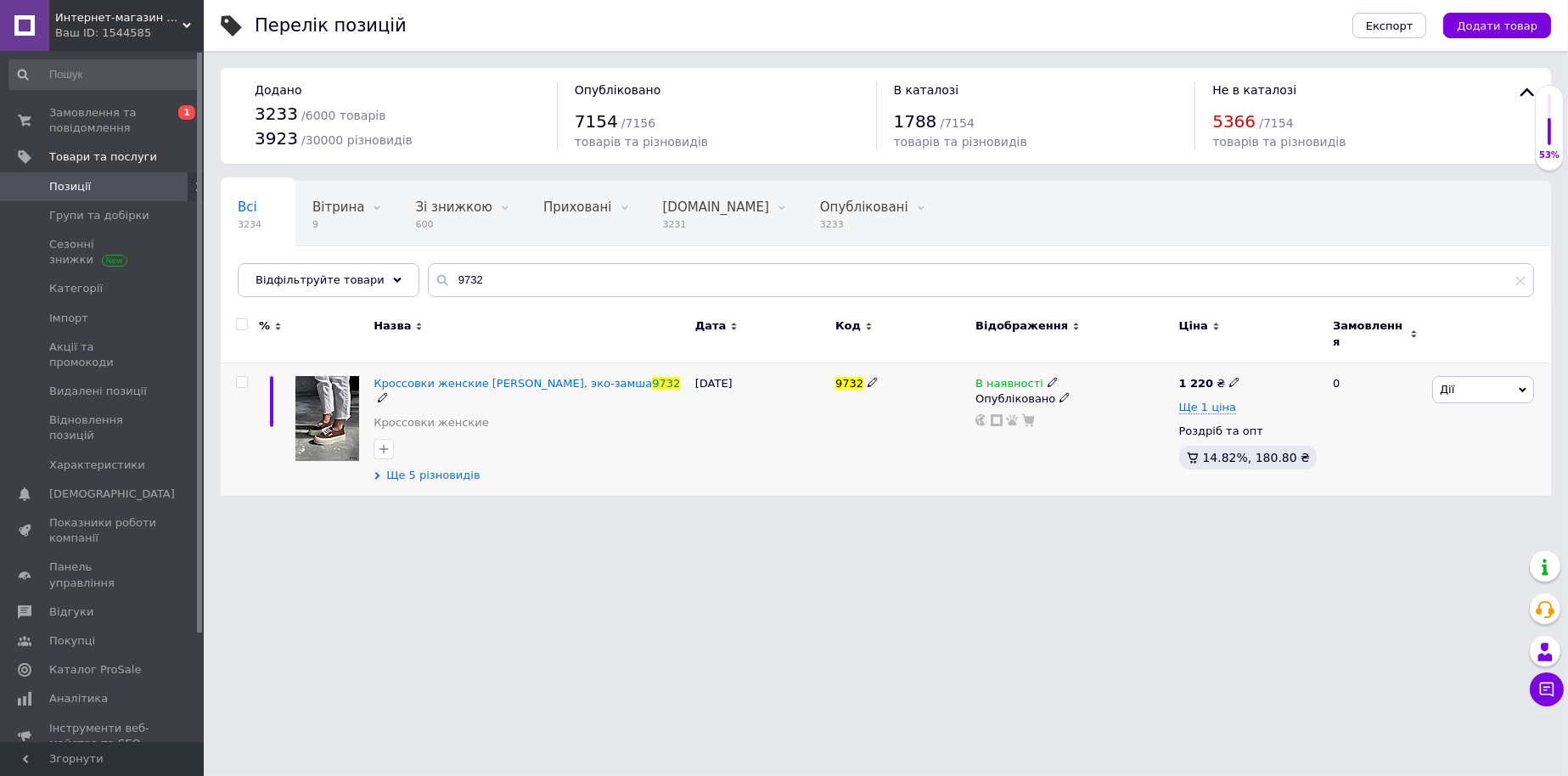
click at [451, 468] on span "Ще 5 різновидів" at bounding box center [433, 475] width 94 height 15
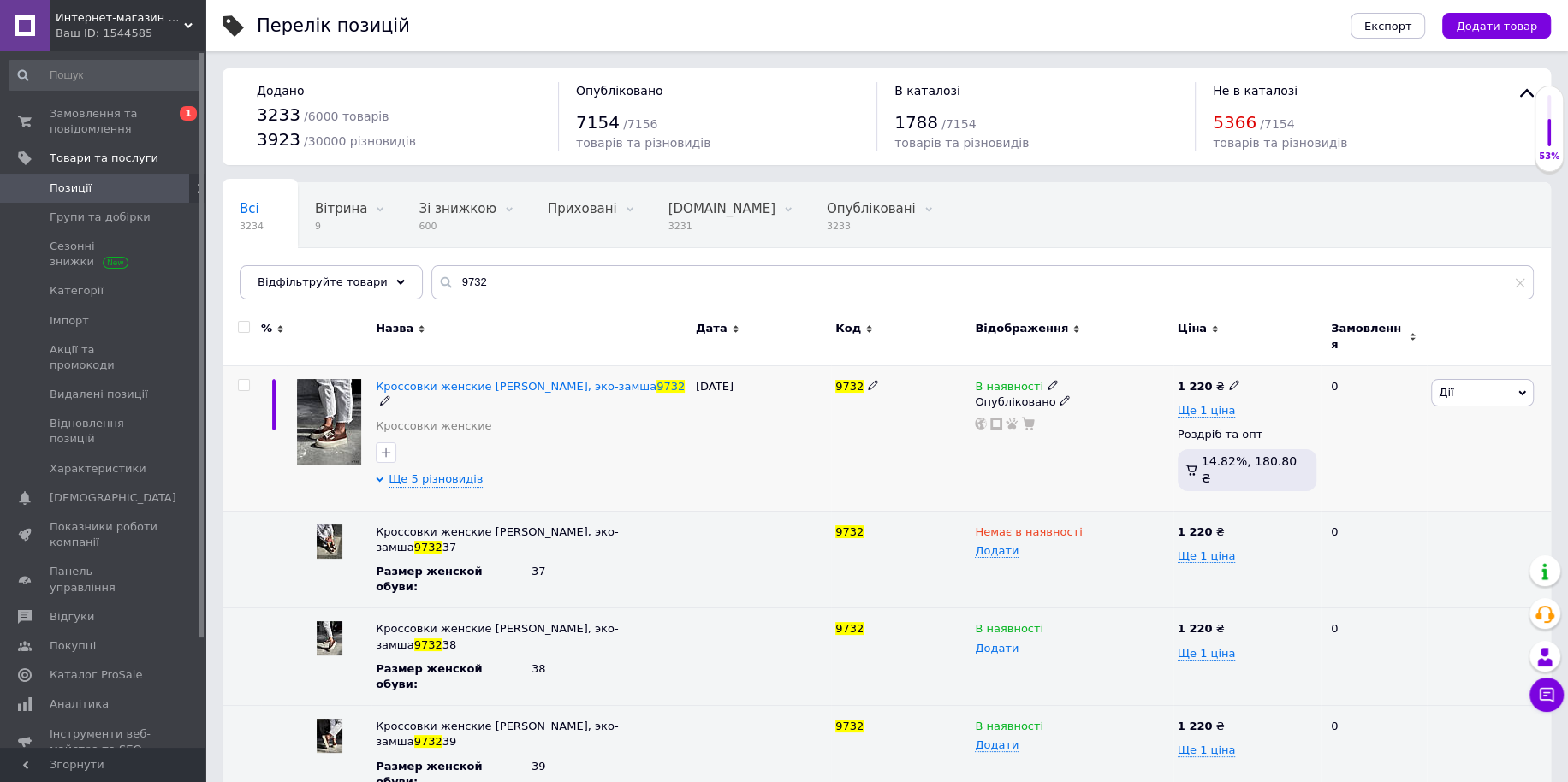
click at [1048, 381] on use at bounding box center [1052, 385] width 9 height 9
click at [1092, 387] on li "Немає в наявності" at bounding box center [1146, 399] width 162 height 24
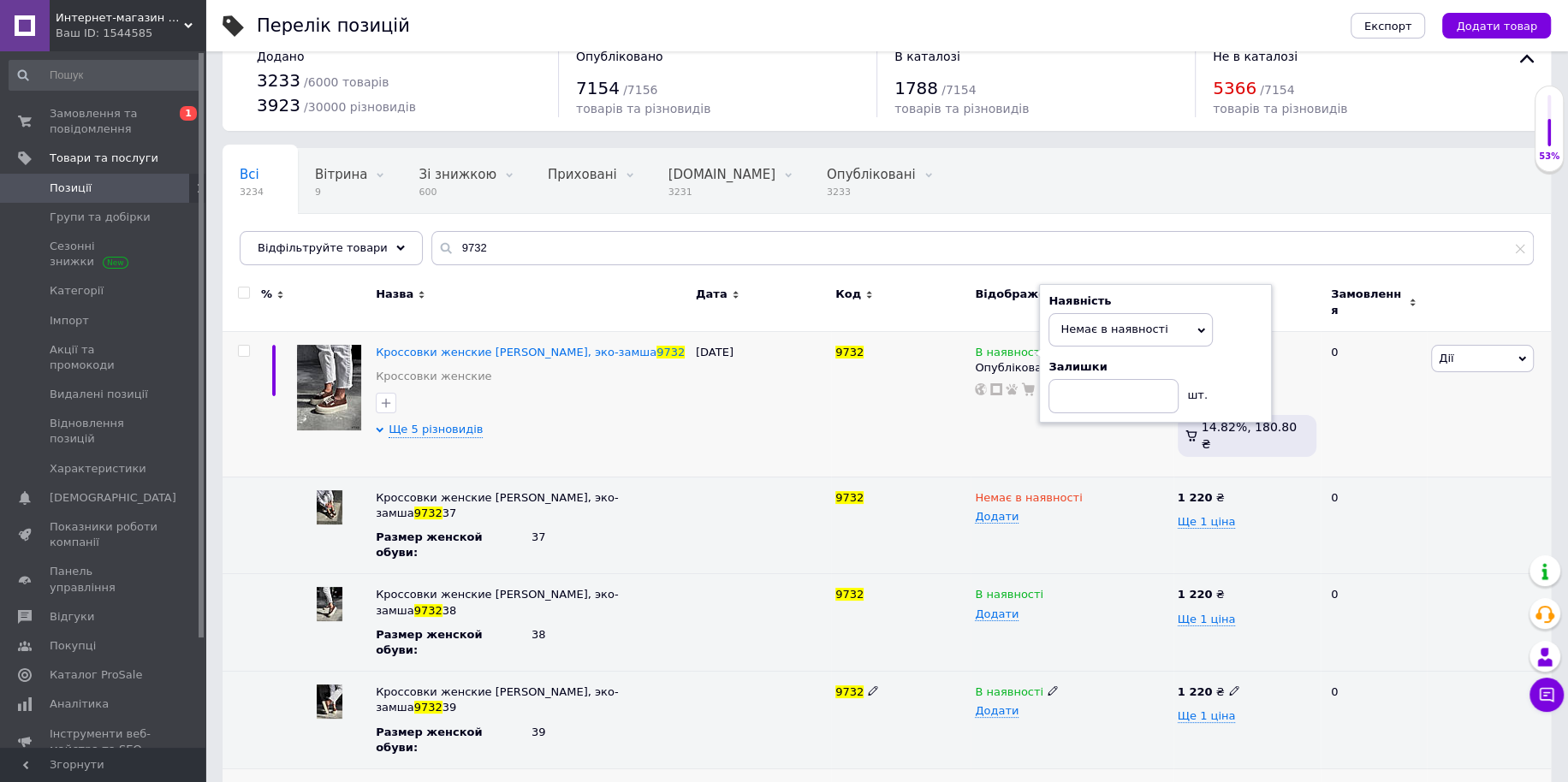
scroll to position [53, 0]
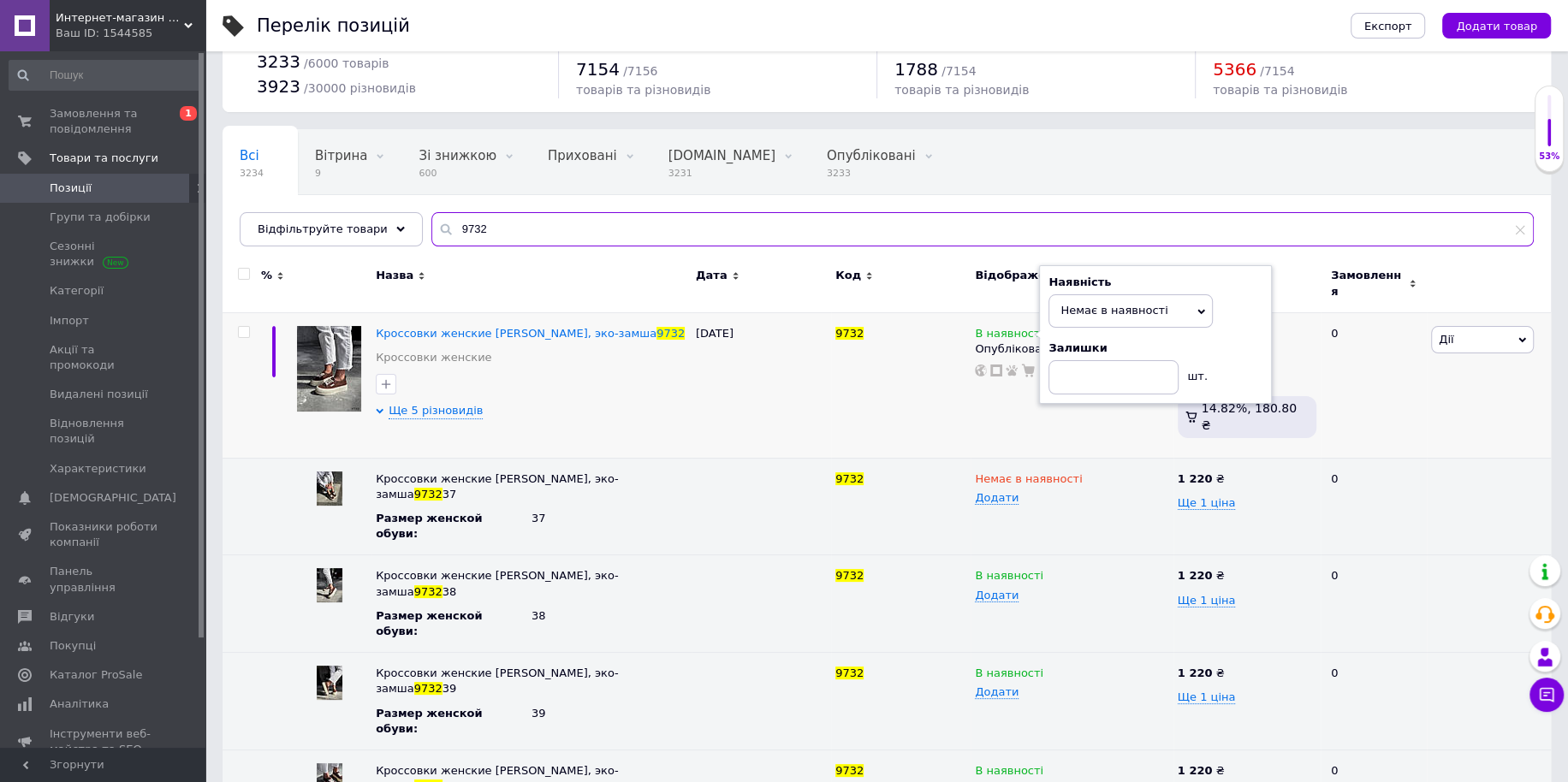
click at [133, 194] on div "Интернет-магазин "Lite Shop" Ваш ID: 1544585 Сайт Интернет-магазин "Lite Shop" …" at bounding box center [784, 454] width 1568 height 1014
paste input "857"
type input "8572"
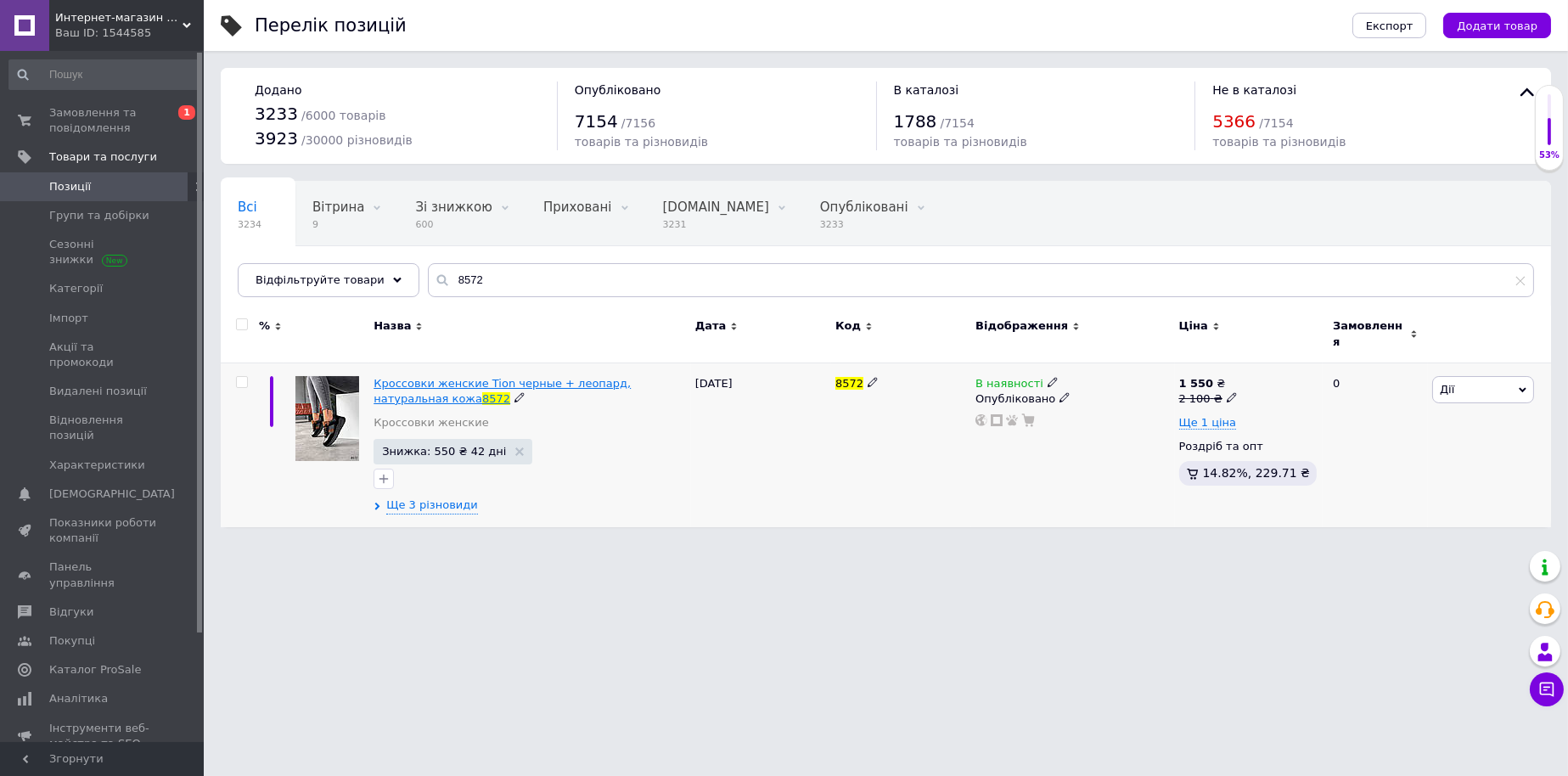
click at [491, 378] on span "Кроссовки женские Tion черные + леопард, натуральная кожа" at bounding box center [502, 391] width 258 height 28
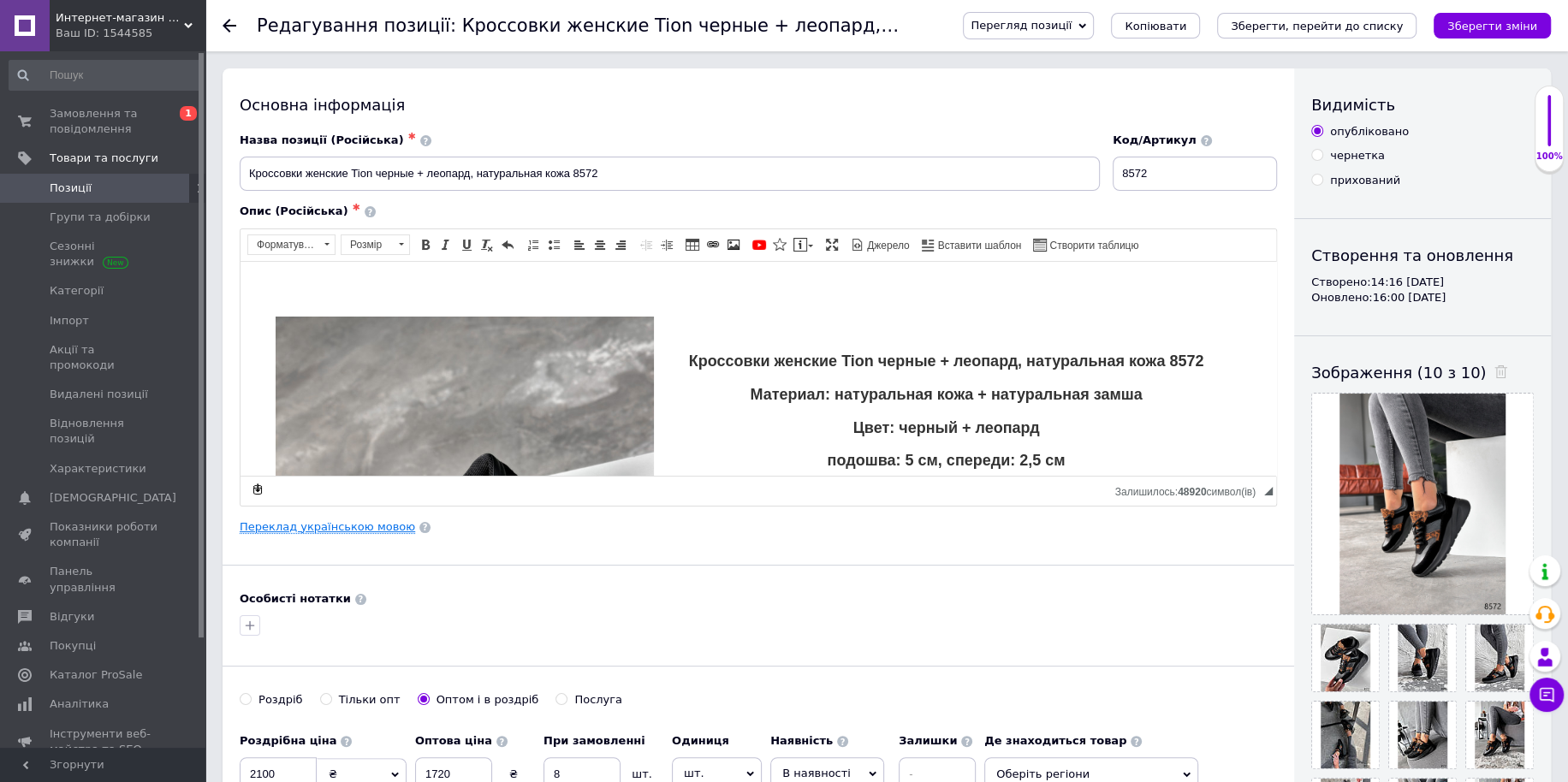
click at [326, 532] on link "Переклад українською мовою" at bounding box center [328, 527] width 176 height 13
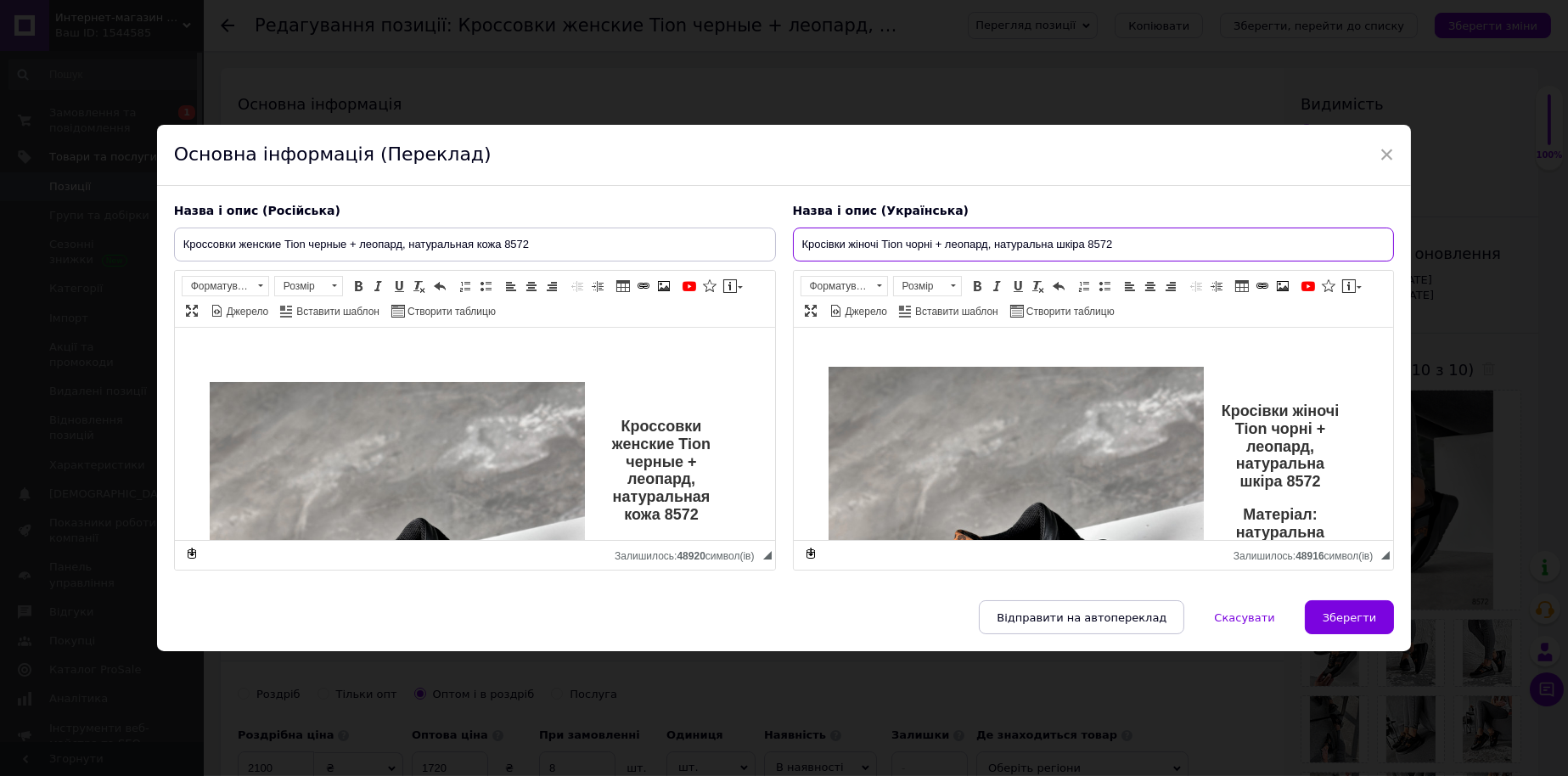
click at [1125, 236] on input "Кросівки жіночі Tion чорні + леопард, натуральна шкіра 8572" at bounding box center [1093, 245] width 601 height 34
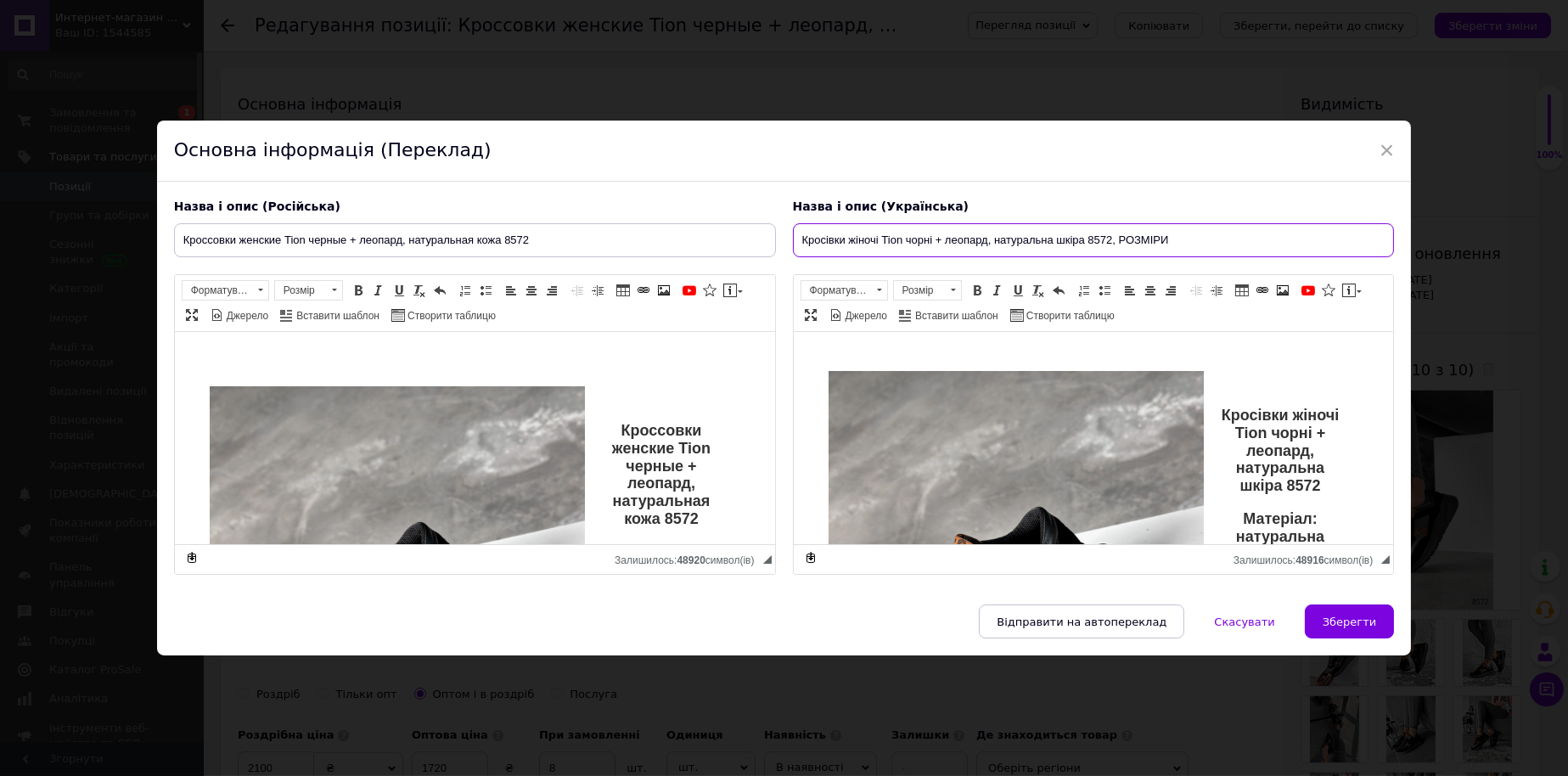
click at [1167, 226] on input "Кросівки жіночі Tion чорні + леопард, натуральна шкіра 8572, РОЗМІРИ" at bounding box center [1093, 240] width 601 height 34
click at [1152, 224] on input "Кросівки жіночі Tion чорні + леопард, натуральна шкіра 8572, РОЗМІРИ" at bounding box center [1093, 240] width 601 height 34
type input "Кросівки жіночі Tion чорні + леопард, натуральна шкіра 8572, розміри 36, 39, 40"
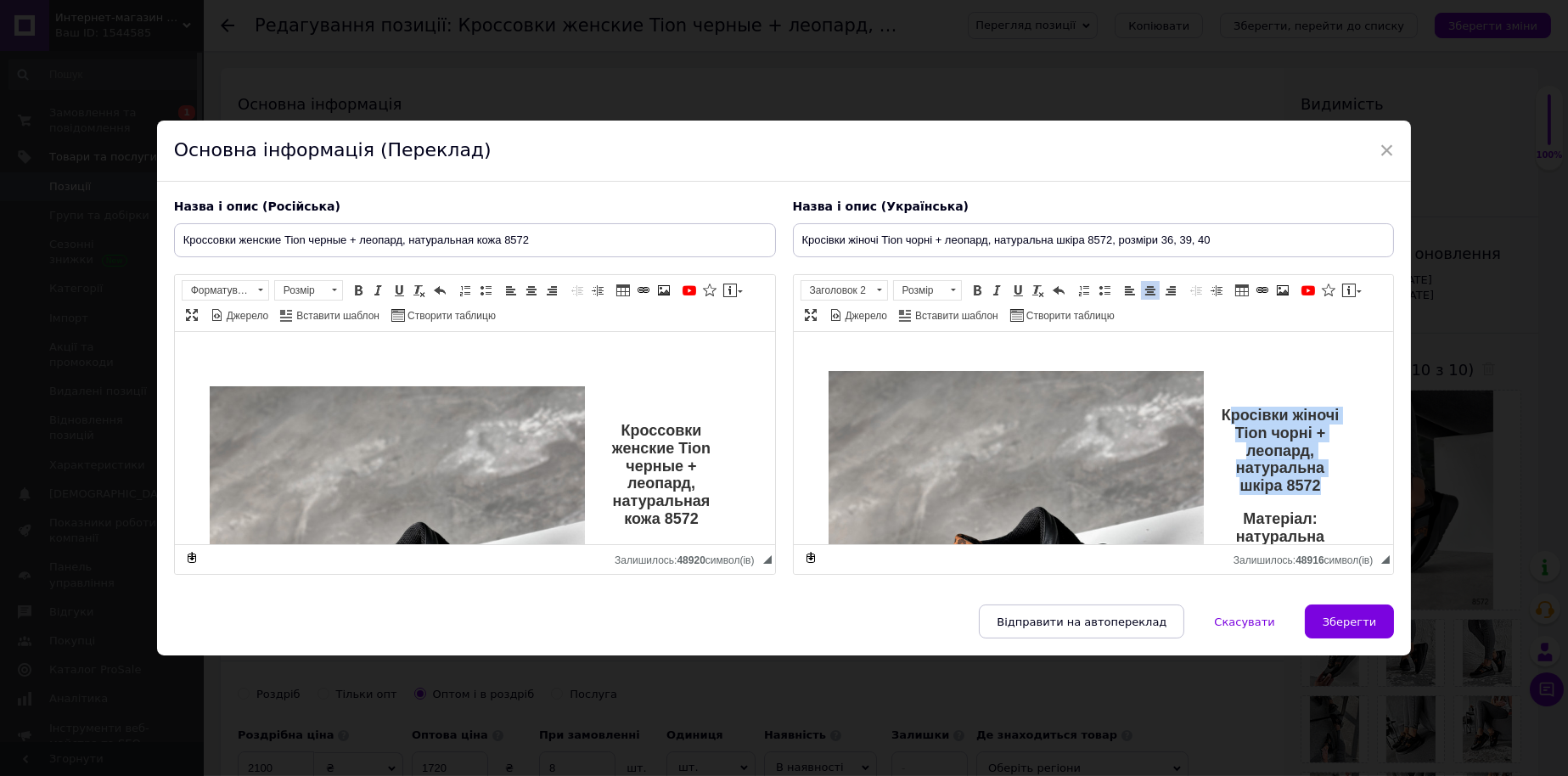
drag, startPoint x: 1243, startPoint y: 408, endPoint x: 1315, endPoint y: 500, distance: 116.8
click at [1315, 495] on p "Кросівки жіночі Tion чорні + леопард, натуральна шкіра 8572" at bounding box center [1093, 451] width 498 height 88
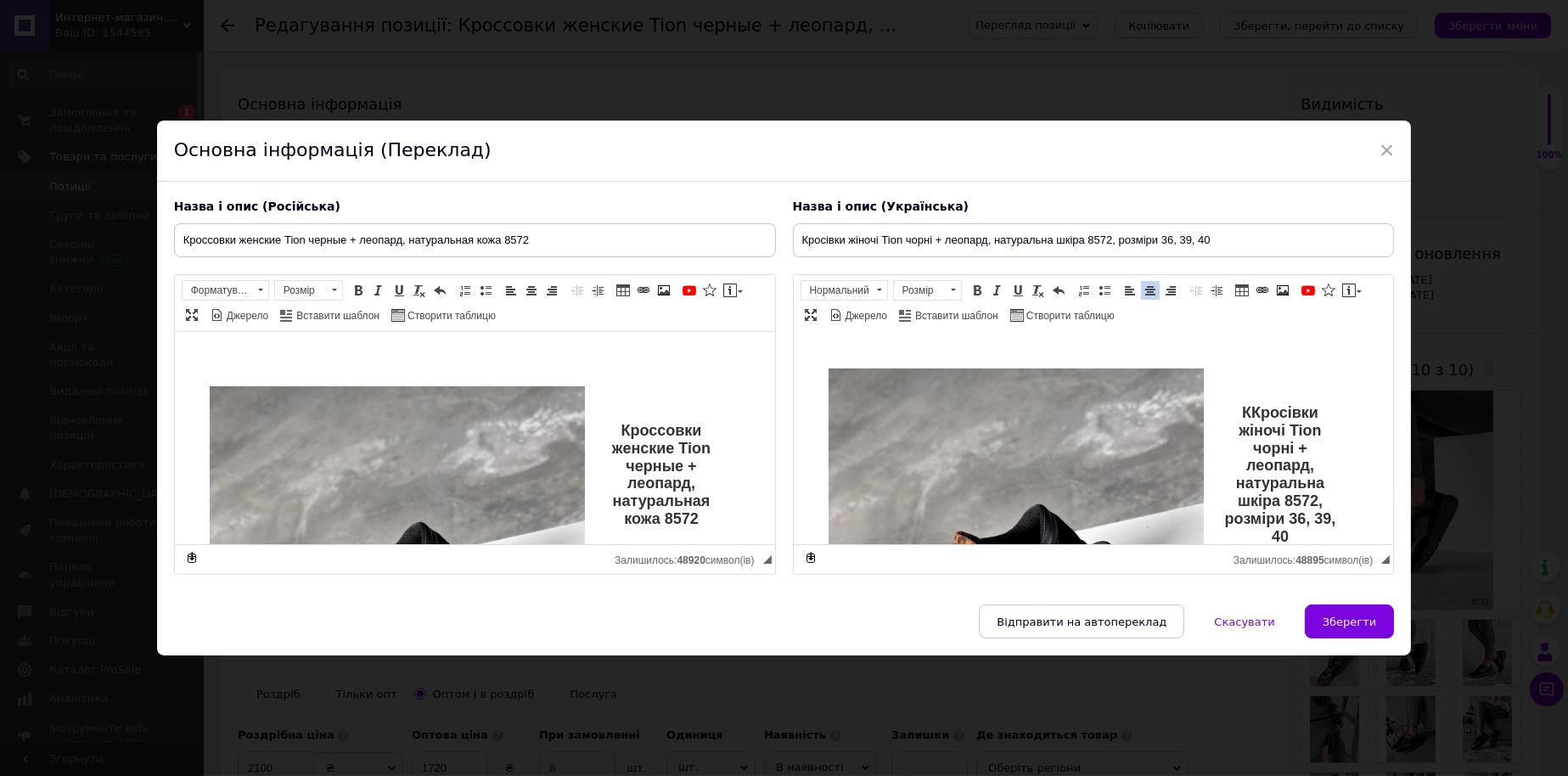
click at [1243, 408] on p "ККросівки жіночі Tion чорні + леопард, натуральна шкіра 8572, розміри 36, 39, 40" at bounding box center [1093, 474] width 498 height 141
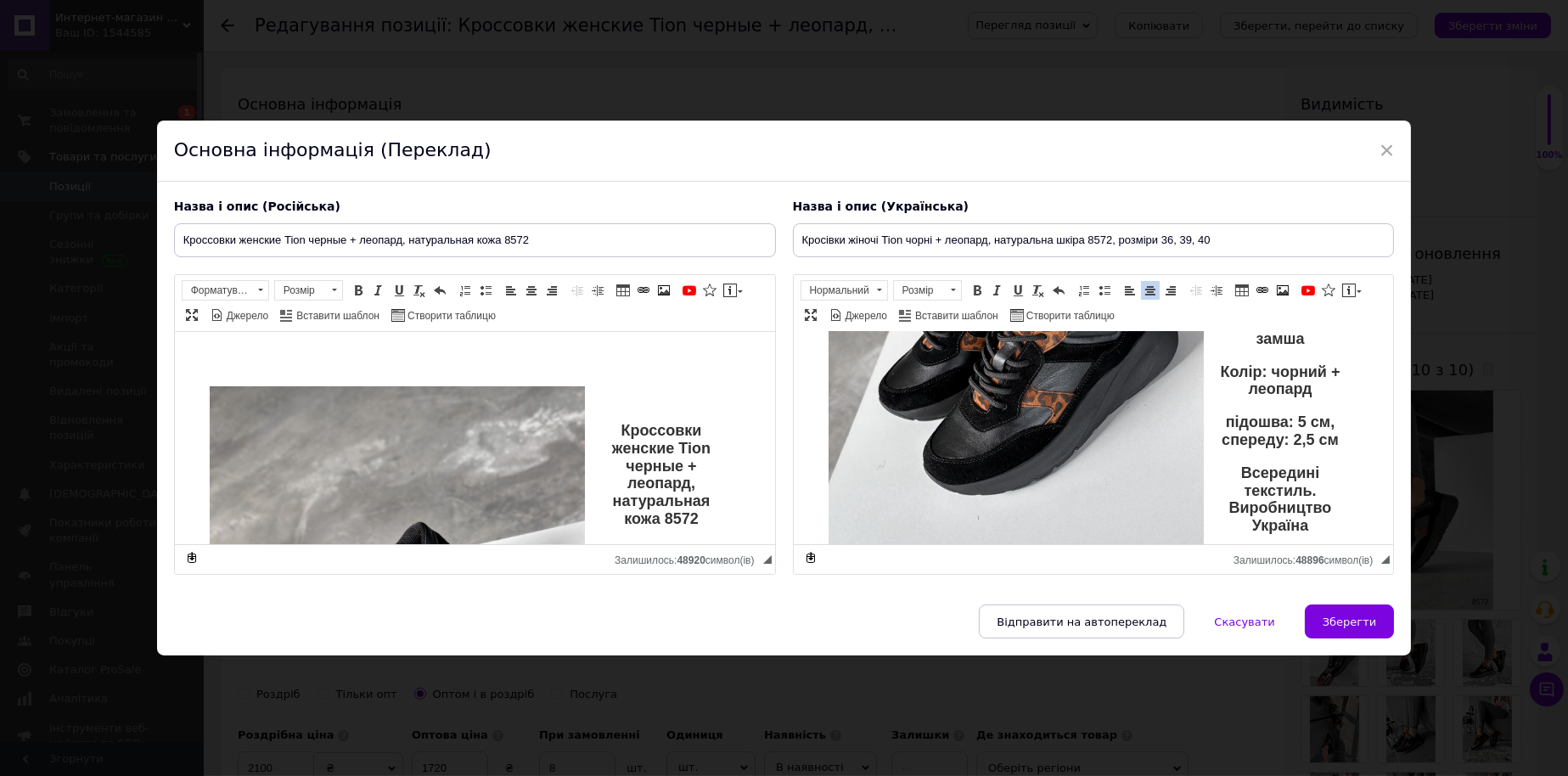
scroll to position [427, 0]
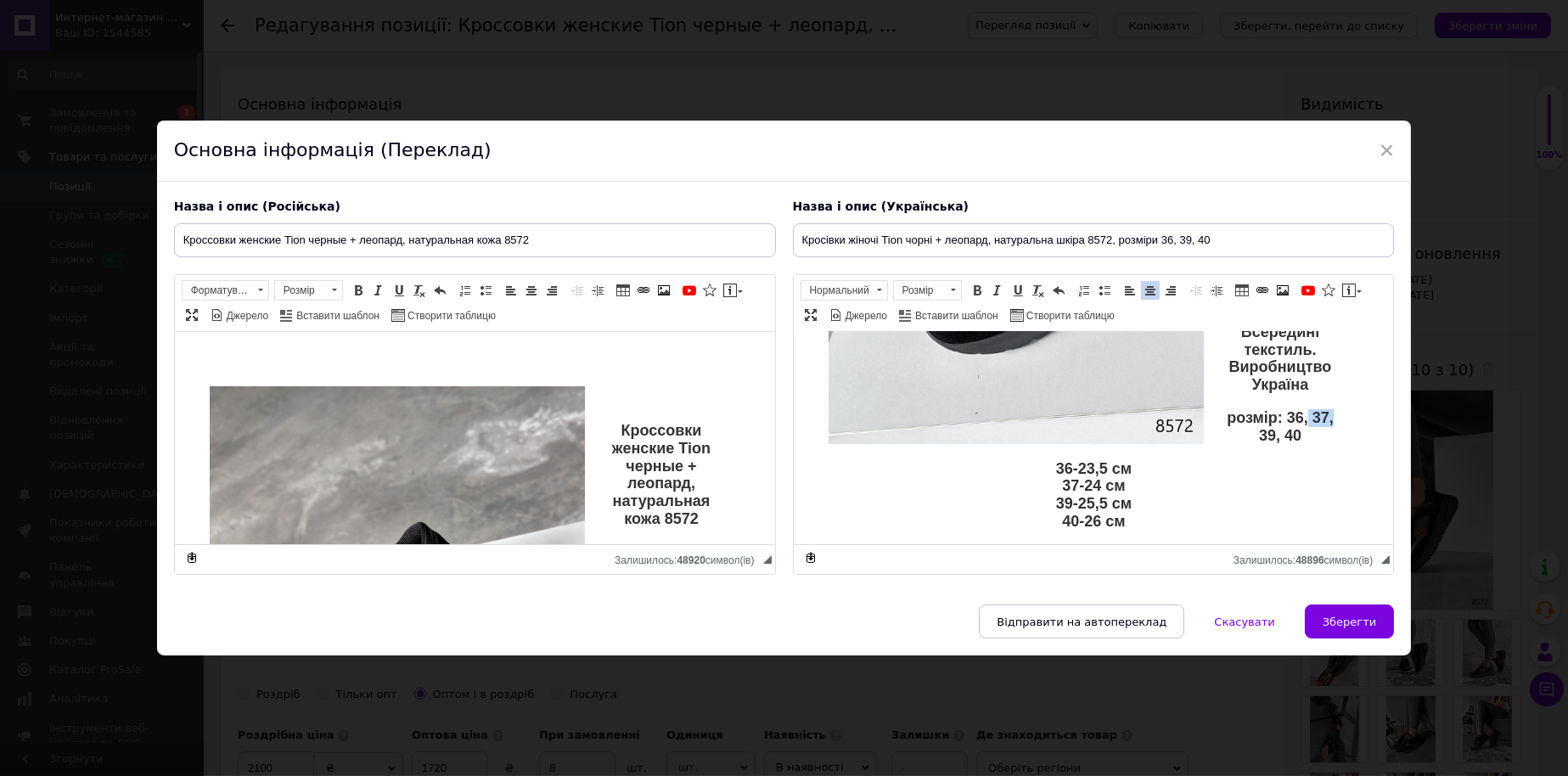
drag, startPoint x: 1326, startPoint y: 453, endPoint x: 1300, endPoint y: 454, distance: 26.0
click at [1300, 454] on div "Кросівки жіночі Tion чорні + леопард, натуральна шкіра 8572, розміри 36, 39, 40…" at bounding box center [1093, 269] width 532 height 653
drag, startPoint x: 1100, startPoint y: 520, endPoint x: 1052, endPoint y: 515, distance: 48.3
click at [1052, 515] on p "36-23,5 см 37-24 см 39-25,5 см 40-26 см" at bounding box center [1093, 495] width 498 height 70
click at [1294, 234] on input "Кросівки жіночі Tion чорні + леопард, натуральна шкіра 8572, розміри 36, 39, 40" at bounding box center [1093, 240] width 601 height 34
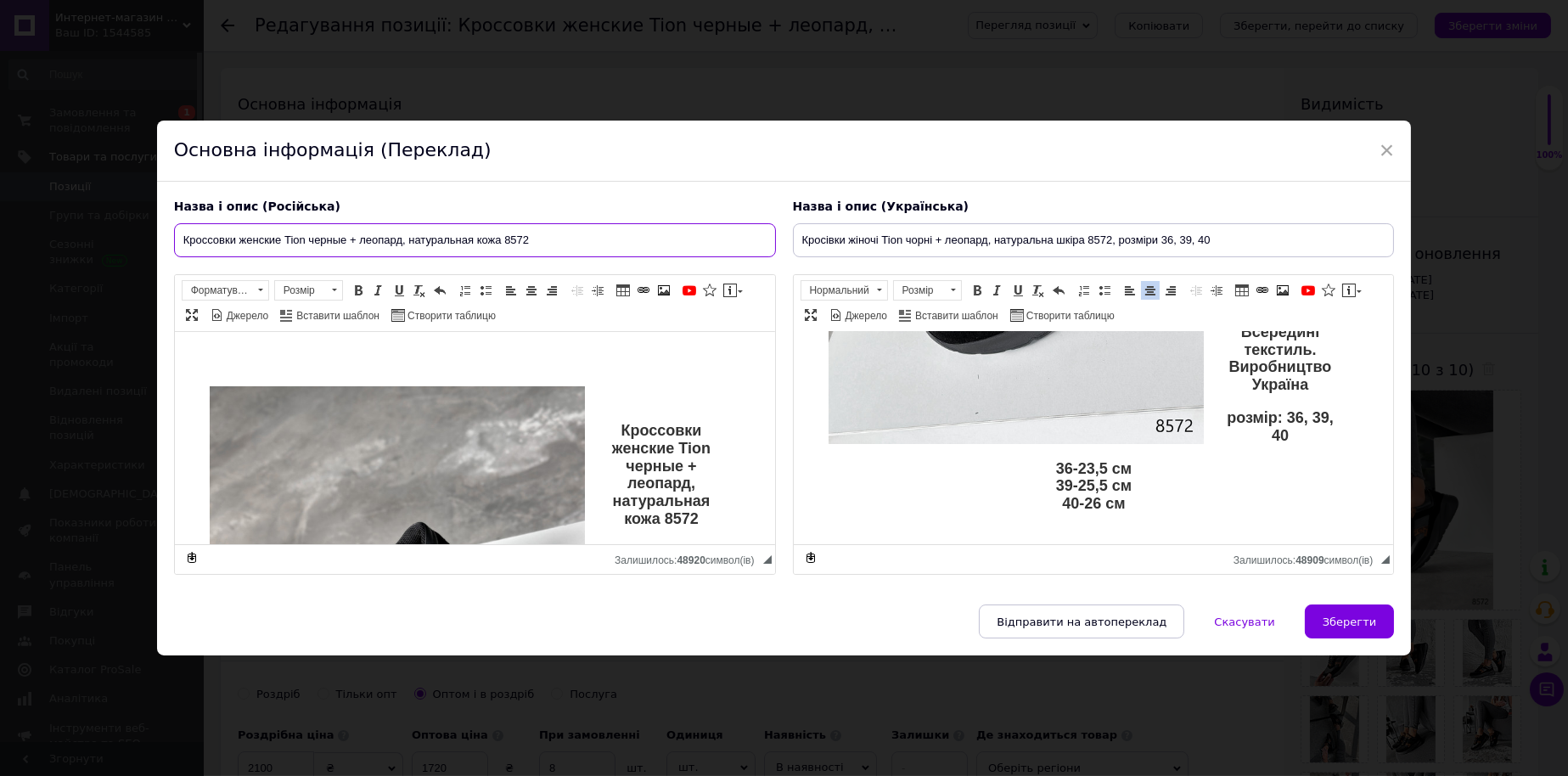
drag, startPoint x: 506, startPoint y: 231, endPoint x: 1, endPoint y: 231, distance: 505.0
click at [0, 232] on div "× Основна інформація (Переклад) Назва і опис (Російська) Кроссовки женские Tion…" at bounding box center [784, 388] width 1568 height 776
paste input ", размеры 36, 39, 40"
type input "Кроссовки женские Tion черные + леопард, натуральная кожа 8572, размеры 36, 39,…"
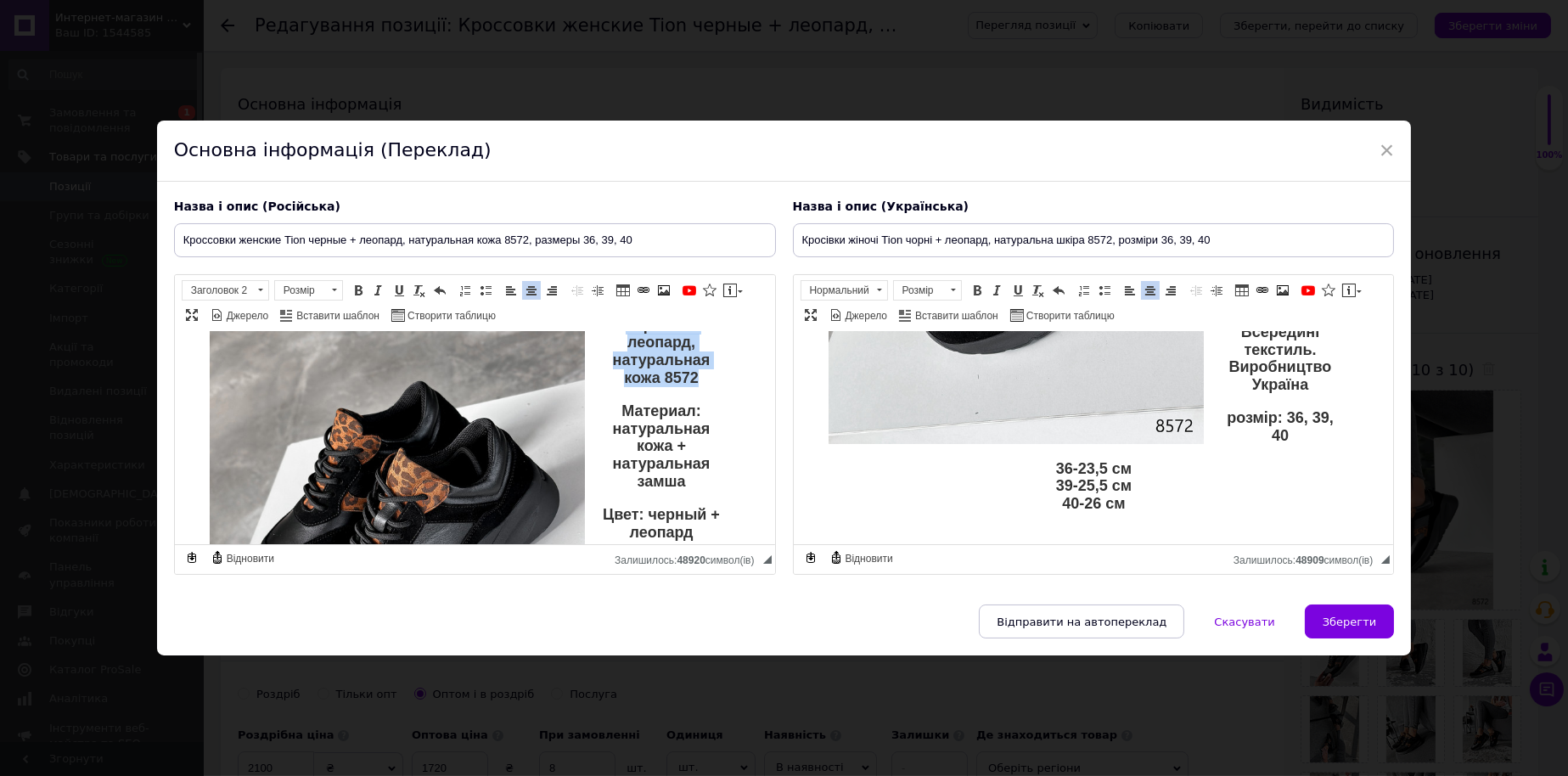
drag, startPoint x: 613, startPoint y: 429, endPoint x: 703, endPoint y: 382, distance: 101.5
click at [703, 382] on p "Кроссовки женские Tion черные + леопард, натуральная кожа 8572" at bounding box center [474, 334] width 498 height 106
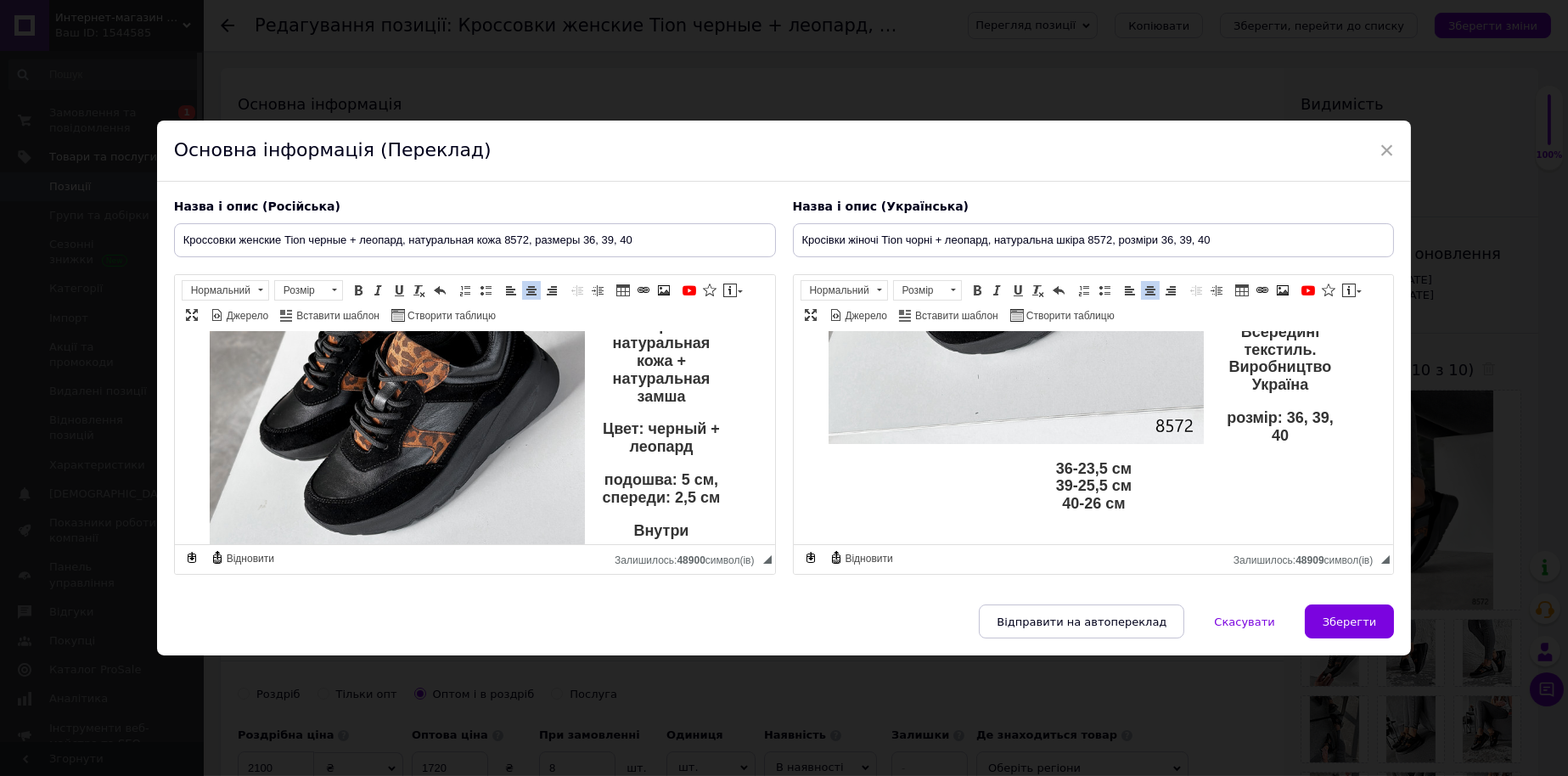
scroll to position [425, 0]
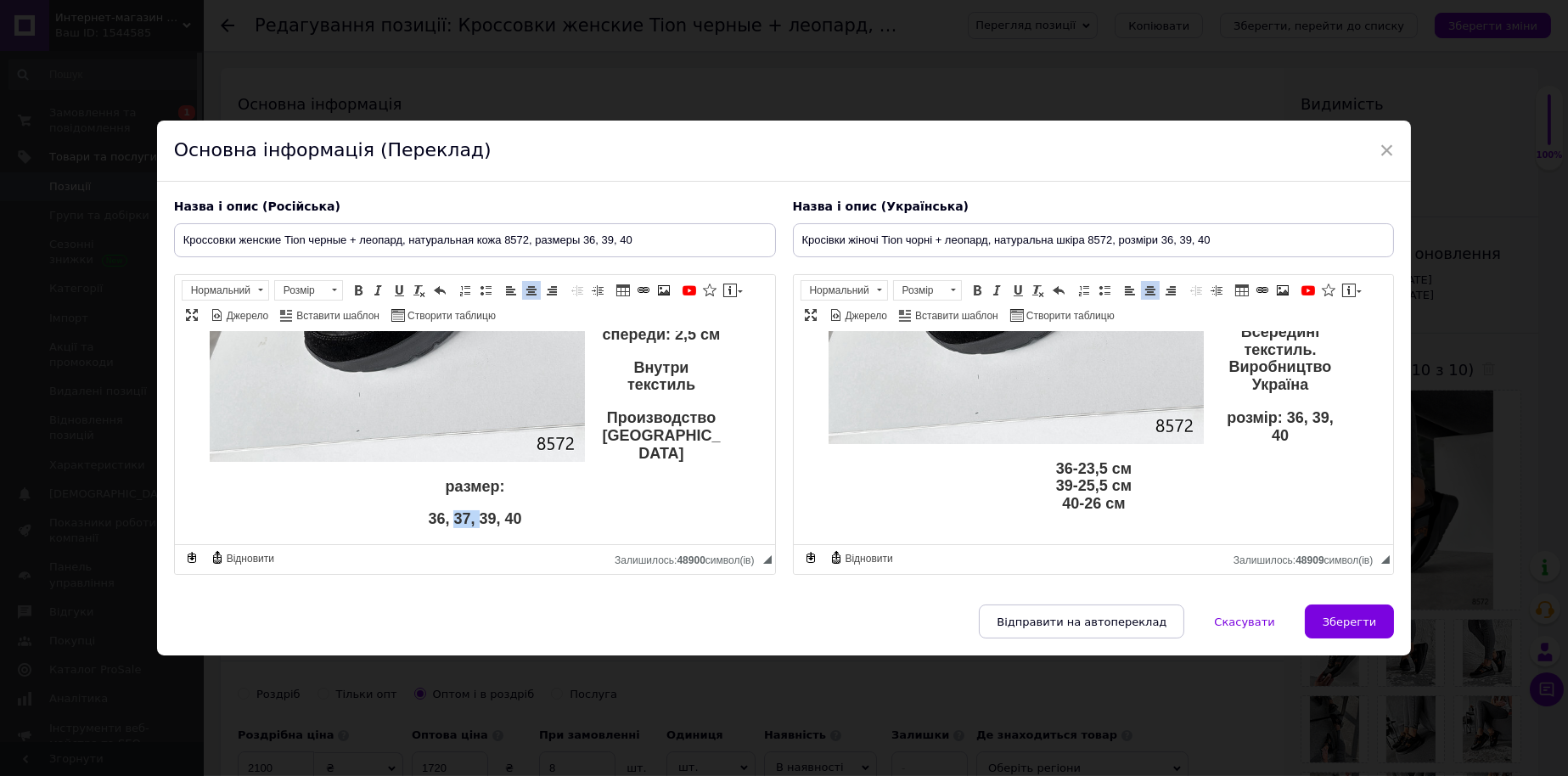
drag, startPoint x: 463, startPoint y: 525, endPoint x: 448, endPoint y: 521, distance: 15.5
click at [448, 521] on p "36, 37, 39, 40" at bounding box center [474, 519] width 498 height 18
click at [428, 518] on p "36, 39, 40" at bounding box center [474, 519] width 498 height 18
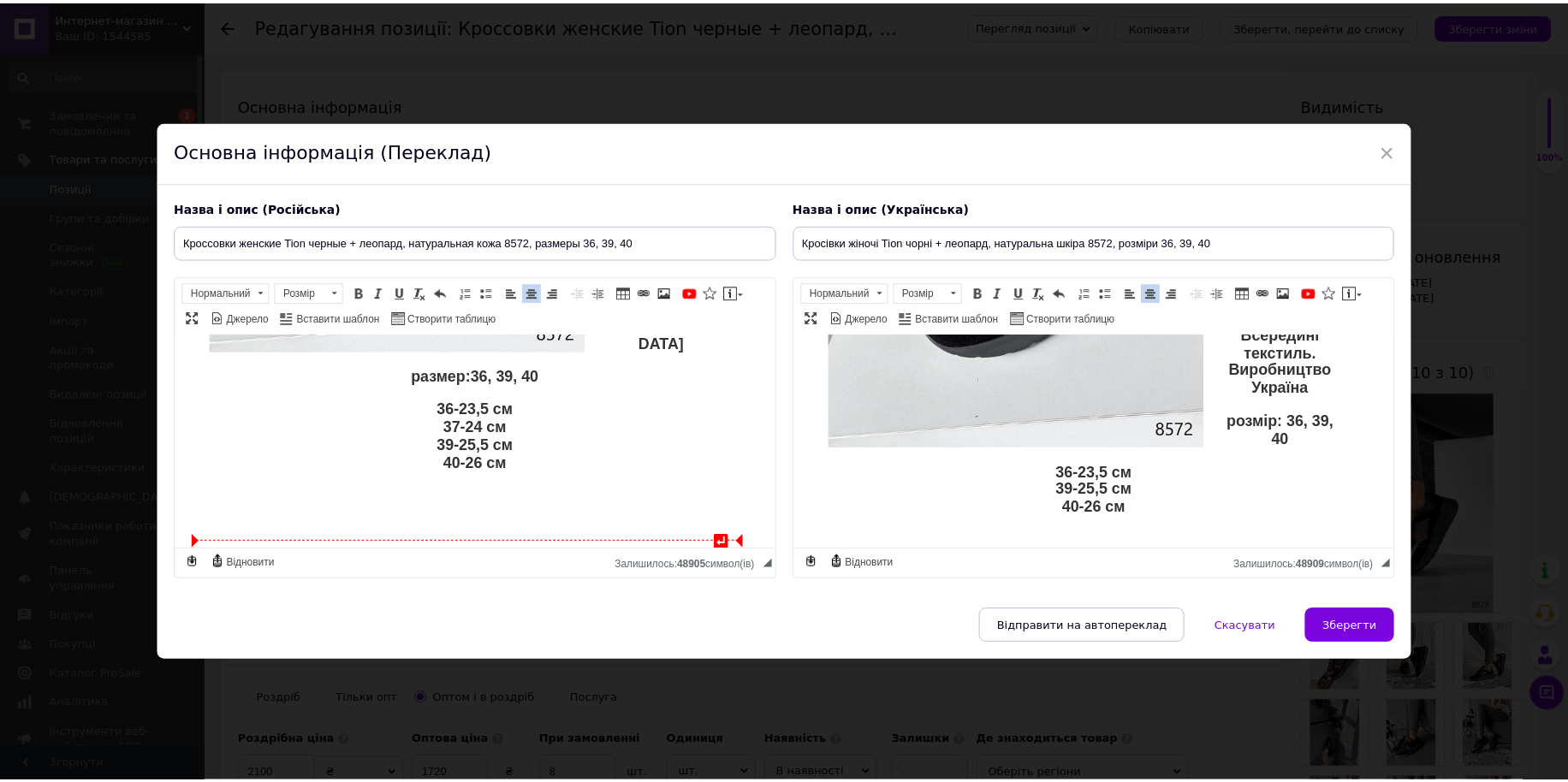
scroll to position [570, 0]
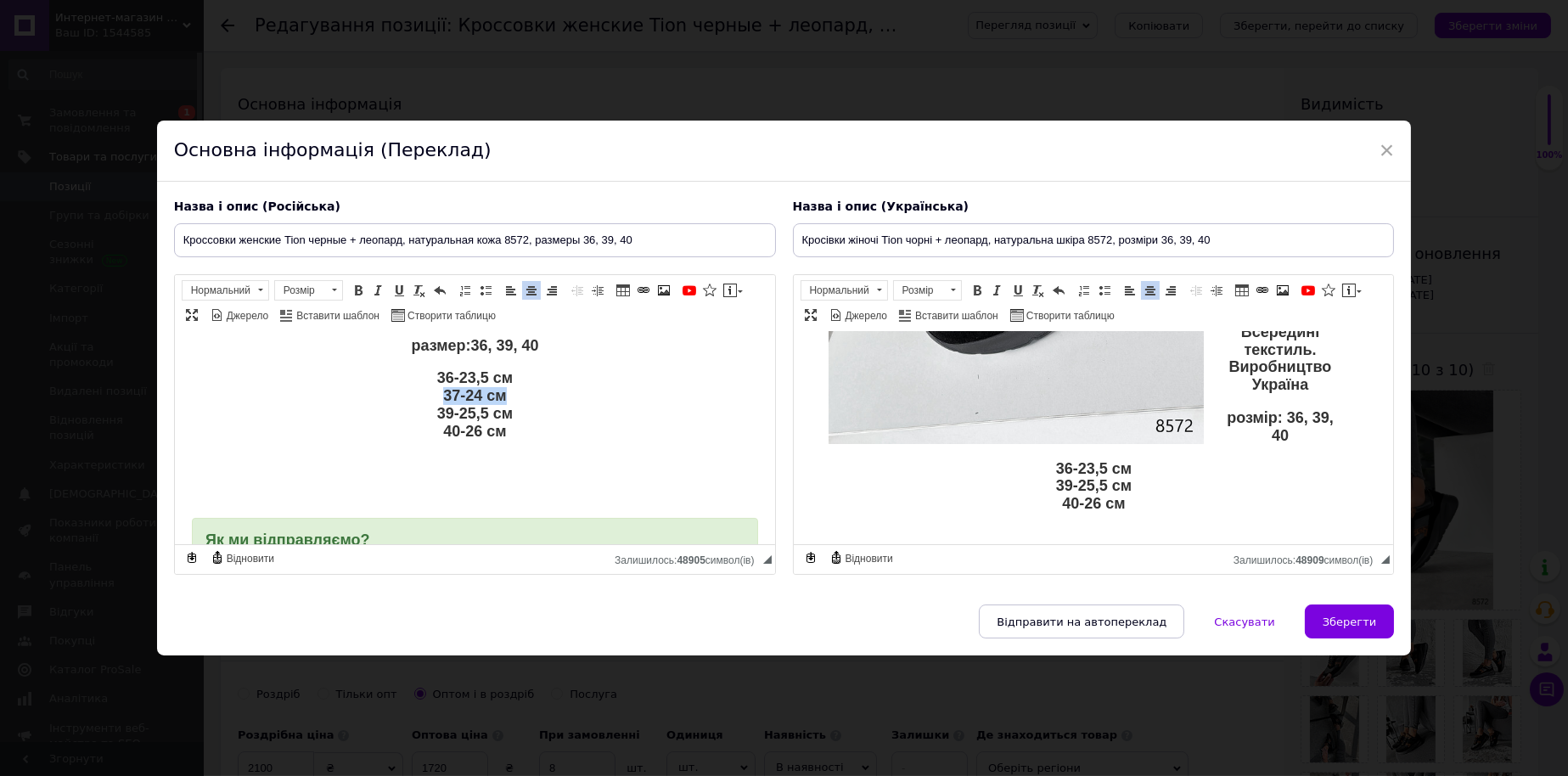
drag, startPoint x: 506, startPoint y: 391, endPoint x: 421, endPoint y: 390, distance: 85.0
click at [421, 390] on p "36-23,5 см 37-24 см 39-25,5 см 40-26 см" at bounding box center [474, 404] width 498 height 70
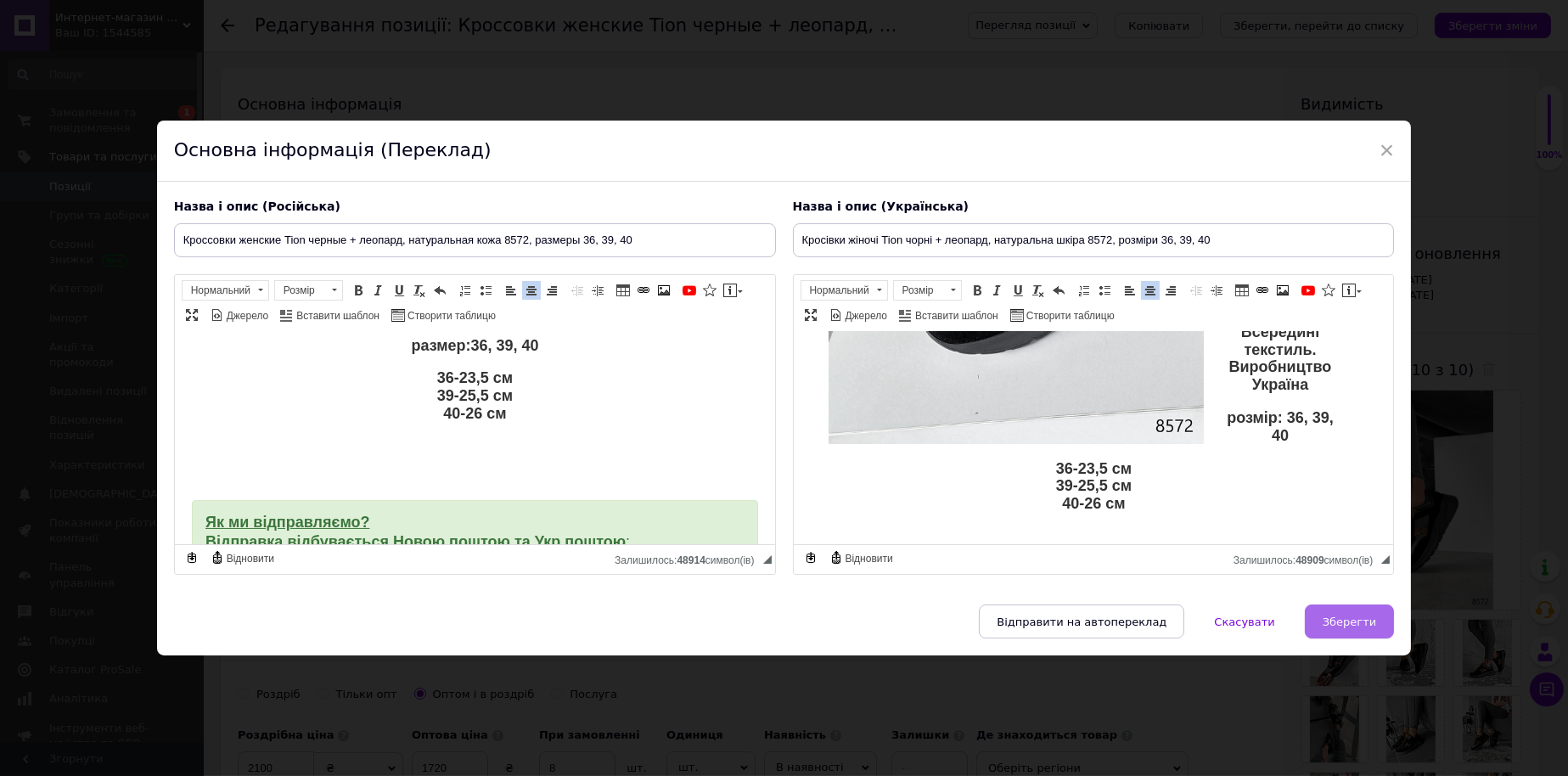
click at [1352, 629] on span "Зберегти" at bounding box center [1349, 622] width 53 height 13
type input "Кроссовки женские Tion черные + леопард, натуральная кожа 8572, размеры 36, 39,…"
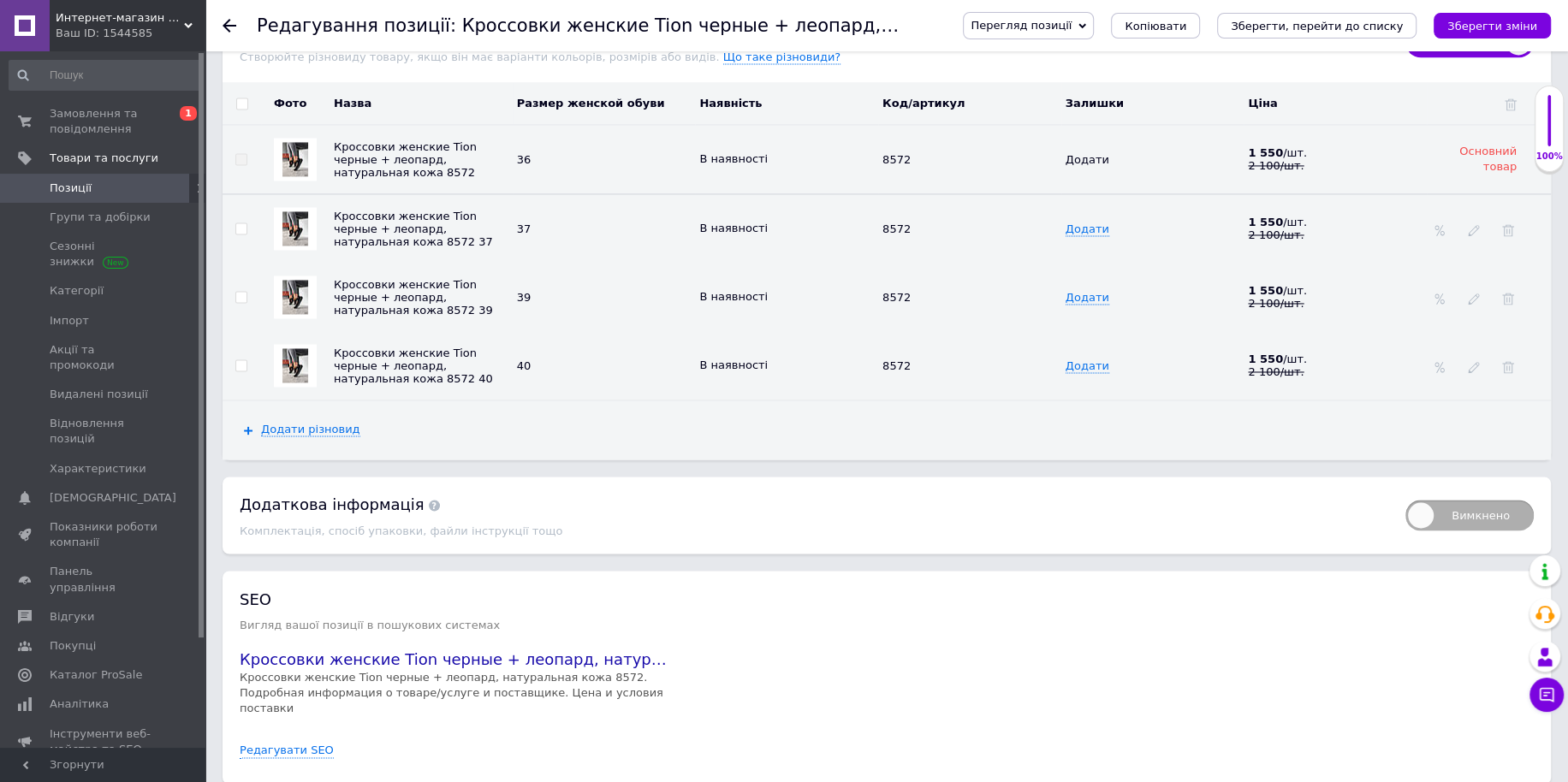
scroll to position [2426, 0]
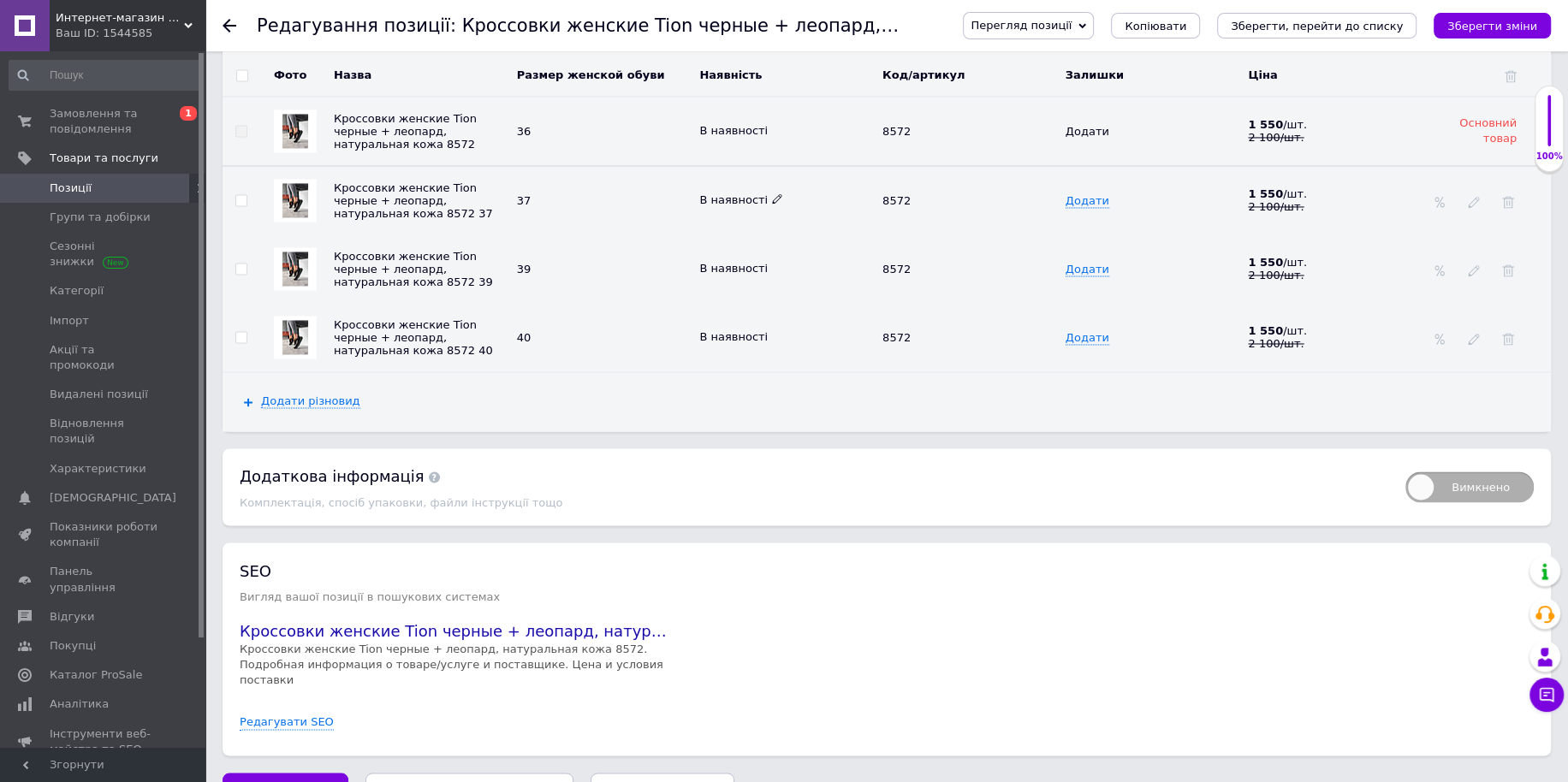
click at [772, 194] on icon at bounding box center [776, 198] width 10 height 10
click at [769, 221] on li "Немає в наявності" at bounding box center [782, 232] width 180 height 24
drag, startPoint x: 1282, startPoint y: 32, endPoint x: 1250, endPoint y: 179, distance: 150.4
click at [1281, 32] on button "Зберегти, перейти до списку" at bounding box center [1316, 26] width 199 height 26
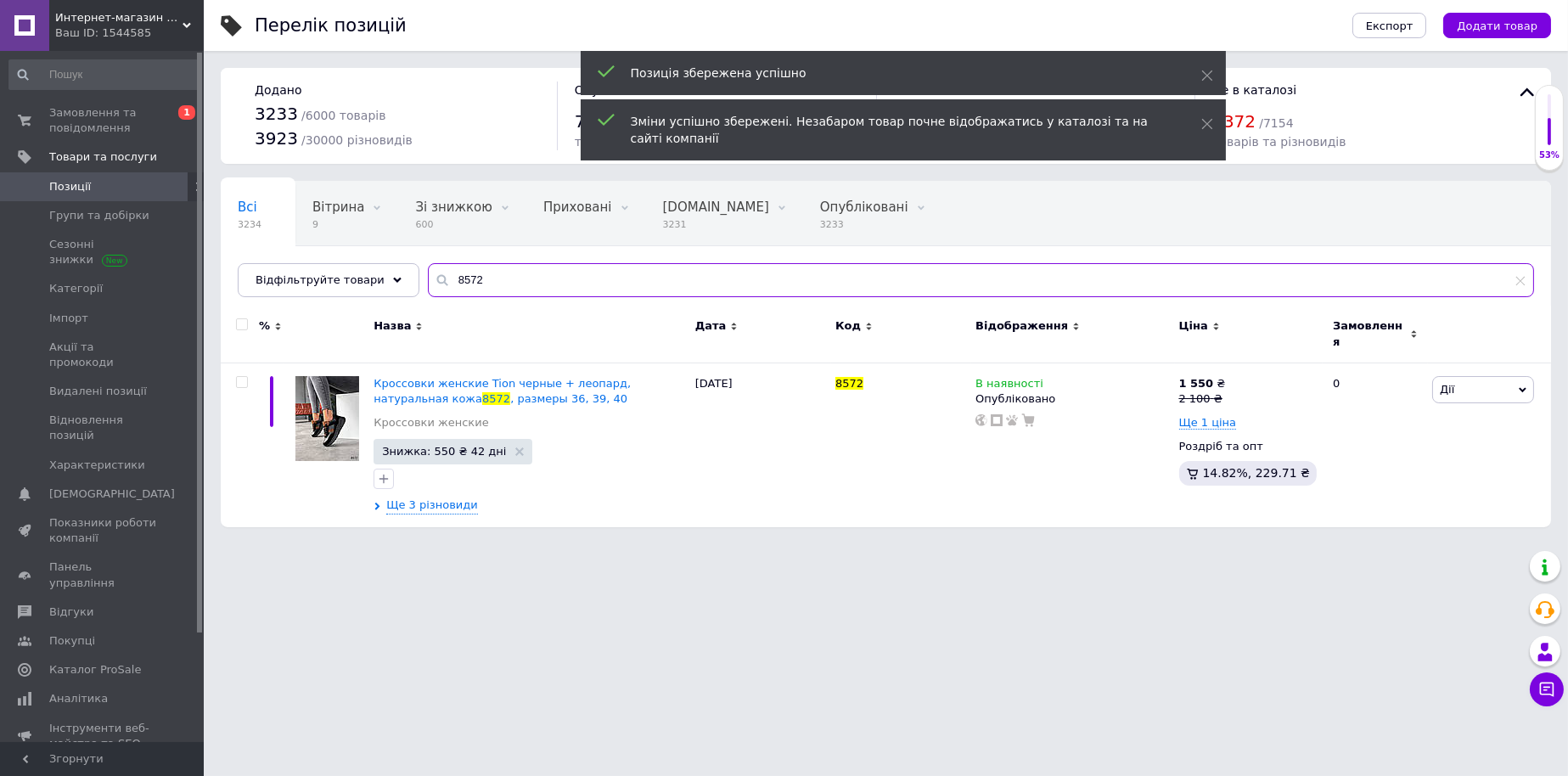
click at [267, 262] on div "Всі 3234 Вітрина 9 Видалити Редагувати Зі знижкою 600 Видалити Редагувати Прихо…" at bounding box center [886, 239] width 1330 height 116
paste input "9658"
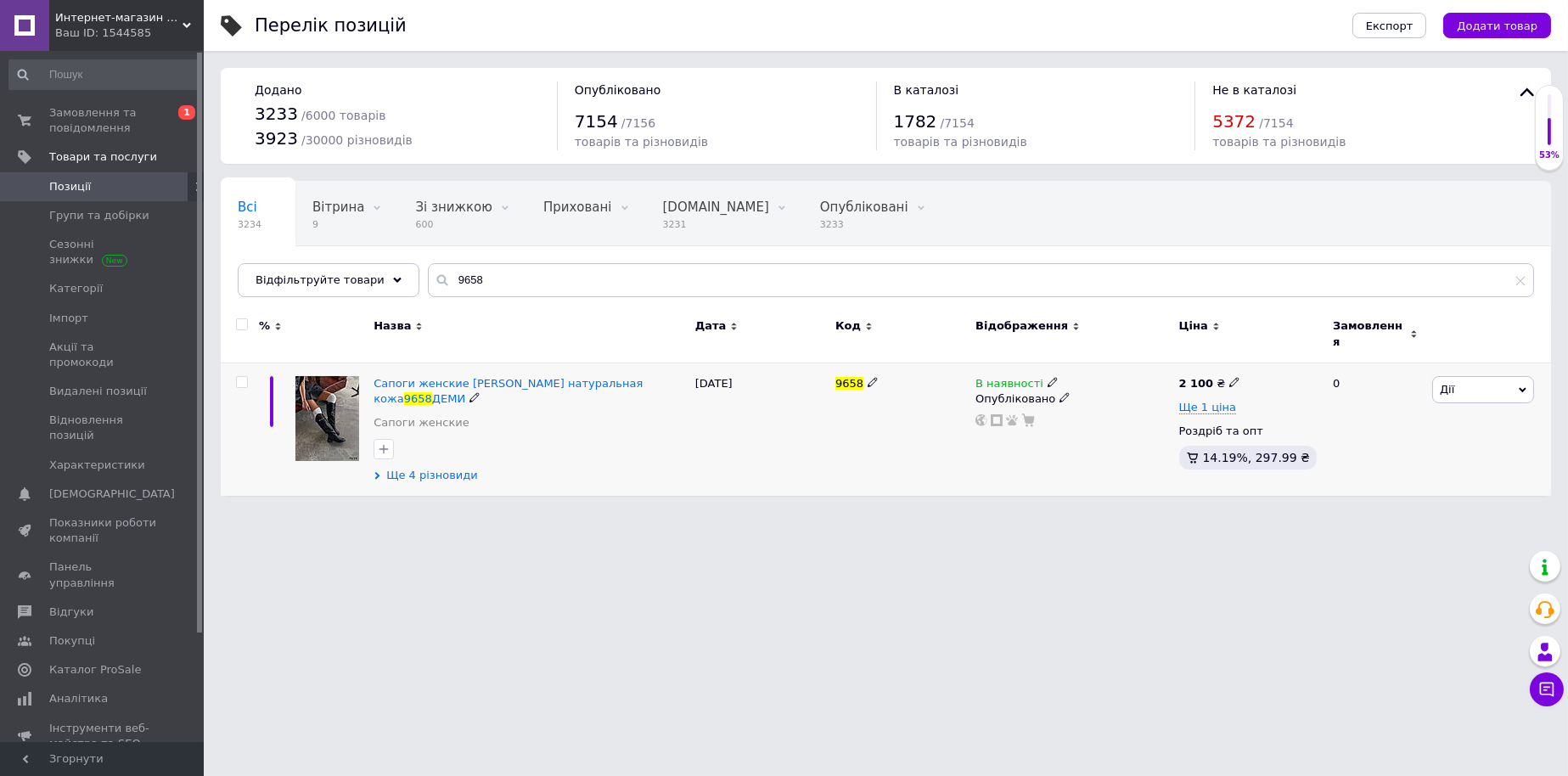
click at [436, 473] on span "Ще 4 різновиди" at bounding box center [432, 475] width 92 height 15
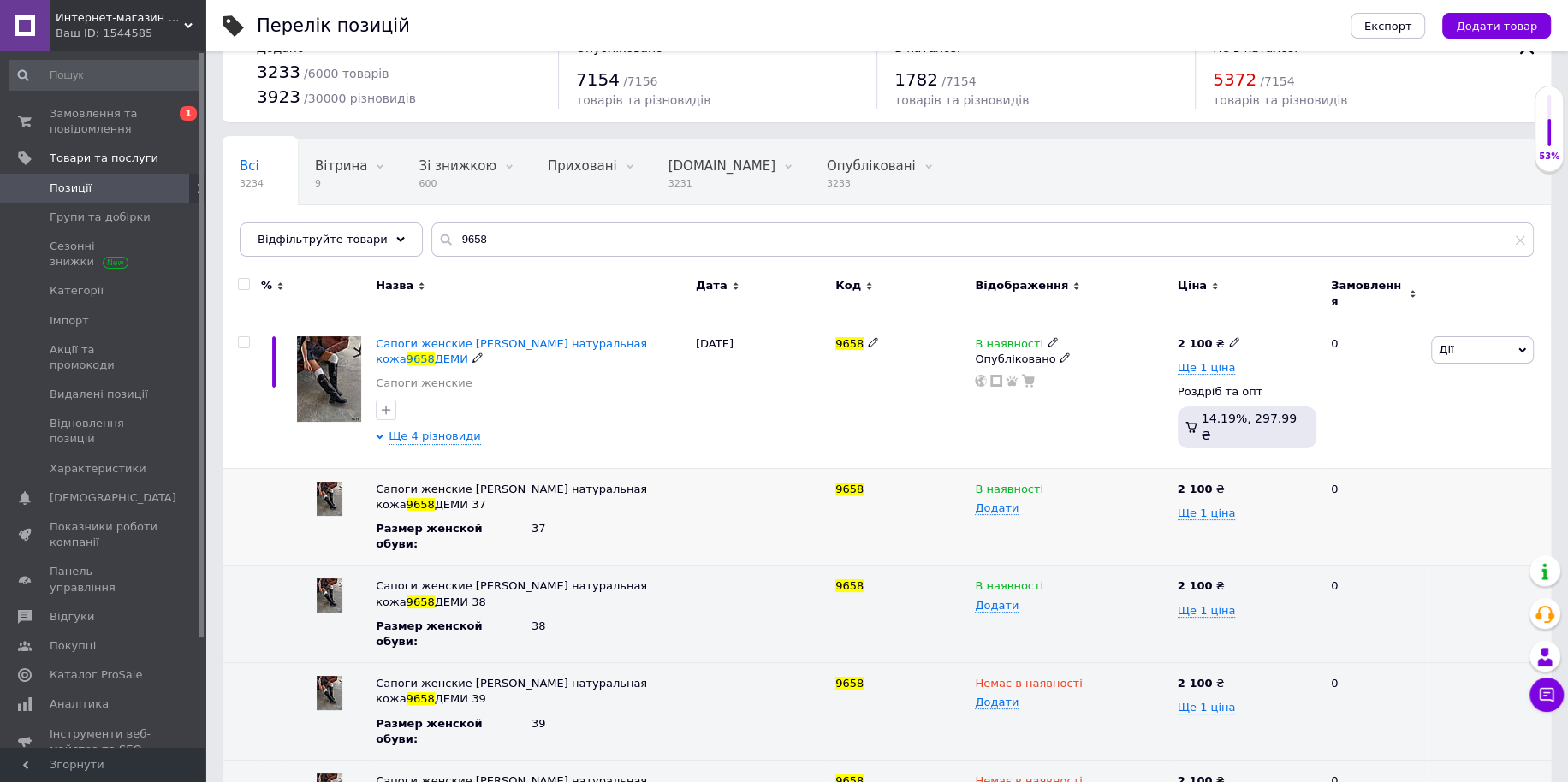
scroll to position [49, 0]
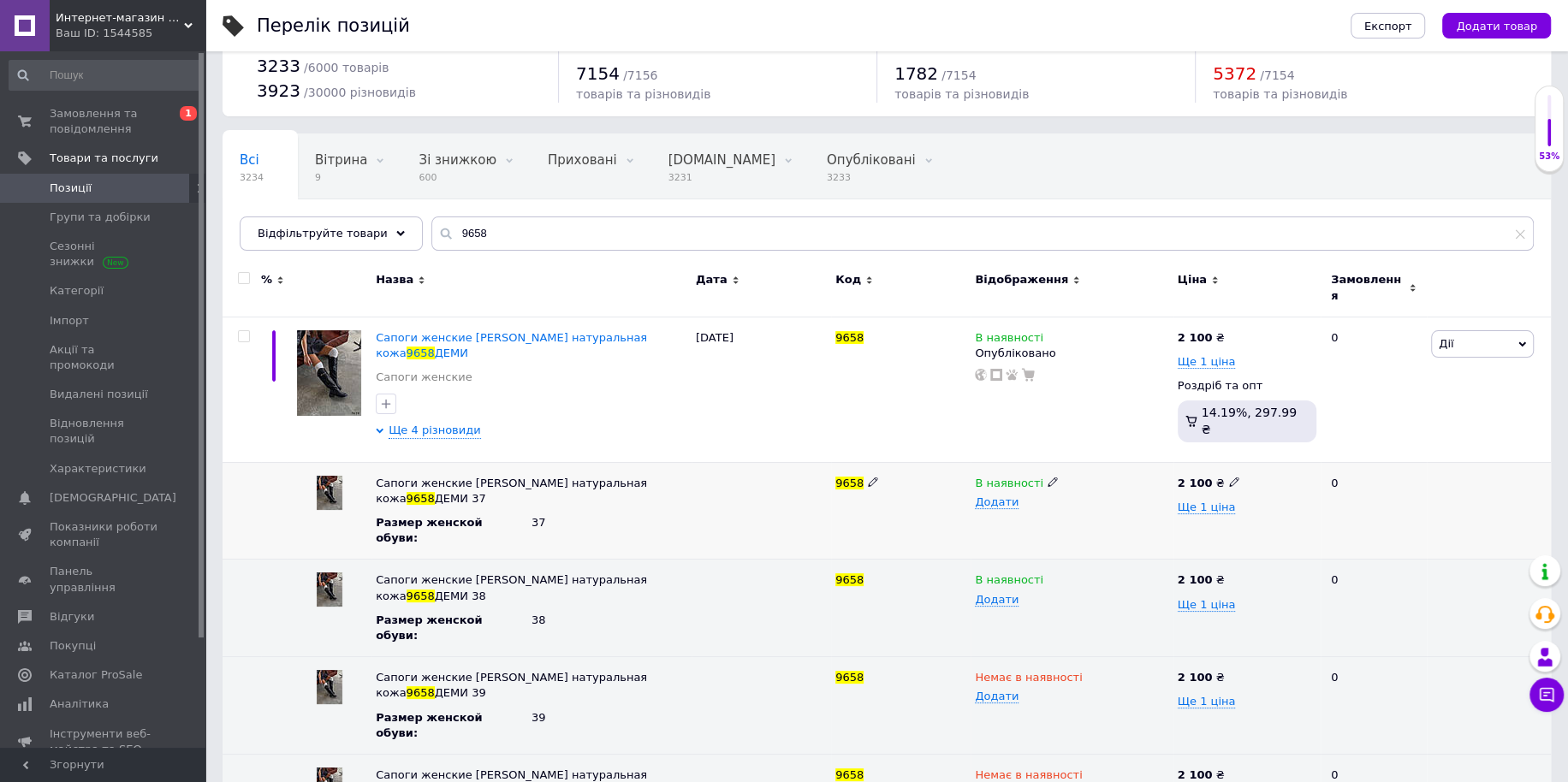
click at [1048, 477] on icon at bounding box center [1052, 482] width 10 height 10
click at [1035, 504] on li "Немає в наявності" at bounding box center [1067, 516] width 199 height 24
click at [1087, 769] on icon at bounding box center [1092, 774] width 10 height 10
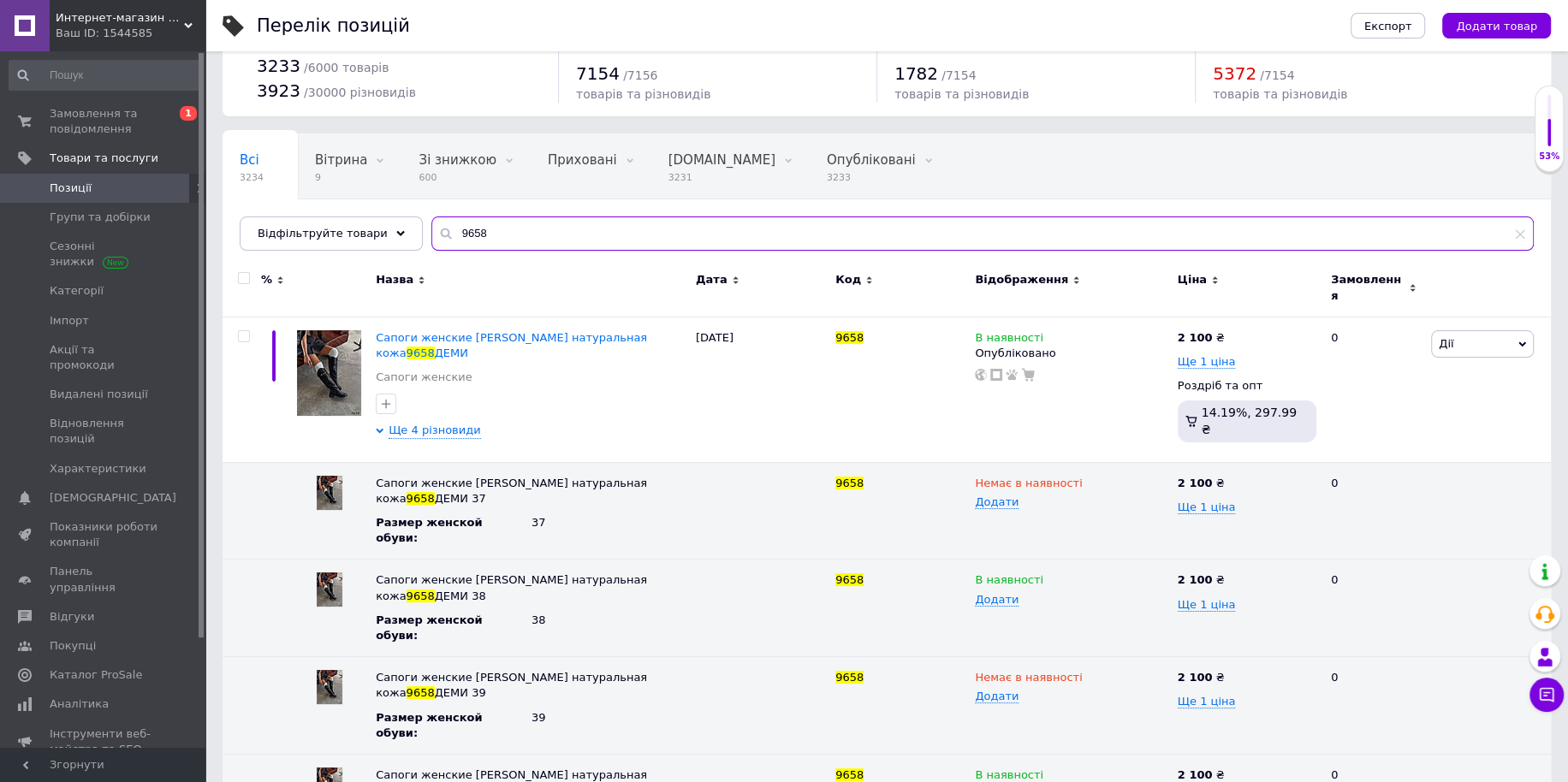
drag, startPoint x: 199, startPoint y: 206, endPoint x: 265, endPoint y: 215, distance: 66.6
click at [163, 206] on div "Интернет-магазин "Lite Shop" Ваш ID: 1544585 Сайт Интернет-магазин "Lite Shop" …" at bounding box center [784, 409] width 1568 height 917
paste input "731"
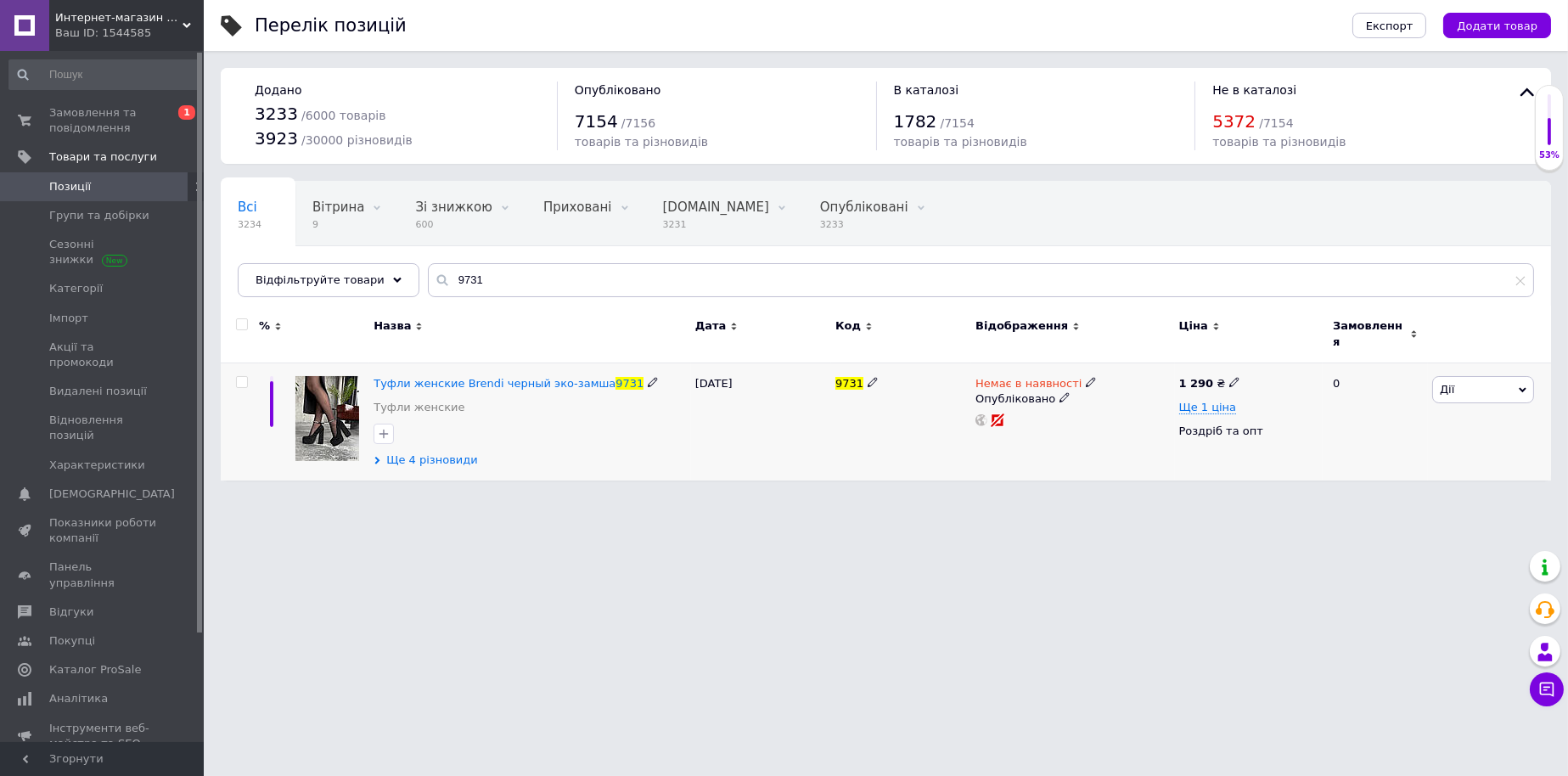
click at [415, 456] on span "Ще 4 різновиди" at bounding box center [432, 460] width 92 height 15
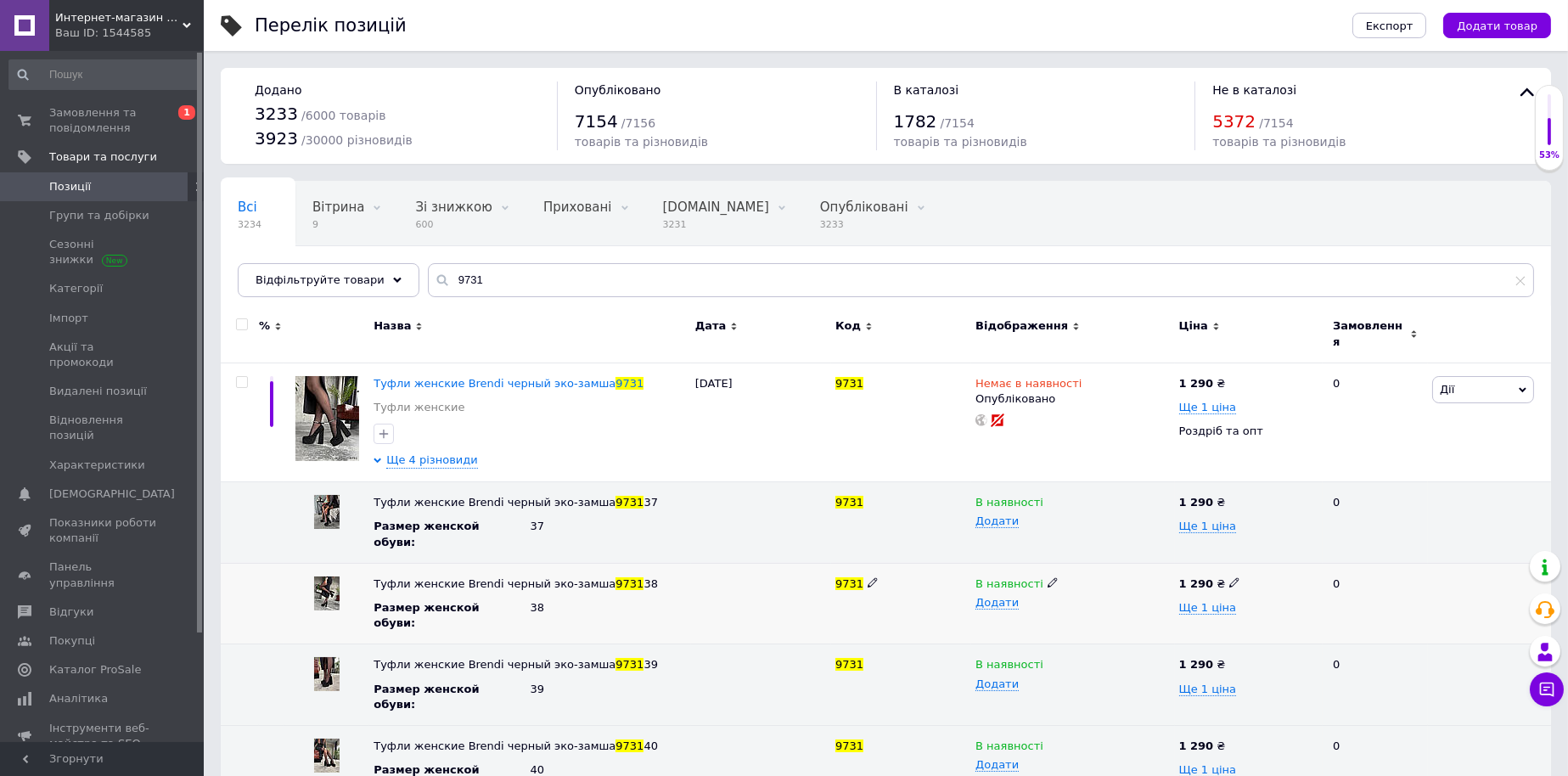
click at [1047, 577] on icon at bounding box center [1052, 582] width 10 height 10
click at [1026, 604] on li "Немає в наявності" at bounding box center [1069, 616] width 200 height 23
drag, startPoint x: 203, startPoint y: 264, endPoint x: 0, endPoint y: 253, distance: 203.3
click at [59, 259] on div "Интернет-магазин "Lite Shop" Ваш ID: 1544585 Сайт Интернет-магазин "Lite Shop" …" at bounding box center [784, 411] width 1568 height 824
paste input "20"
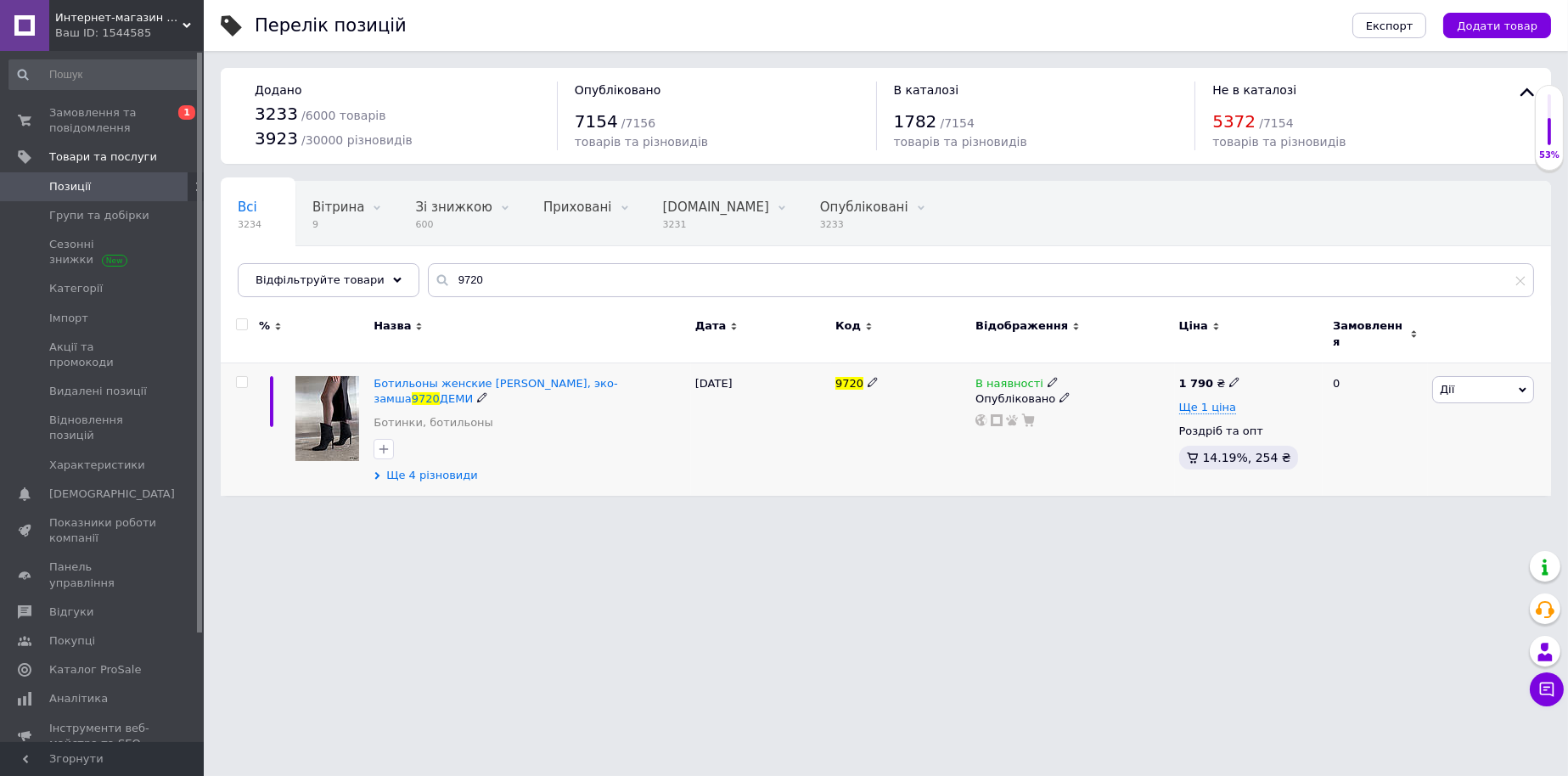
click at [412, 468] on span "Ще 4 різновиди" at bounding box center [432, 475] width 92 height 15
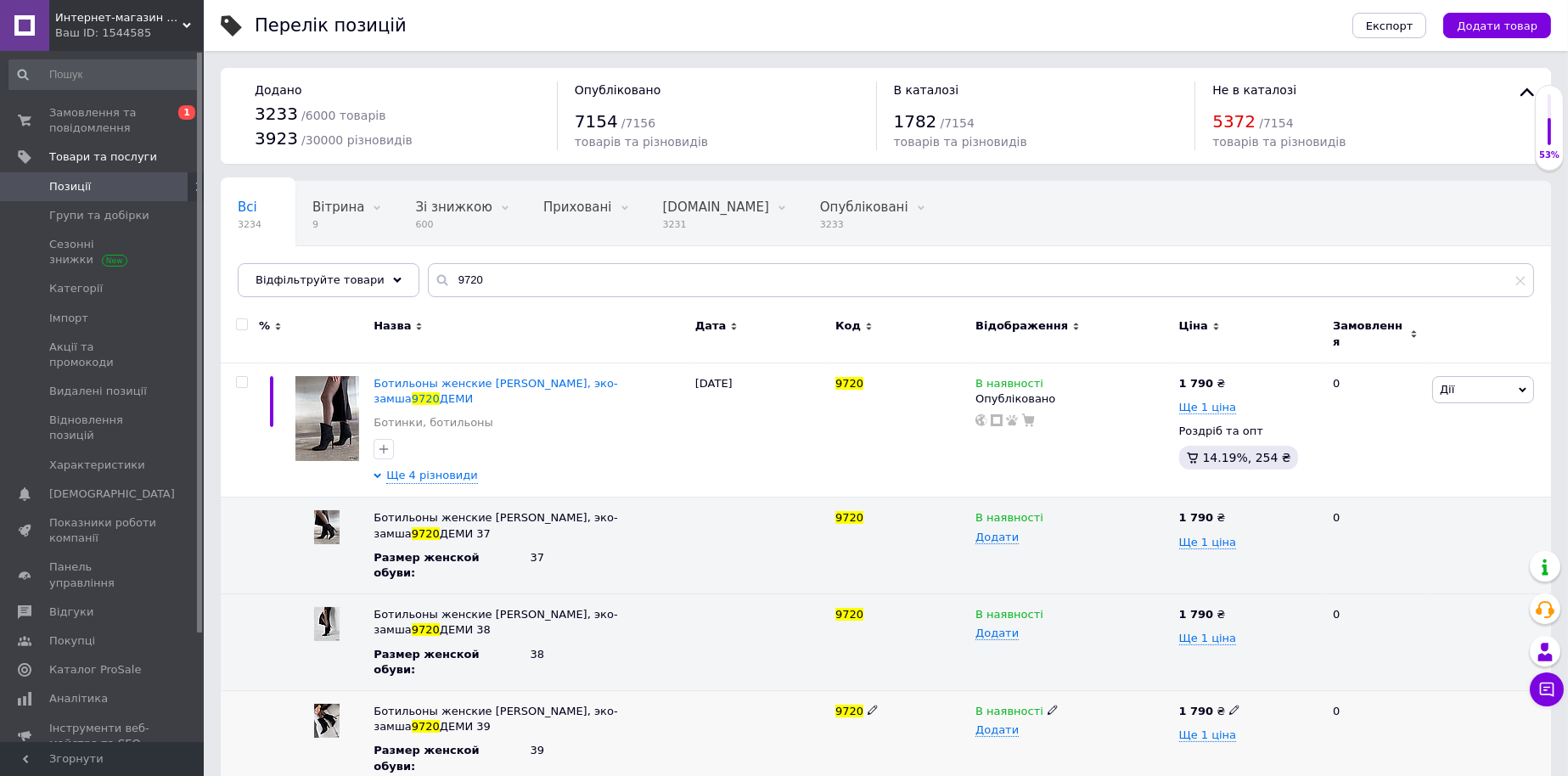
click at [1047, 705] on icon at bounding box center [1052, 709] width 10 height 10
click at [1038, 732] on li "Немає в наявності" at bounding box center [1069, 743] width 200 height 23
drag, startPoint x: 364, startPoint y: 277, endPoint x: 111, endPoint y: 246, distance: 254.9
click at [141, 251] on div "Интернет-магазин "Lite Shop" Ваш ID: 1544585 Сайт Интернет-магазин "Lite Shop" …" at bounding box center [784, 450] width 1568 height 900
paste input "8923"
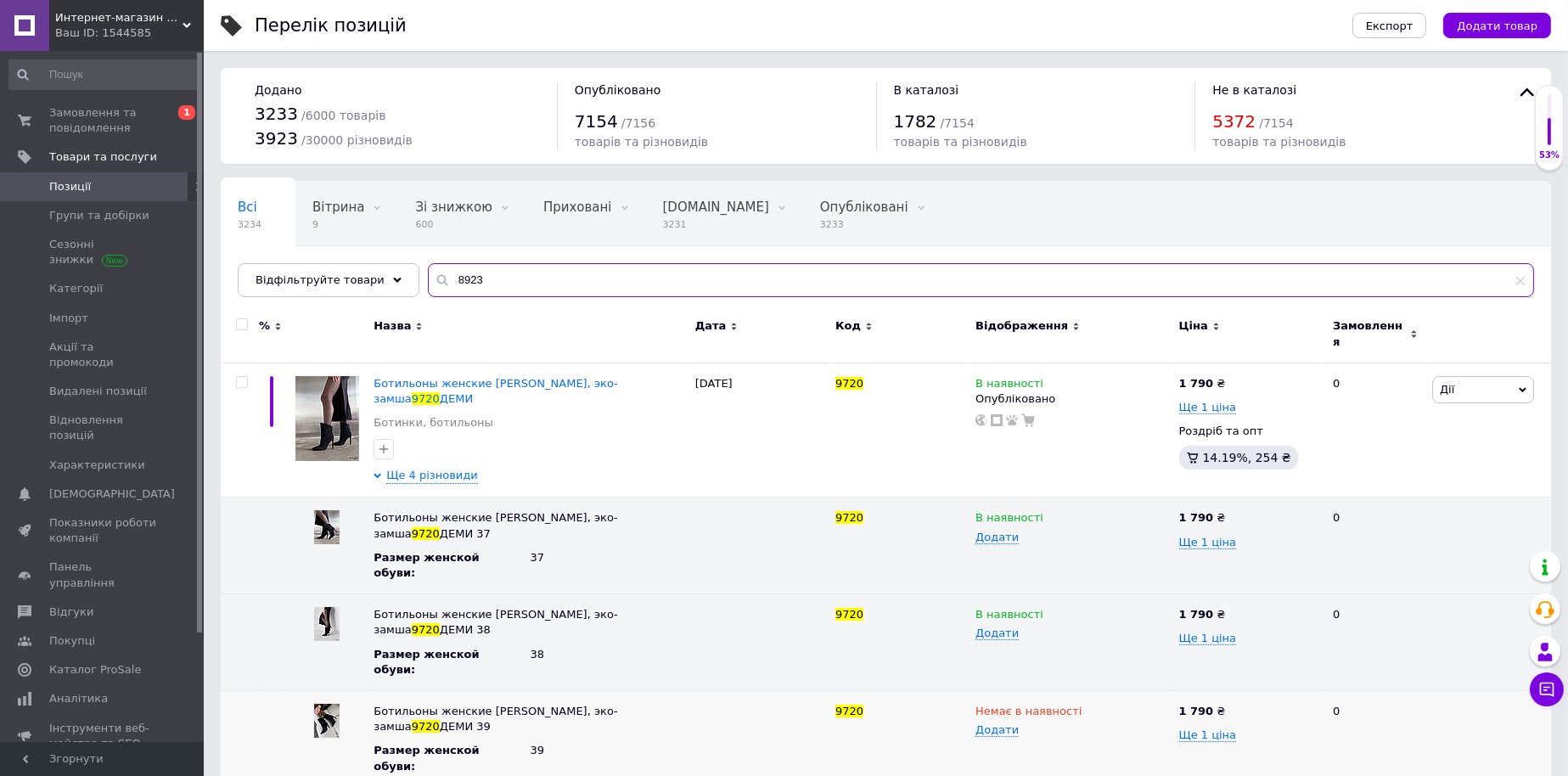
type input "8923"
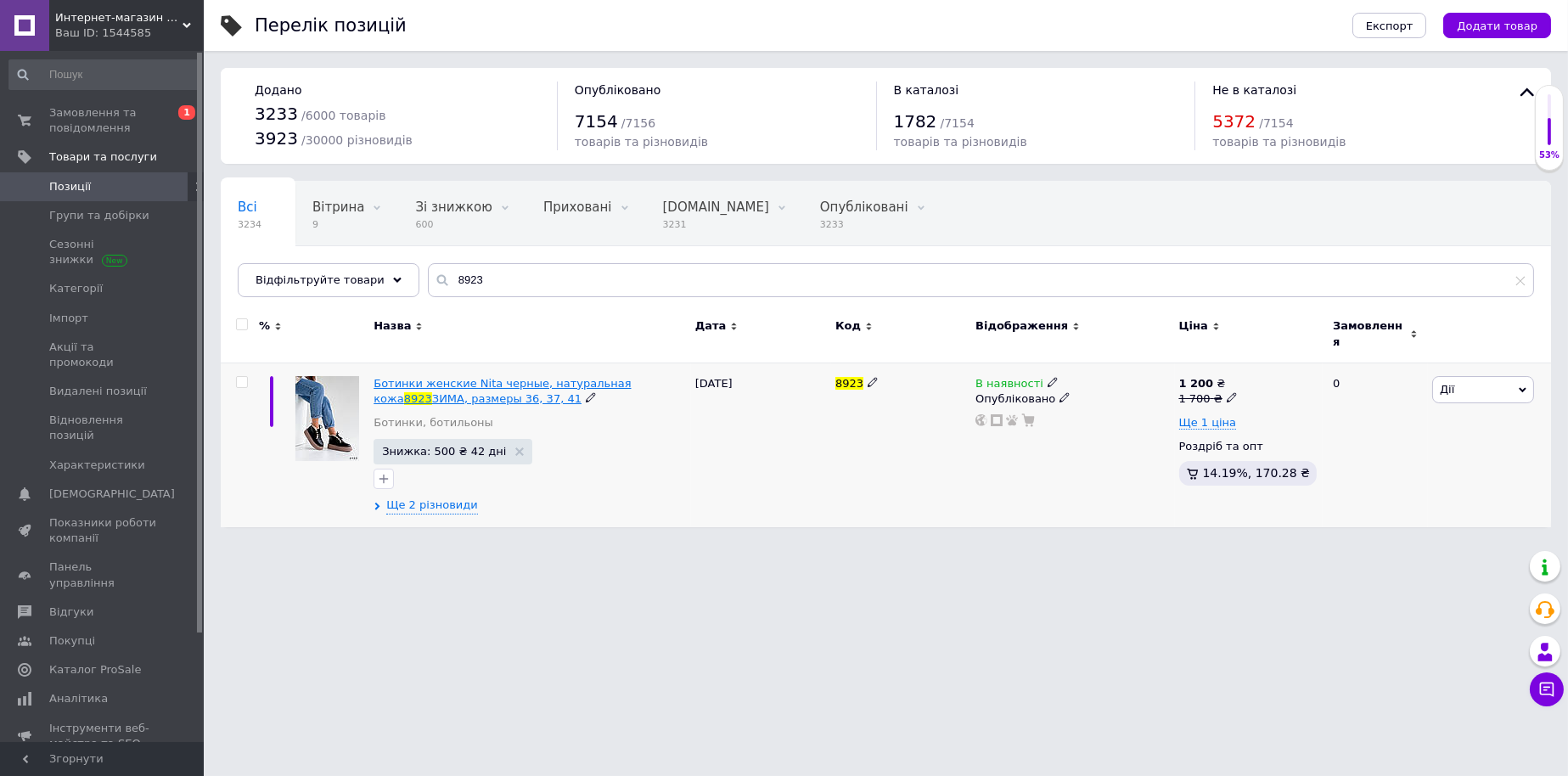
click at [432, 393] on span "ЗИМА, размеры 36, 37, 41" at bounding box center [506, 399] width 149 height 13
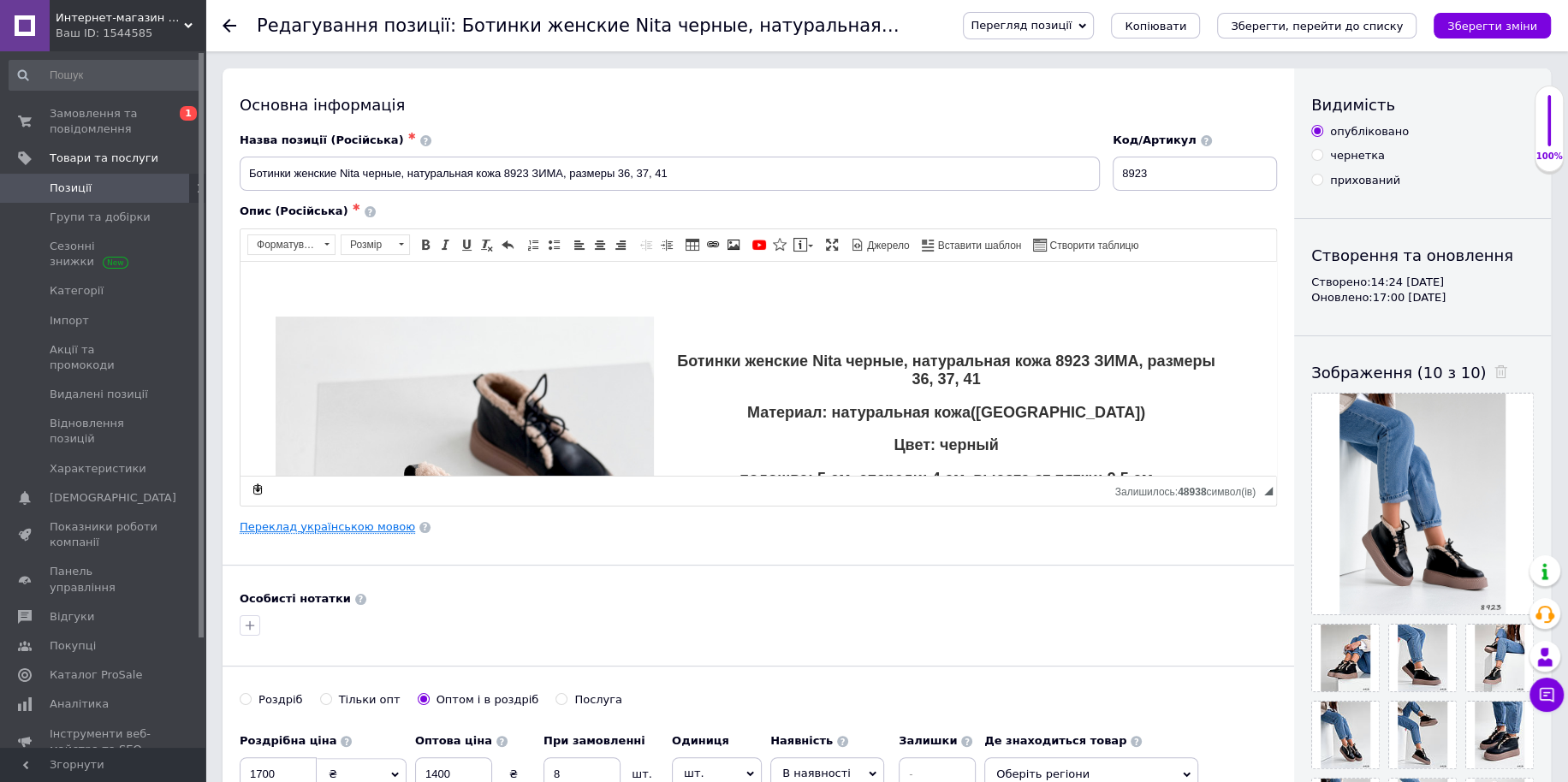
click at [346, 527] on link "Переклад українською мовою" at bounding box center [328, 527] width 176 height 13
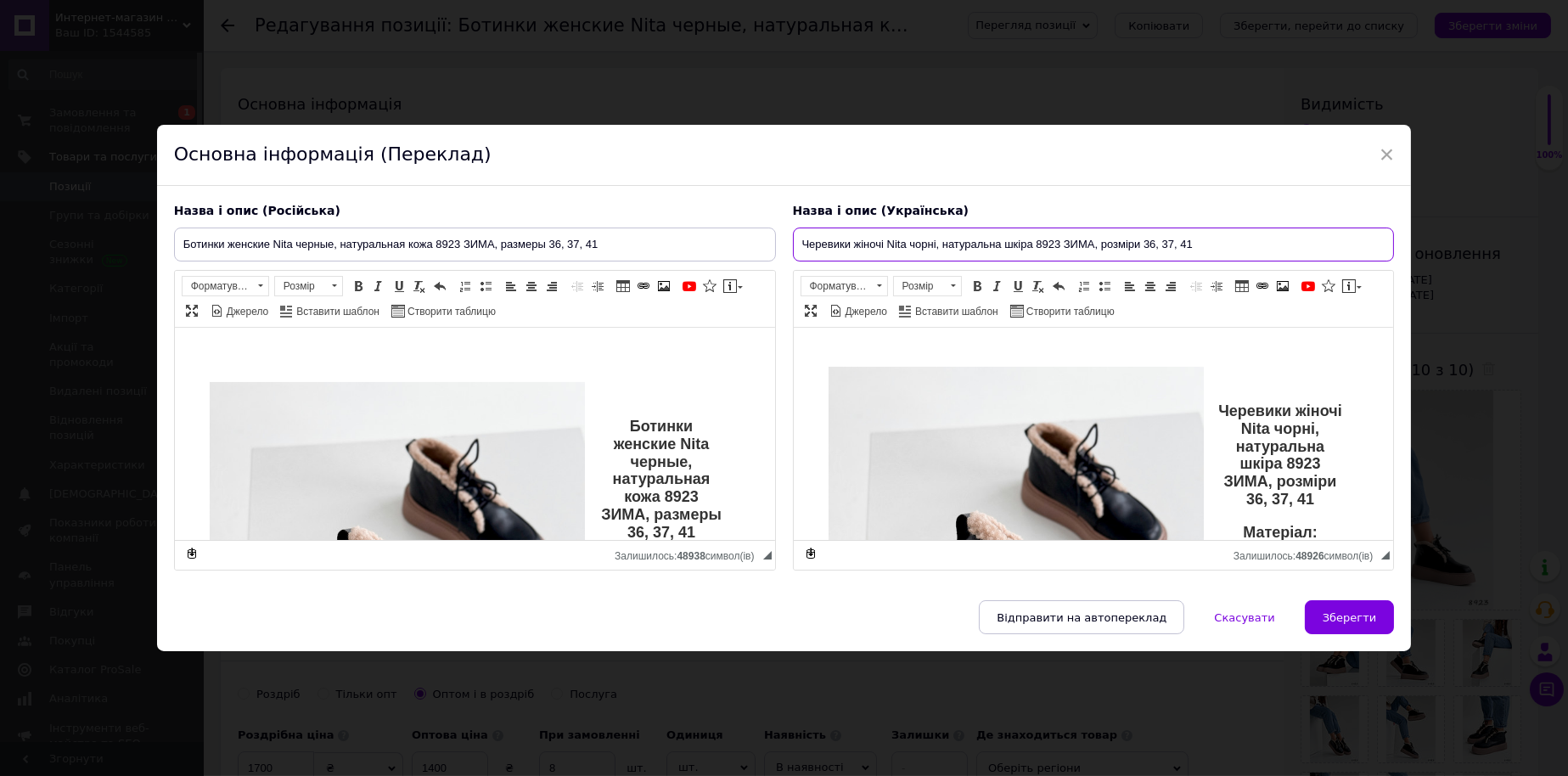
drag, startPoint x: 1173, startPoint y: 235, endPoint x: 1158, endPoint y: 233, distance: 15.1
click at [1158, 233] on input "Черевики жіночі Nita чорні, натуральна шкіра 8923 ЗИМА, розміри 36, 37, 41" at bounding box center [1093, 245] width 601 height 34
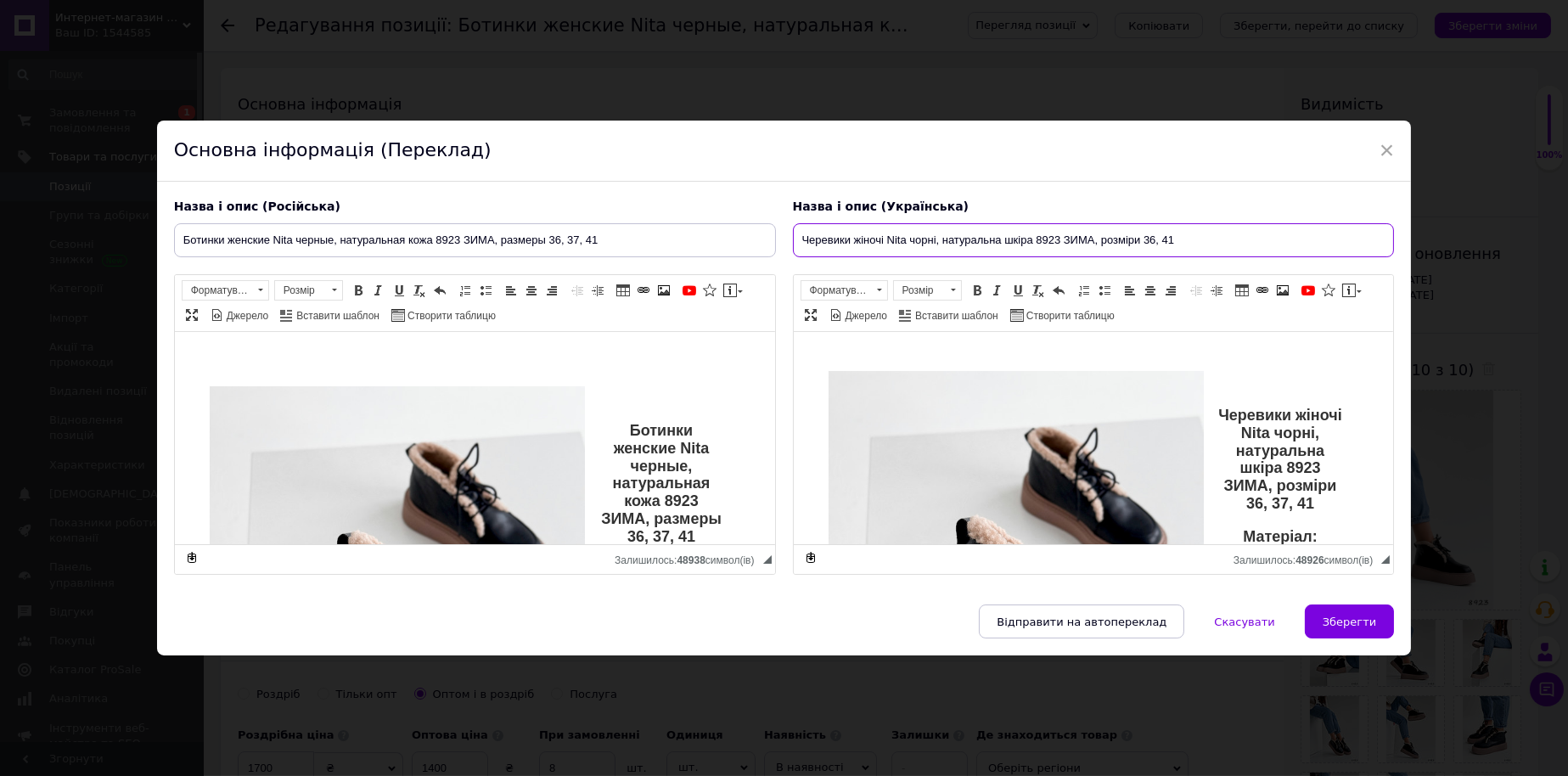
type input "Черевики жіночі Nita чорні, натуральна шкіра 8923 ЗИМА, розміри 36, 41"
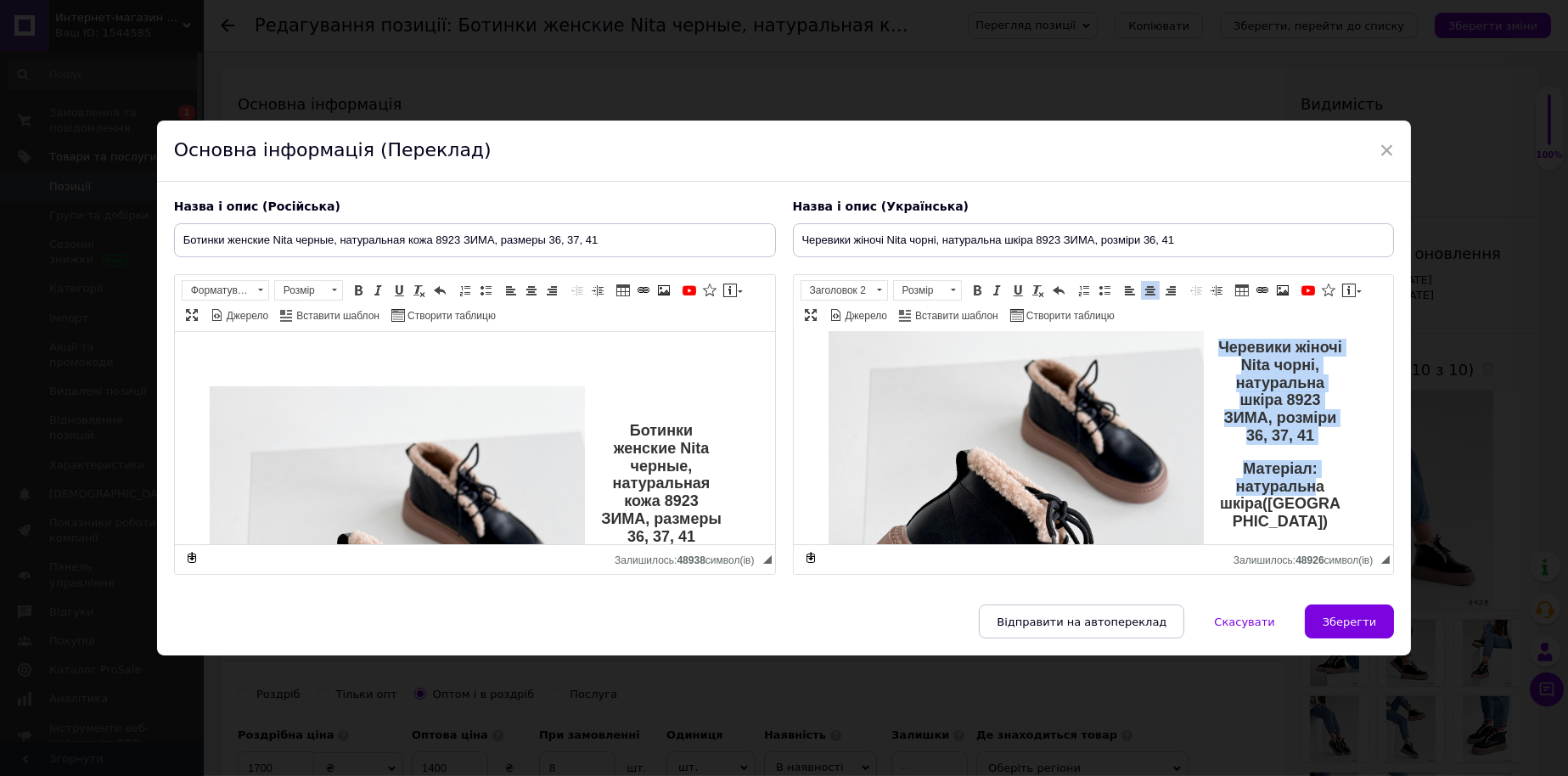
scroll to position [141, 0]
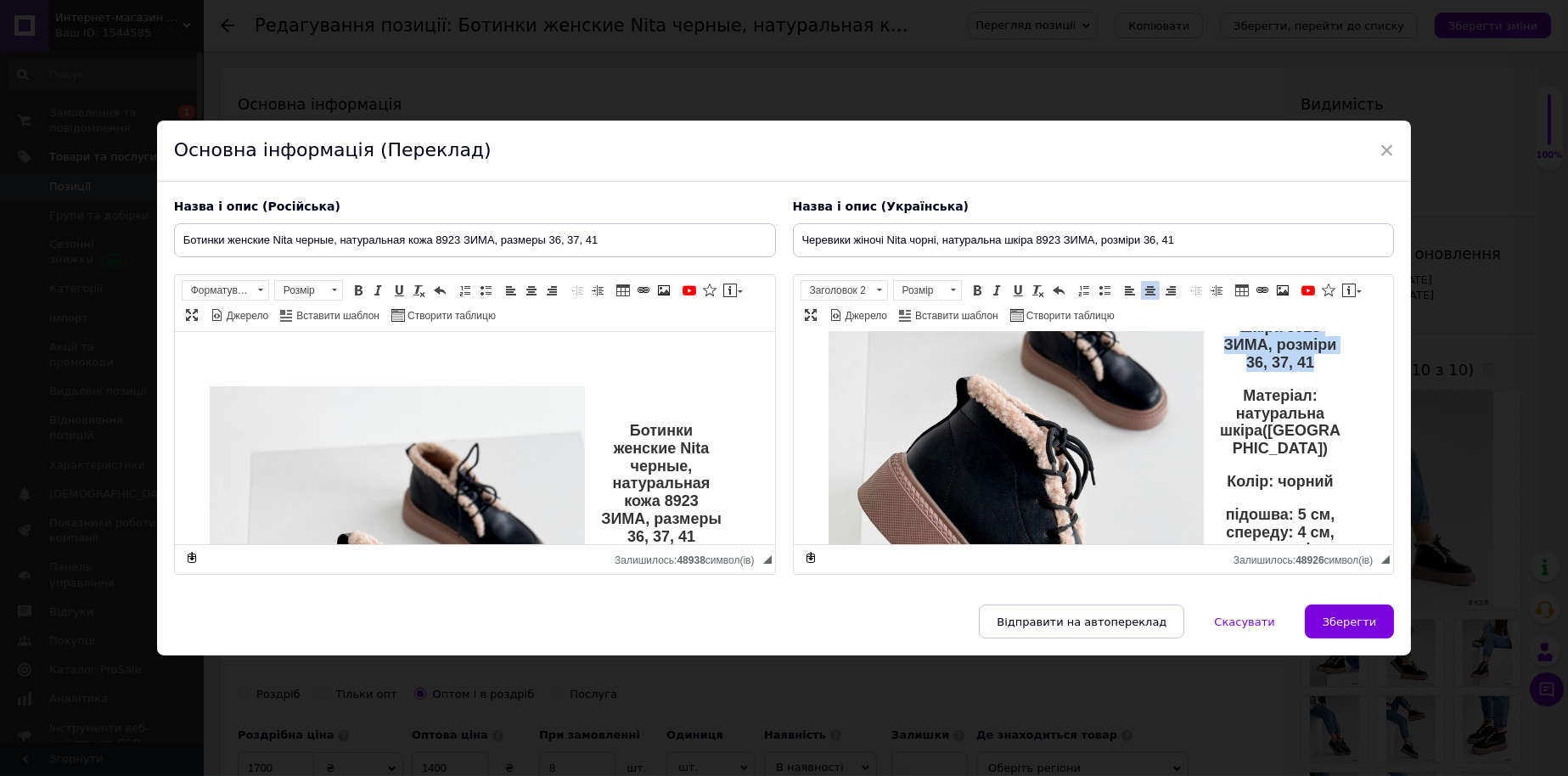
drag, startPoint x: 1236, startPoint y: 409, endPoint x: 1301, endPoint y: 400, distance: 65.6
click at [1301, 372] on p "Черевики жіночі Nita чорні, натуральна шкіра 8923 ЗИМА, розміри 36, 37, 41" at bounding box center [1093, 319] width 498 height 106
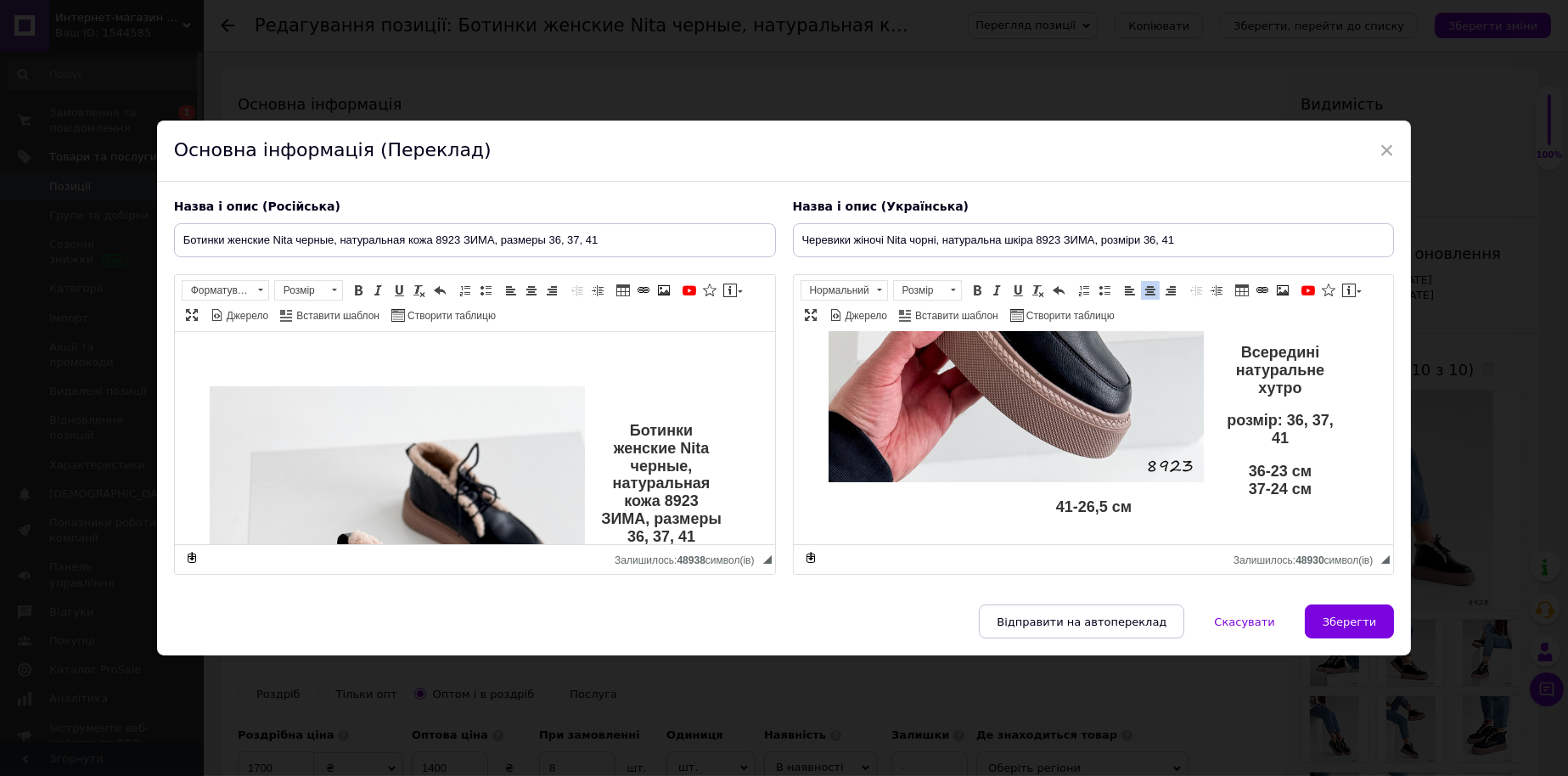
scroll to position [425, 0]
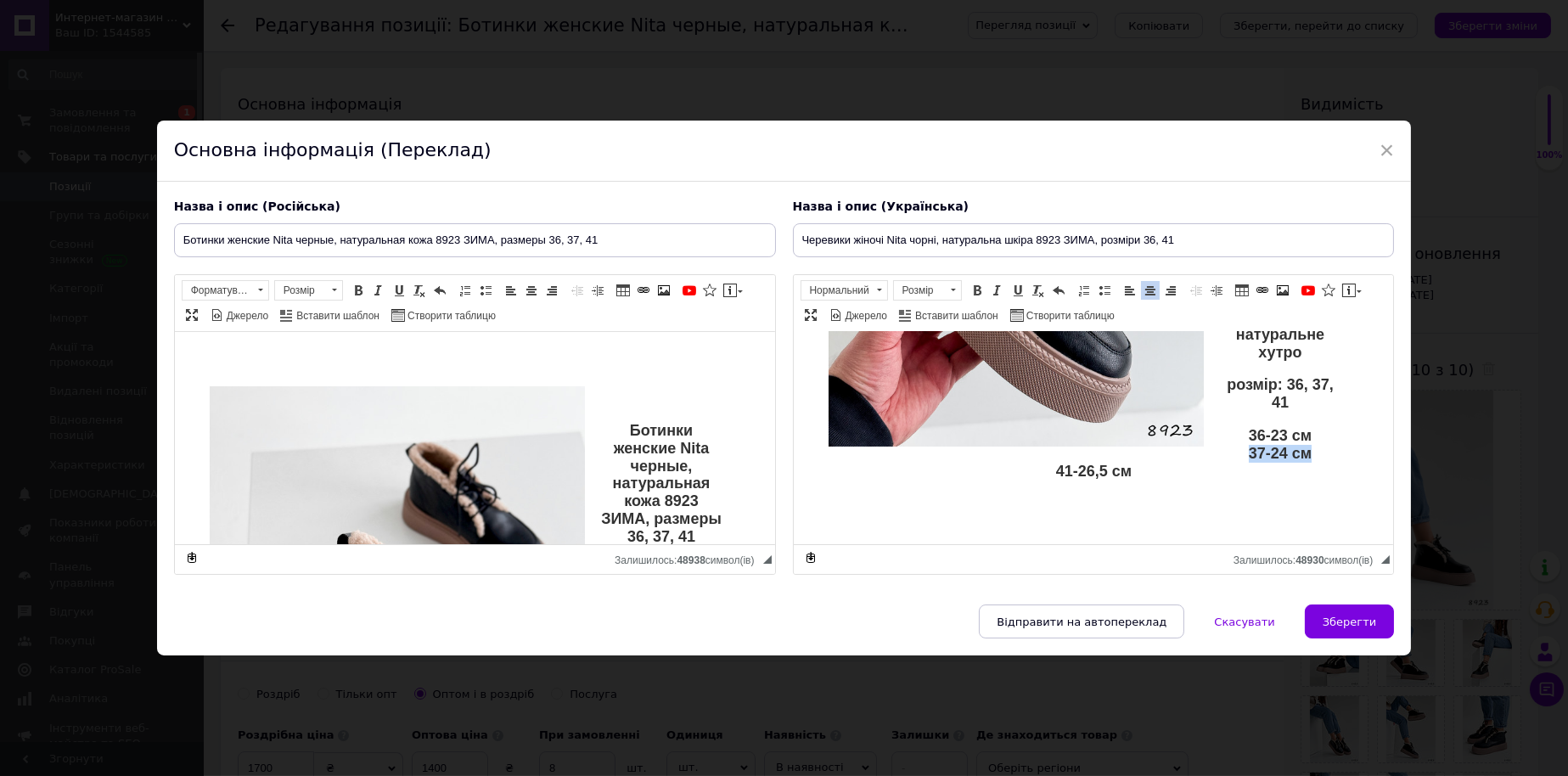
drag, startPoint x: 1304, startPoint y: 451, endPoint x: 1220, endPoint y: 452, distance: 84.0
click at [1220, 452] on p "36-23 см 37-24 см 41-26,5 см" at bounding box center [1093, 454] width 498 height 52
drag, startPoint x: 1322, startPoint y: 391, endPoint x: 1304, endPoint y: 391, distance: 18.0
click at [1304, 391] on div "Черевики жіночі Nita чорні, натуральна шкіра 8923 ЗИМА, розміри 36, 41 Матеріал…" at bounding box center [1093, 236] width 532 height 582
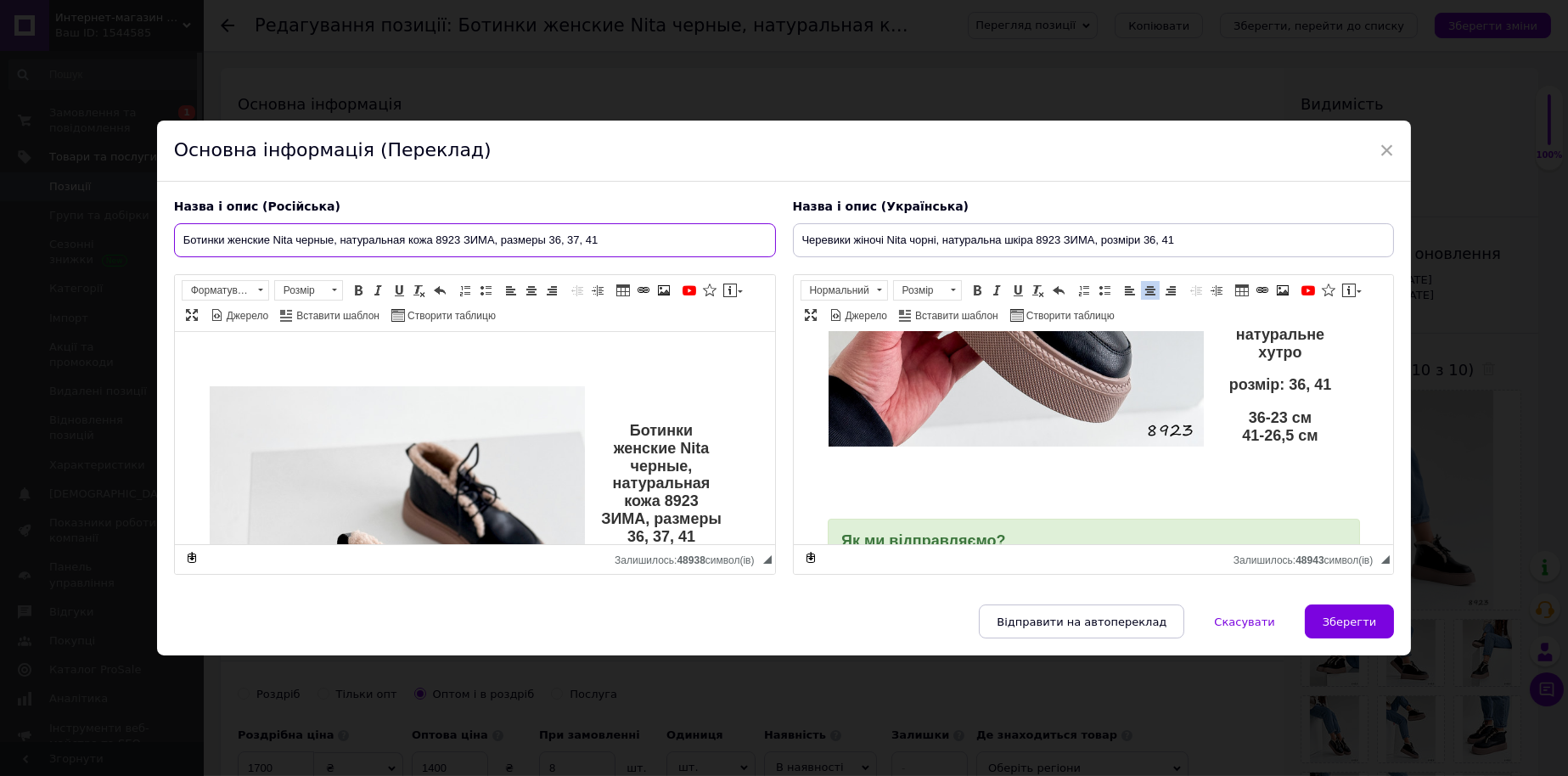
drag, startPoint x: 582, startPoint y: 231, endPoint x: 565, endPoint y: 231, distance: 17.0
click at [565, 231] on input "Ботинки женские Nita черные, натуральная кожа 8923 ЗИМА, размеры 36, 37, 41" at bounding box center [475, 240] width 601 height 34
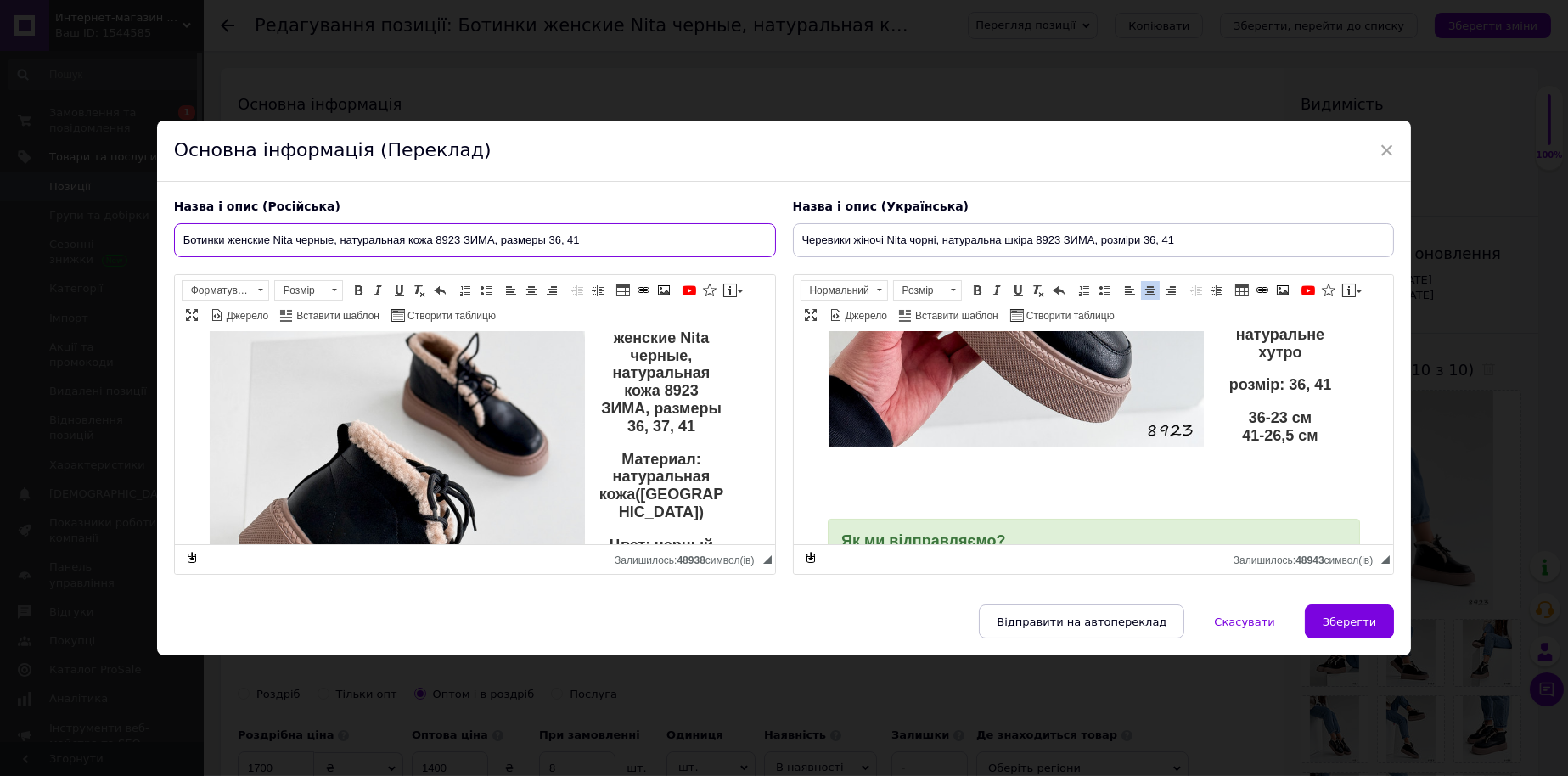
scroll to position [141, 0]
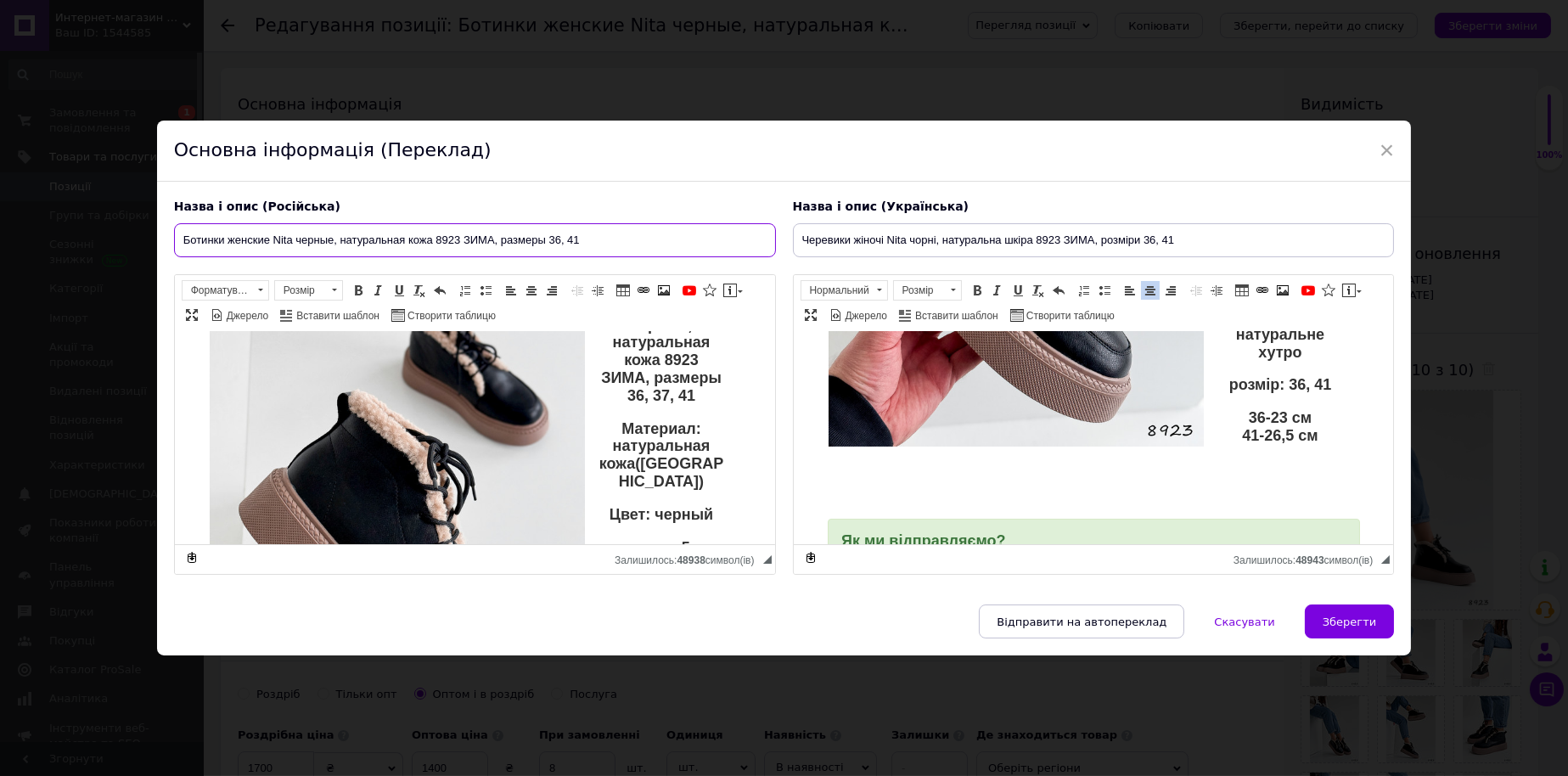
type input "Ботинки женские Nita черные, натуральная кожа 8923 ЗИМА, размеры 36, 41"
drag, startPoint x: 646, startPoint y: 415, endPoint x: 629, endPoint y: 416, distance: 17.0
click at [629, 405] on p "Ботинки женские Nita черные, натуральная кожа 8923 ЗИМА, размеры 36, 37, 41" at bounding box center [474, 343] width 498 height 124
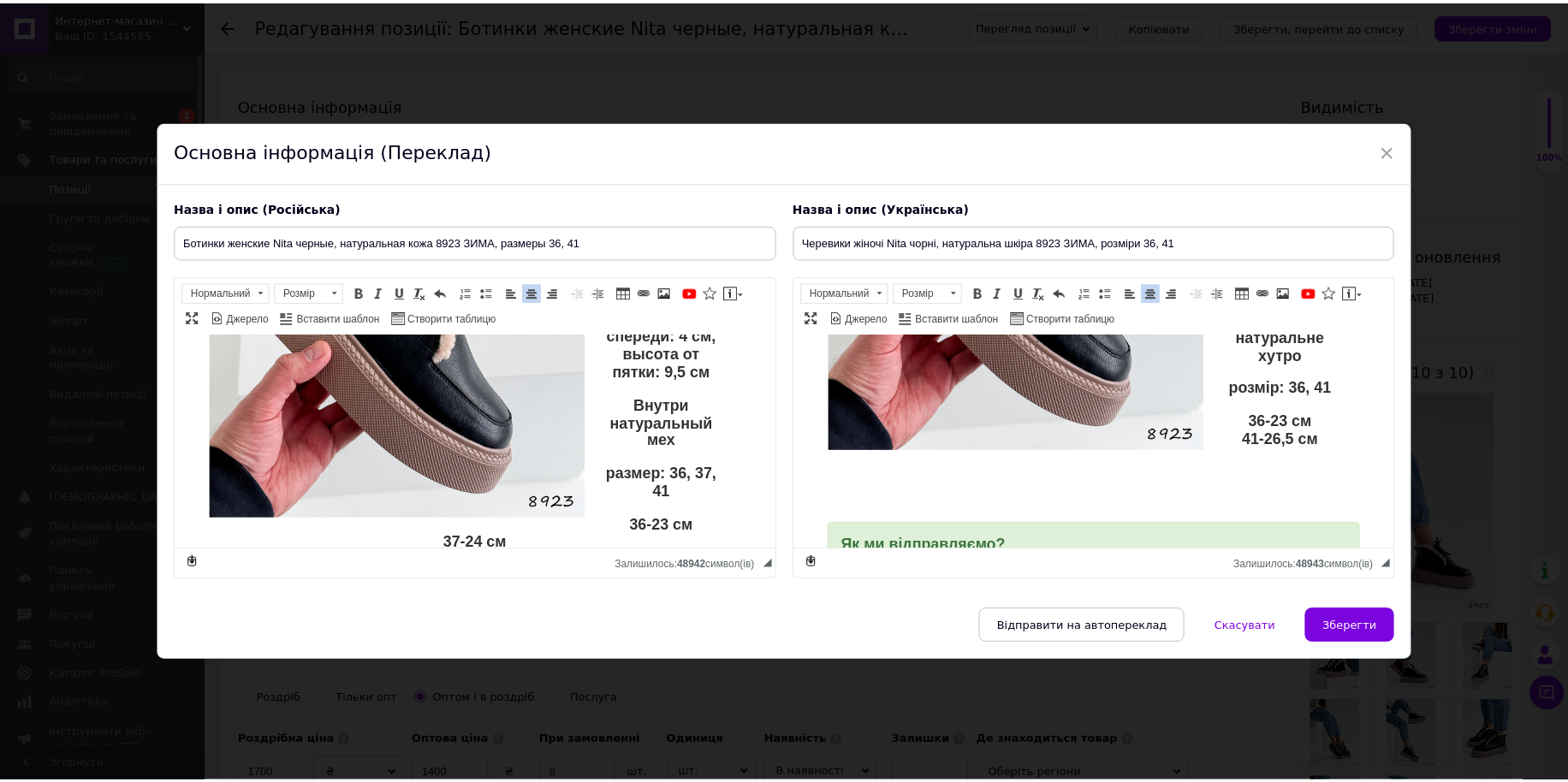
scroll to position [428, 0]
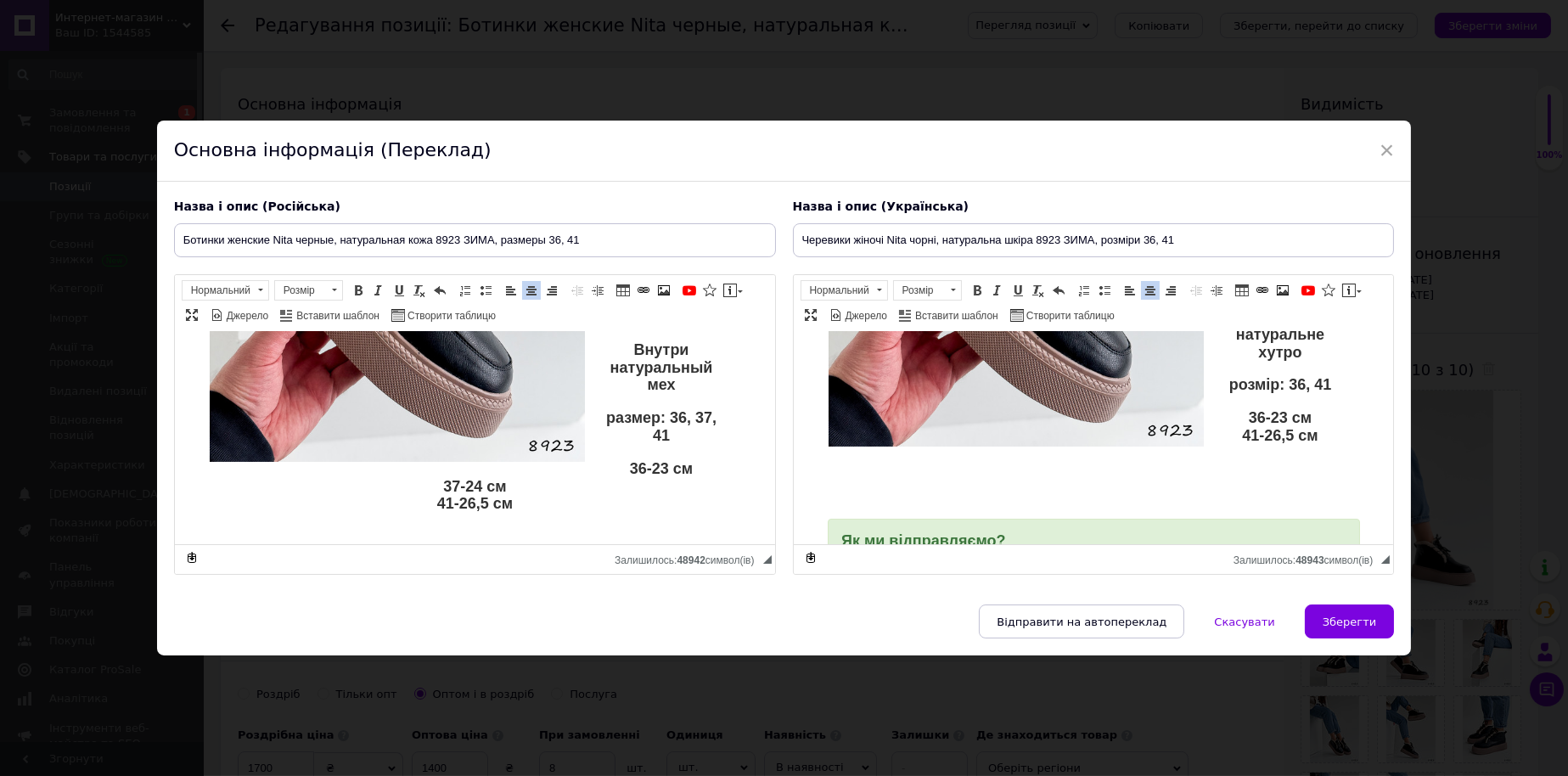
drag, startPoint x: 705, startPoint y: 417, endPoint x: 685, endPoint y: 425, distance: 21.5
click at [685, 425] on p "размер: 36, 37, 41" at bounding box center [474, 427] width 498 height 36
drag, startPoint x: 713, startPoint y: 423, endPoint x: 688, endPoint y: 421, distance: 25.1
click at [688, 421] on div "Ботинки женские Nita черные, натуральная кожа 8923 ЗИМА, размеры 36, 41 Материа…" at bounding box center [474, 255] width 532 height 589
drag, startPoint x: 682, startPoint y: 474, endPoint x: 596, endPoint y: 470, distance: 86.1
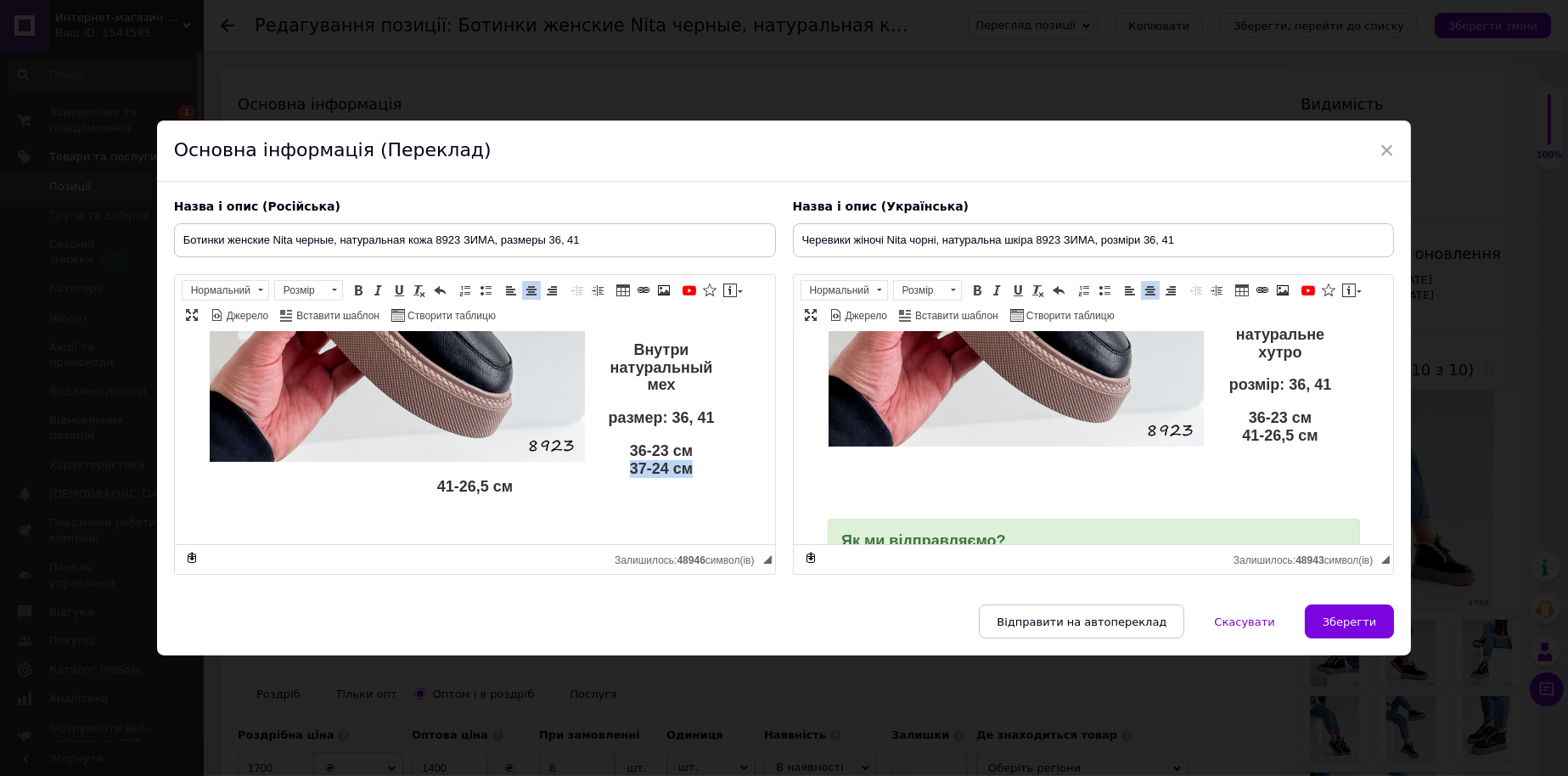
click at [596, 470] on p "36-23 см 37-24 см 41-26,5 см" at bounding box center [474, 469] width 498 height 52
click at [1348, 629] on span "Зберегти" at bounding box center [1349, 622] width 53 height 13
type input "Ботинки женские Nita черные, натуральная кожа 8923 ЗИМА, размеры 36, 41"
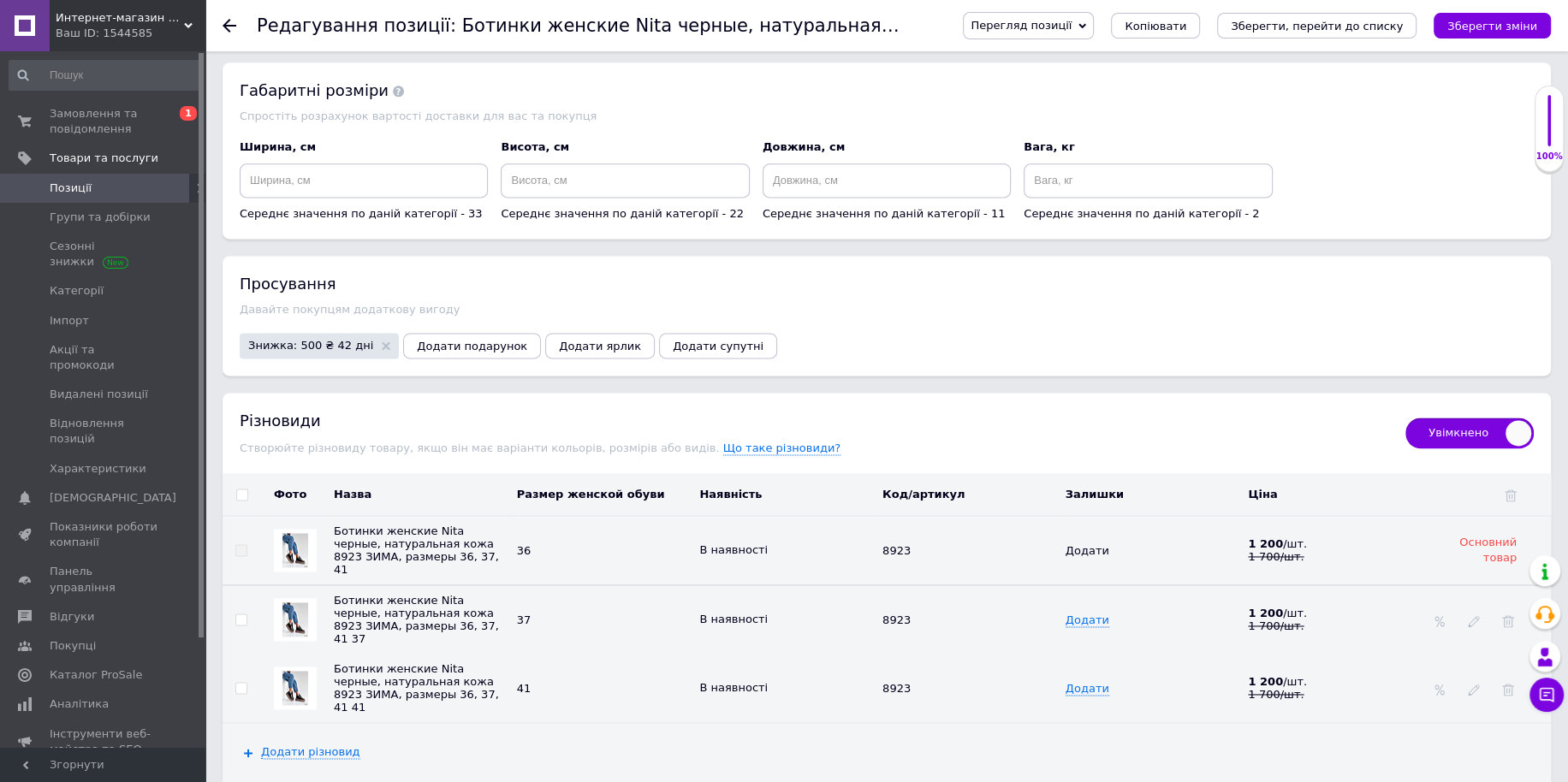
scroll to position [2016, 0]
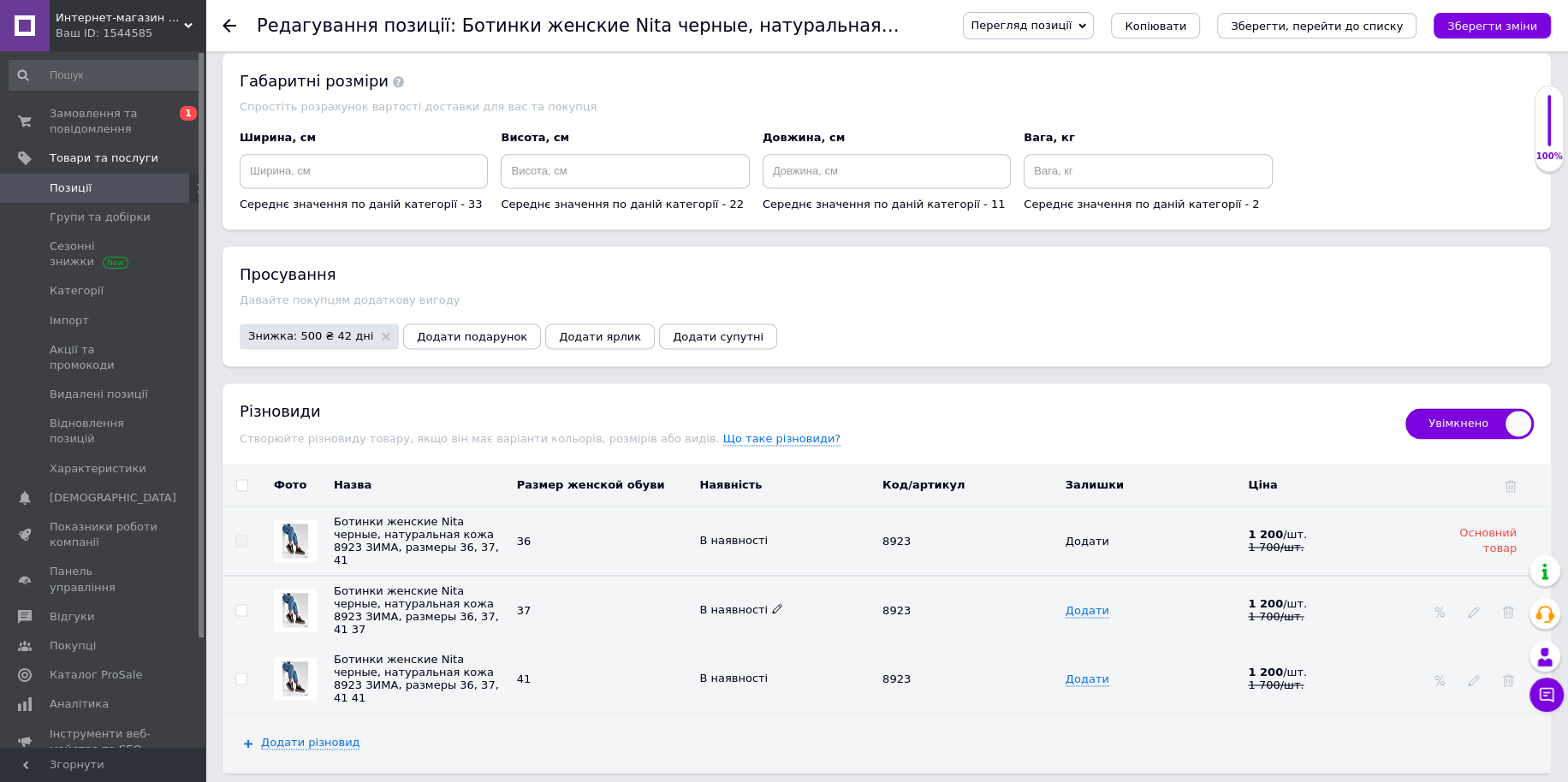
click at [772, 604] on icon at bounding box center [776, 608] width 10 height 10
click at [771, 631] on li "Немає в наявності" at bounding box center [782, 642] width 180 height 24
drag, startPoint x: 1334, startPoint y: 27, endPoint x: 1233, endPoint y: 26, distance: 101.0
click at [1333, 27] on icon "Зберегти, перейти до списку" at bounding box center [1317, 26] width 172 height 13
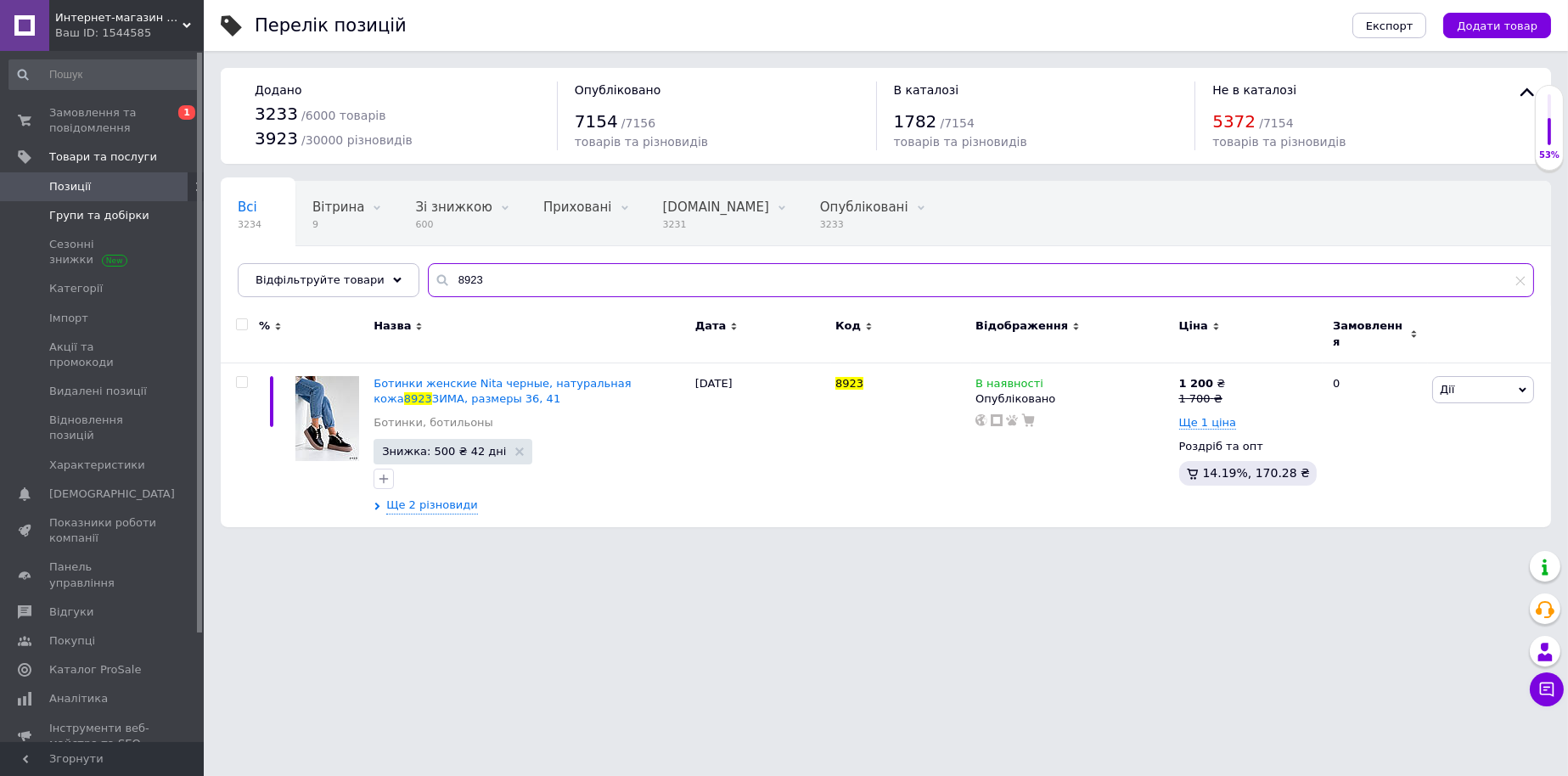
drag, startPoint x: 493, startPoint y: 282, endPoint x: 18, endPoint y: 201, distance: 481.9
click at [74, 248] on div "Интернет-магазин "Lite Shop" Ваш ID: 1544585 Сайт Интернет-магазин "Lite Shop" …" at bounding box center [784, 272] width 1568 height 545
paste input "9674"
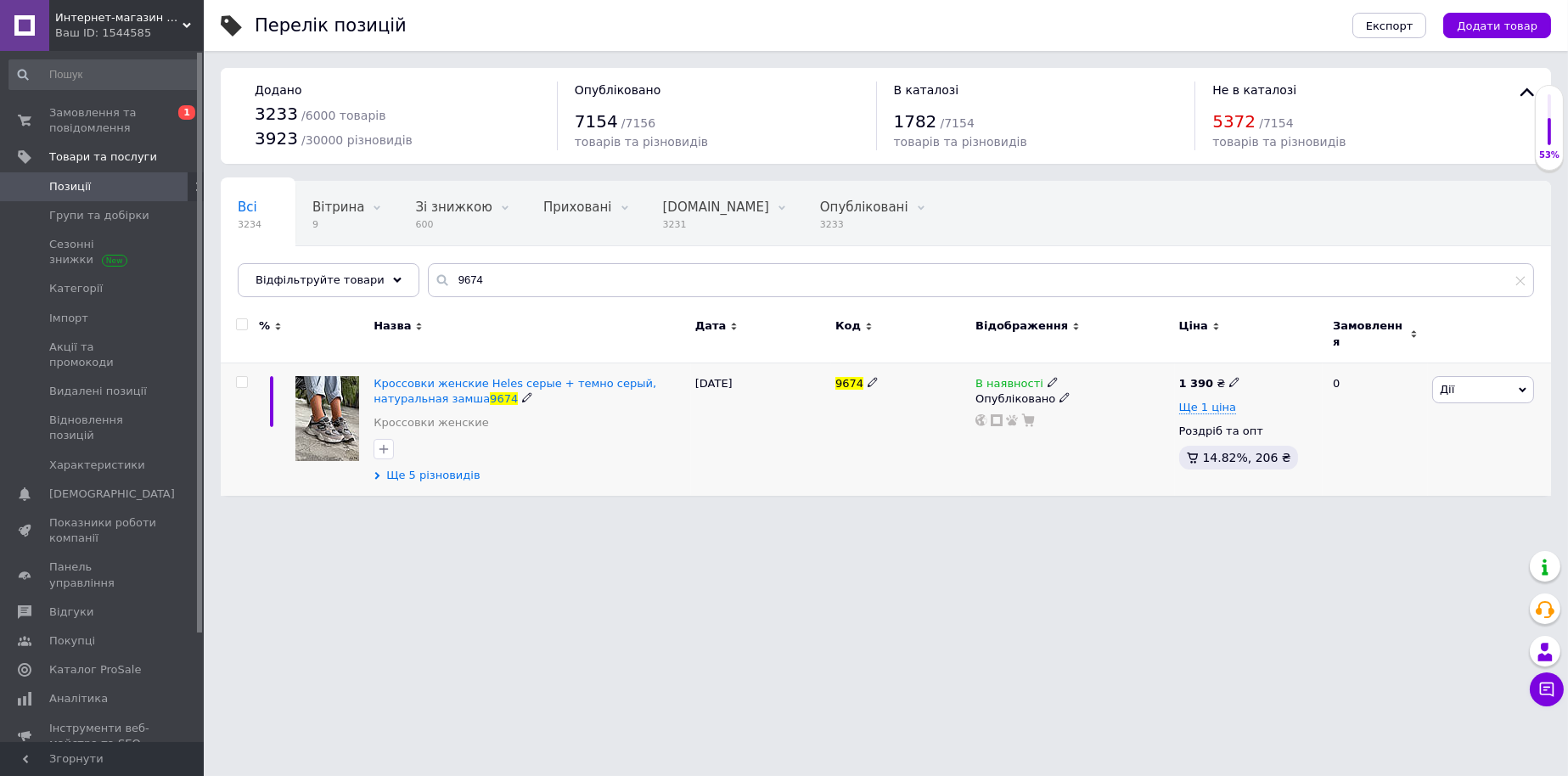
click at [437, 470] on span "Ще 5 різновидів" at bounding box center [433, 475] width 94 height 15
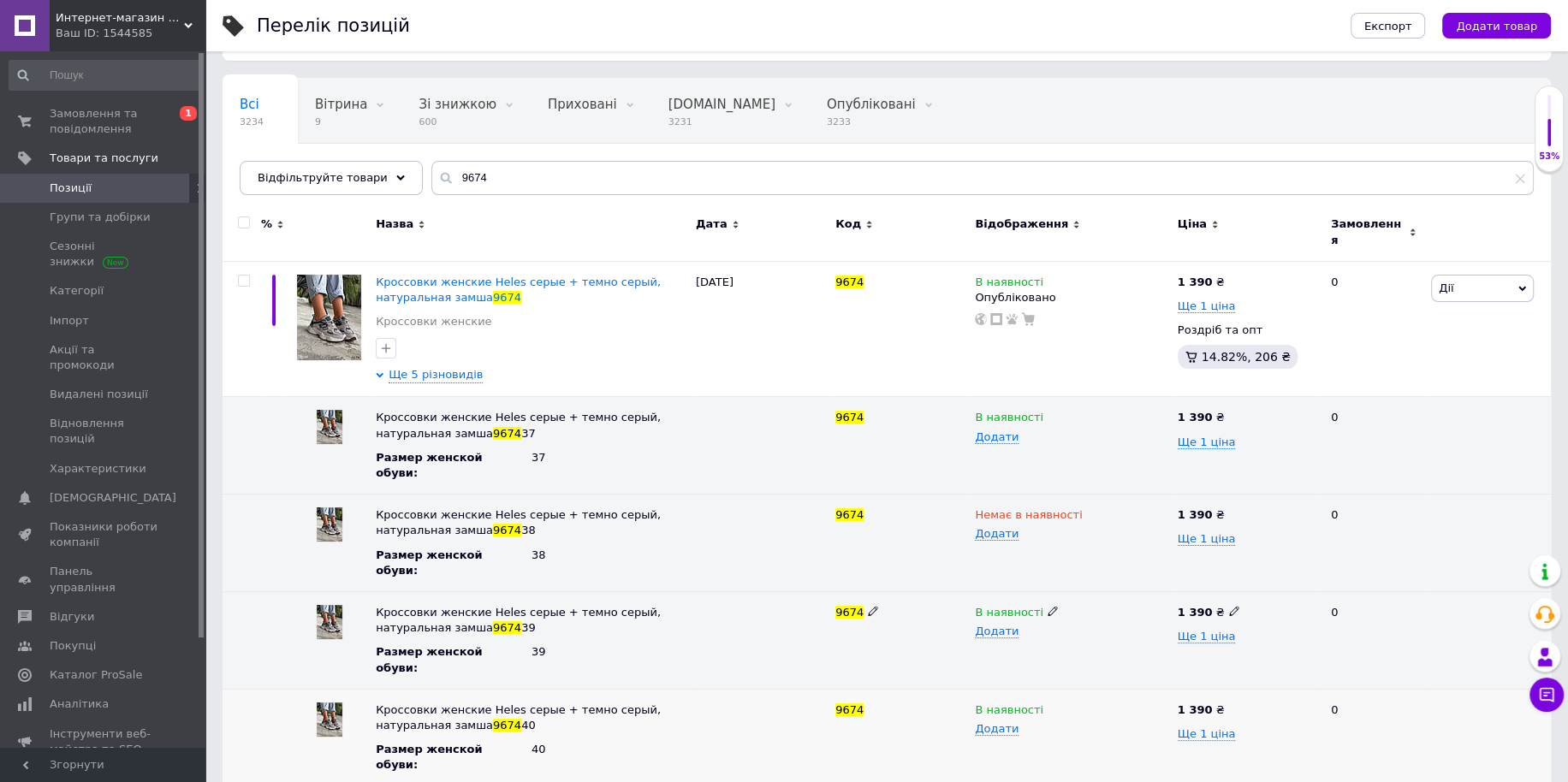
scroll to position [138, 0]
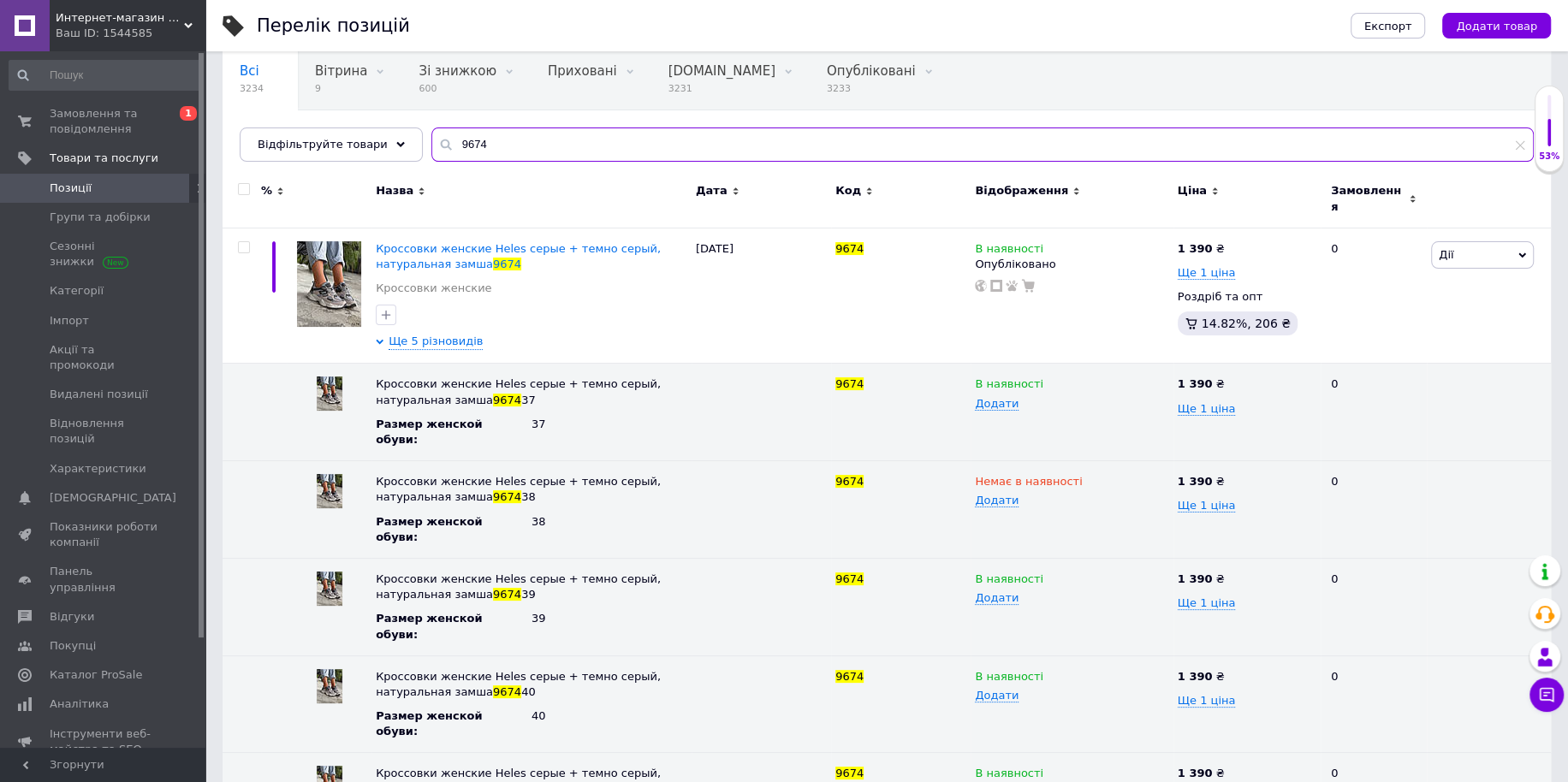
drag, startPoint x: 510, startPoint y: 149, endPoint x: 222, endPoint y: 141, distance: 288.1
click at [227, 141] on div "Всі 3234 Вітрина 9 Видалити Редагувати Зі знижкою 600 Видалити Редагувати Прихо…" at bounding box center [887, 103] width 1328 height 117
paste input "746"
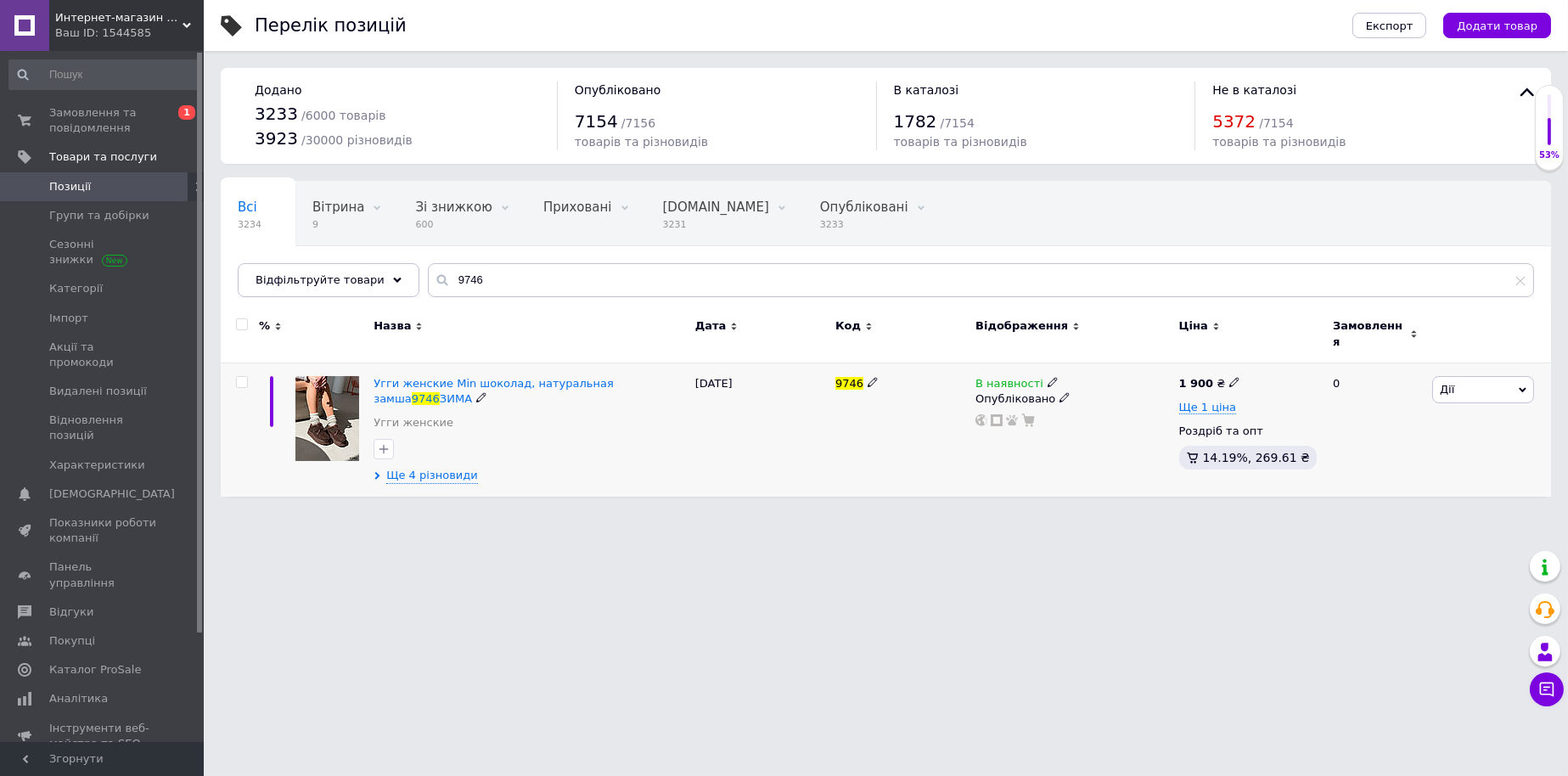
click at [443, 468] on span "Ще 4 різновиди" at bounding box center [432, 475] width 92 height 16
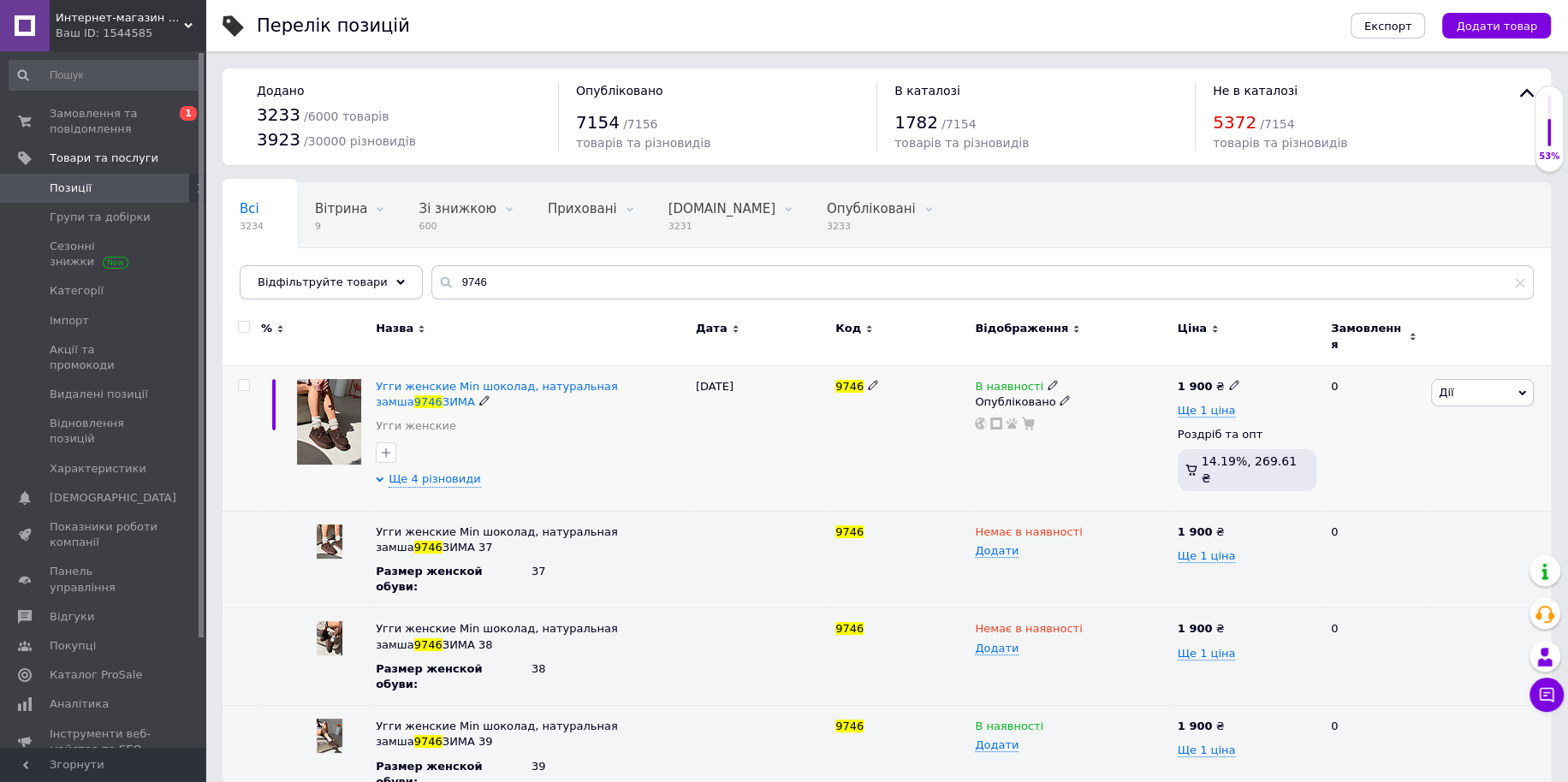
click at [1048, 380] on icon at bounding box center [1052, 384] width 10 height 10
click at [1132, 397] on li "Немає в наявності" at bounding box center [1146, 399] width 162 height 24
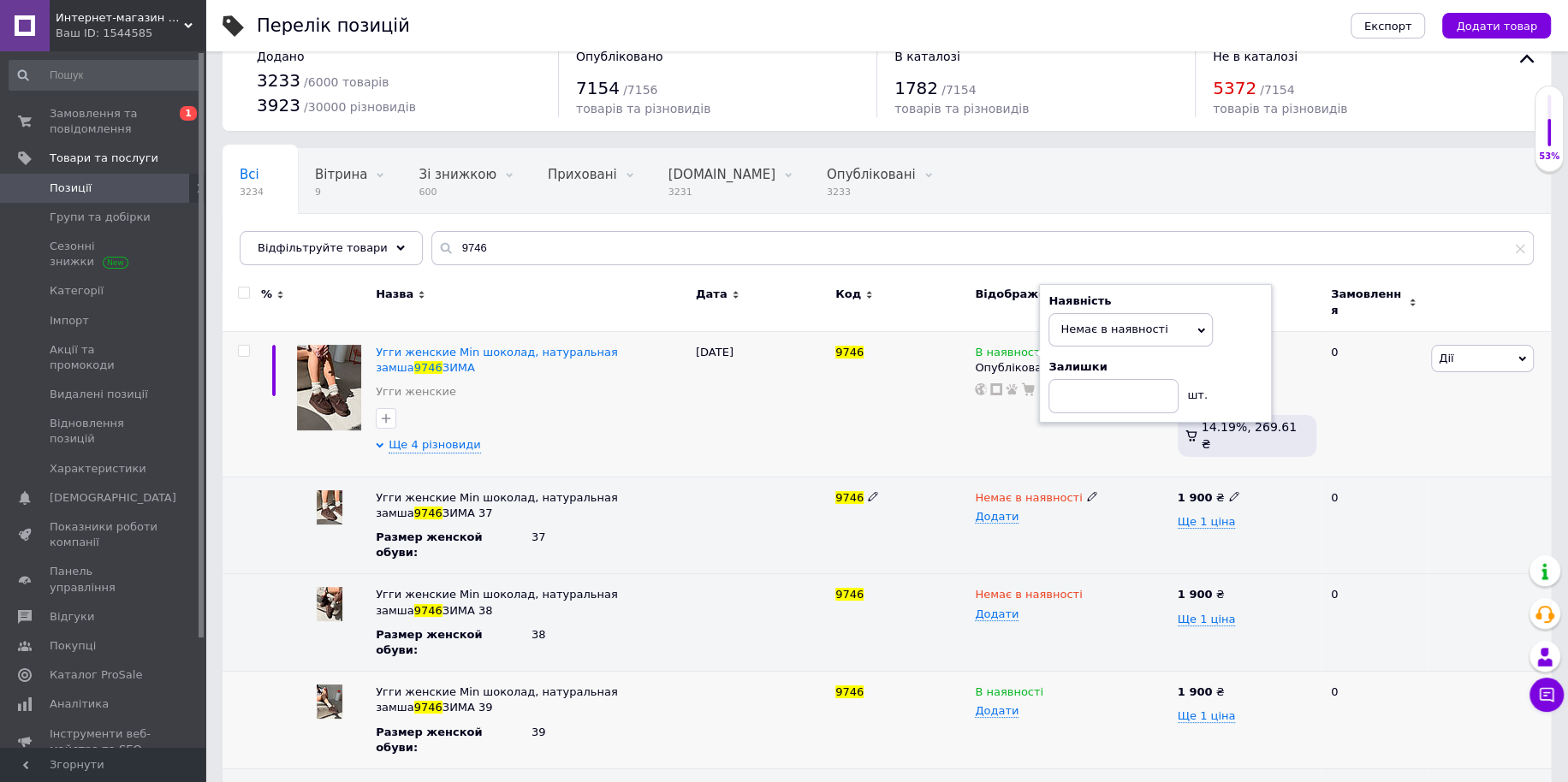
scroll to position [49, 0]
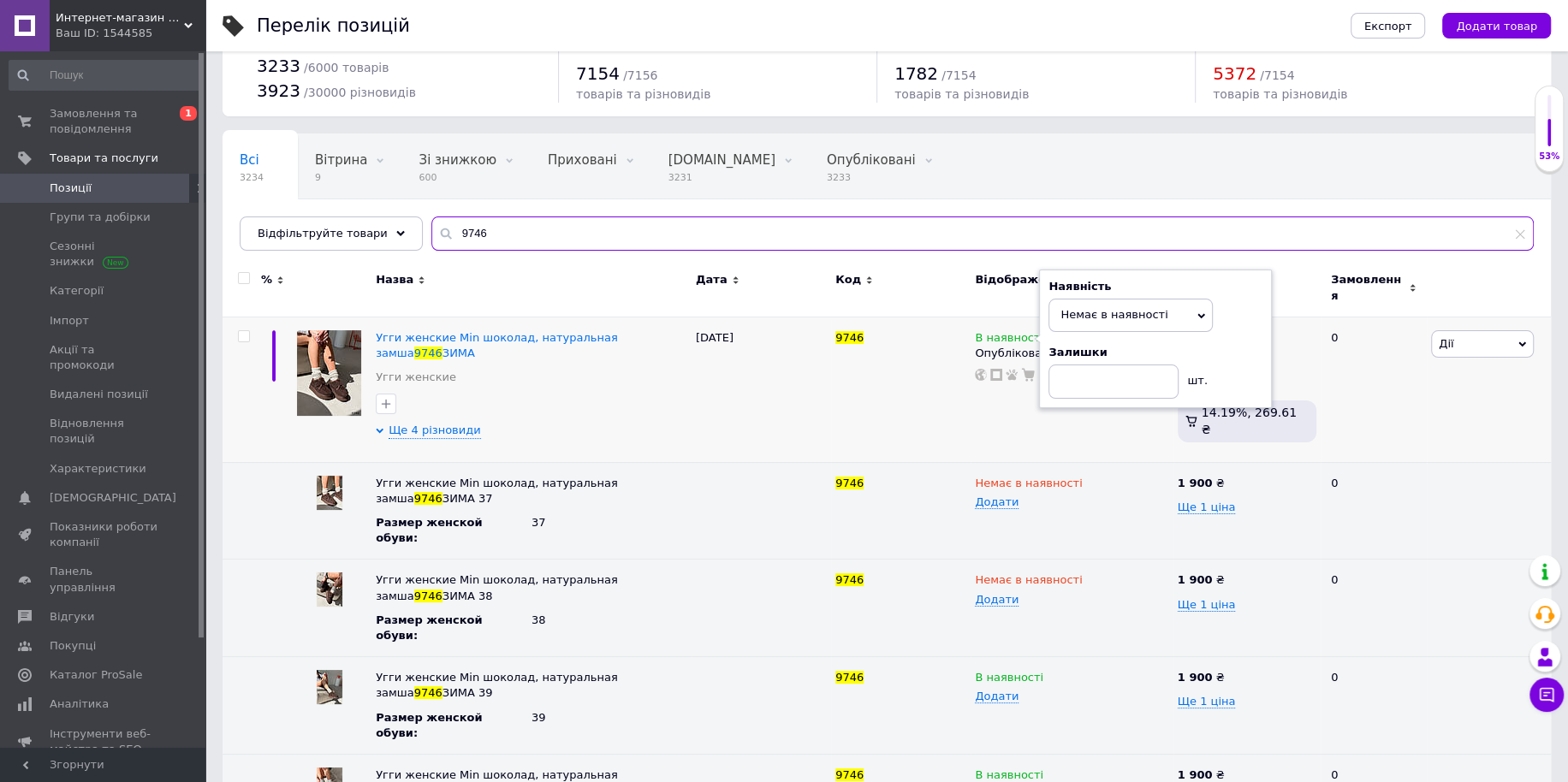
drag, startPoint x: 219, startPoint y: 196, endPoint x: 95, endPoint y: 189, distance: 124.2
click at [111, 194] on div "Интернет-магазин "Lite Shop" Ваш ID: 1544585 Сайт Интернет-магазин "Lite Shop" …" at bounding box center [784, 409] width 1568 height 917
paste input "22"
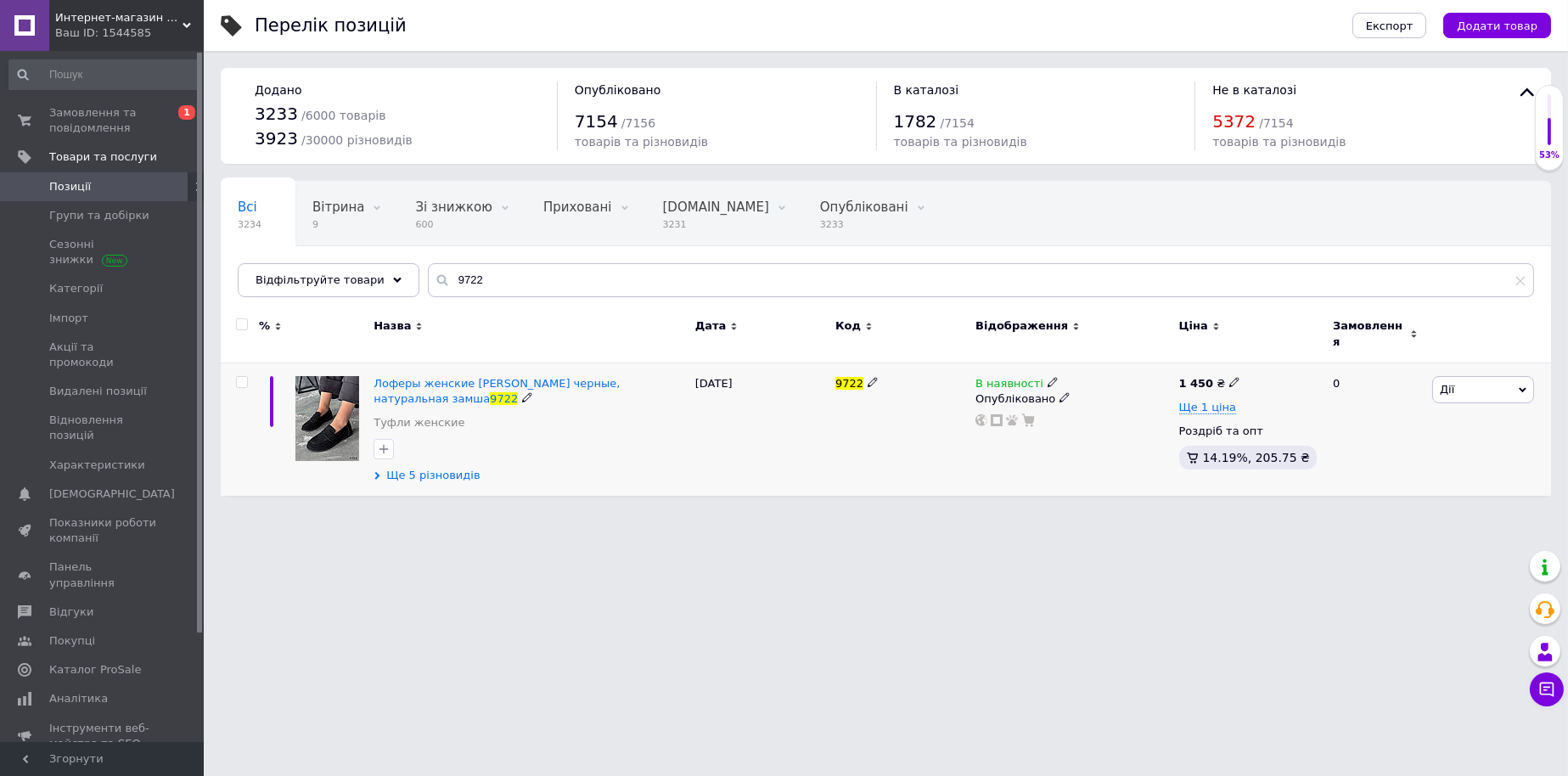
click at [435, 468] on span "Ще 5 різновидів" at bounding box center [433, 475] width 94 height 15
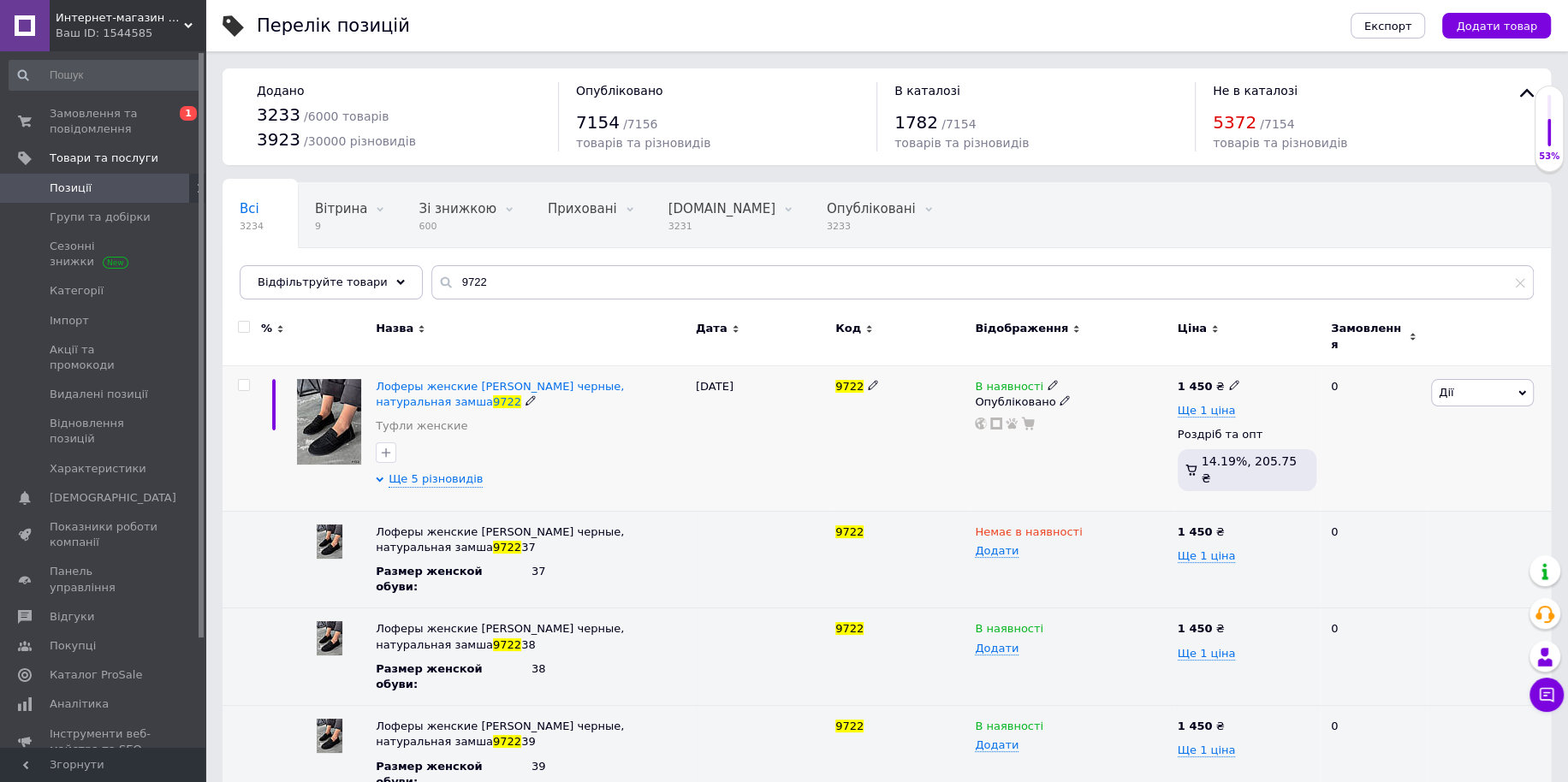
click at [1048, 378] on span at bounding box center [1052, 383] width 10 height 12
click at [1087, 387] on li "Немає в наявності" at bounding box center [1146, 399] width 162 height 24
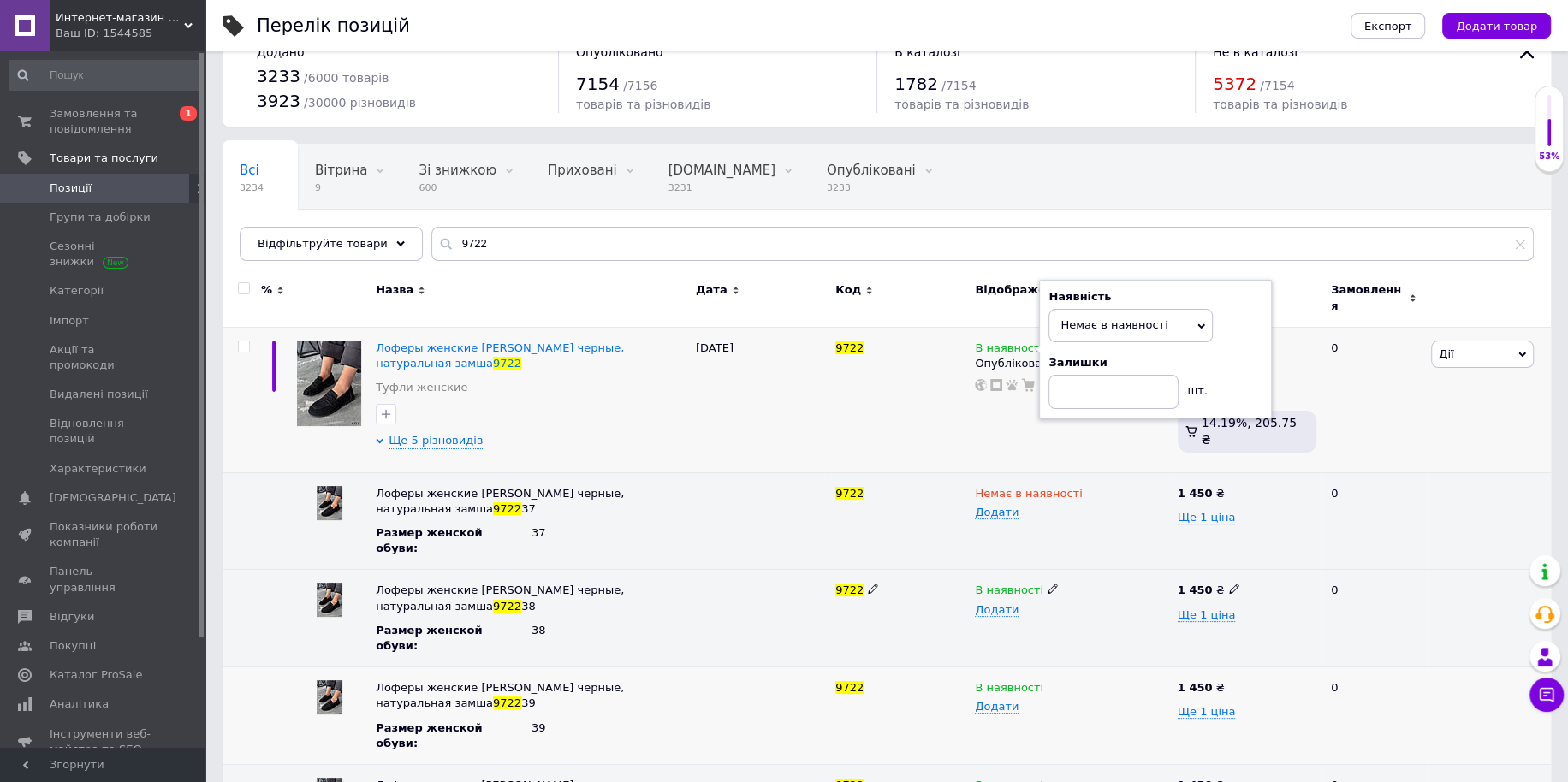
scroll to position [53, 0]
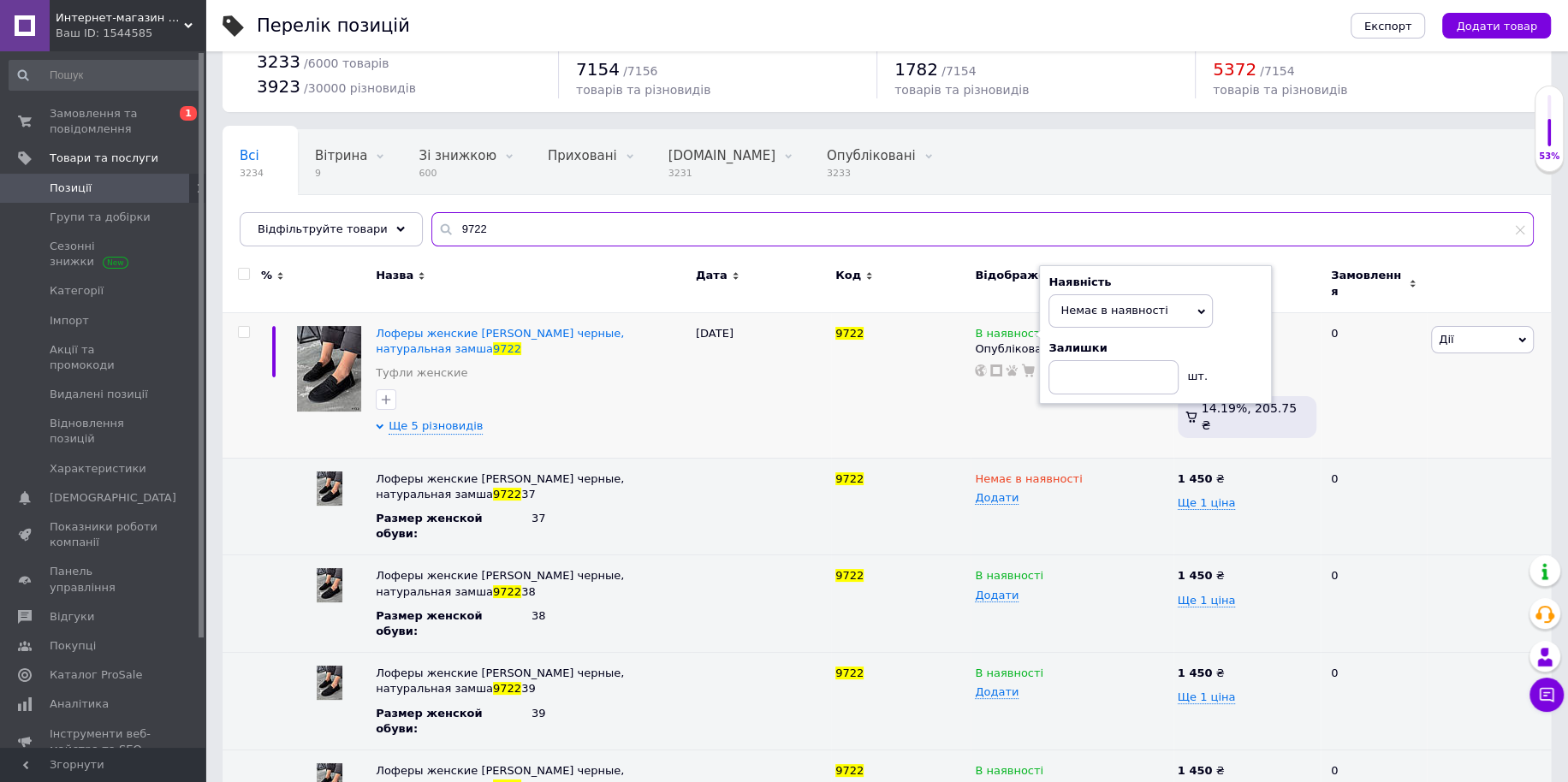
drag, startPoint x: 505, startPoint y: 244, endPoint x: 80, endPoint y: 198, distance: 427.5
click at [95, 200] on div "Интернет-магазин "Lite Shop" Ваш ID: 1544585 Сайт Интернет-магазин "Lite Shop" …" at bounding box center [784, 454] width 1568 height 1014
paste input "03"
type input "9703"
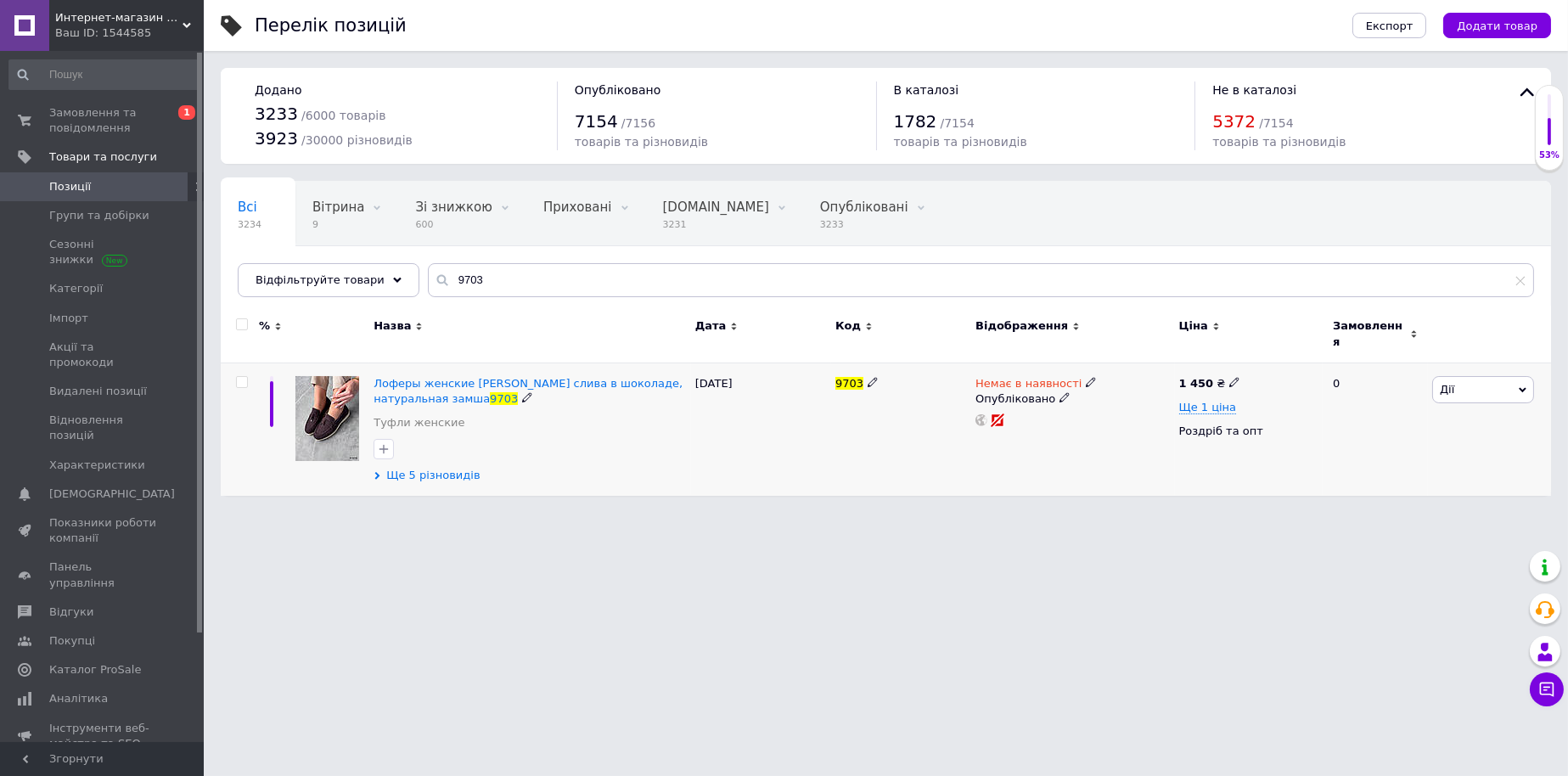
click at [421, 469] on span "Ще 5 різновидів" at bounding box center [433, 475] width 94 height 15
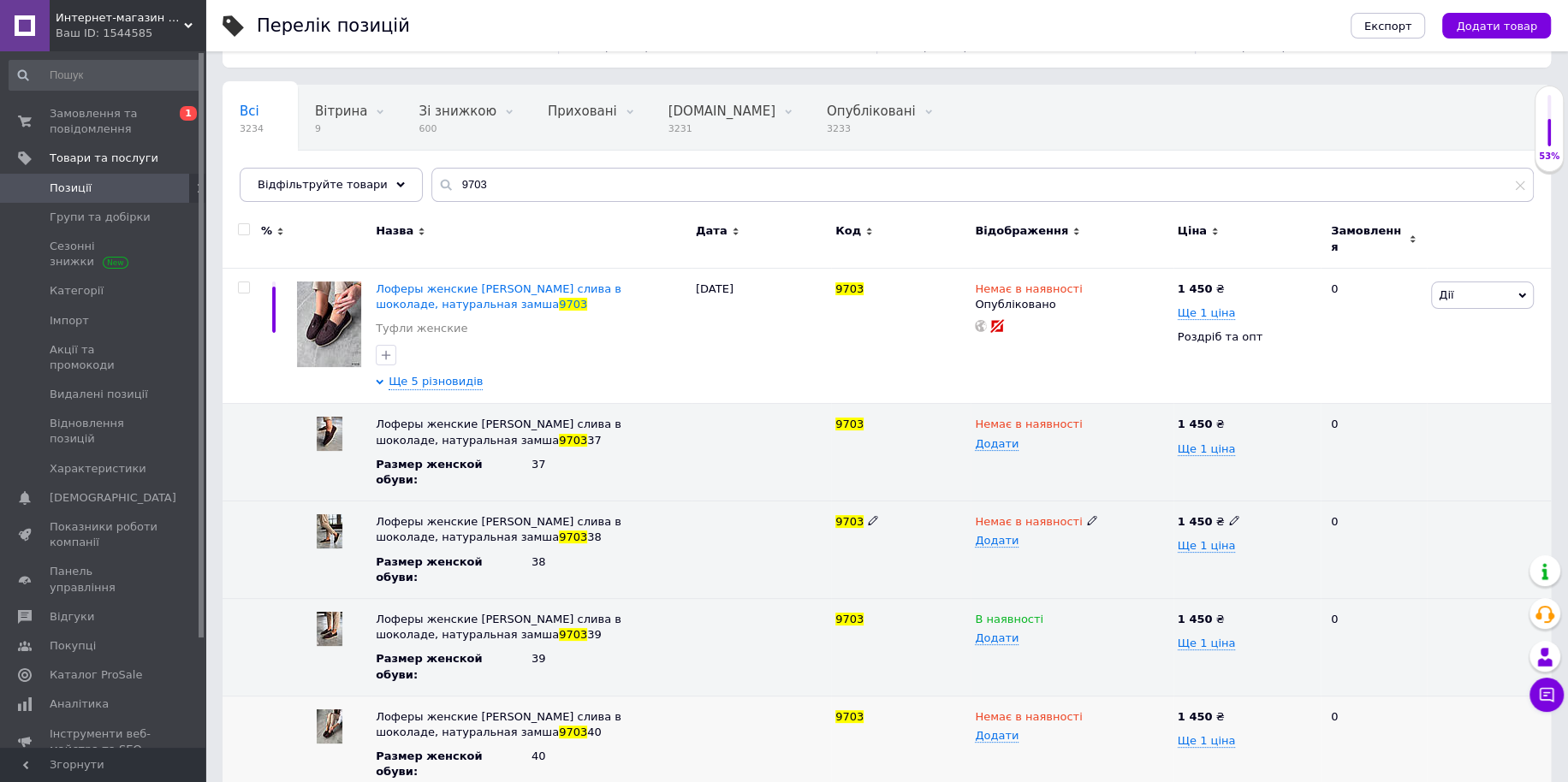
scroll to position [138, 0]
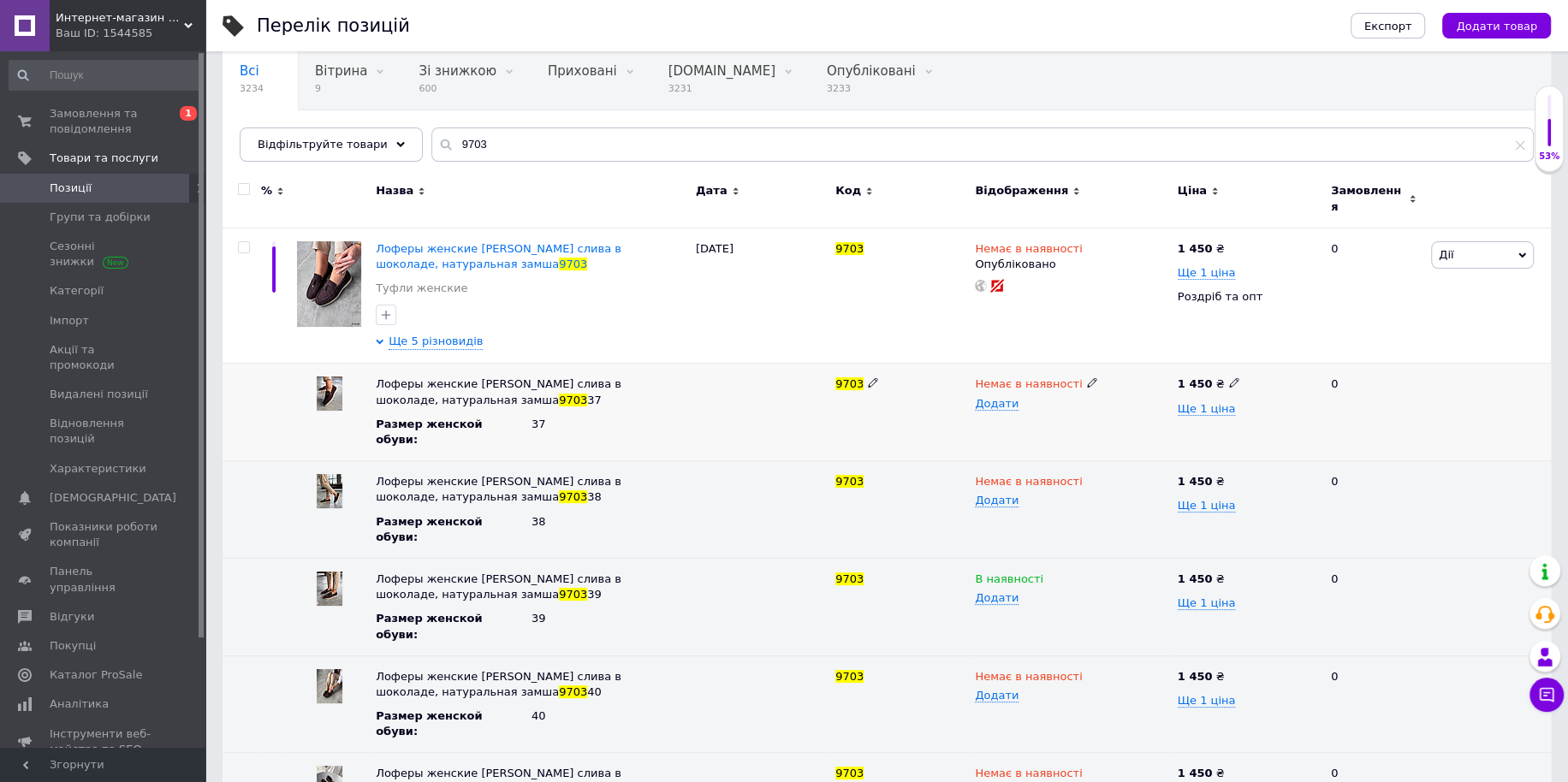
click at [1087, 378] on use at bounding box center [1092, 382] width 9 height 9
click at [1048, 410] on li "В наявності" at bounding box center [1067, 416] width 199 height 24
click at [1087, 475] on icon at bounding box center [1092, 480] width 10 height 10
click at [1045, 502] on li "В наявності" at bounding box center [1067, 514] width 199 height 24
click at [1076, 655] on div "Немає в наявності Додати" at bounding box center [1072, 704] width 202 height 97
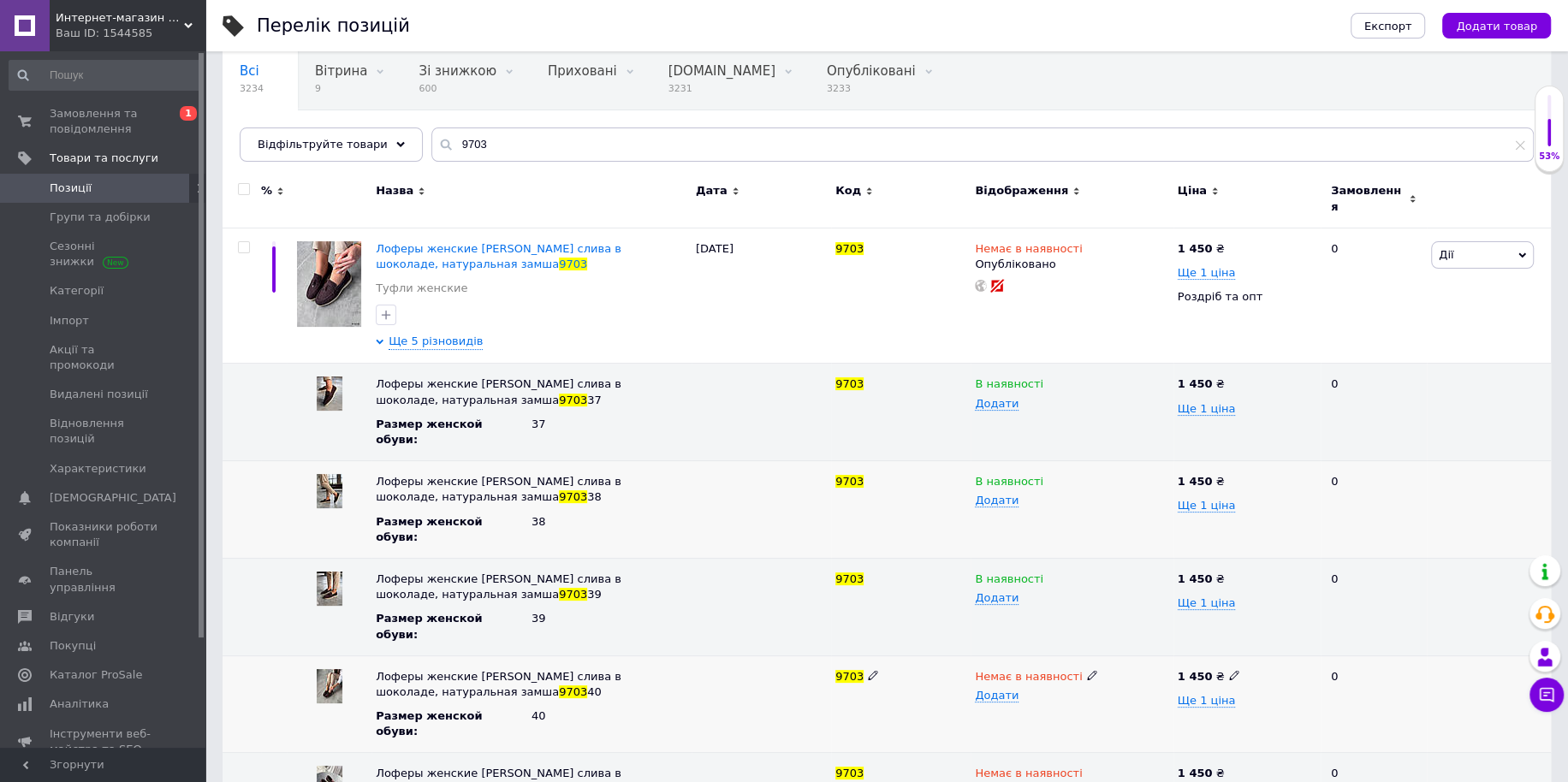
click at [1087, 670] on icon at bounding box center [1092, 674] width 10 height 10
click at [1047, 697] on li "В наявності" at bounding box center [1067, 708] width 199 height 24
click at [1087, 767] on icon at bounding box center [1092, 772] width 10 height 10
drag, startPoint x: 1038, startPoint y: 734, endPoint x: 1115, endPoint y: 773, distance: 86.3
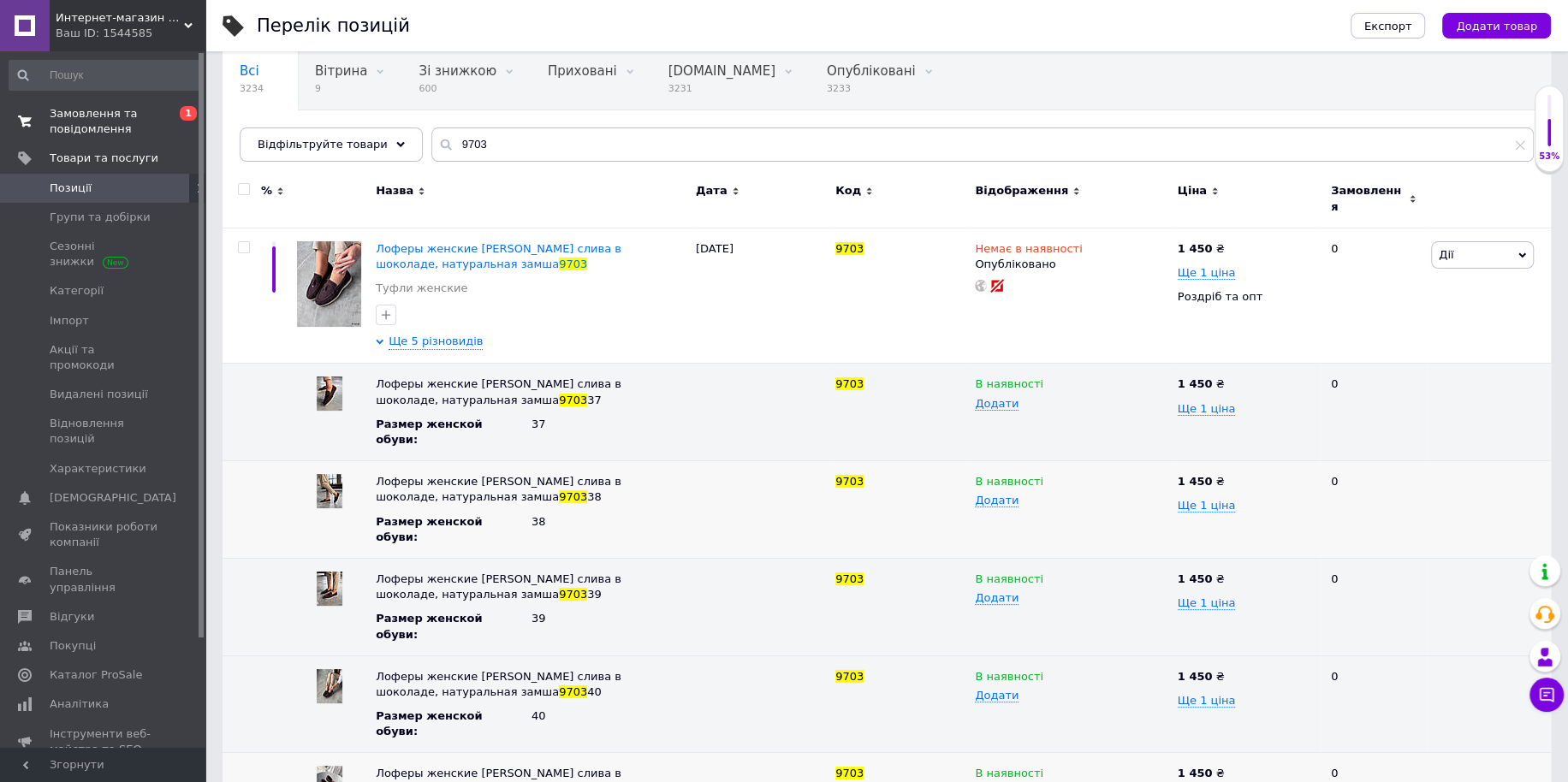
click at [94, 123] on span "Замовлення та повідомлення" at bounding box center [104, 121] width 109 height 31
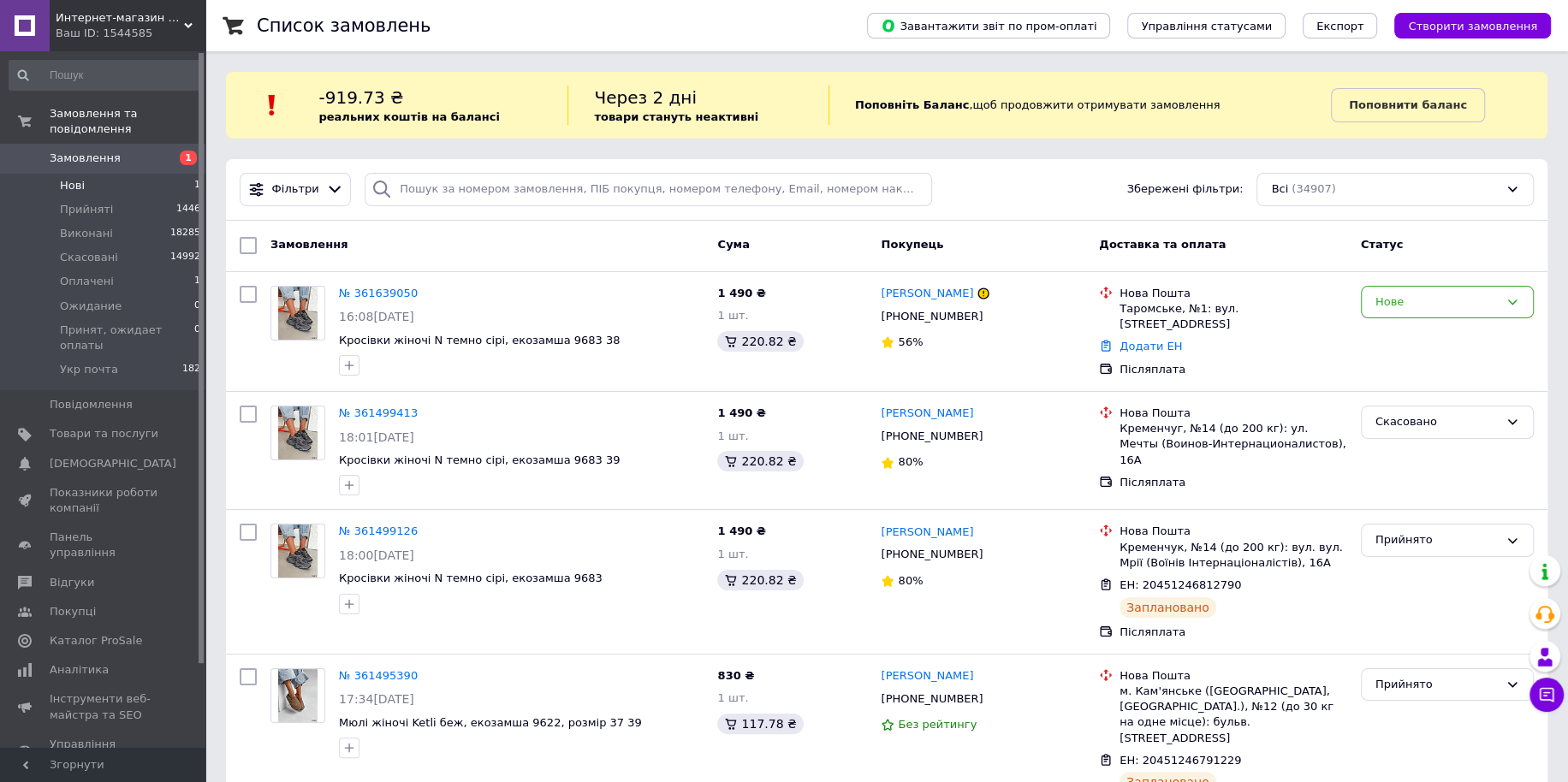
click at [195, 178] on span "1" at bounding box center [197, 185] width 6 height 15
